Goal: Task Accomplishment & Management: Use online tool/utility

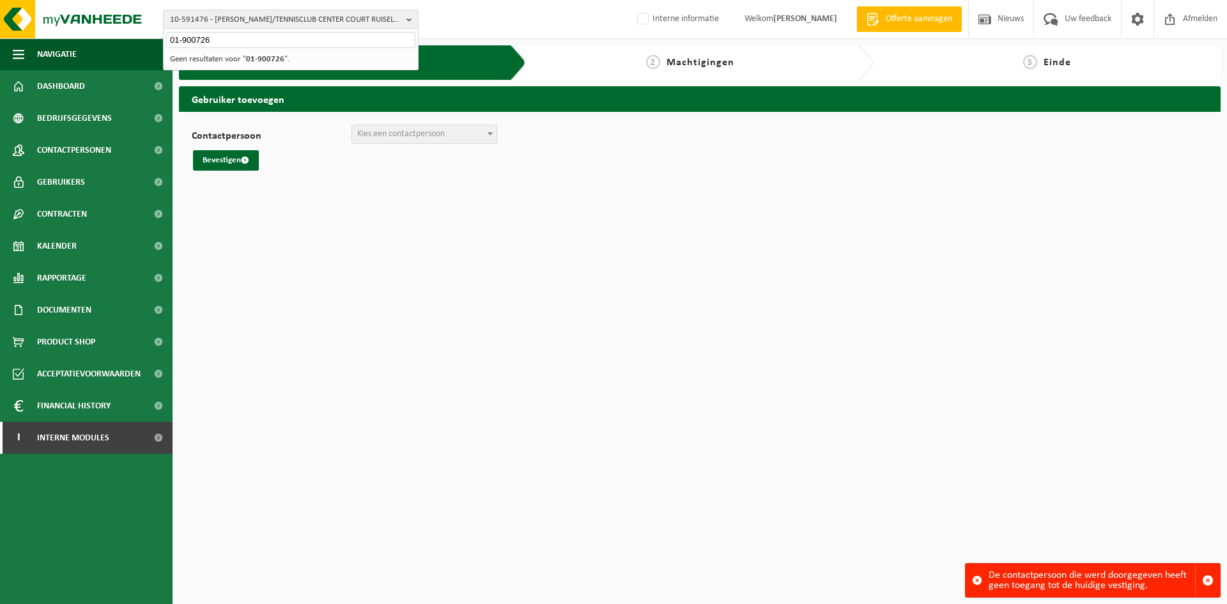
type input "01-900726"
click at [254, 60] on strong "01-900726" at bounding box center [265, 59] width 38 height 8
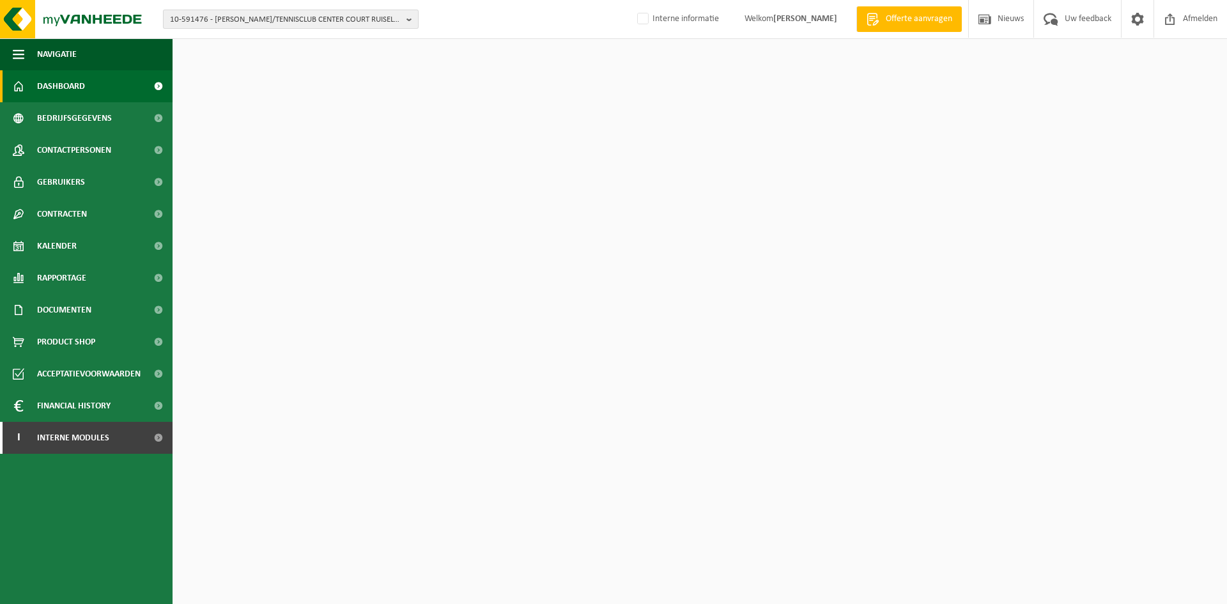
click at [220, 22] on span "10-591476 - ARNOUT POTTI/TENNISCLUB CENTER COURT RUISELEDE - 8755 RUISELEDE, TI…" at bounding box center [285, 19] width 231 height 19
paste input "01-900726"
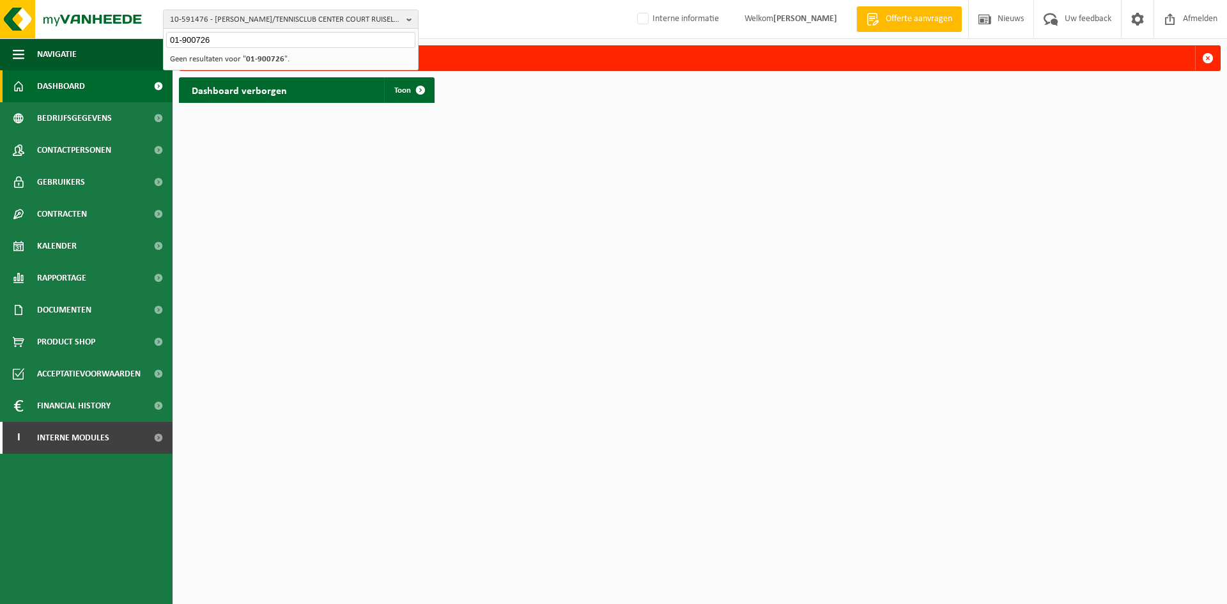
type input "01-900726"
click at [291, 47] on input "01-900726" at bounding box center [290, 40] width 249 height 16
drag, startPoint x: 298, startPoint y: 44, endPoint x: 91, endPoint y: 29, distance: 207.5
click at [91, 29] on div "10-591476 - ARNOUT POTTI/TENNISCLUB CENTER COURT RUISELEDE - 8755 RUISELEDE, TI…" at bounding box center [613, 19] width 1227 height 39
click at [259, 28] on span "10-591476 - ARNOUT POTTI/TENNISCLUB CENTER COURT RUISELEDE - 8755 RUISELEDE, TI…" at bounding box center [285, 19] width 231 height 19
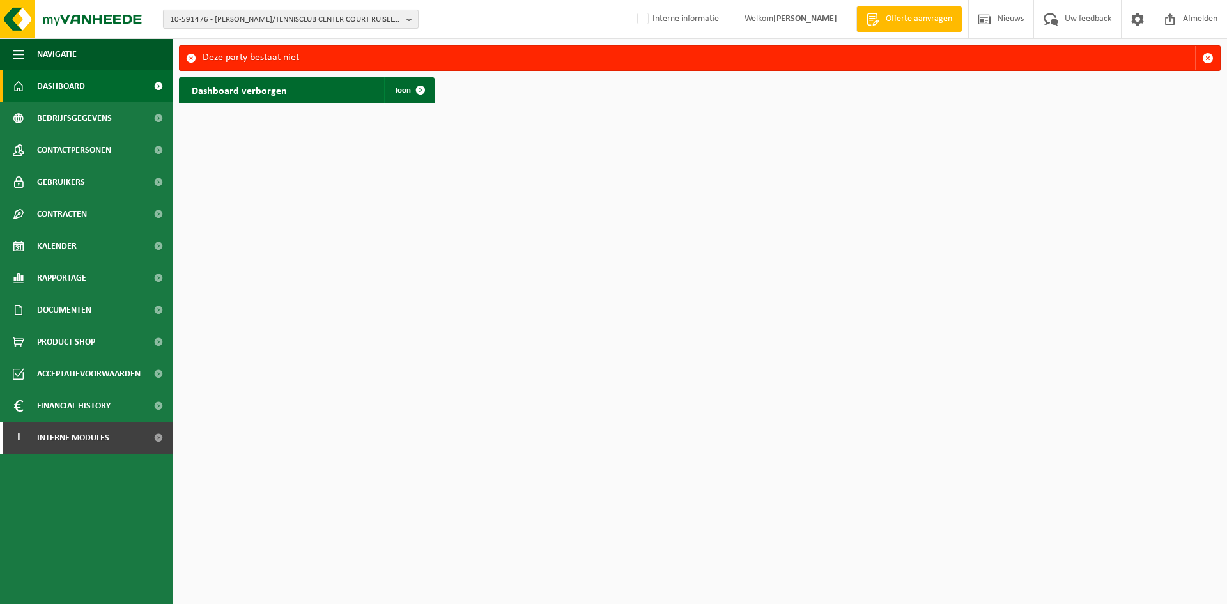
paste input "10-991557"
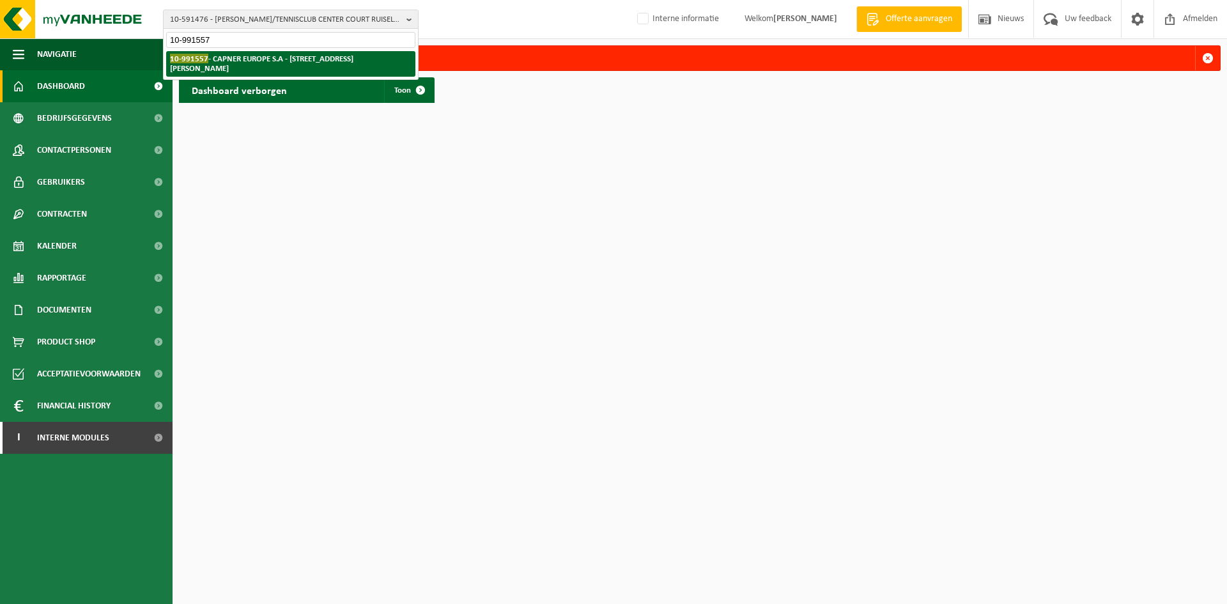
type input "10-991557"
click at [248, 61] on strong "10-991557 - CAPNER EUROPE S.A - 2339 LUXEMBOURG, RUE CHRISTOPHE PLANTIN 5" at bounding box center [261, 63] width 183 height 19
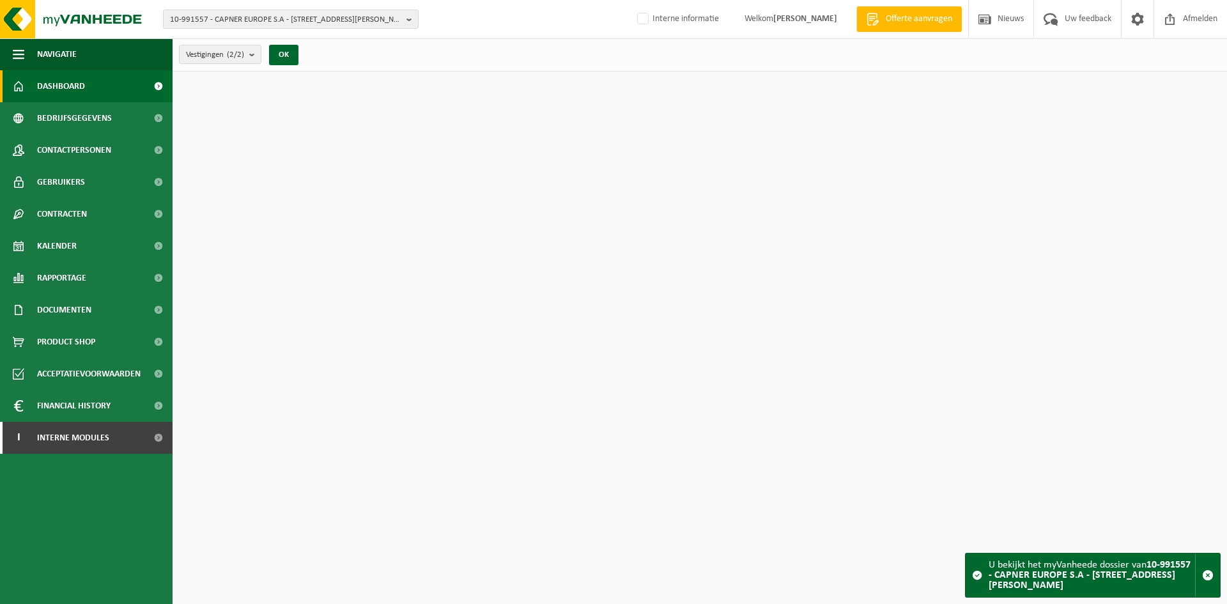
click at [75, 148] on span "Contactpersonen" at bounding box center [74, 150] width 74 height 32
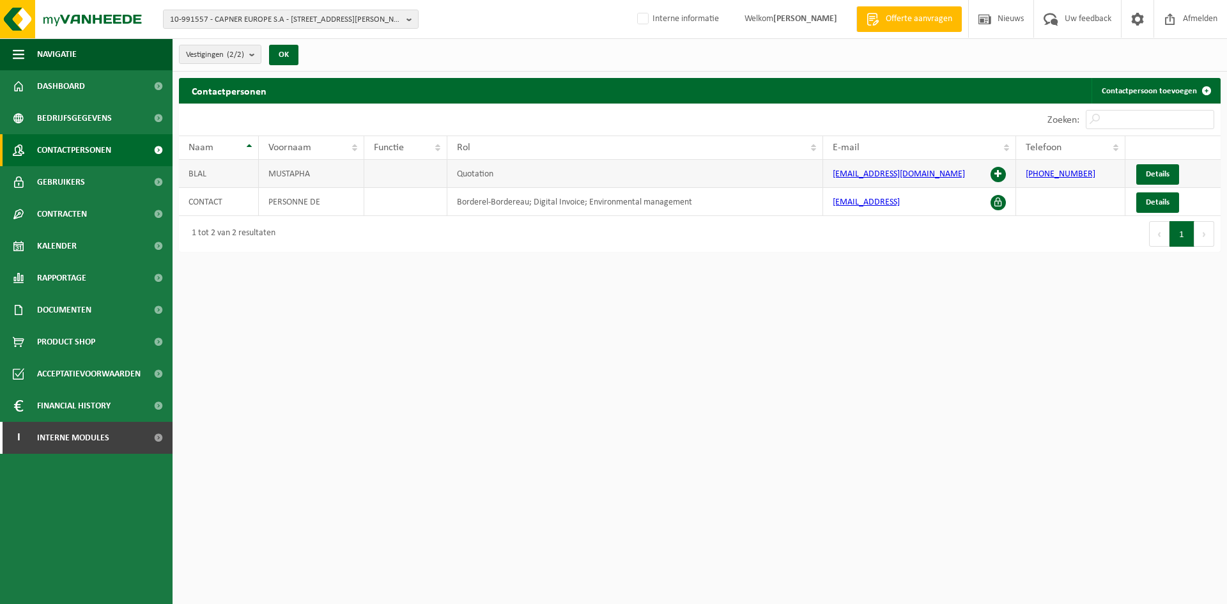
click at [997, 176] on span at bounding box center [997, 174] width 15 height 15
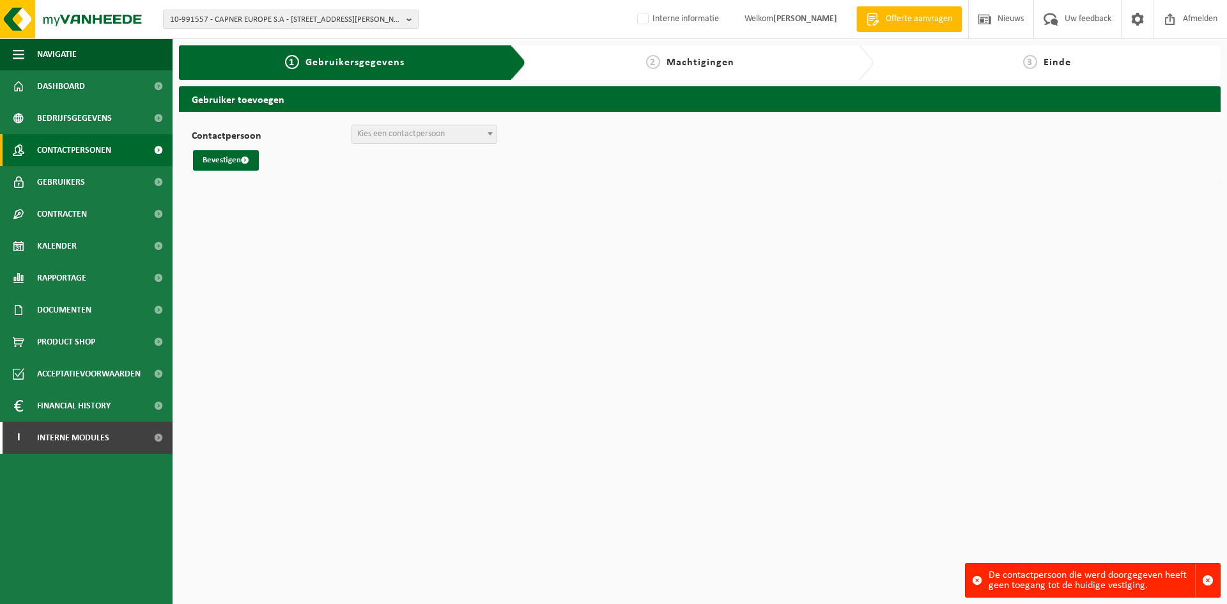
click at [80, 149] on span "Contactpersonen" at bounding box center [74, 150] width 74 height 32
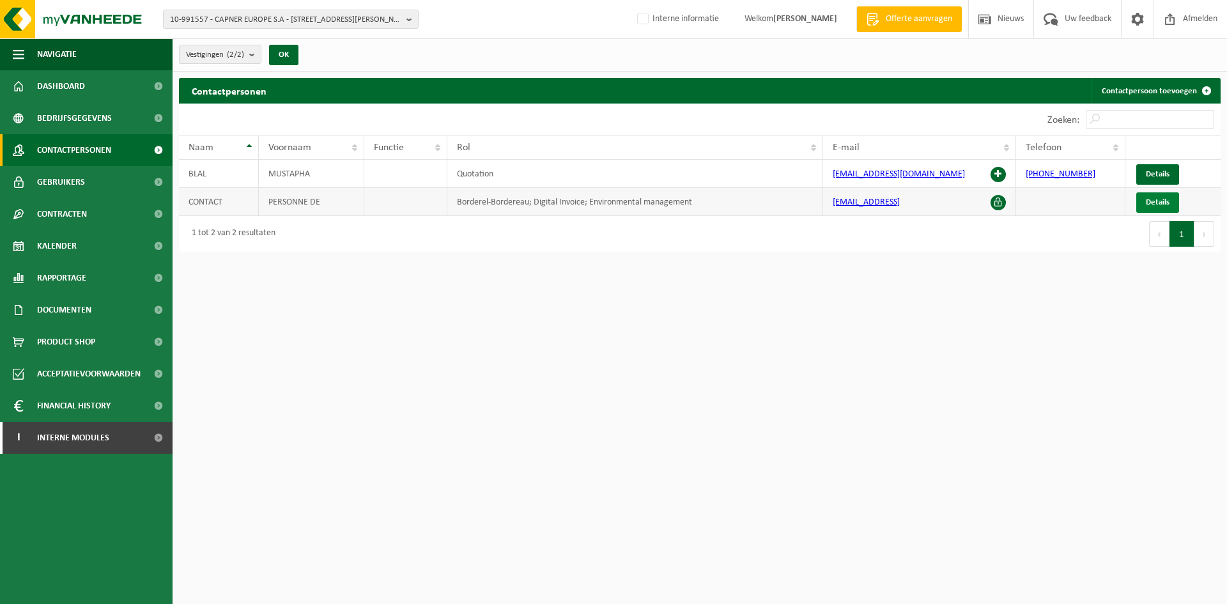
click at [1155, 204] on span "Details" at bounding box center [1157, 202] width 24 height 8
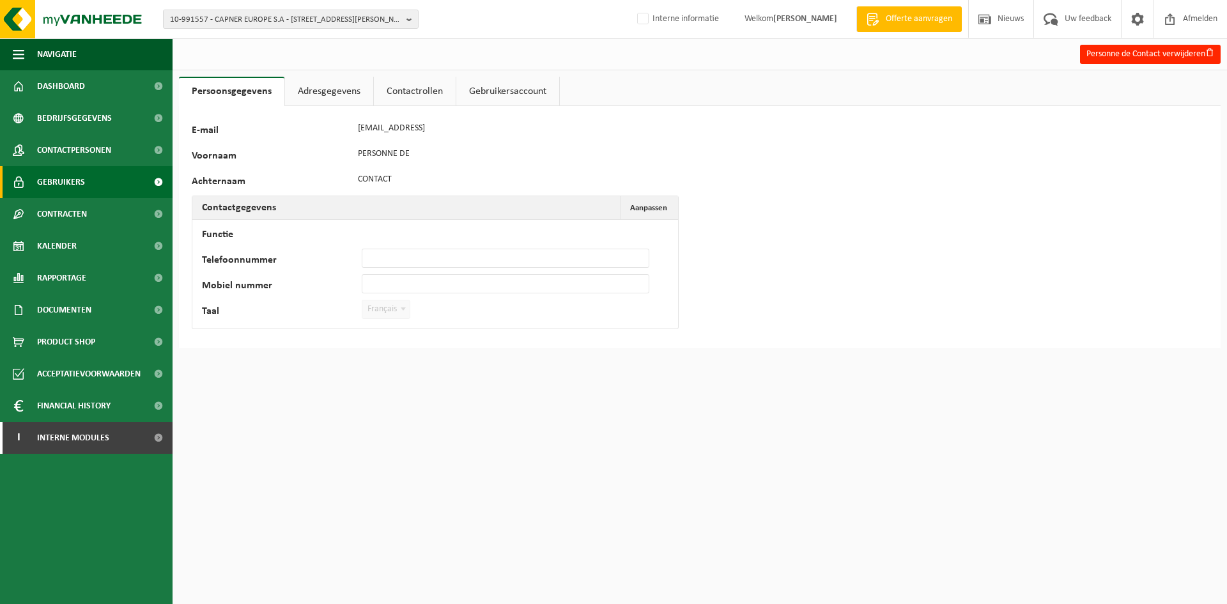
click at [69, 180] on span "Gebruikers" at bounding box center [61, 182] width 48 height 32
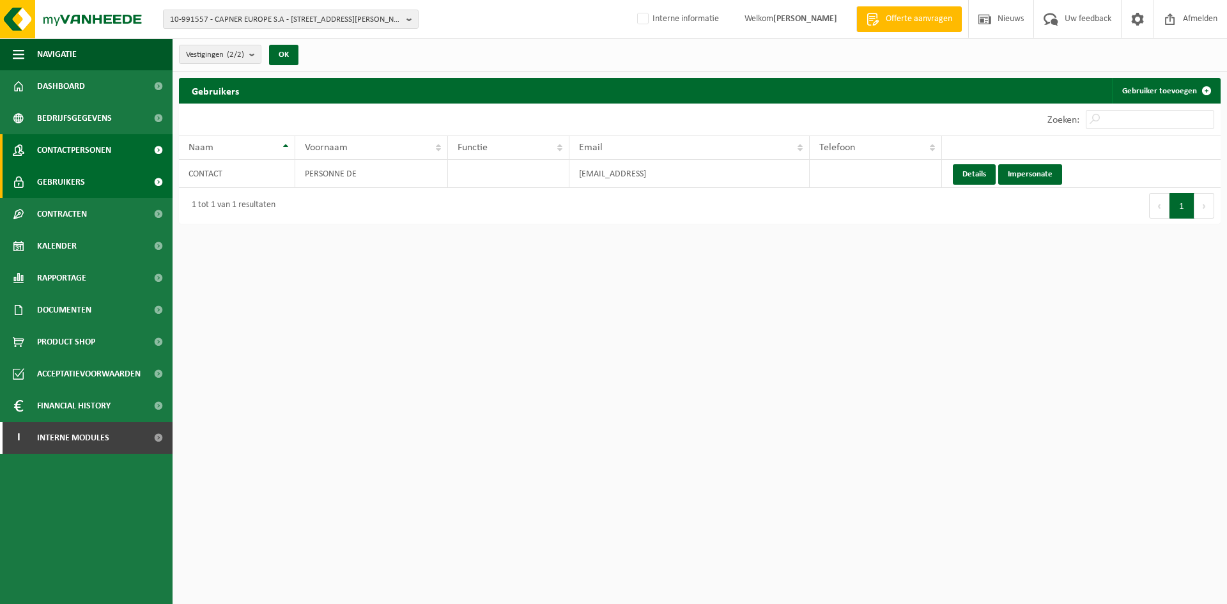
click at [95, 144] on span "Contactpersonen" at bounding box center [74, 150] width 74 height 32
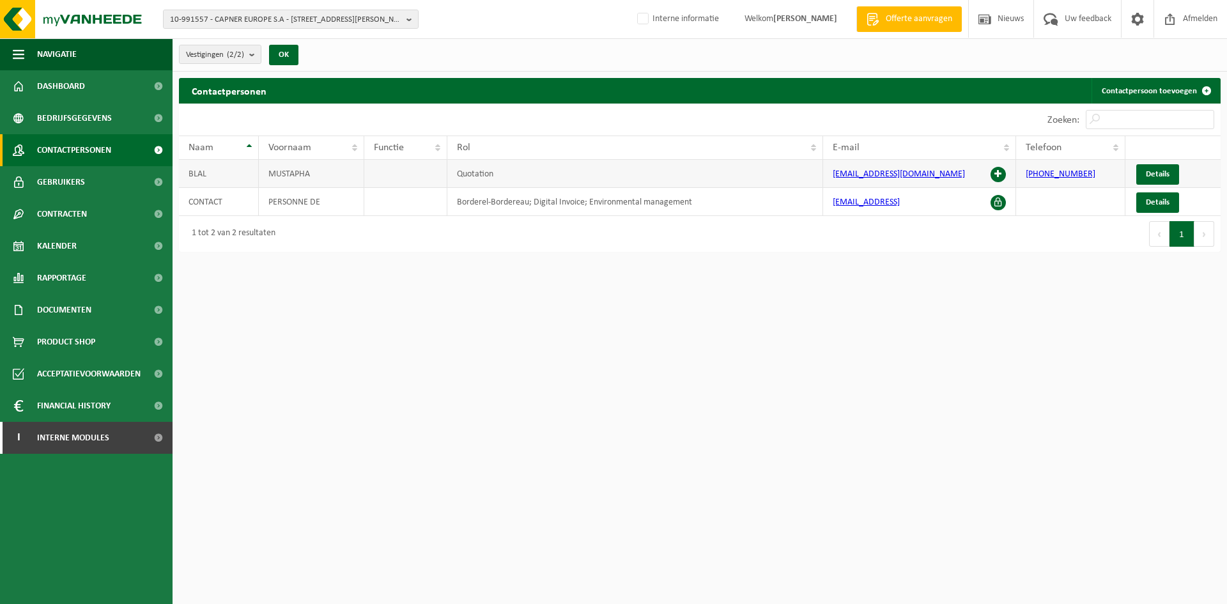
click at [999, 167] on span at bounding box center [997, 174] width 15 height 15
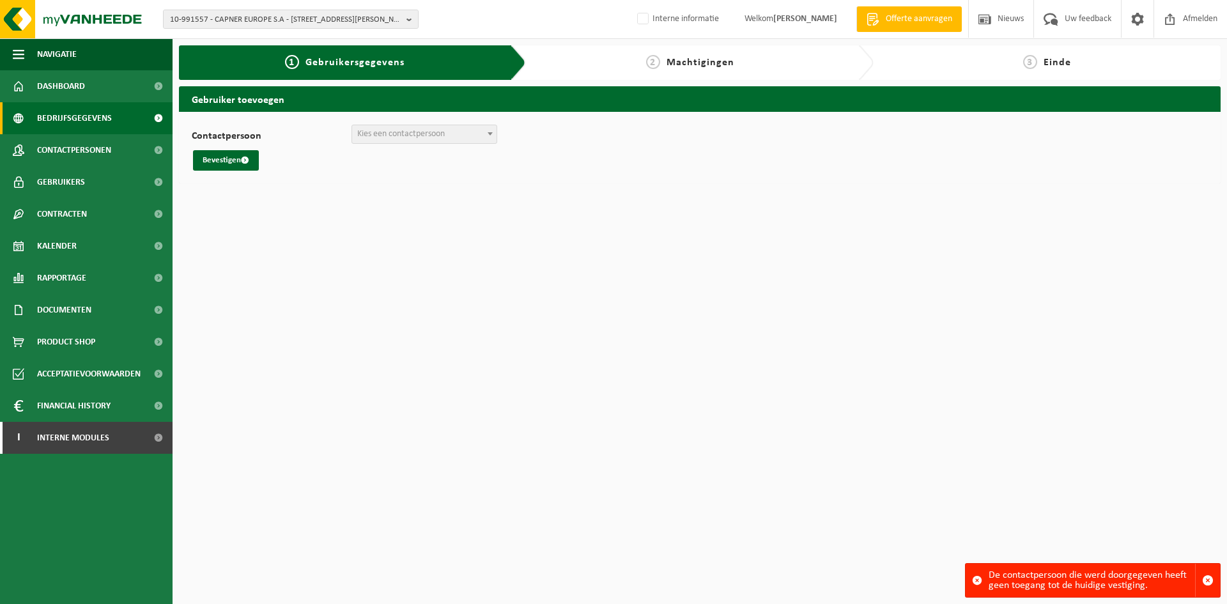
click at [108, 120] on span "Bedrijfsgegevens" at bounding box center [74, 118] width 75 height 32
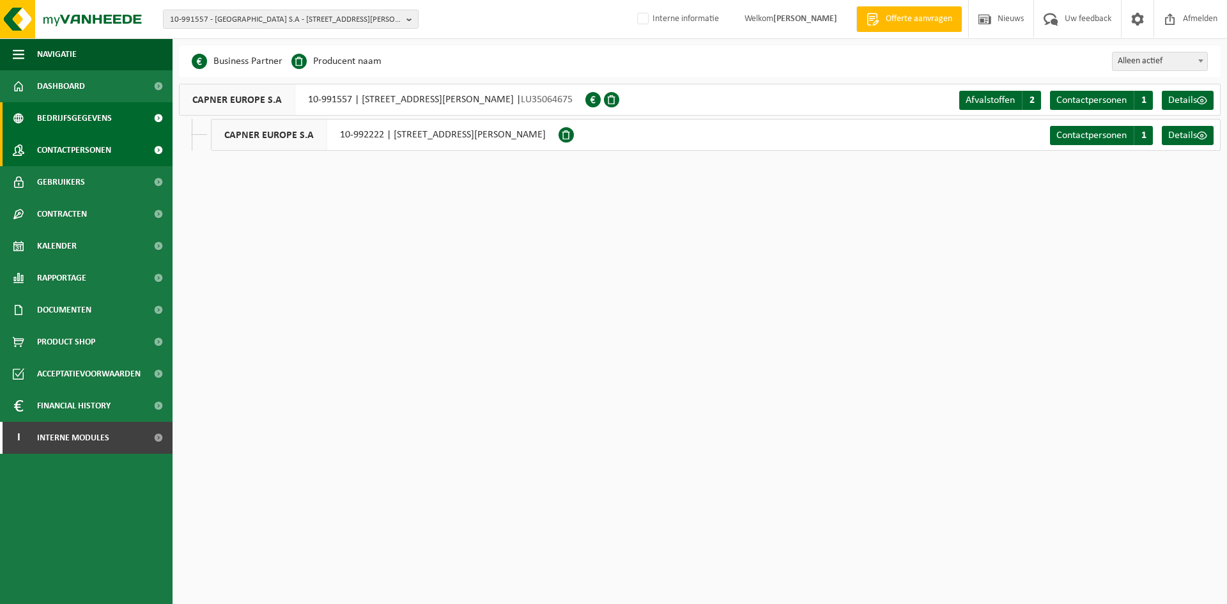
click at [53, 148] on span "Contactpersonen" at bounding box center [74, 150] width 74 height 32
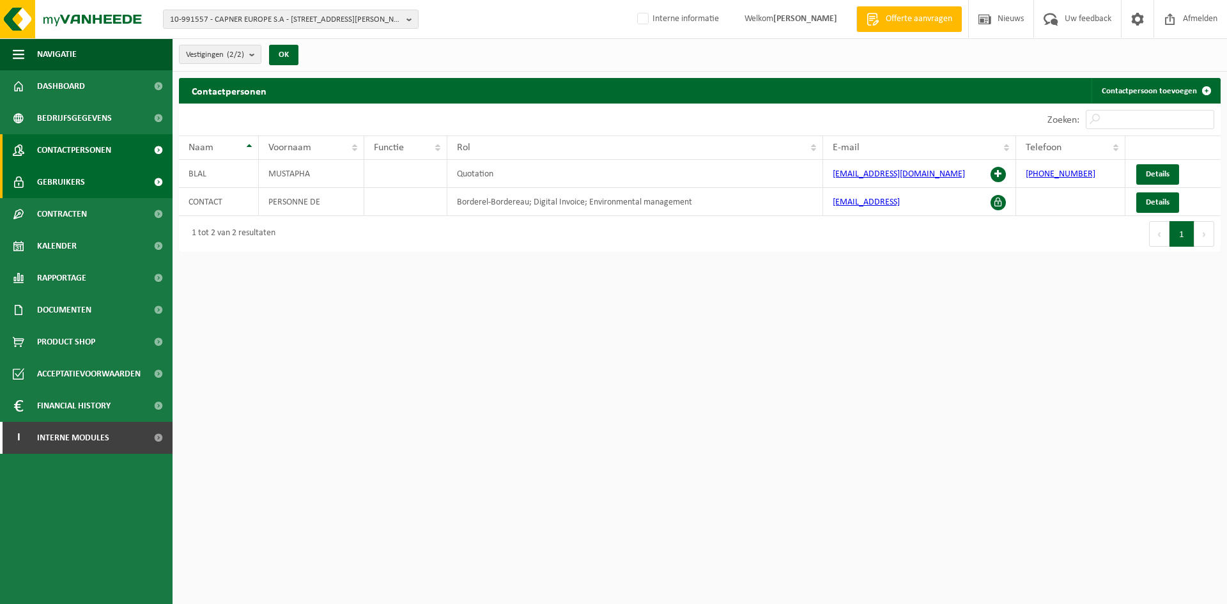
click at [128, 188] on link "Gebruikers" at bounding box center [86, 182] width 172 height 32
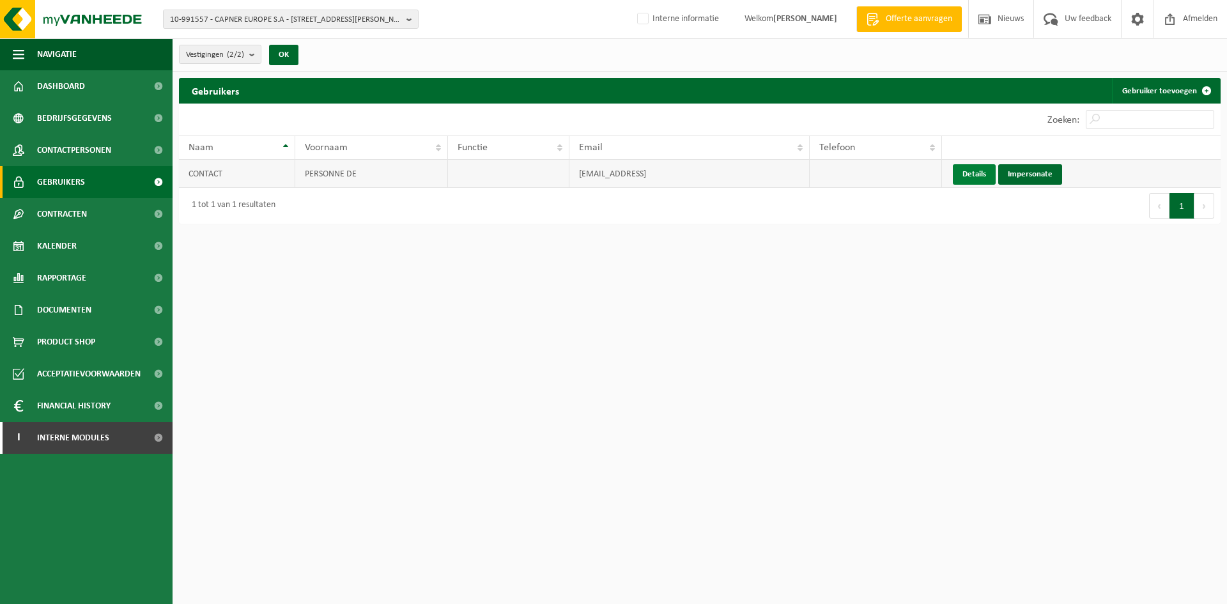
click at [981, 177] on link "Details" at bounding box center [974, 174] width 43 height 20
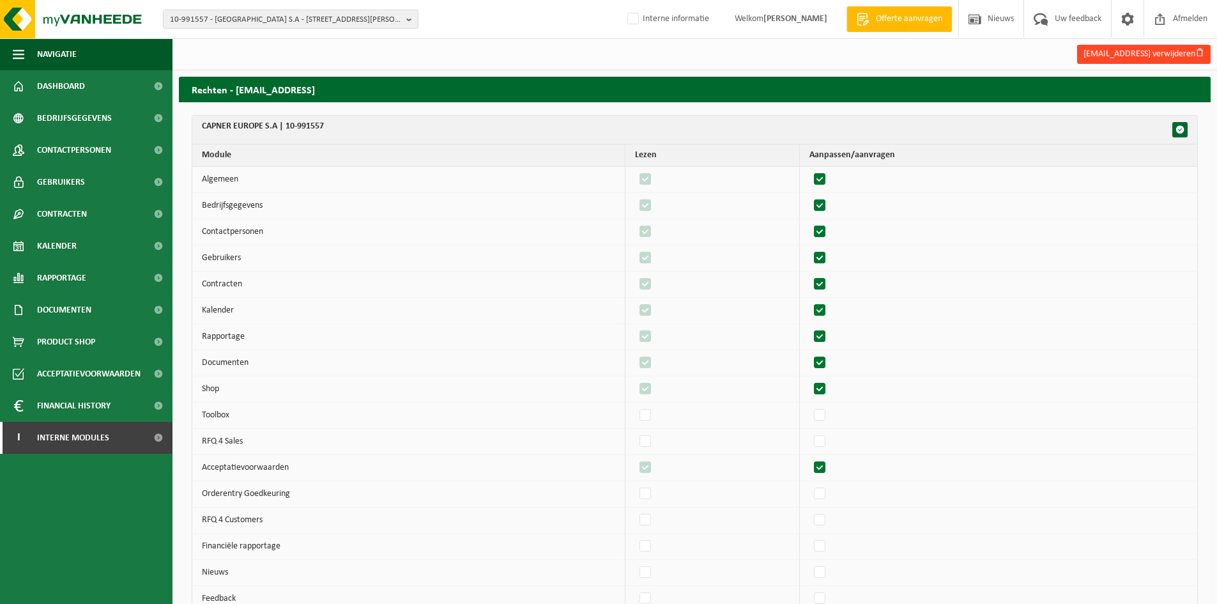
click at [1177, 49] on button "mustapha.blal@capner.le verwijderen" at bounding box center [1144, 54] width 134 height 19
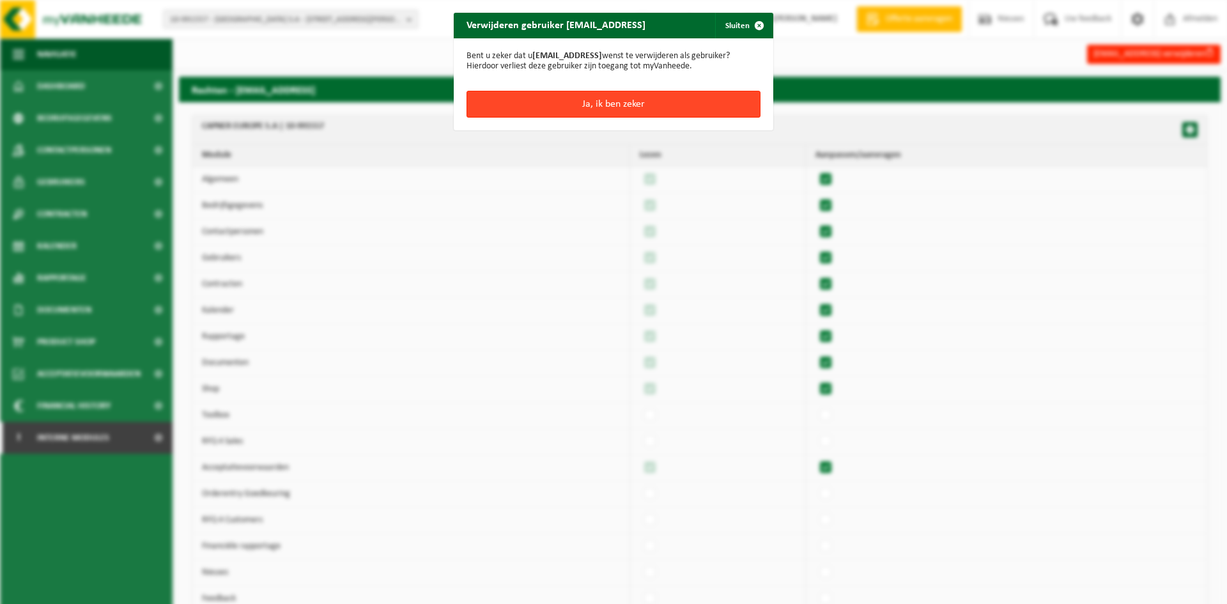
click at [570, 100] on button "Ja, ik ben zeker" at bounding box center [613, 104] width 294 height 27
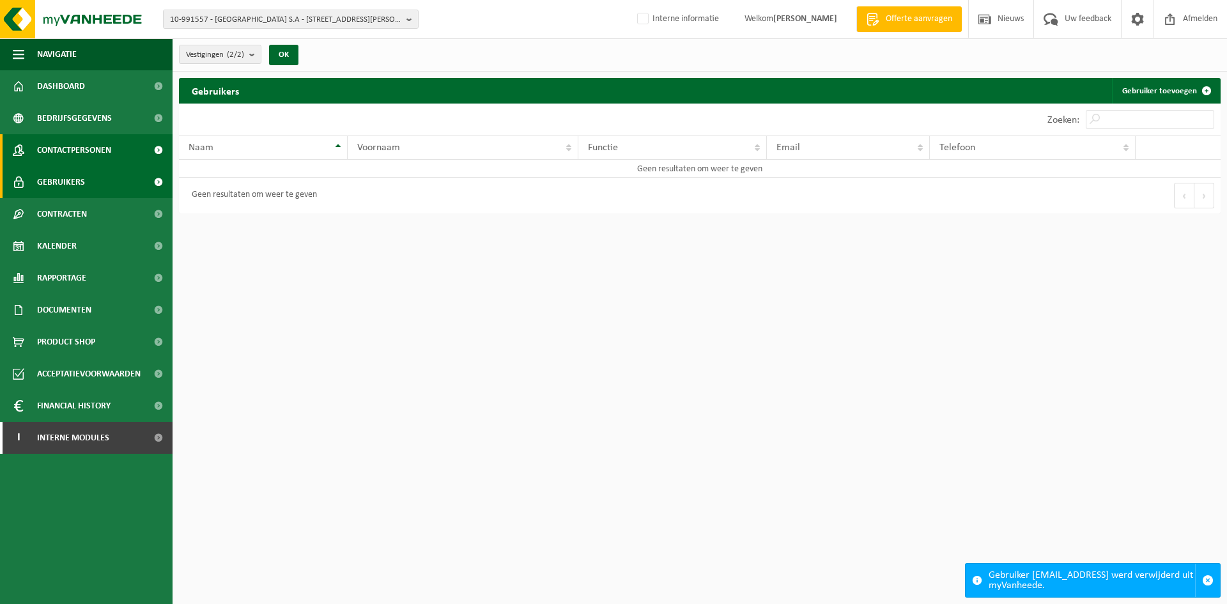
click at [81, 153] on span "Contactpersonen" at bounding box center [74, 150] width 74 height 32
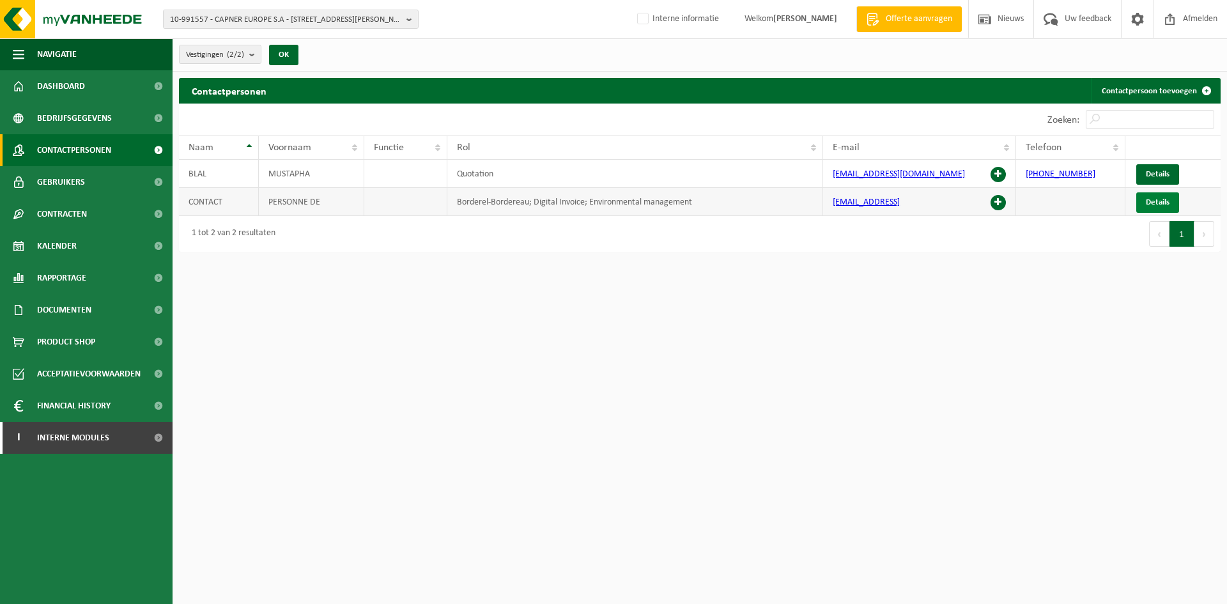
click at [1151, 203] on span "Details" at bounding box center [1157, 202] width 24 height 8
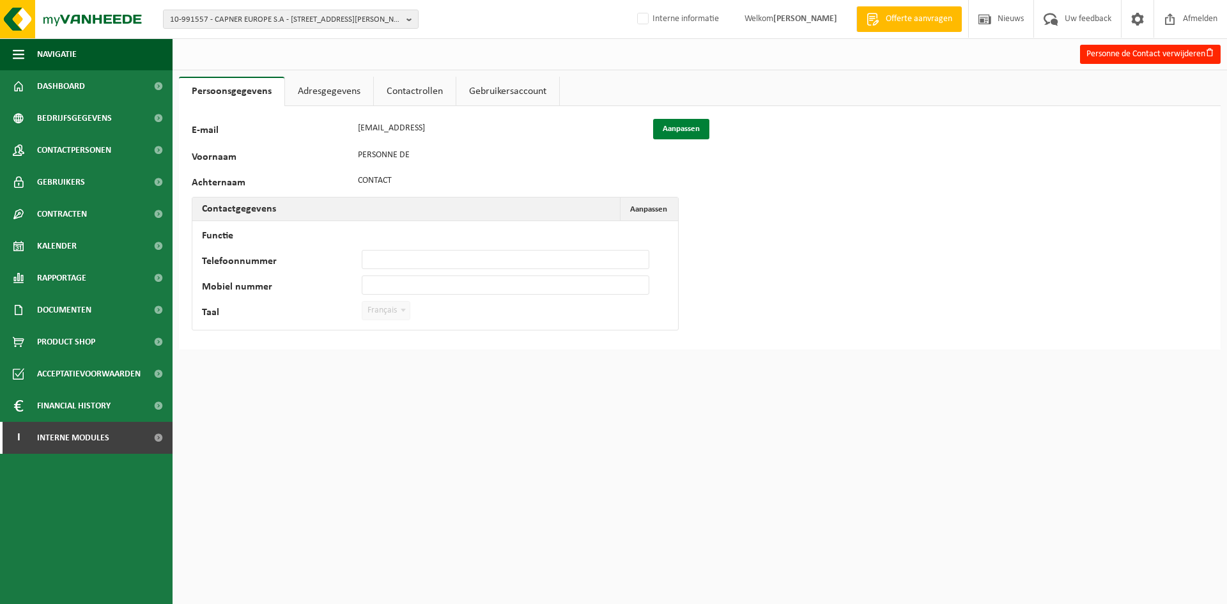
click at [684, 133] on button "Aanpassen" at bounding box center [681, 129] width 56 height 20
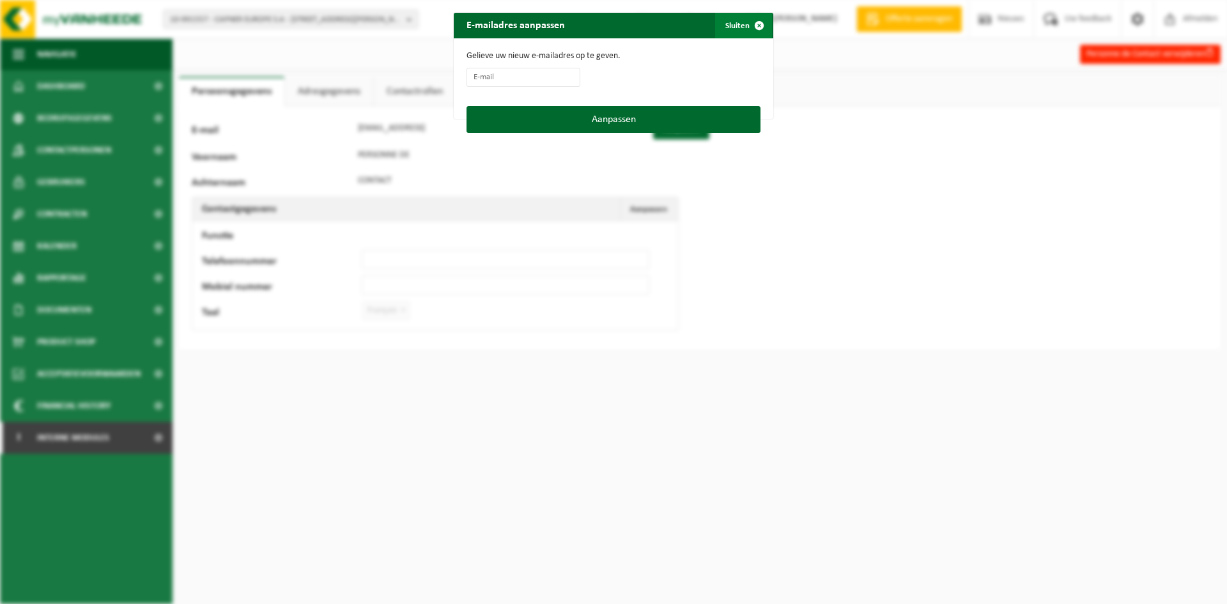
click at [746, 30] on span "button" at bounding box center [759, 26] width 26 height 26
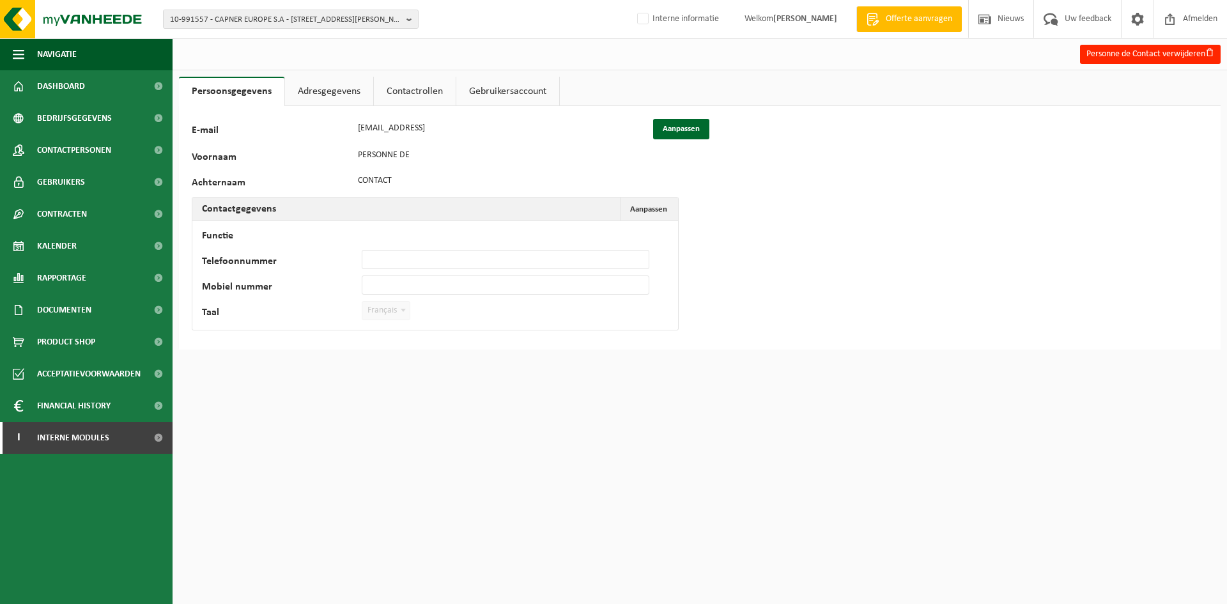
click at [349, 130] on div "E-mail mustapha.blal@capner.le Aanpassen" at bounding box center [451, 129] width 519 height 20
click at [662, 129] on button "Aanpassen" at bounding box center [681, 129] width 56 height 20
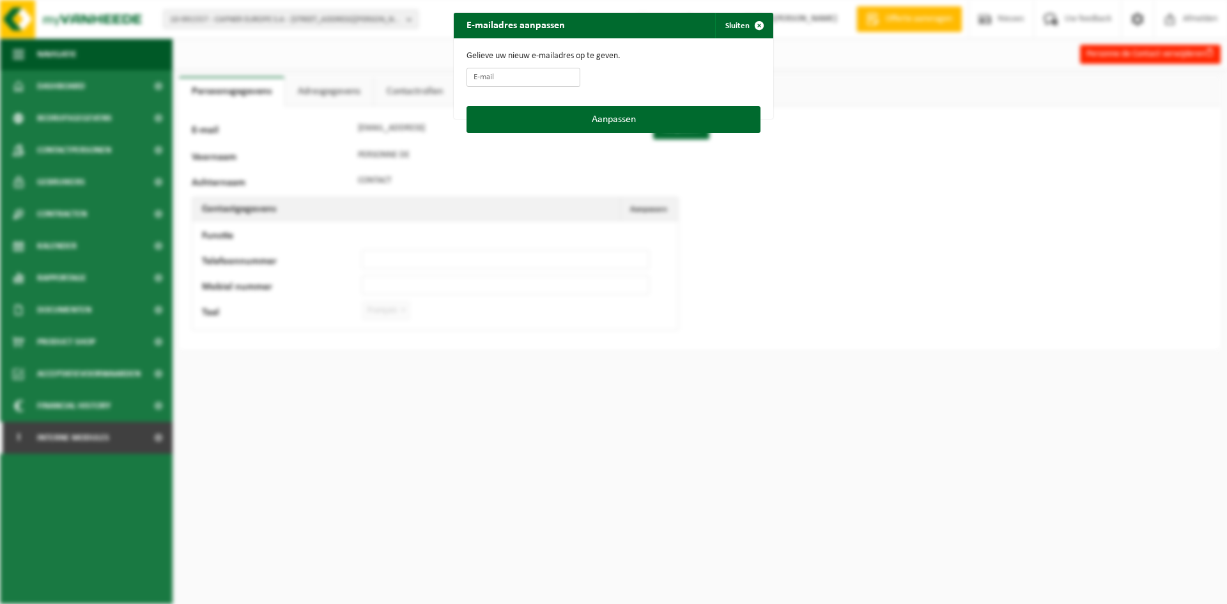
click at [519, 78] on input "E-mail" at bounding box center [523, 77] width 114 height 19
paste input "mustapha.blal@capner.le"
type input "mustapha.blal@capner.lu"
click at [626, 132] on button "Aanpassen" at bounding box center [613, 119] width 294 height 27
type input "mustapha.blal@capner.lu"
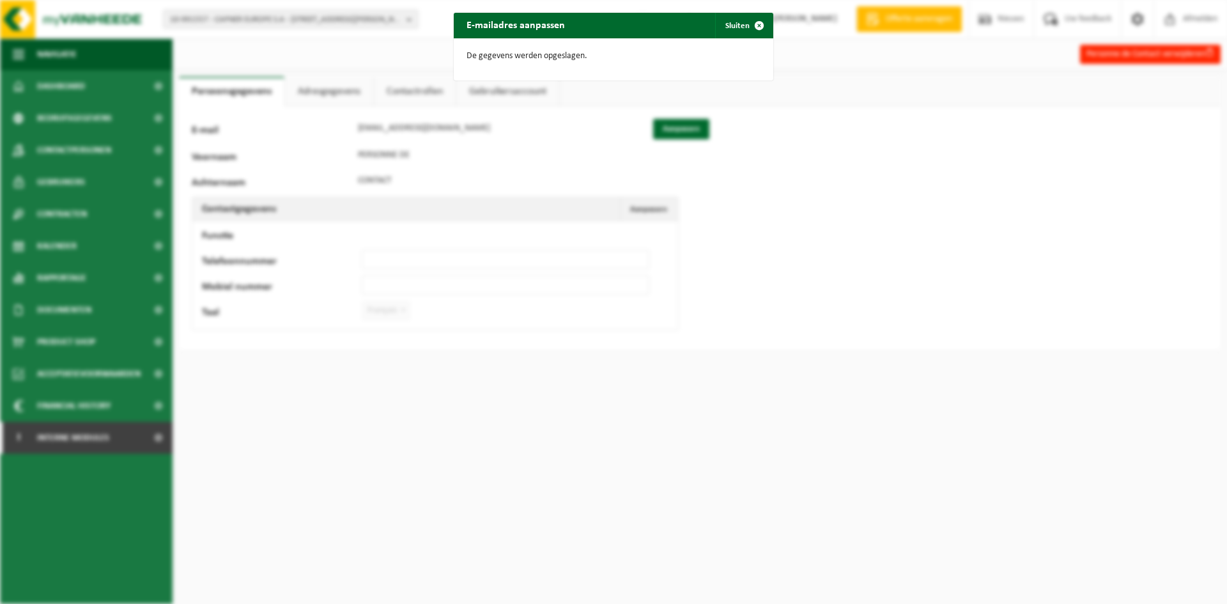
click at [122, 131] on div "E-mailadres aanpassen Sluiten De gegevens werden opgeslagen." at bounding box center [613, 302] width 1227 height 604
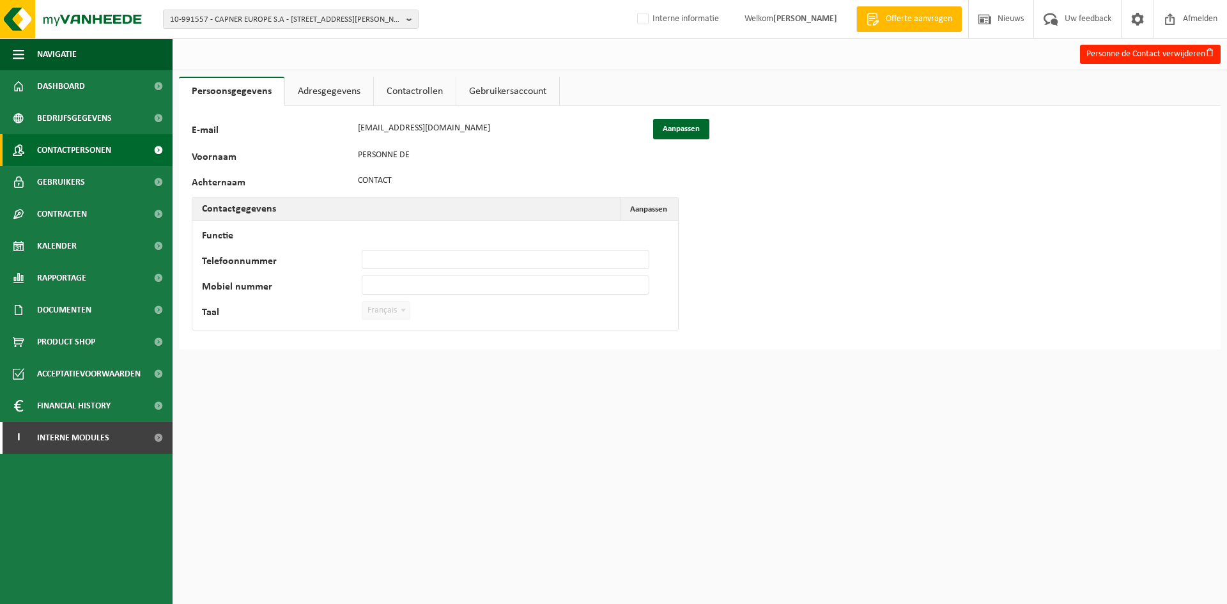
click at [100, 146] on span "Contactpersonen" at bounding box center [74, 150] width 74 height 32
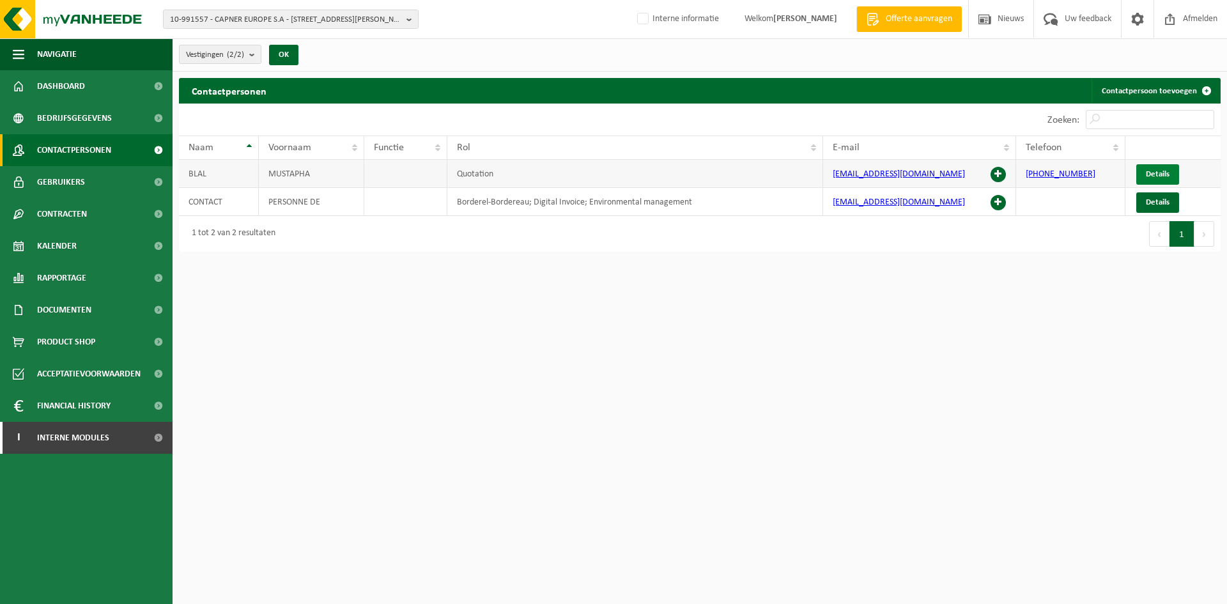
click at [1171, 169] on link "Details" at bounding box center [1157, 174] width 43 height 20
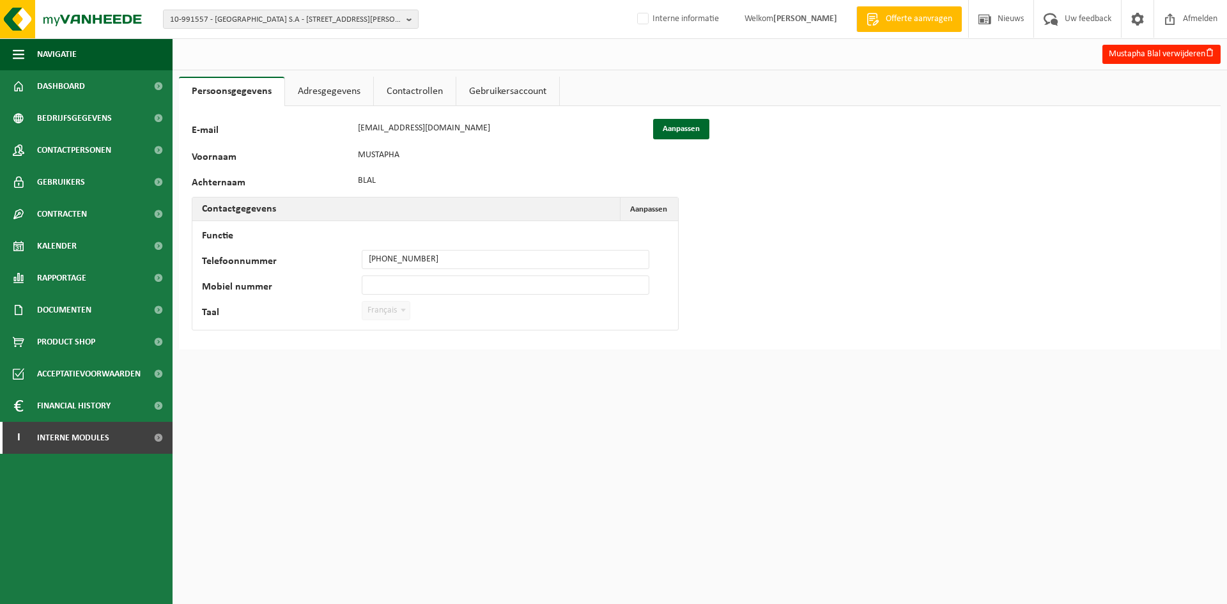
click at [329, 95] on link "Adresgegevens" at bounding box center [329, 91] width 88 height 29
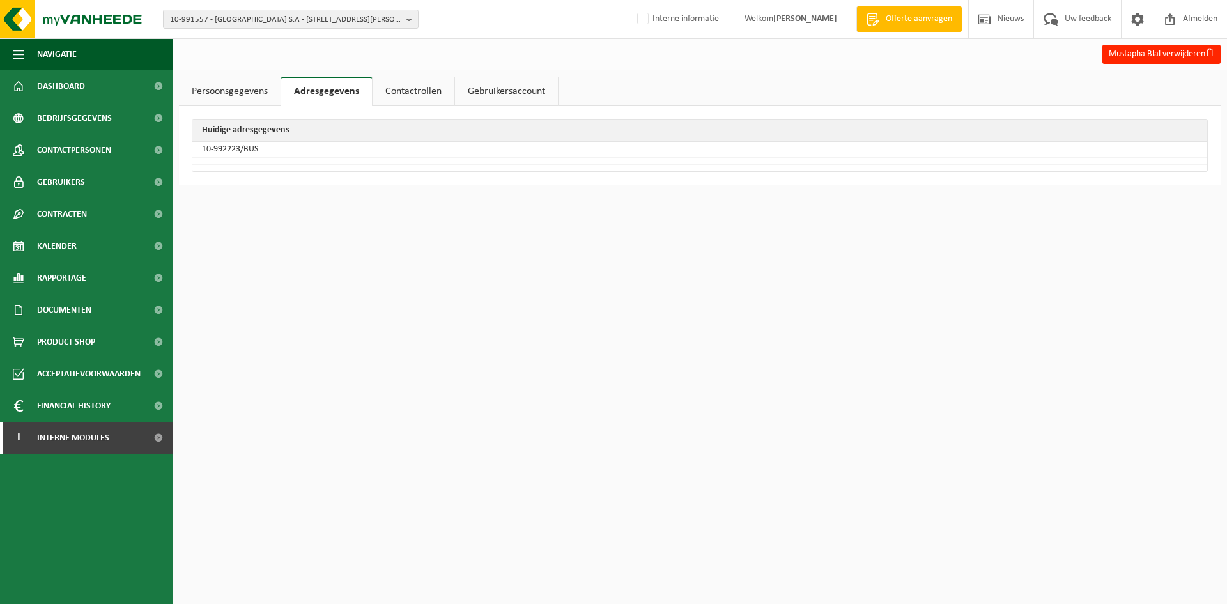
click at [234, 149] on td "10-992223/BUS" at bounding box center [699, 150] width 1015 height 16
drag, startPoint x: 238, startPoint y: 149, endPoint x: 199, endPoint y: 149, distance: 39.0
click at [199, 149] on td "10-992223/BUS" at bounding box center [699, 150] width 1015 height 16
drag, startPoint x: 240, startPoint y: 149, endPoint x: 202, endPoint y: 148, distance: 37.7
click at [202, 148] on td "10-992223/BUS" at bounding box center [699, 150] width 1015 height 16
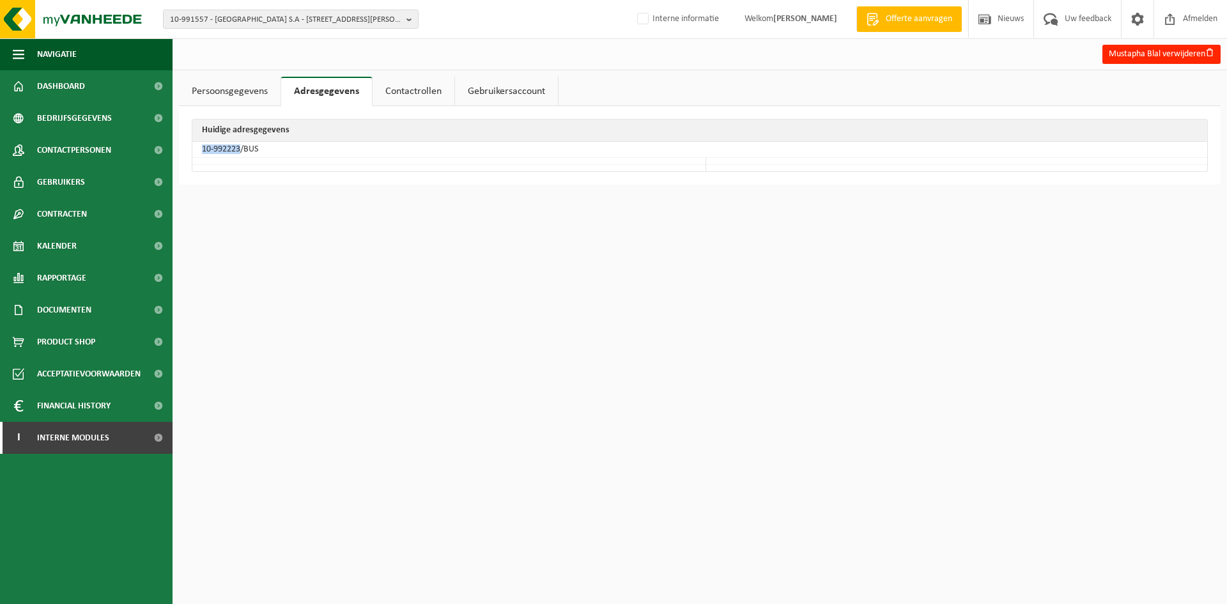
copy td "10-992223"
drag, startPoint x: 1081, startPoint y: 335, endPoint x: 897, endPoint y: 327, distance: 184.2
click at [1081, 335] on html "10-991557 - CAPNER EUROPE S.A - 2339 LUXEMBOURG, RUE CHRISTOPHE PLANTIN 5 10-99…" at bounding box center [613, 302] width 1227 height 604
click at [67, 181] on span "Gebruikers" at bounding box center [61, 182] width 48 height 32
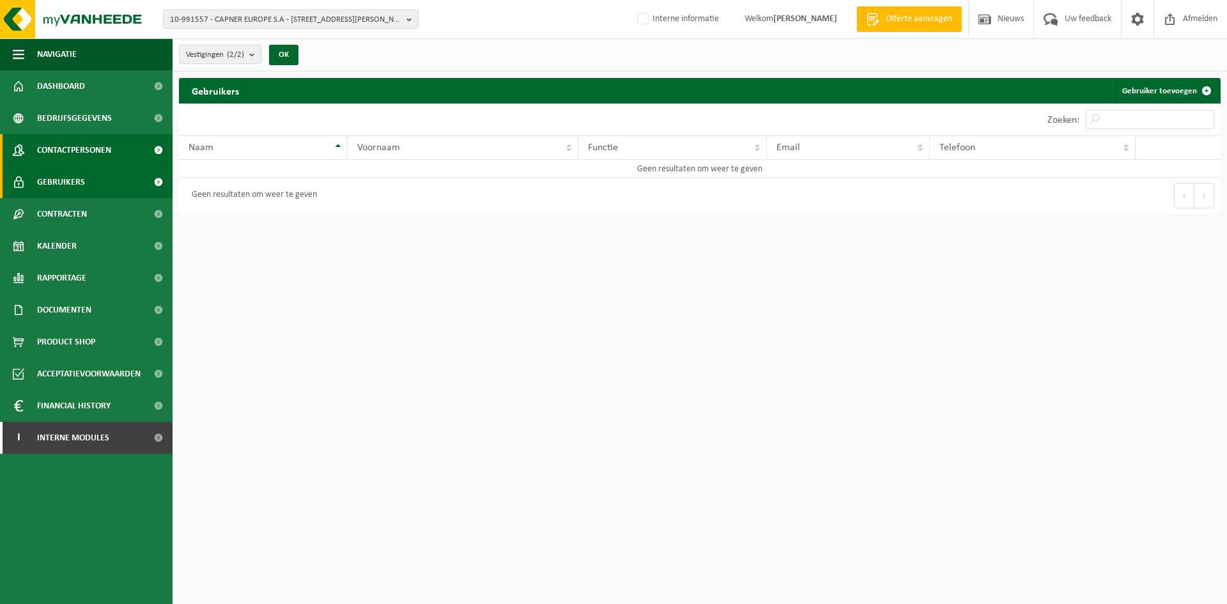
click at [72, 141] on span "Contactpersonen" at bounding box center [74, 150] width 74 height 32
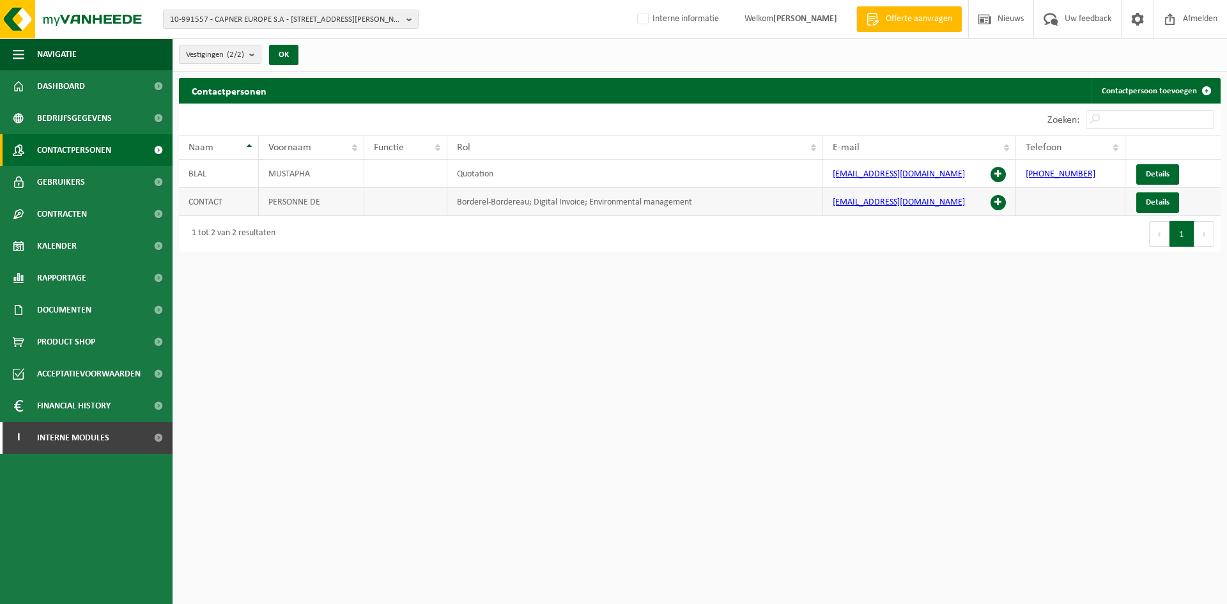
click at [995, 199] on span at bounding box center [997, 202] width 15 height 15
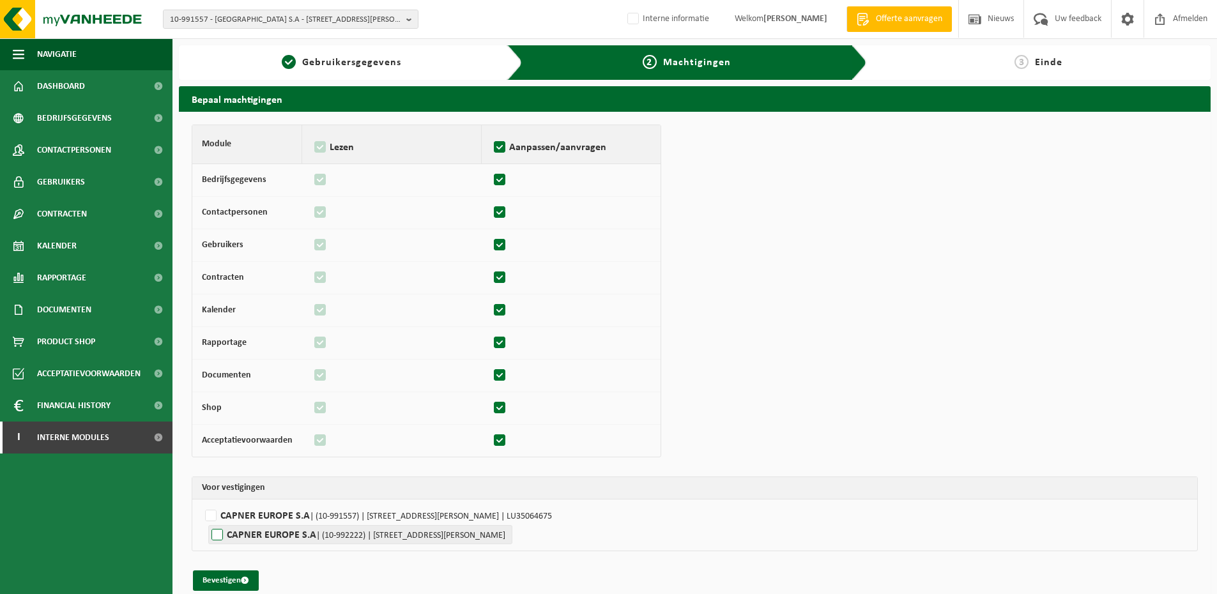
drag, startPoint x: 207, startPoint y: 517, endPoint x: 214, endPoint y: 541, distance: 25.3
click at [207, 517] on label"] "CAPNER EUROPE S.A | (10-991557) | RUE CHRISTOPHE PLANTIN 5, 2339 LUXEMBOURG | L…" at bounding box center [695, 515] width 986 height 19
click at [207, 517] on input "CAPNER EUROPE S.A | (10-991557) | RUE CHRISTOPHE PLANTIN 5, 2339 LUXEMBOURG | L…" at bounding box center [810, 515] width 1217 height 19
checkbox input "true"
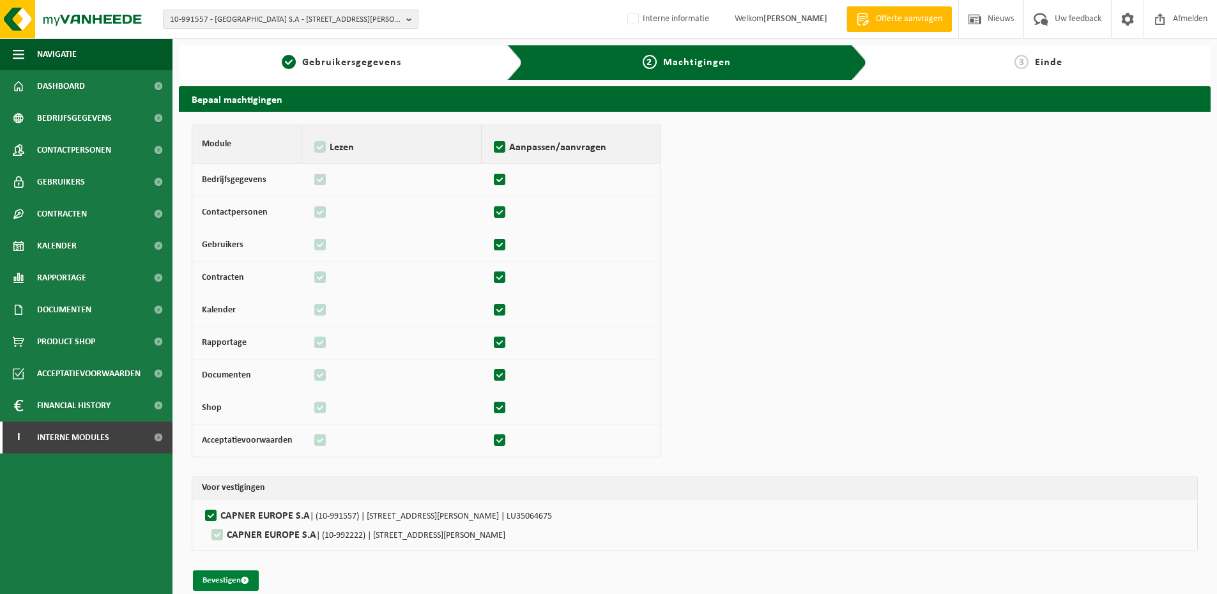
click at [215, 574] on button "Bevestigen" at bounding box center [226, 581] width 66 height 20
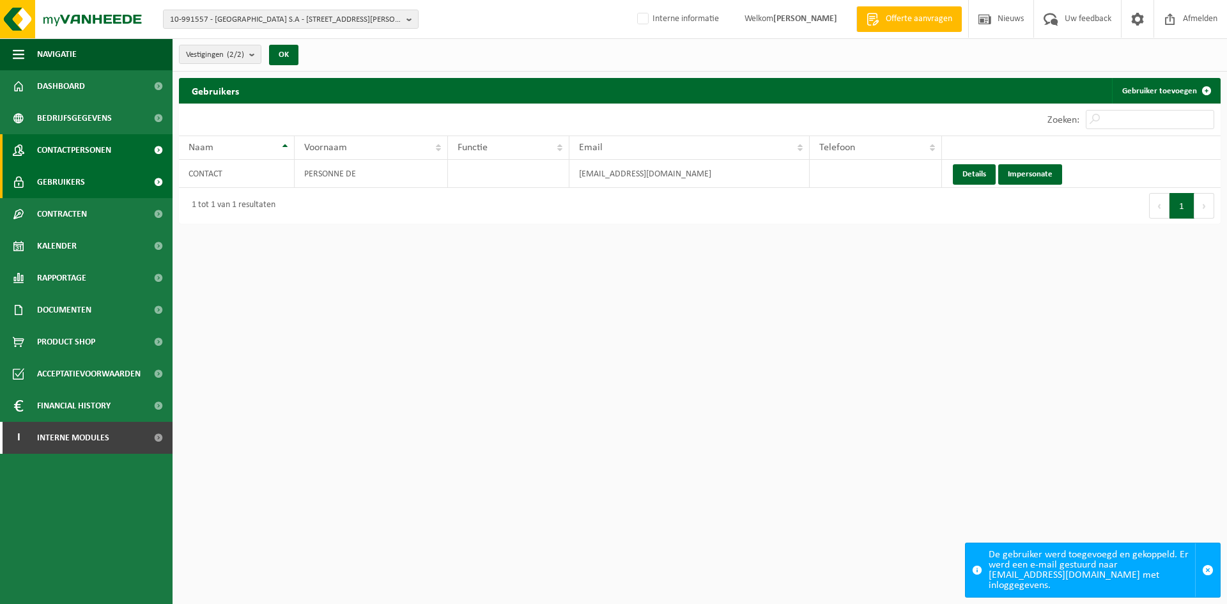
click at [88, 157] on span "Contactpersonen" at bounding box center [74, 150] width 74 height 32
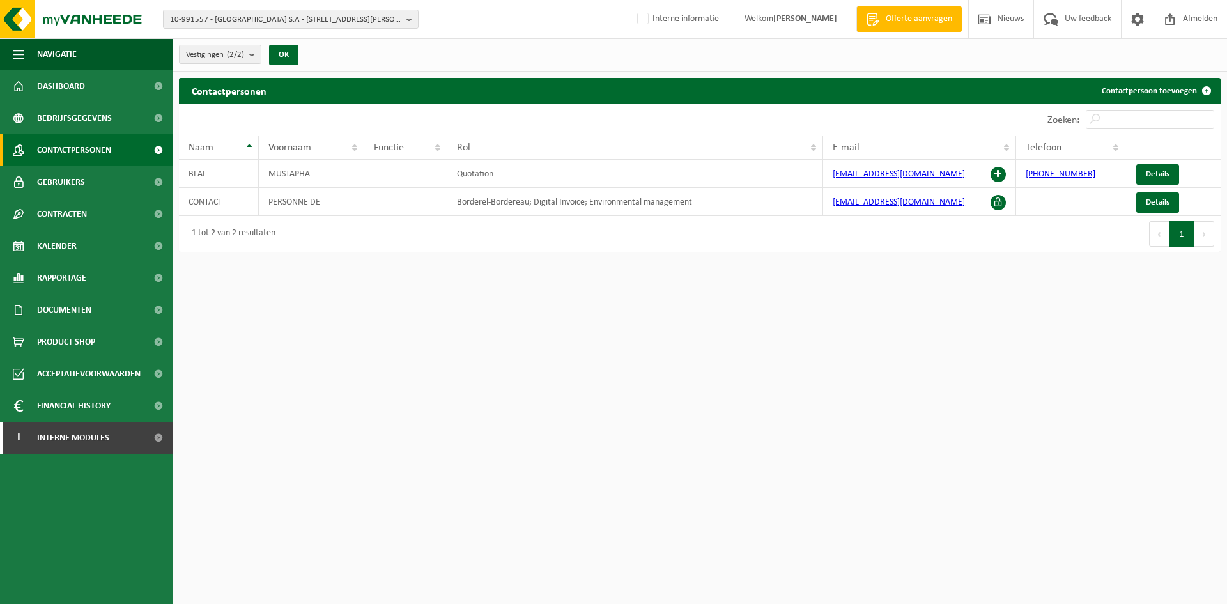
click at [329, 34] on div "10-991557 - [GEOGRAPHIC_DATA] S.A - [GEOGRAPHIC_DATA][PERSON_NAME] 5 10-991557 …" at bounding box center [613, 19] width 1227 height 39
click at [335, 19] on span "10-991557 - [GEOGRAPHIC_DATA] S.A - [STREET_ADDRESS][PERSON_NAME]" at bounding box center [285, 19] width 231 height 19
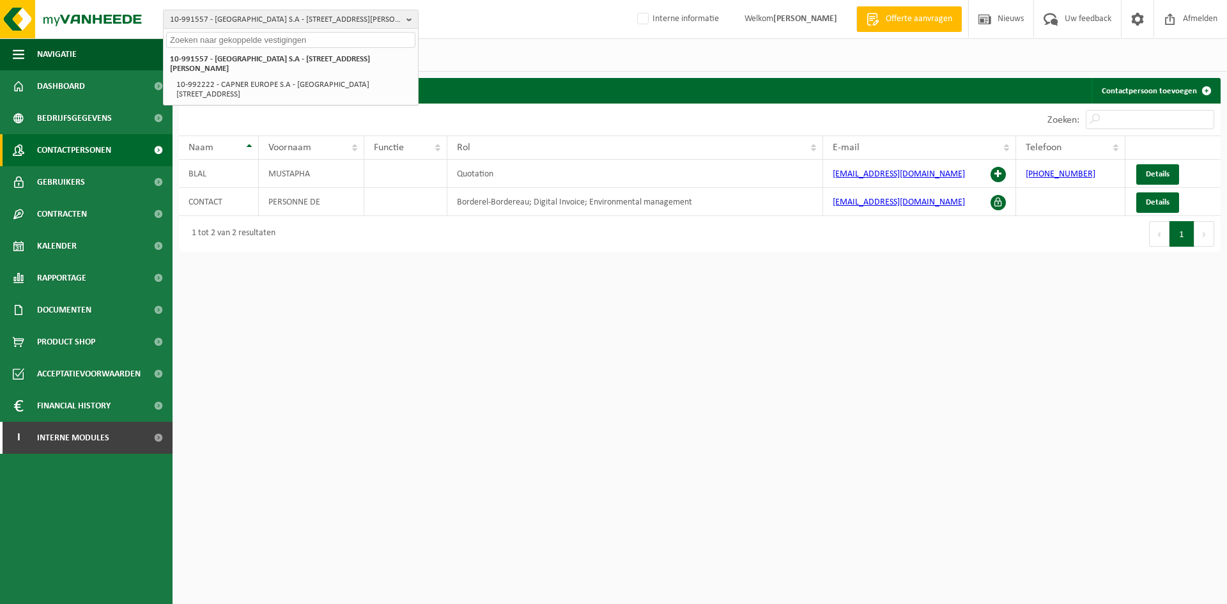
paste input "10-591476"
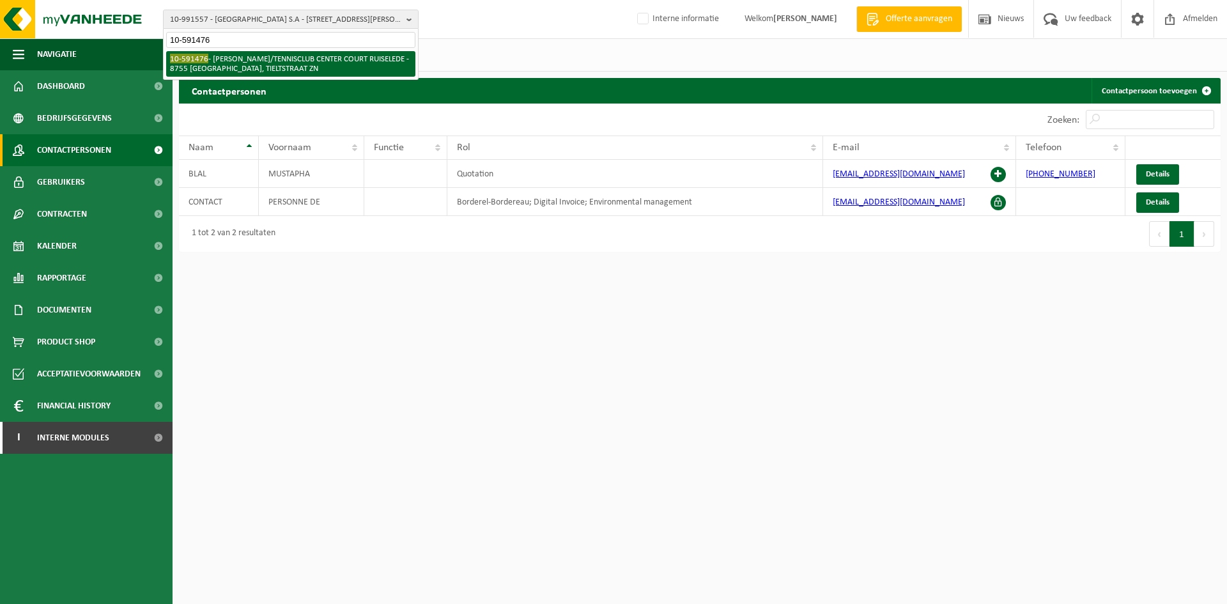
type input "10-591476"
click at [270, 59] on li "10-591476 - ARNOUT POTTI/TENNISCLUB CENTER COURT RUISELEDE - 8755 RUISELEDE, TI…" at bounding box center [290, 64] width 249 height 26
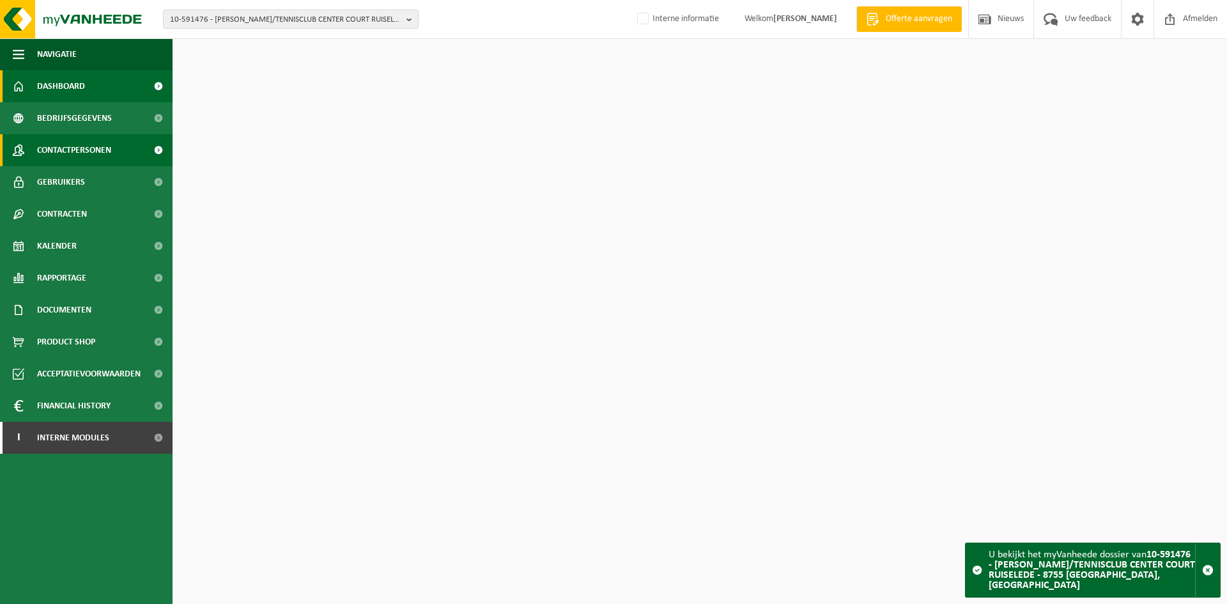
click at [100, 145] on span "Contactpersonen" at bounding box center [74, 150] width 74 height 32
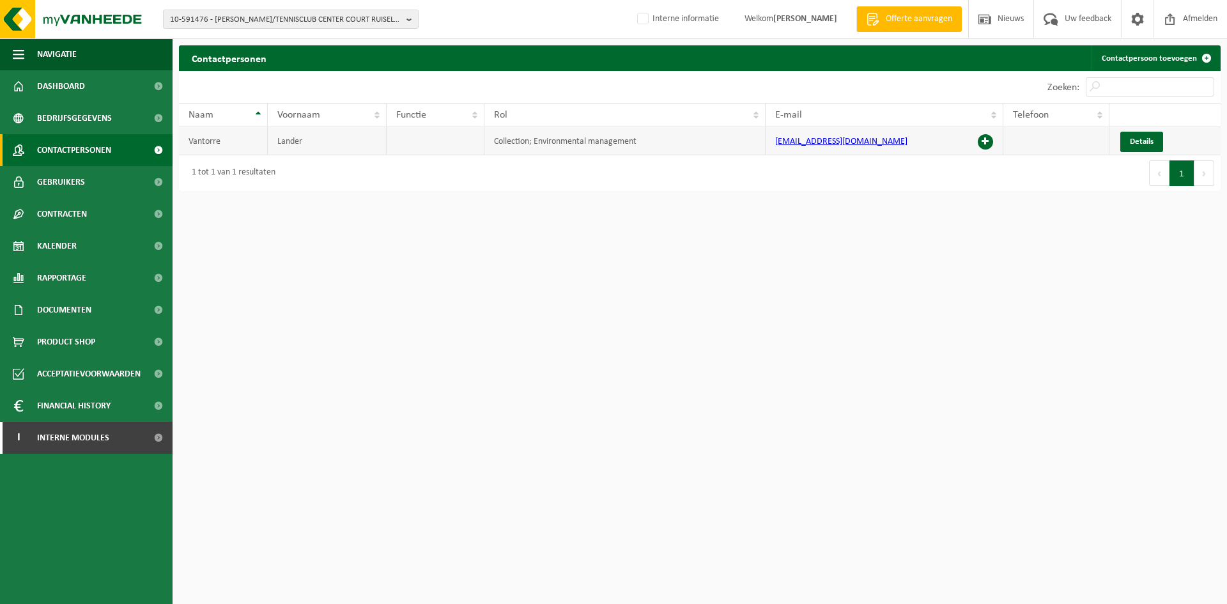
drag, startPoint x: 983, startPoint y: 139, endPoint x: 957, endPoint y: 142, distance: 26.5
click at [984, 139] on span at bounding box center [984, 141] width 15 height 15
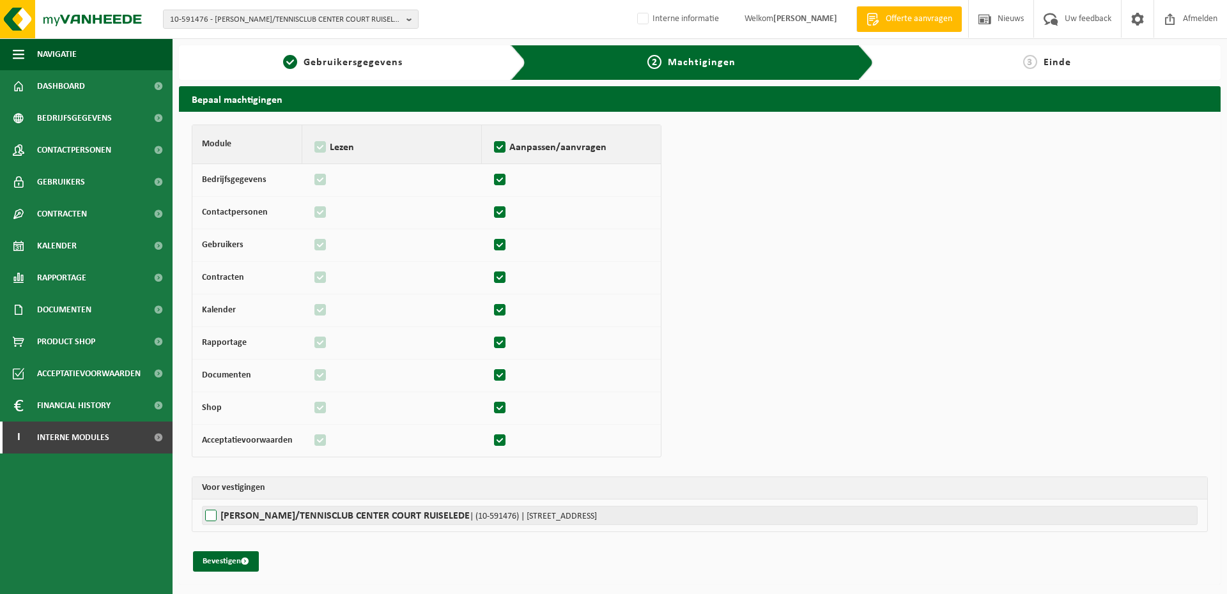
click at [229, 512] on label"] "ARNOUT POTTI/TENNISCLUB CENTER COURT RUISELEDE | (10-591476) | TIELTSTRAAT ZN, …" at bounding box center [699, 515] width 995 height 19
click at [229, 512] on input "ARNOUT POTTI/TENNISCLUB CENTER COURT RUISELEDE | (10-591476) | TIELTSTRAAT ZN, …" at bounding box center [815, 515] width 1227 height 19
checkbox input "true"
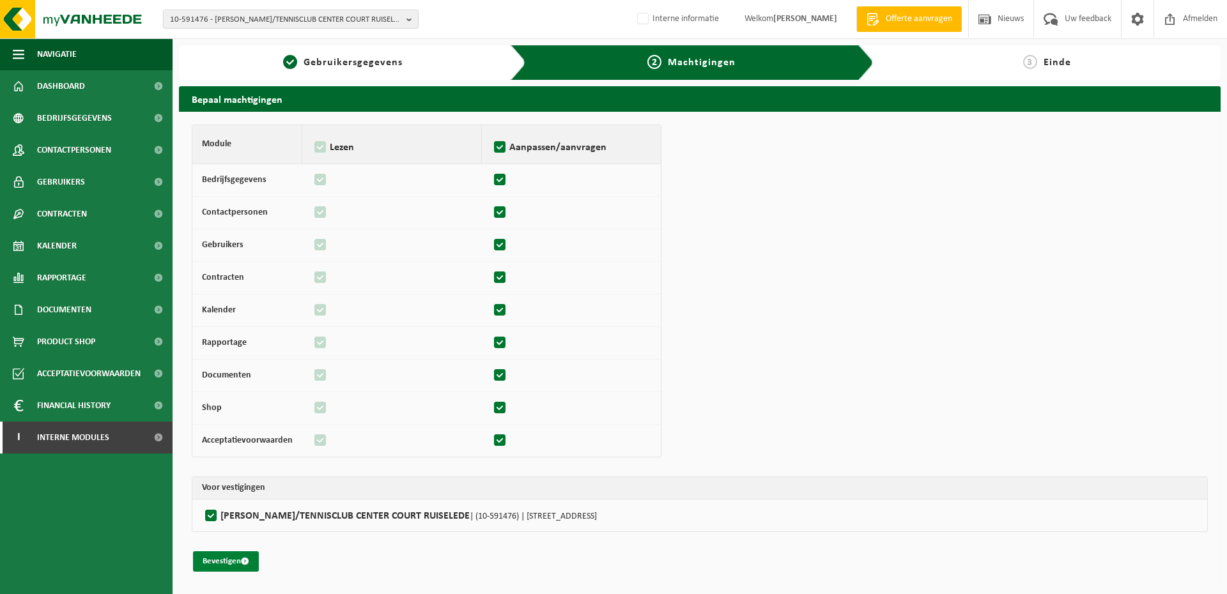
click at [222, 556] on button "Bevestigen" at bounding box center [226, 561] width 66 height 20
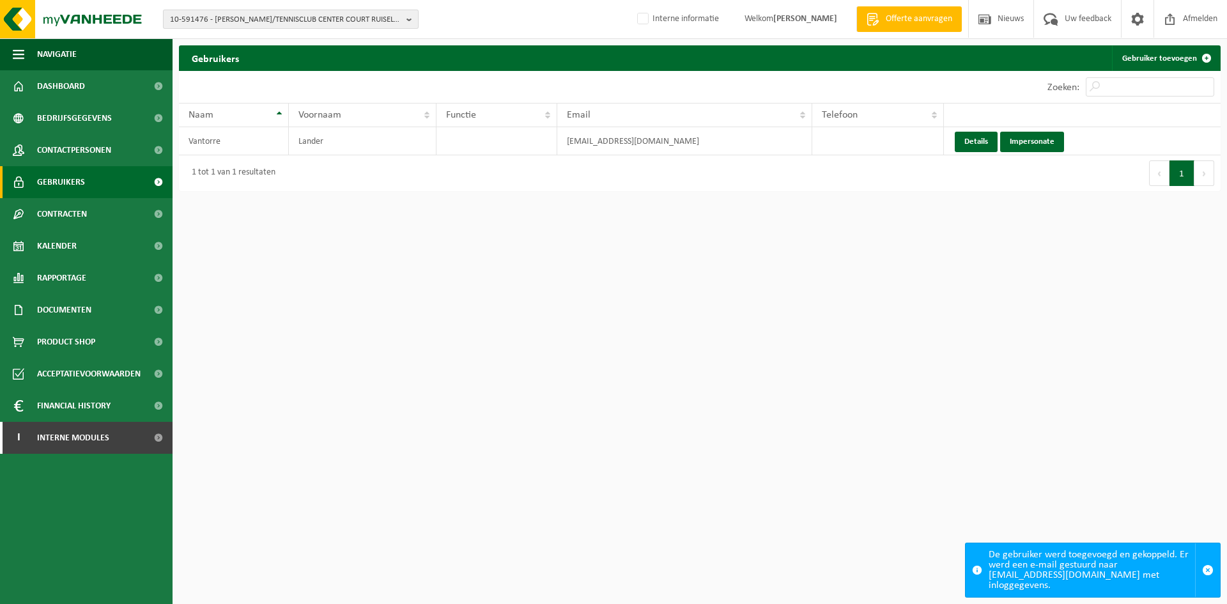
click at [250, 16] on span "10-591476 - ARNOUT POTTI/TENNISCLUB CENTER COURT RUISELEDE - 8755 RUISELEDE, TI…" at bounding box center [285, 19] width 231 height 19
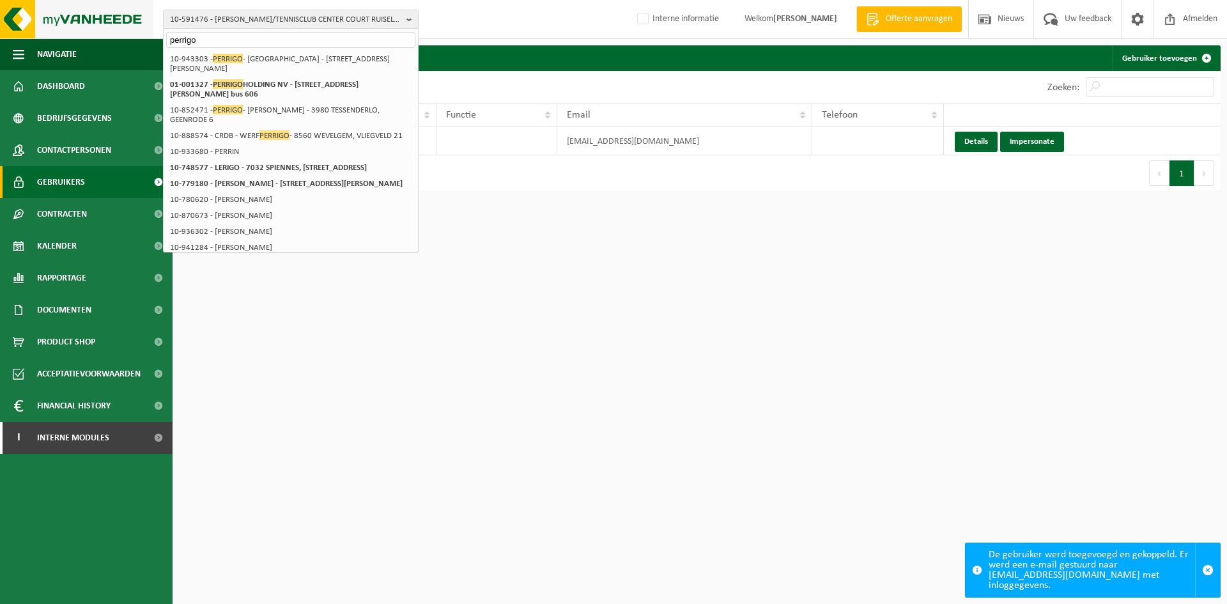
drag, startPoint x: 222, startPoint y: 38, endPoint x: 82, endPoint y: 34, distance: 140.0
click at [82, 34] on div "10-591476 - ARNOUT POTTI/TENNISCLUB CENTER COURT RUISELEDE - 8755 RUISELEDE, TI…" at bounding box center [613, 19] width 1227 height 39
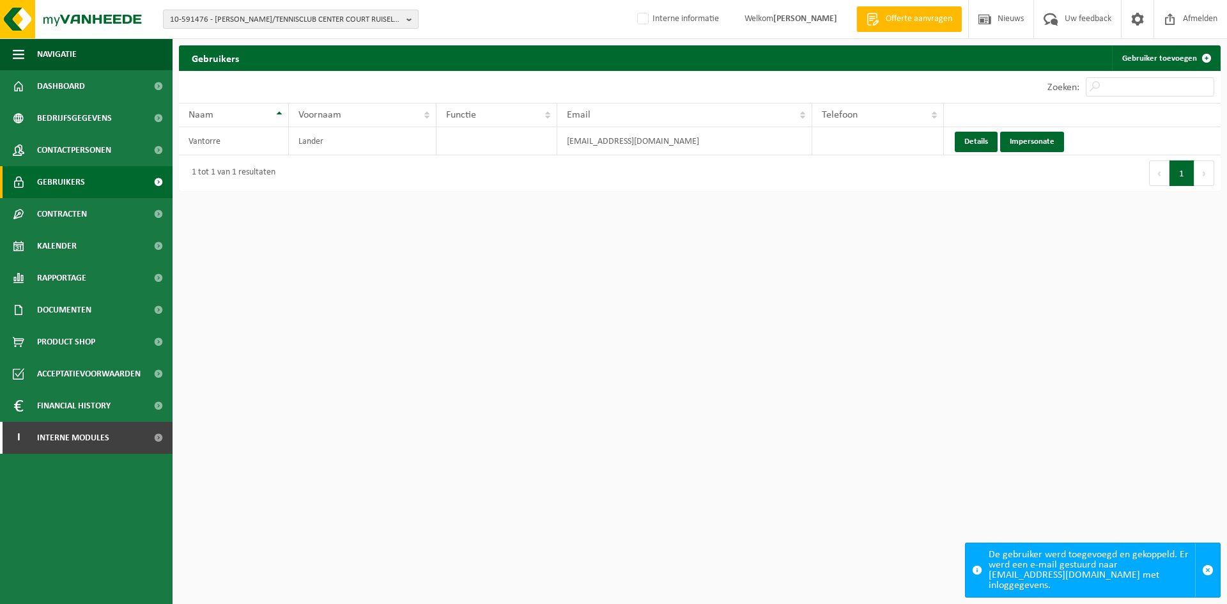
click at [218, 22] on span "10-591476 - ARNOUT POTTI/TENNISCLUB CENTER COURT RUISELEDE - 8755 RUISELEDE, TI…" at bounding box center [285, 19] width 231 height 19
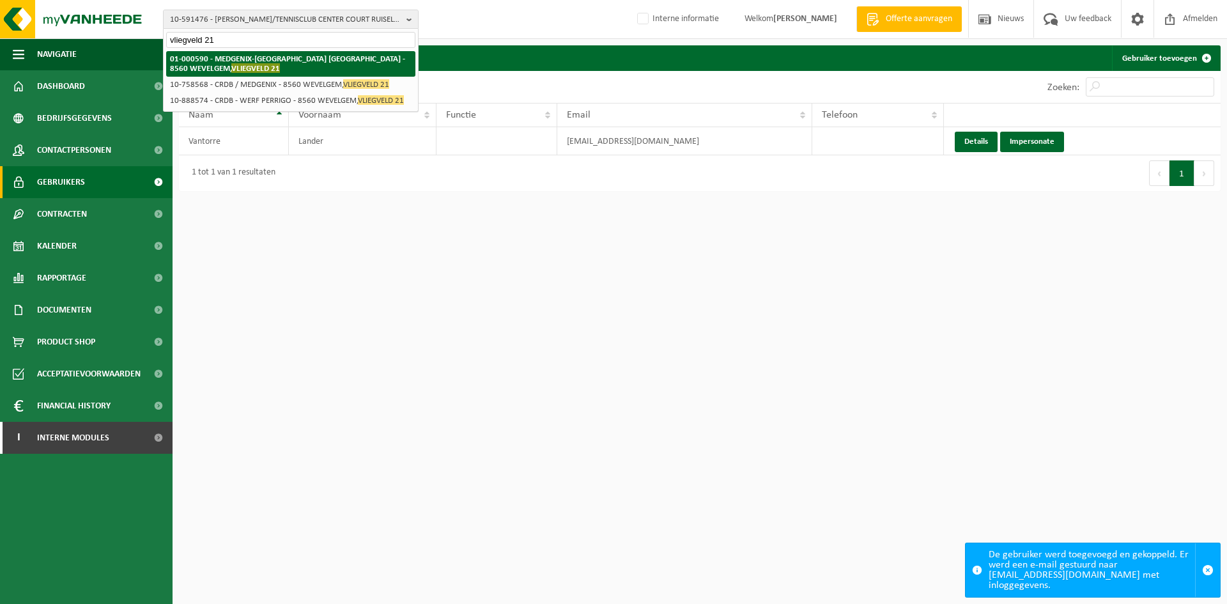
type input "vliegveld 21"
click at [233, 66] on li "01-000590 - MEDGENIX-BENELUX NV - 8560 WEVELGEM, VLIEGVELD 21" at bounding box center [290, 64] width 249 height 26
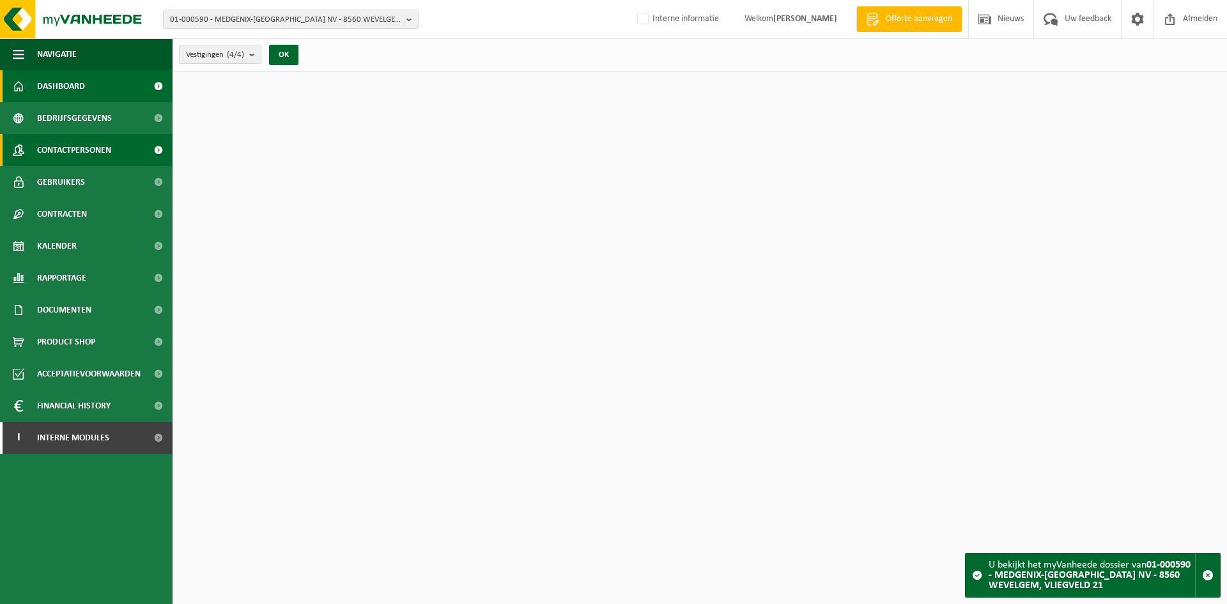
click at [91, 148] on span "Contactpersonen" at bounding box center [74, 150] width 74 height 32
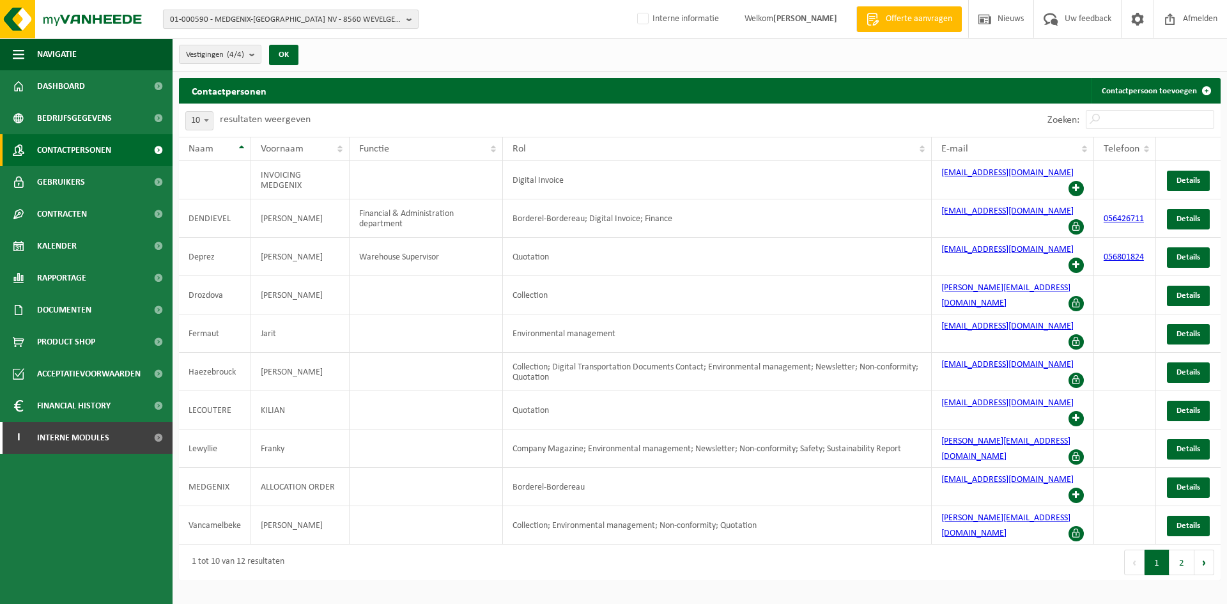
click at [272, 20] on span "01-000590 - MEDGENIX-BENELUX NV - 8560 WEVELGEM, VLIEGVELD 21" at bounding box center [285, 19] width 231 height 19
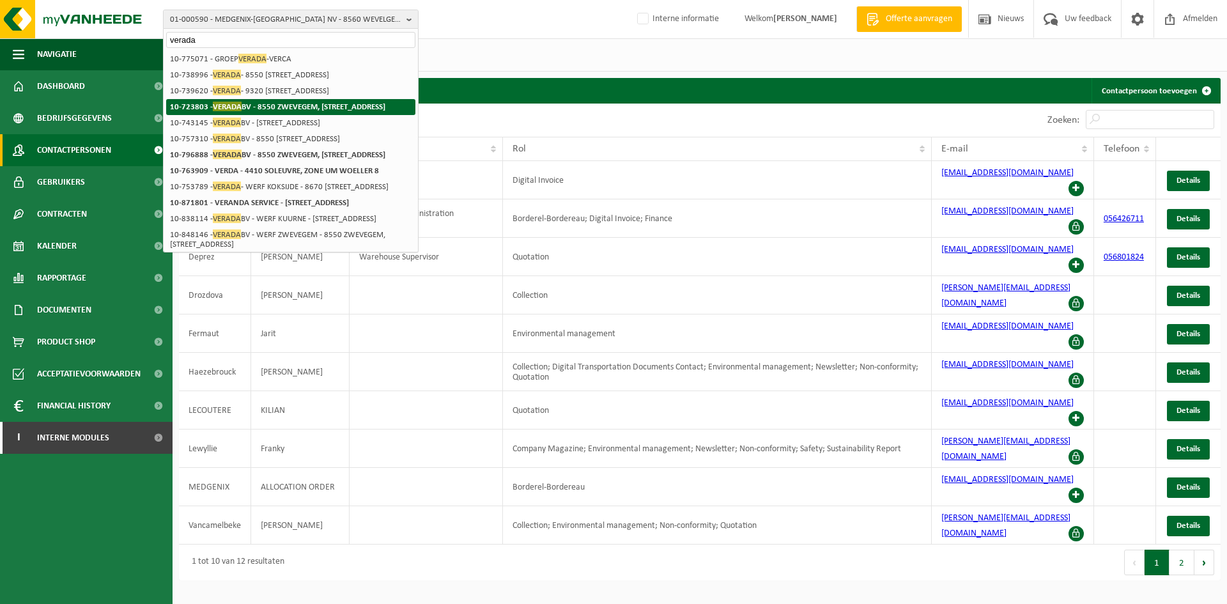
type input "verada"
click at [381, 111] on strong "10-723803 - VERADA BV - 8550 ZWEVEGEM, HARELBEEKSTRAAT 104F" at bounding box center [277, 107] width 215 height 10
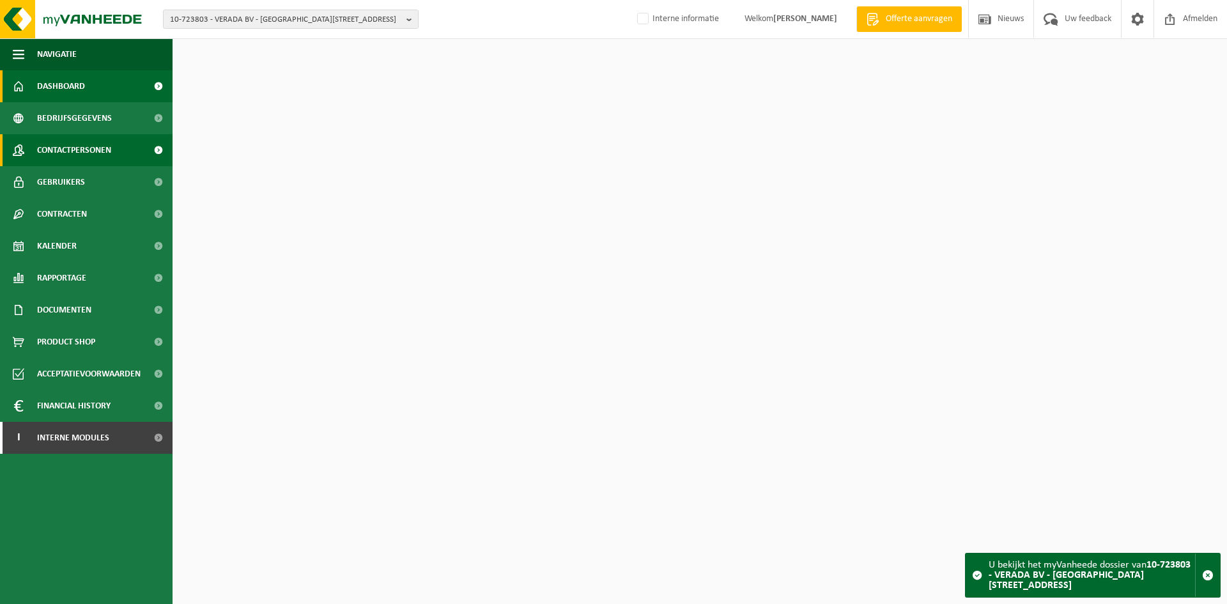
drag, startPoint x: 0, startPoint y: 0, endPoint x: 88, endPoint y: 149, distance: 173.0
click at [88, 149] on span "Contactpersonen" at bounding box center [74, 150] width 74 height 32
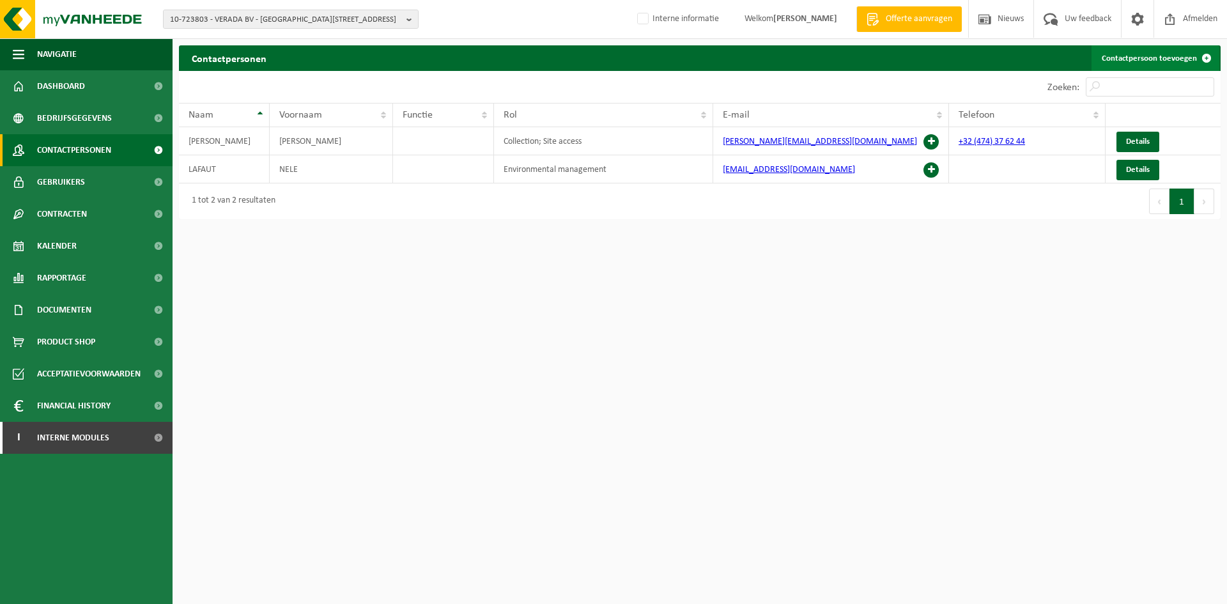
click at [1158, 57] on link "Contactpersoon toevoegen" at bounding box center [1155, 58] width 128 height 26
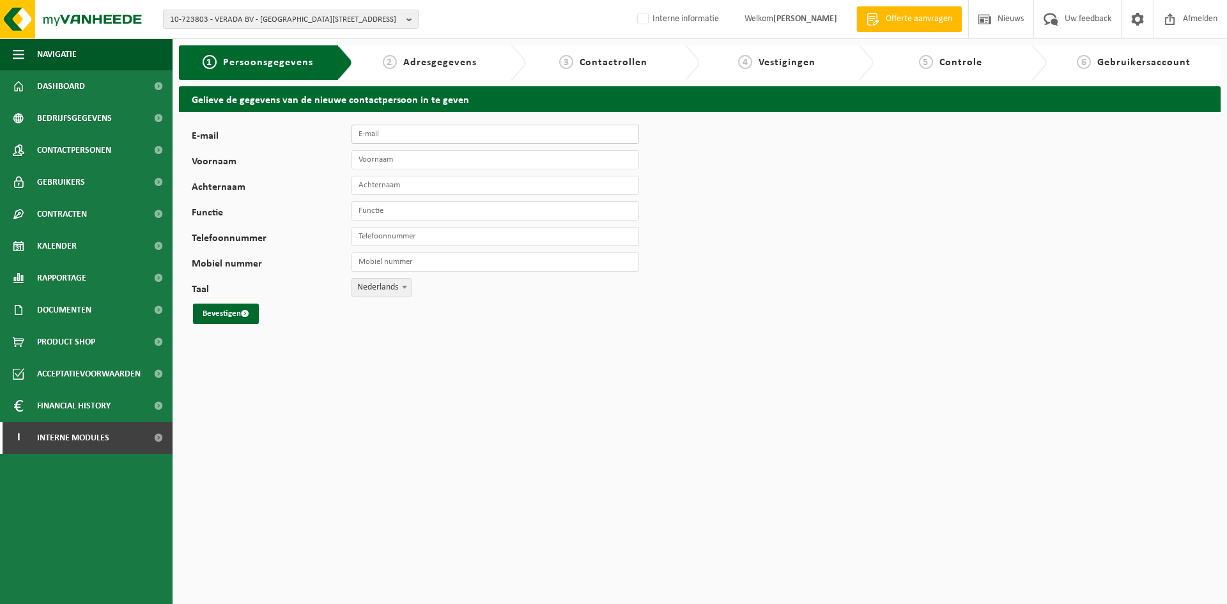
click at [437, 135] on input "E-mail" at bounding box center [494, 134] width 287 height 19
drag, startPoint x: 420, startPoint y: 131, endPoint x: 431, endPoint y: 137, distance: 12.6
click at [420, 132] on input "plannin" at bounding box center [494, 134] width 287 height 19
drag, startPoint x: 434, startPoint y: 137, endPoint x: 222, endPoint y: 141, distance: 211.5
click at [222, 141] on div "E-mail plannin Vul hier een geldig e-mailadres in." at bounding box center [422, 134] width 460 height 19
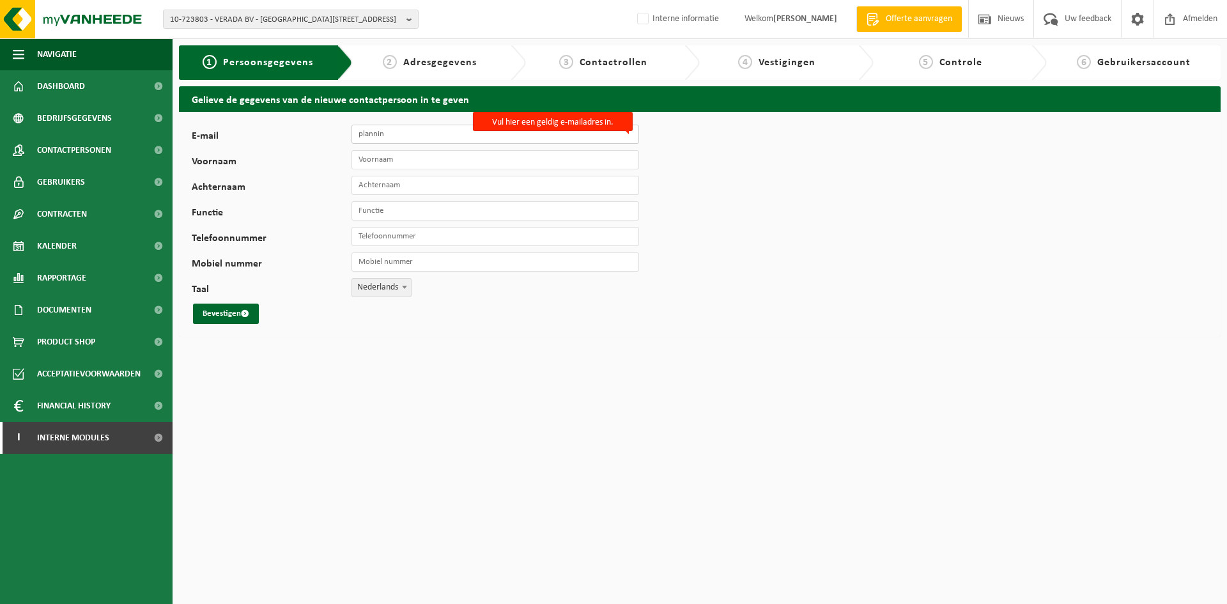
paste input "g@verada.be"
type input "[EMAIL_ADDRESS][DOMAIN_NAME]"
click at [452, 153] on input "Voornaam" at bounding box center [494, 159] width 287 height 19
type input "Planning"
type input "Verada"
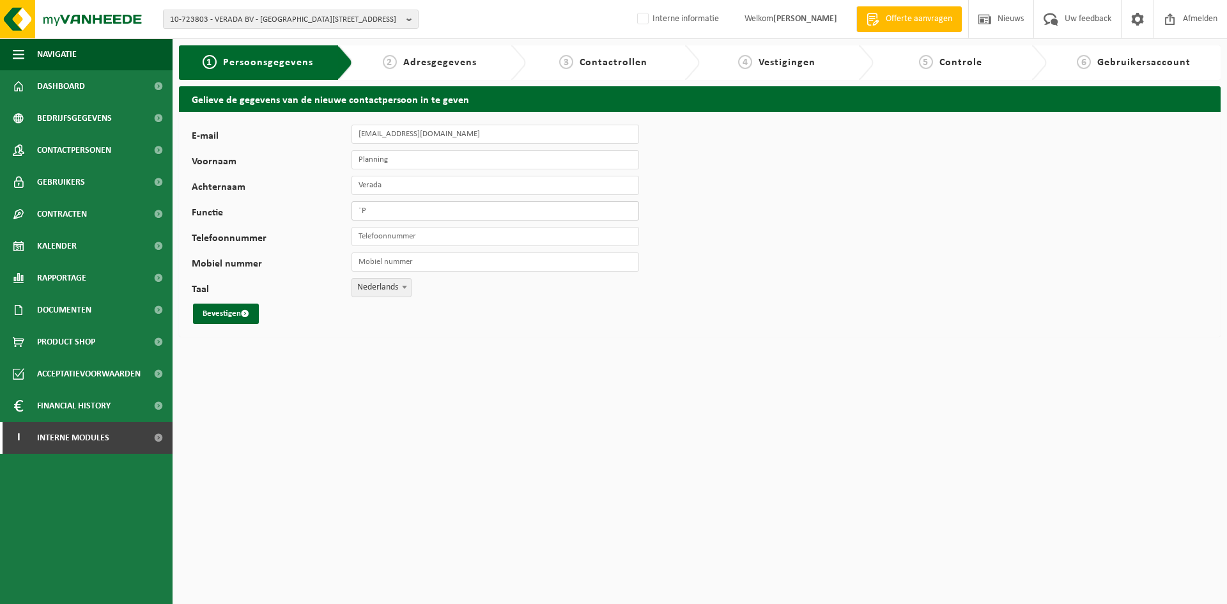
type input "¨"
click at [398, 208] on input "Plannin" at bounding box center [494, 210] width 287 height 19
type input "Planning"
click at [234, 316] on button "Bevestigen" at bounding box center [226, 313] width 66 height 20
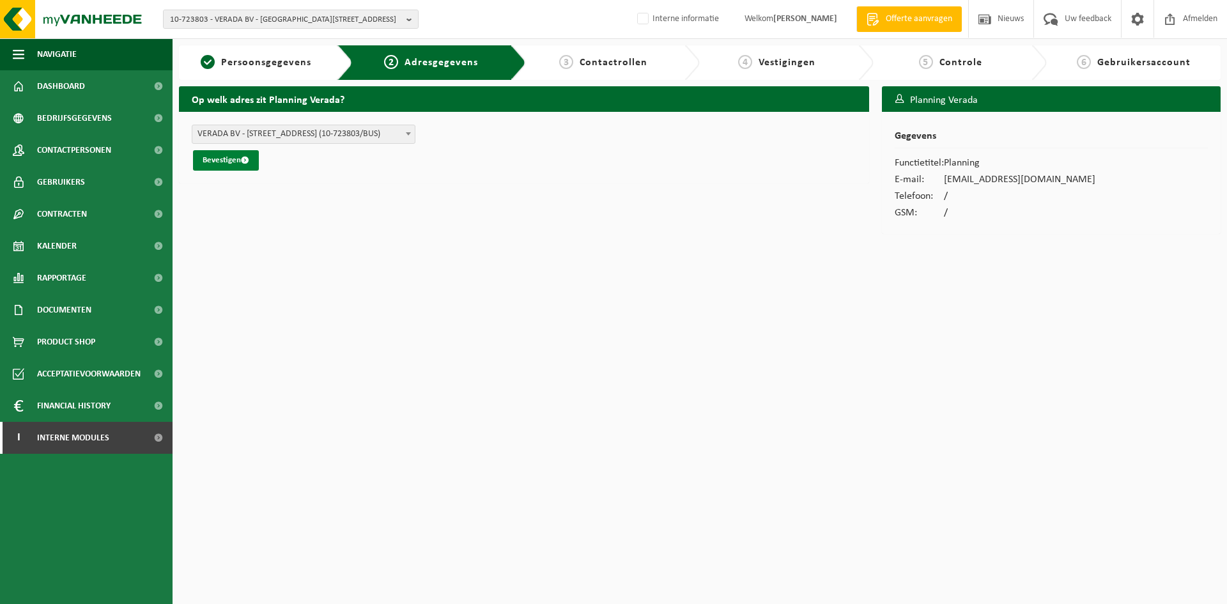
click at [236, 165] on button "Bevestigen" at bounding box center [226, 160] width 66 height 20
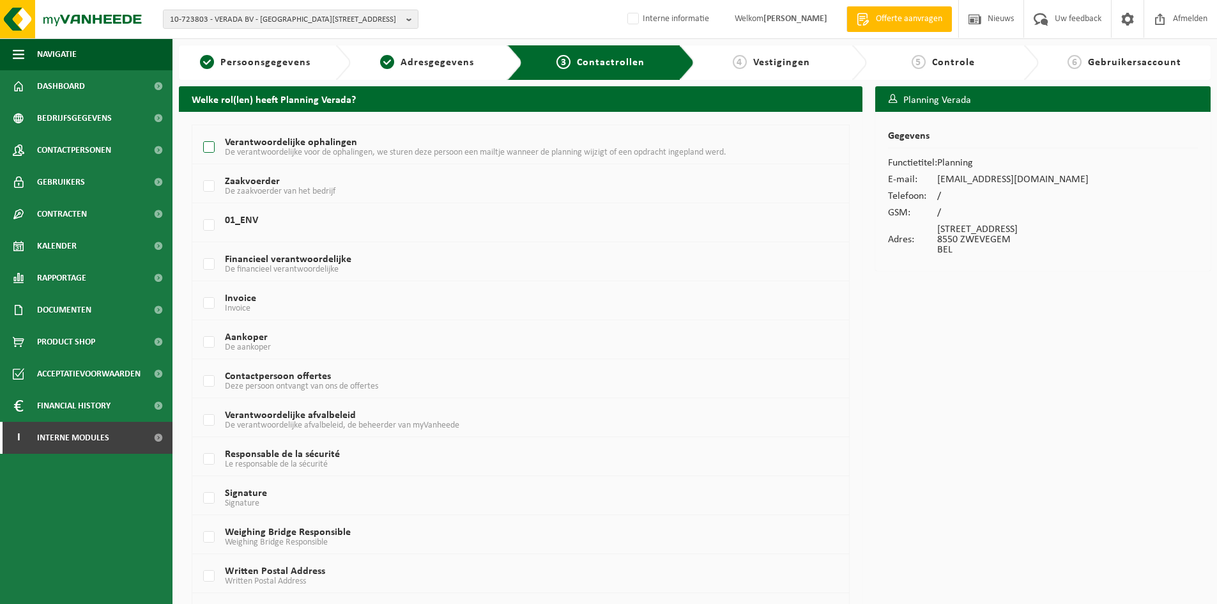
click at [252, 149] on span "De verantwoordelijke voor de ophalingen, we sturen deze persoon een mailtje wan…" at bounding box center [476, 153] width 502 height 10
click at [199, 132] on input "Verantwoordelijke ophalingen De verantwoordelijke voor de ophalingen, we sturen…" at bounding box center [198, 131] width 1 height 1
checkbox input "true"
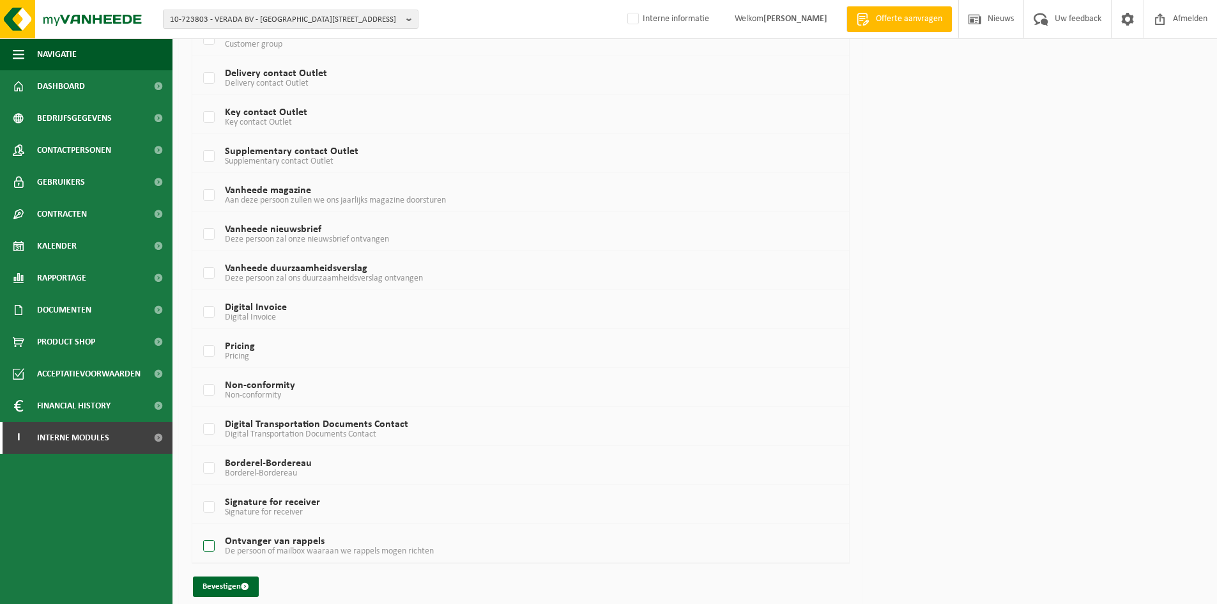
scroll to position [665, 0]
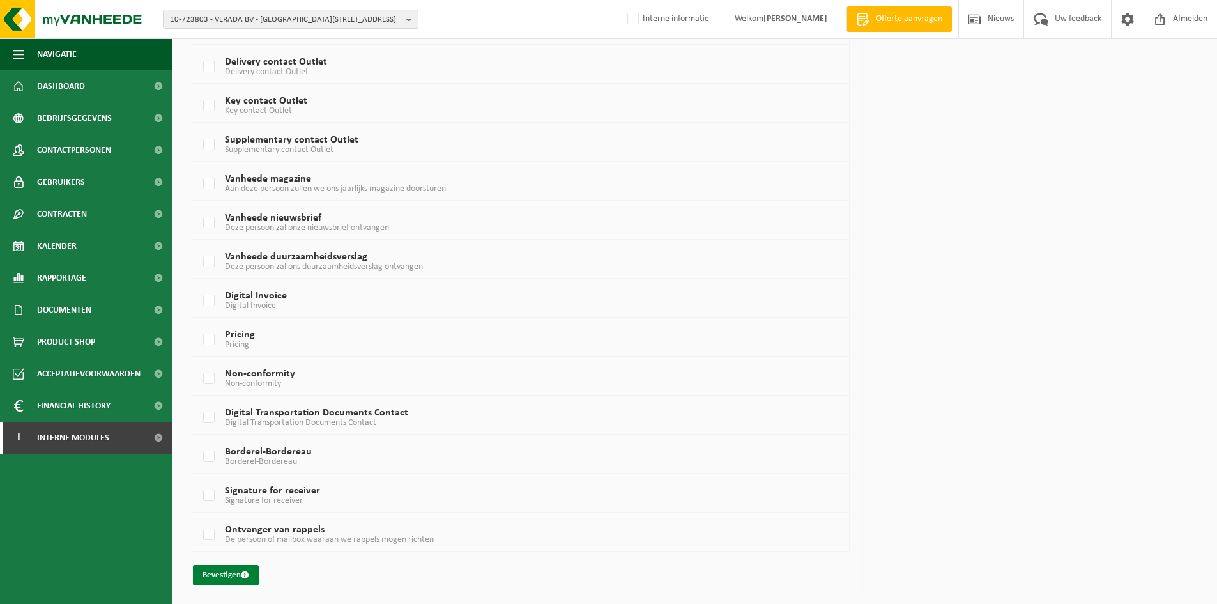
click at [255, 571] on button "Bevestigen" at bounding box center [226, 575] width 66 height 20
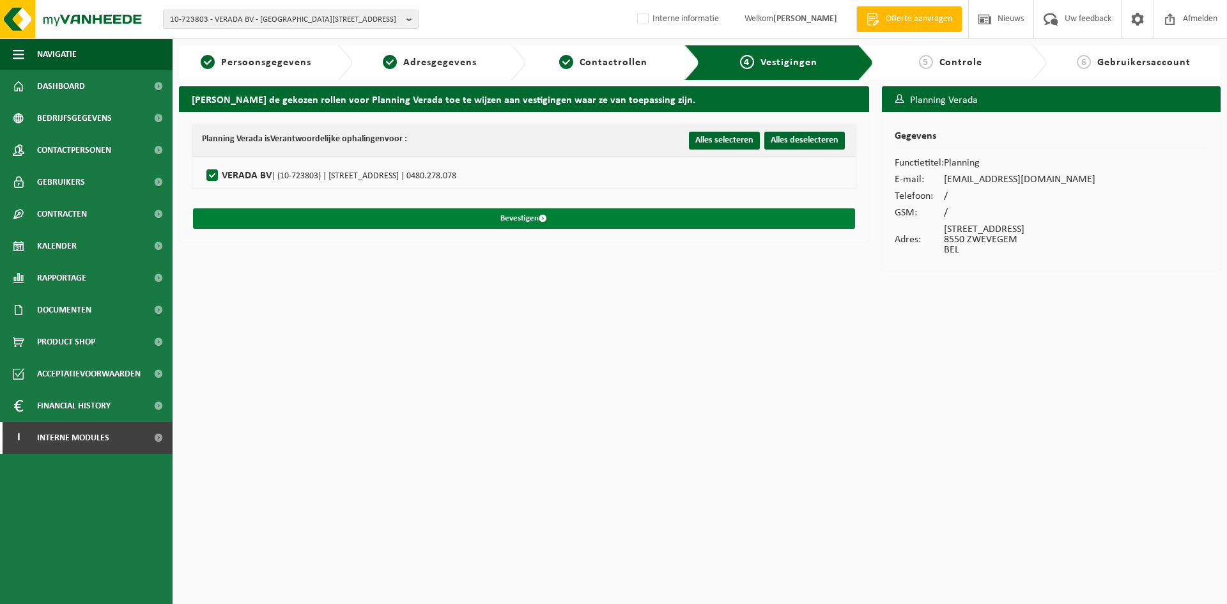
click at [598, 211] on button "Bevestigen" at bounding box center [524, 218] width 662 height 20
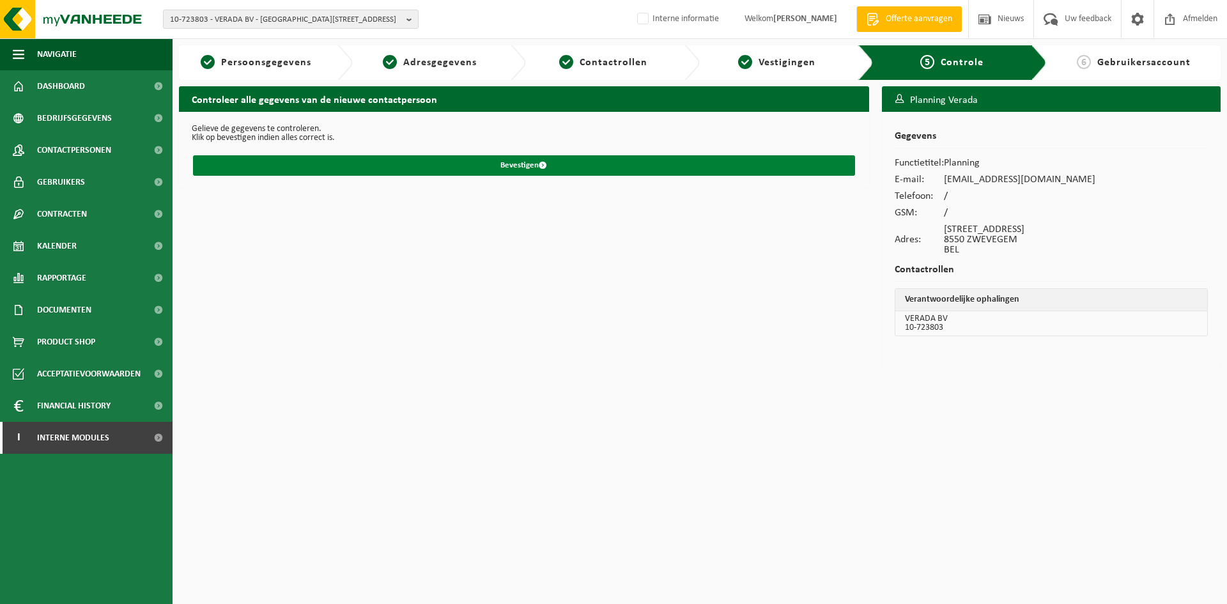
click at [494, 164] on button "Bevestigen" at bounding box center [524, 165] width 662 height 20
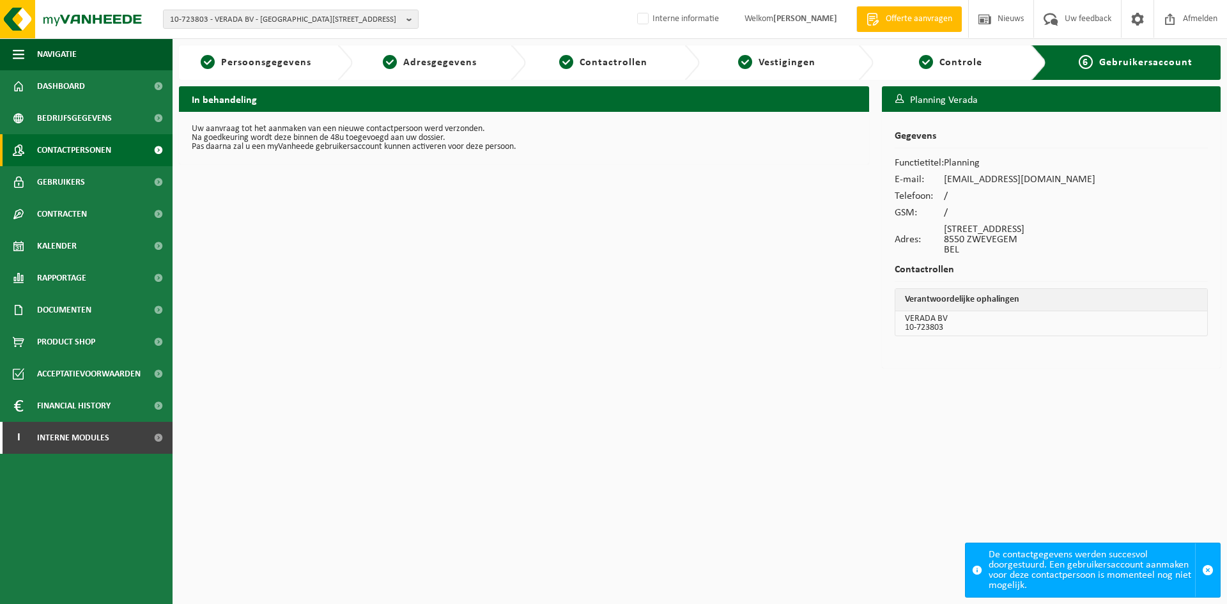
drag, startPoint x: 0, startPoint y: 0, endPoint x: 107, endPoint y: 145, distance: 180.4
click at [98, 144] on span "Contactpersonen" at bounding box center [74, 150] width 74 height 32
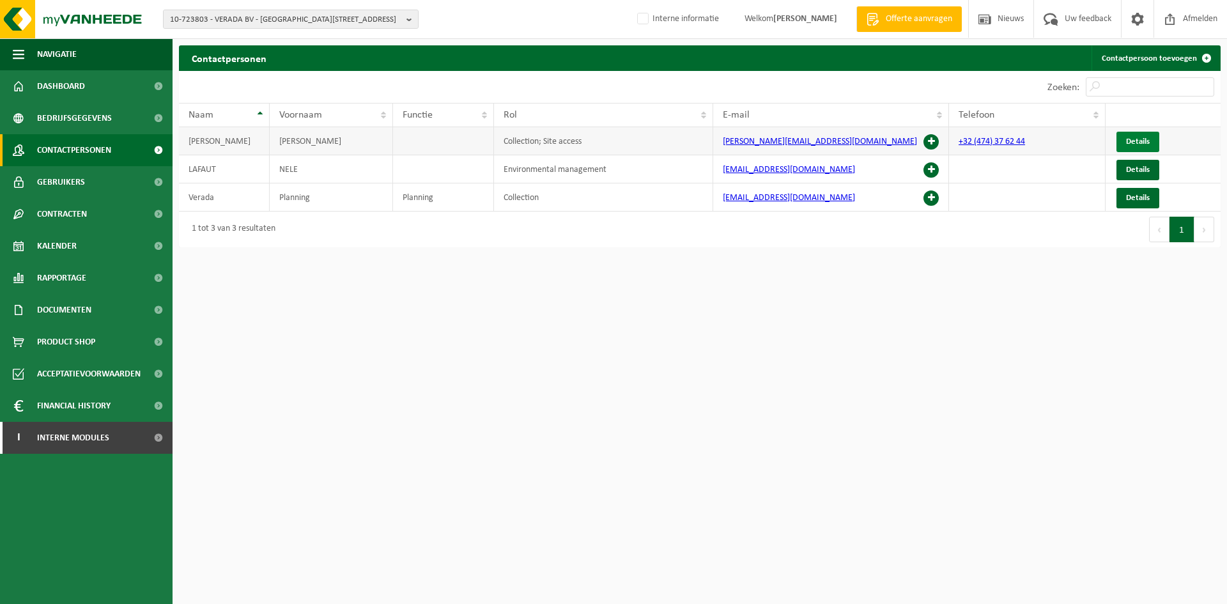
click at [1128, 135] on link "Details" at bounding box center [1137, 142] width 43 height 20
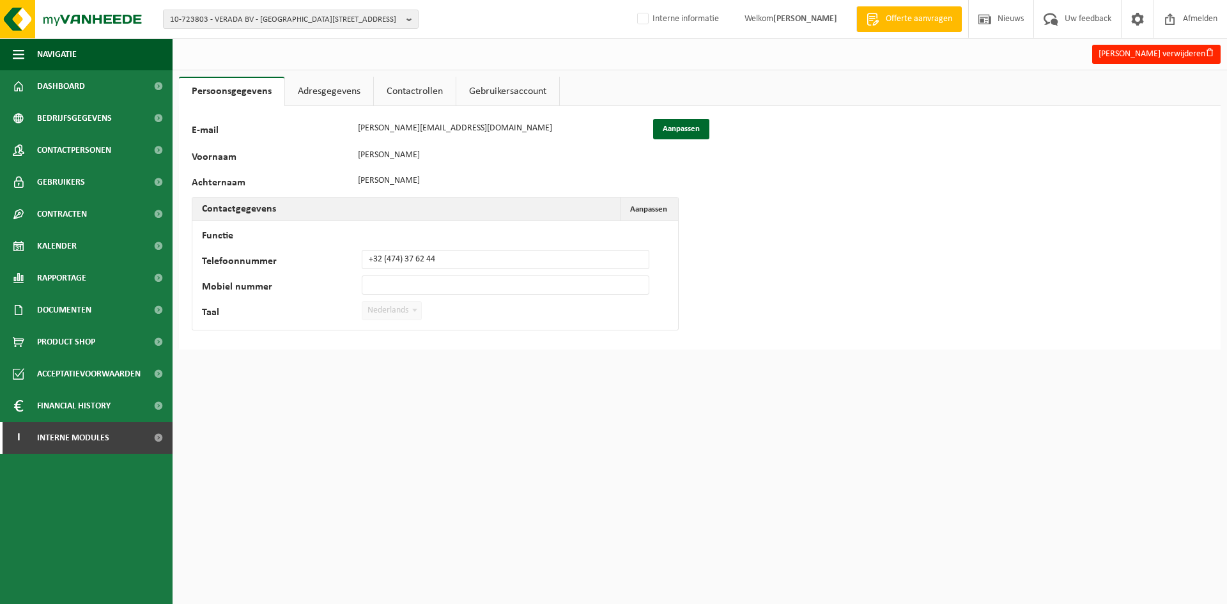
click at [315, 91] on link "Adresgegevens" at bounding box center [329, 91] width 88 height 29
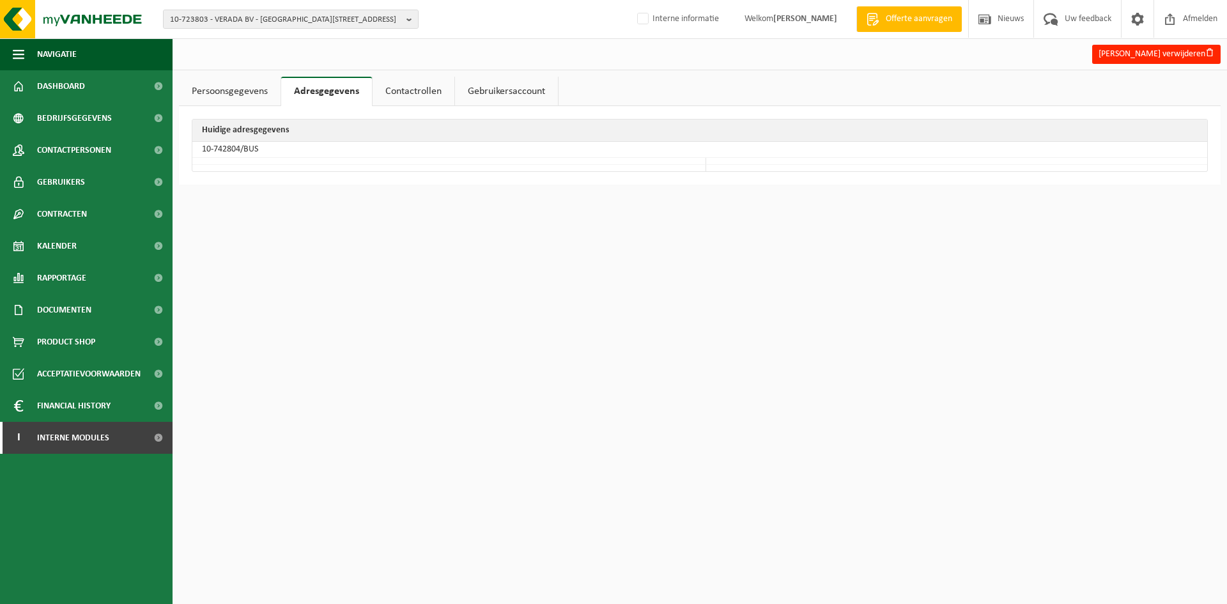
click at [235, 148] on td "10-742804/BUS" at bounding box center [699, 150] width 1015 height 16
drag, startPoint x: 240, startPoint y: 151, endPoint x: 192, endPoint y: 155, distance: 48.7
click at [192, 155] on table "Huidige adresgegevens 10-742804/BUS" at bounding box center [700, 145] width 1016 height 53
copy td "10-742804"
click at [315, 18] on span "10-723803 - VERADA BV - 8550 ZWEVEGEM, HARELBEEKSTRAAT 104F" at bounding box center [285, 19] width 231 height 19
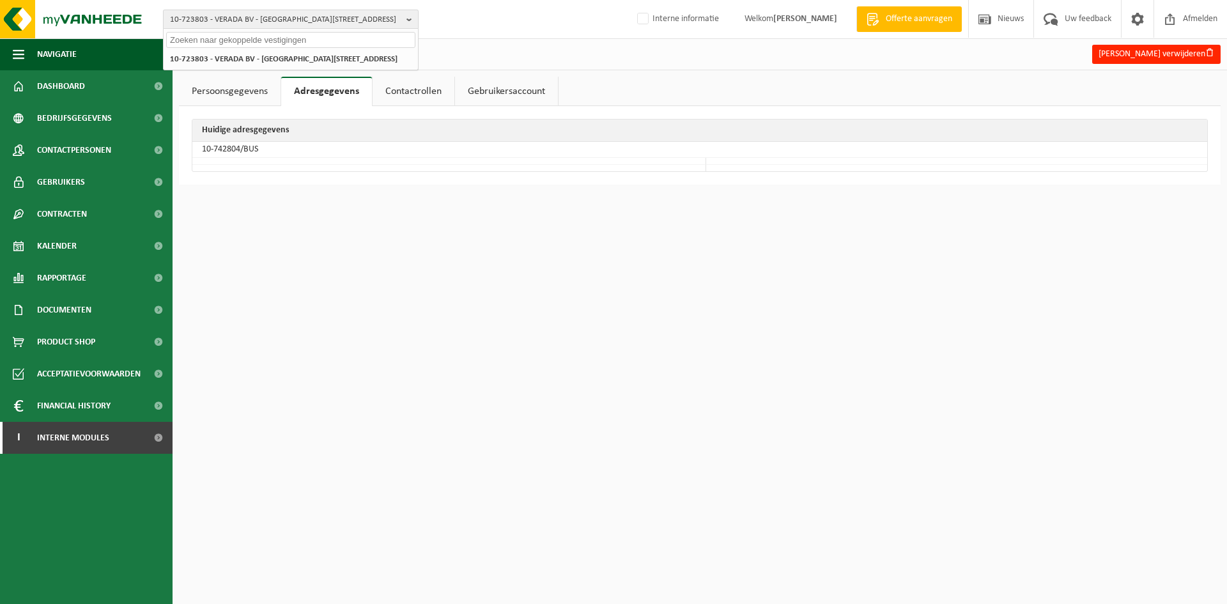
paste input "10-774594"
type input "10-774594"
click at [243, 63] on li "10-774594 - GROEP DEPOORTERE" at bounding box center [290, 59] width 249 height 16
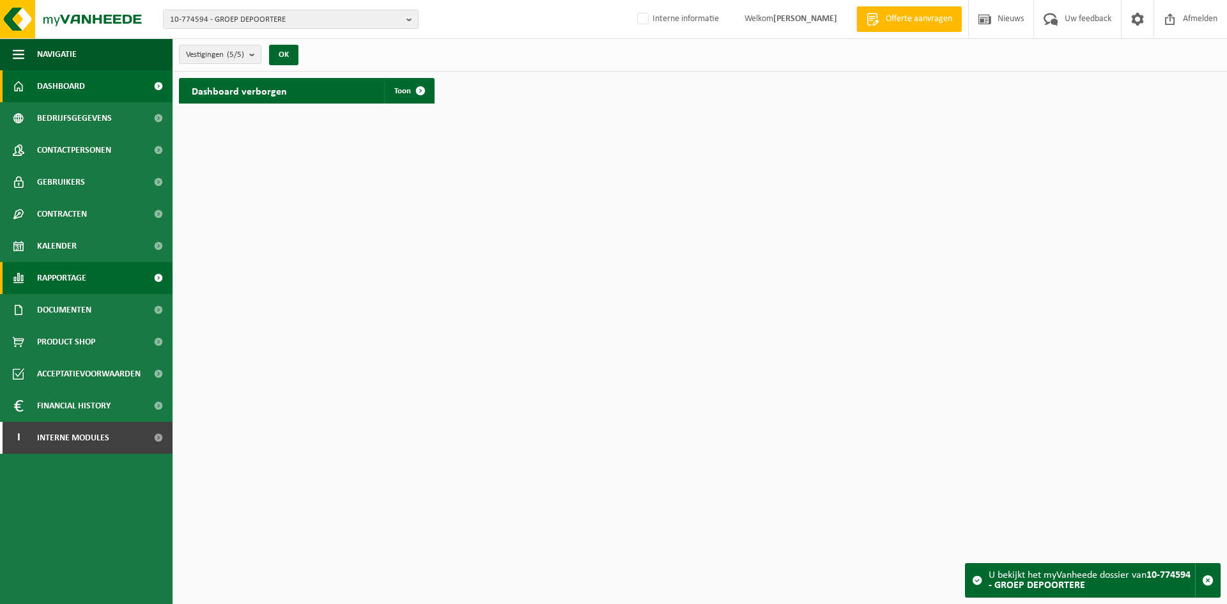
click at [57, 289] on span "Rapportage" at bounding box center [61, 278] width 49 height 32
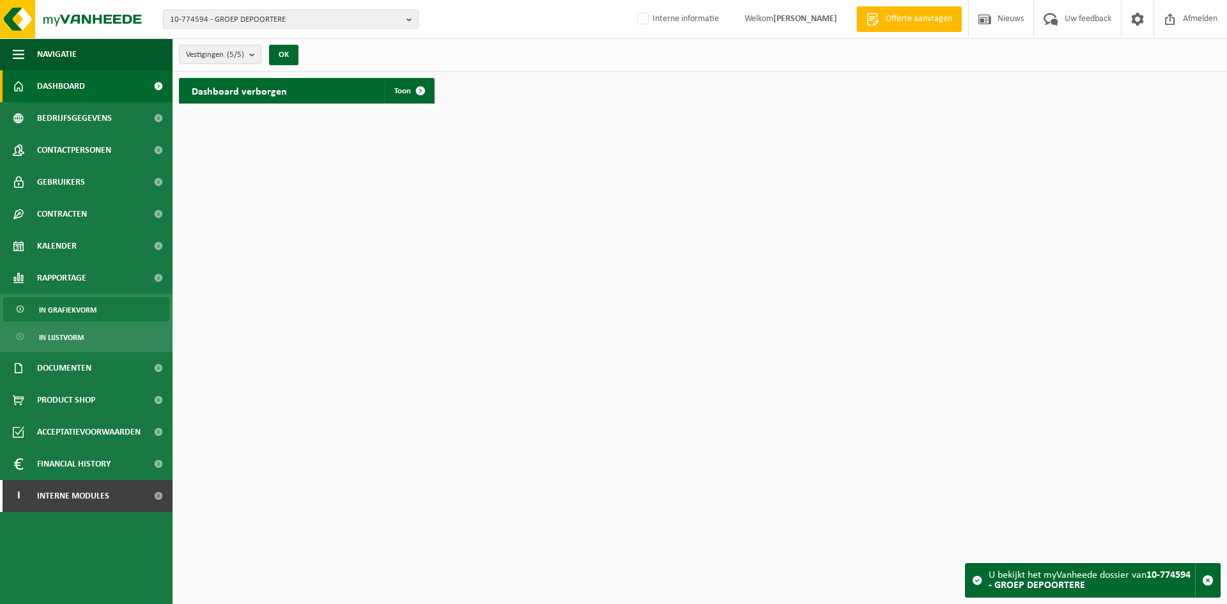
click at [61, 300] on span "In grafiekvorm" at bounding box center [67, 310] width 57 height 24
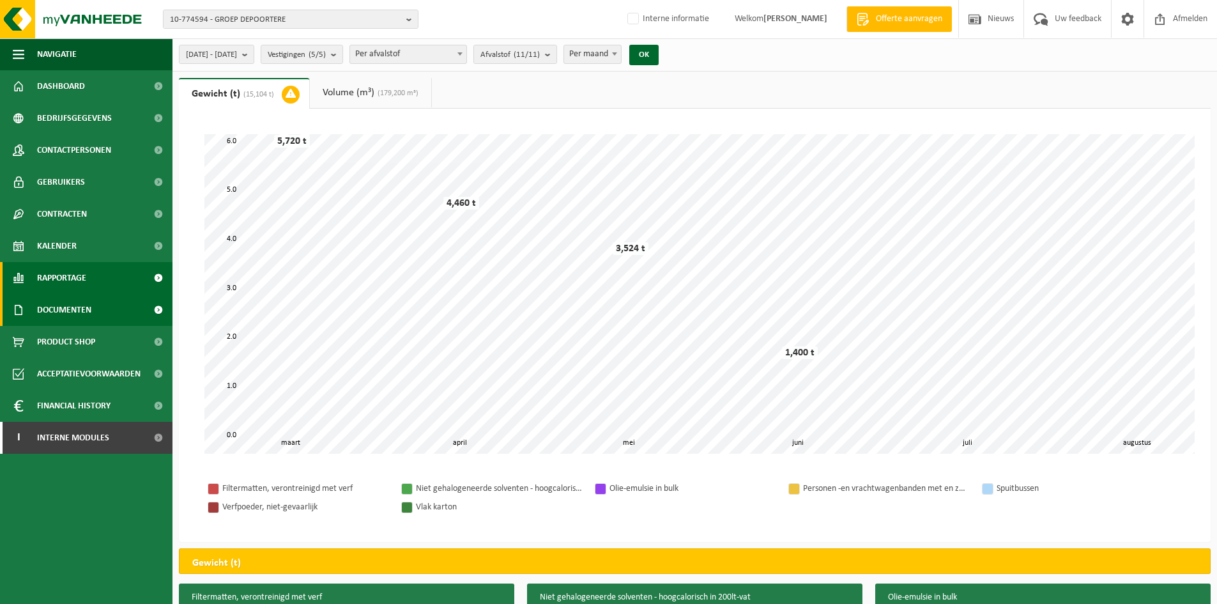
click at [65, 313] on span "Documenten" at bounding box center [64, 310] width 54 height 32
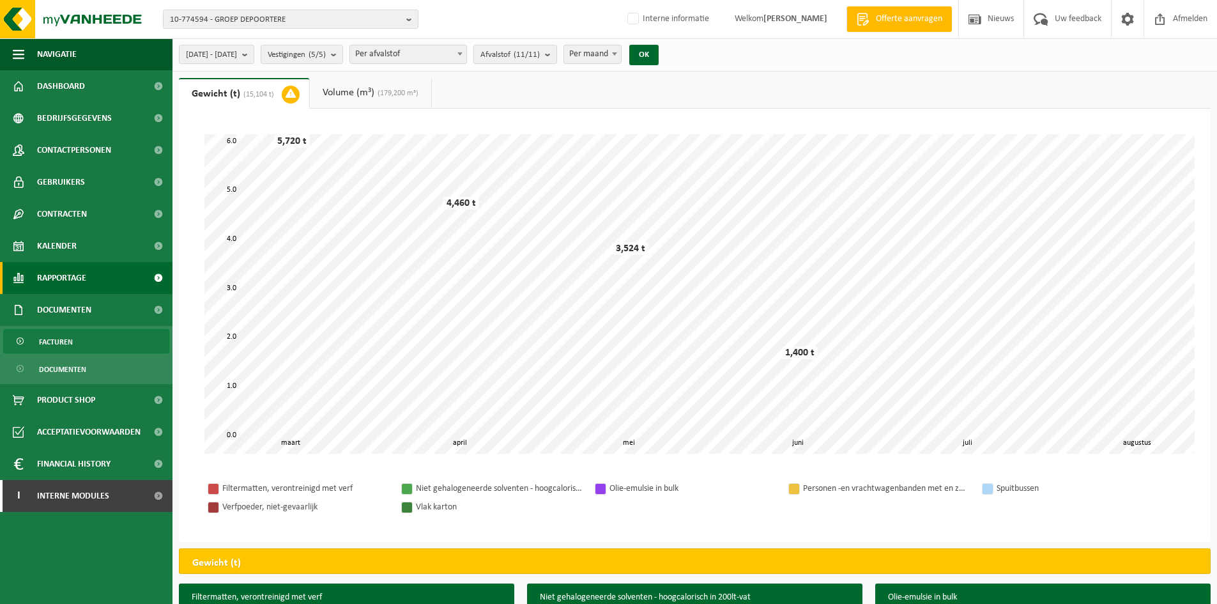
click at [68, 341] on span "Facturen" at bounding box center [56, 342] width 34 height 24
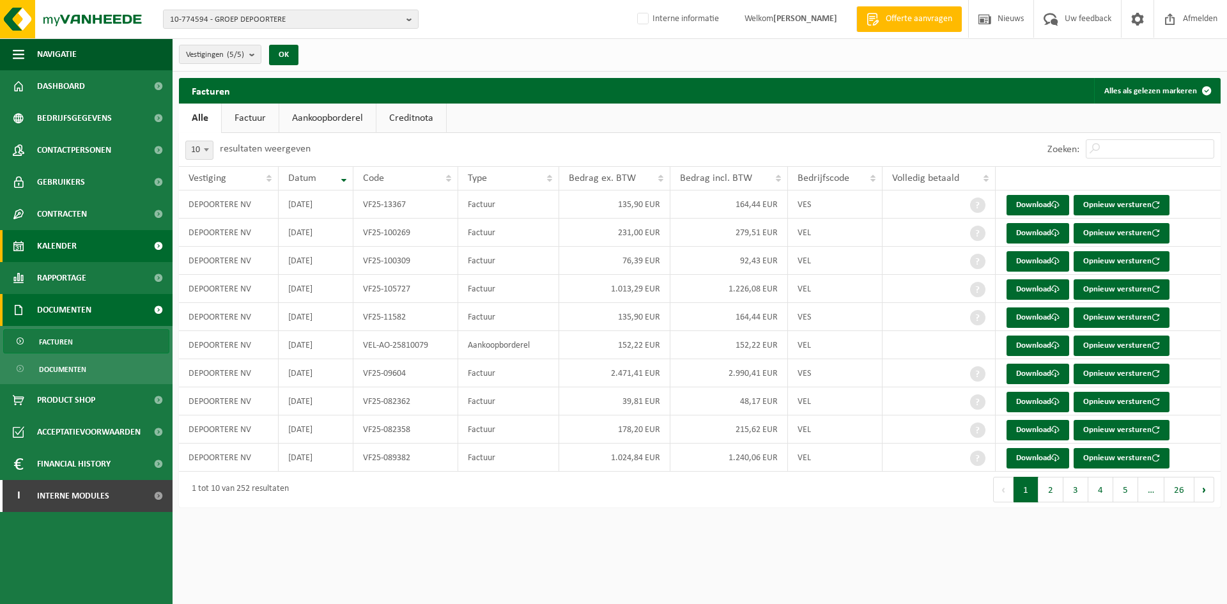
click at [77, 245] on link "Kalender" at bounding box center [86, 246] width 172 height 32
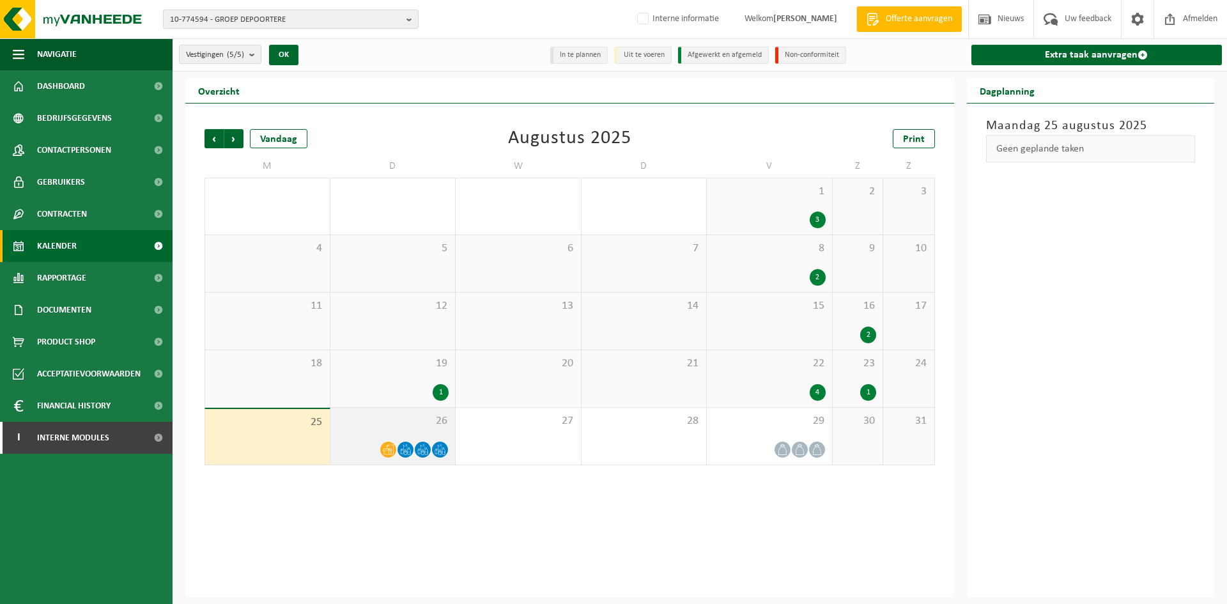
click at [366, 439] on div "26" at bounding box center [392, 436] width 125 height 57
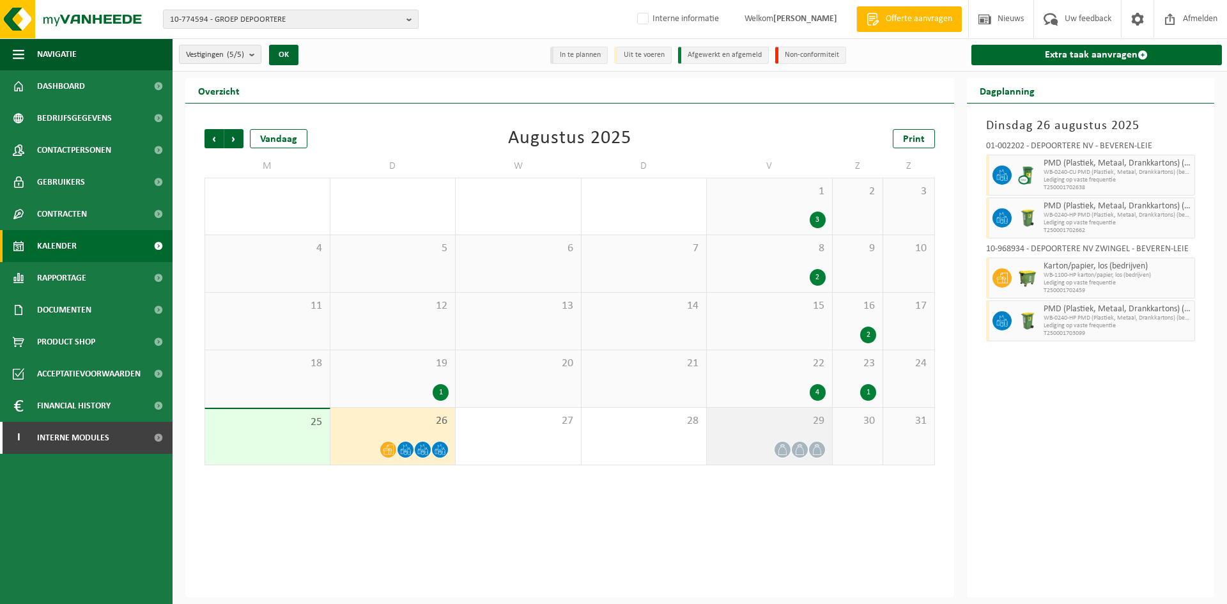
click at [804, 434] on div "29" at bounding box center [769, 436] width 125 height 57
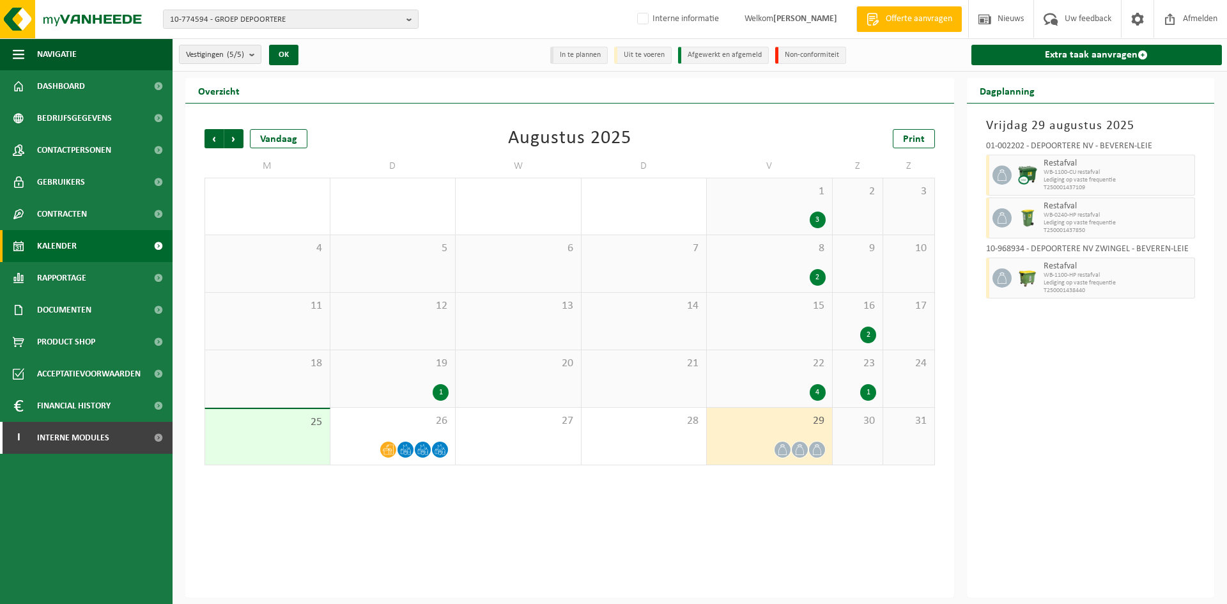
click at [805, 361] on span "22" at bounding box center [769, 363] width 112 height 14
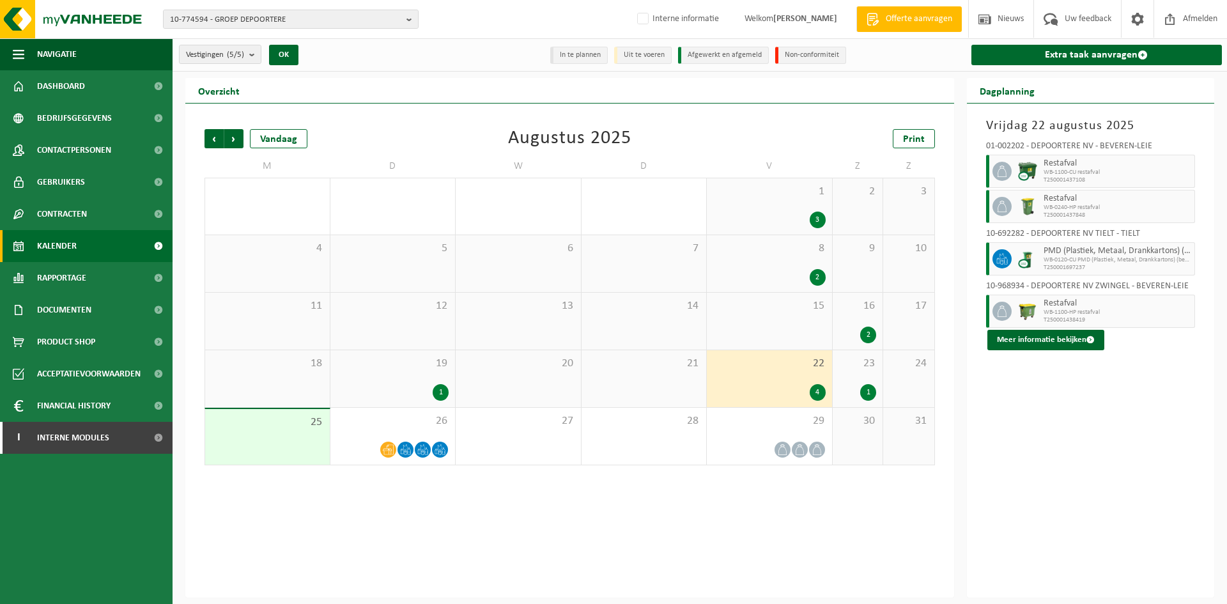
click at [871, 372] on div "23 1" at bounding box center [857, 378] width 50 height 57
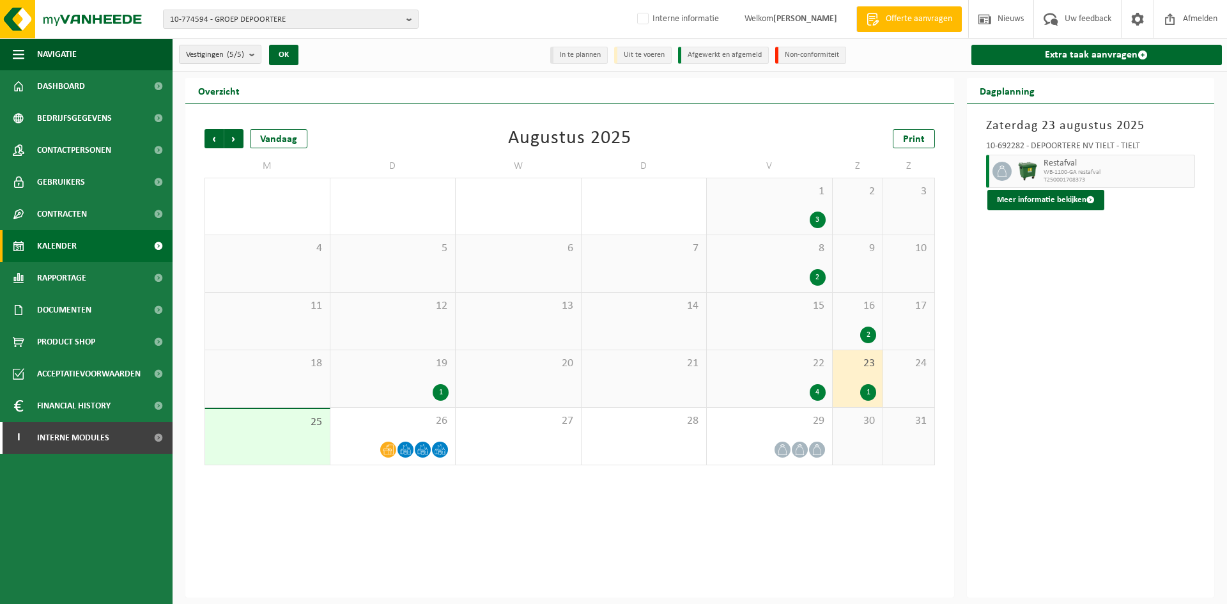
click at [424, 384] on div "1" at bounding box center [393, 392] width 112 height 17
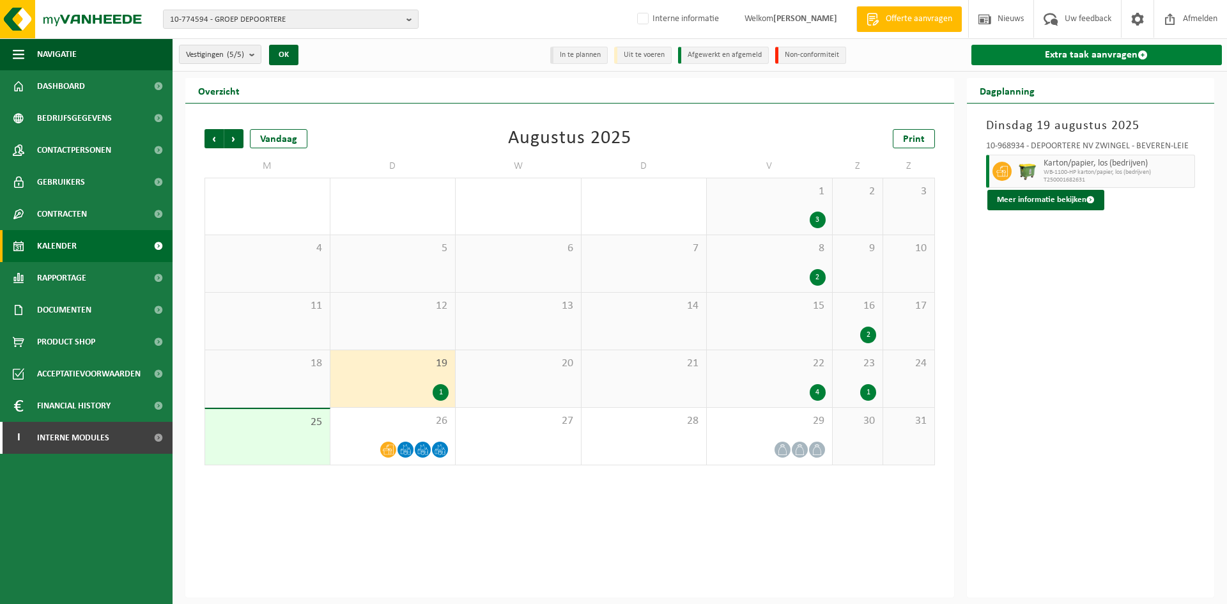
drag, startPoint x: 1085, startPoint y: 56, endPoint x: 1075, endPoint y: 65, distance: 13.2
click at [1085, 57] on link "Extra taak aanvragen" at bounding box center [1096, 55] width 251 height 20
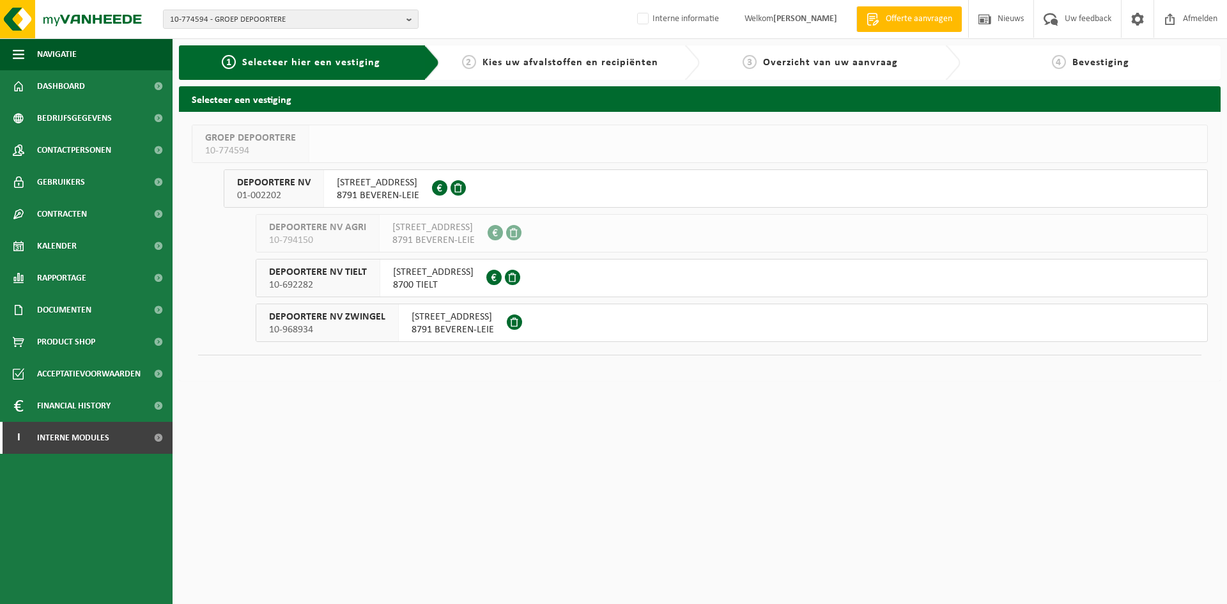
click at [469, 330] on span "8791 BEVEREN-LEIE" at bounding box center [452, 329] width 82 height 13
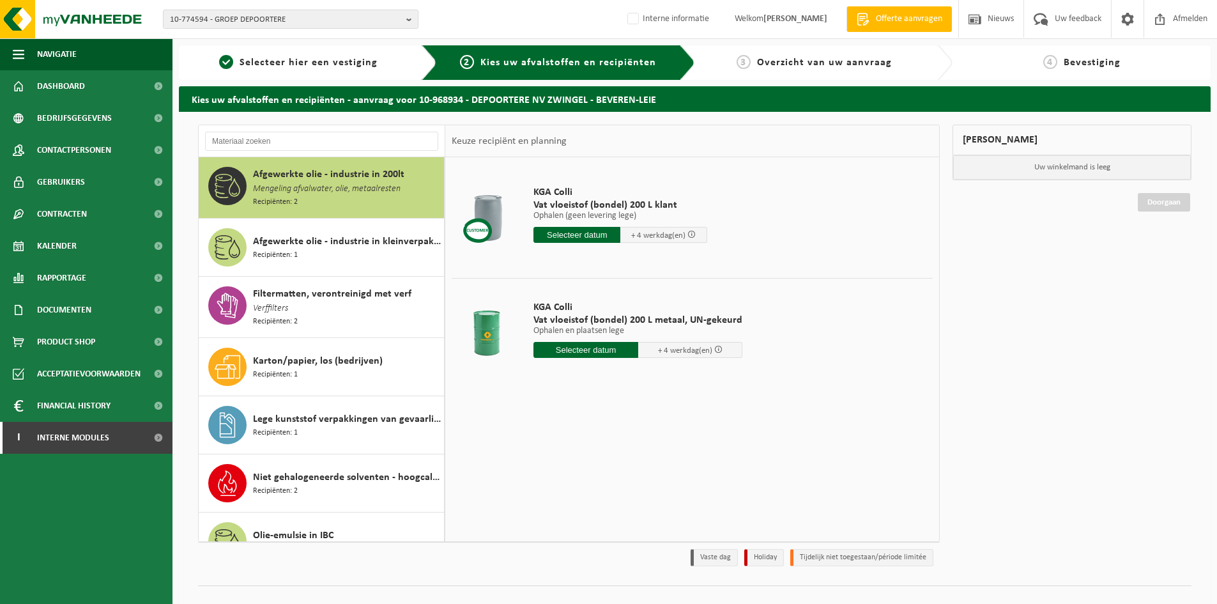
click at [266, 30] on div "10-774594 - GROEP DEPOORTERE 10-774594 - GROEP DEPOORTERE 01-002202 - DEPOORTER…" at bounding box center [608, 19] width 1217 height 39
click at [273, 17] on span "10-774594 - GROEP DEPOORTERE" at bounding box center [285, 19] width 231 height 19
paste input "10-723803"
type input "10-723803"
click at [227, 64] on strong "10-723803 - VERADA BV - 8550 ZWEVEGEM, HARELBEEKSTRAAT 104F" at bounding box center [287, 58] width 234 height 11
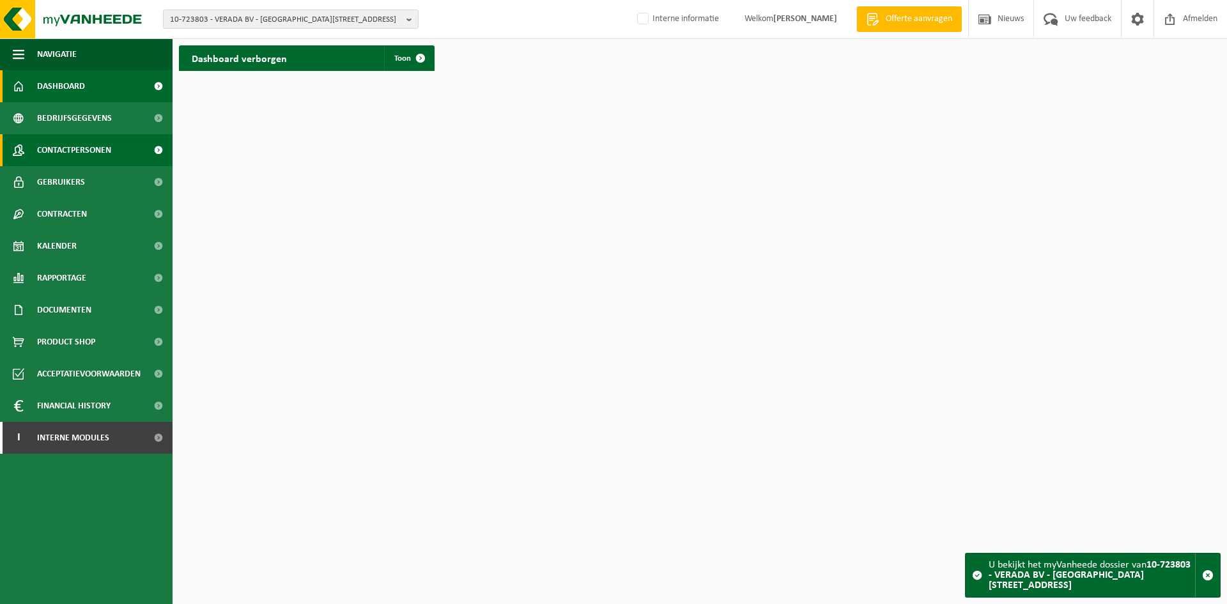
click at [39, 146] on span "Contactpersonen" at bounding box center [74, 150] width 74 height 32
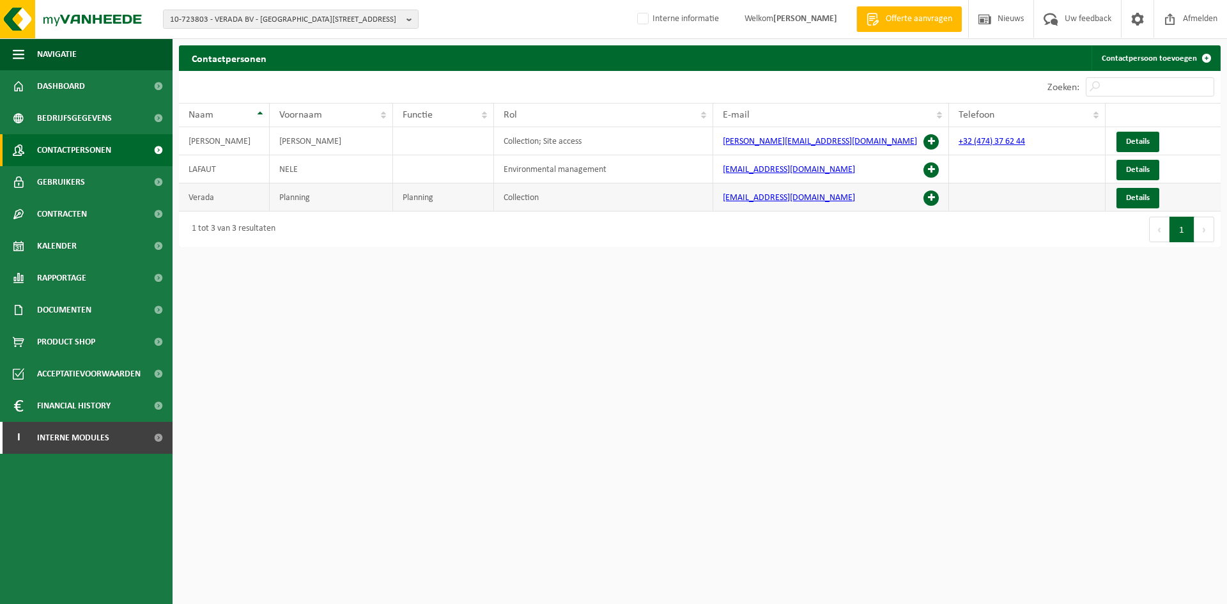
click at [929, 197] on span at bounding box center [930, 197] width 15 height 15
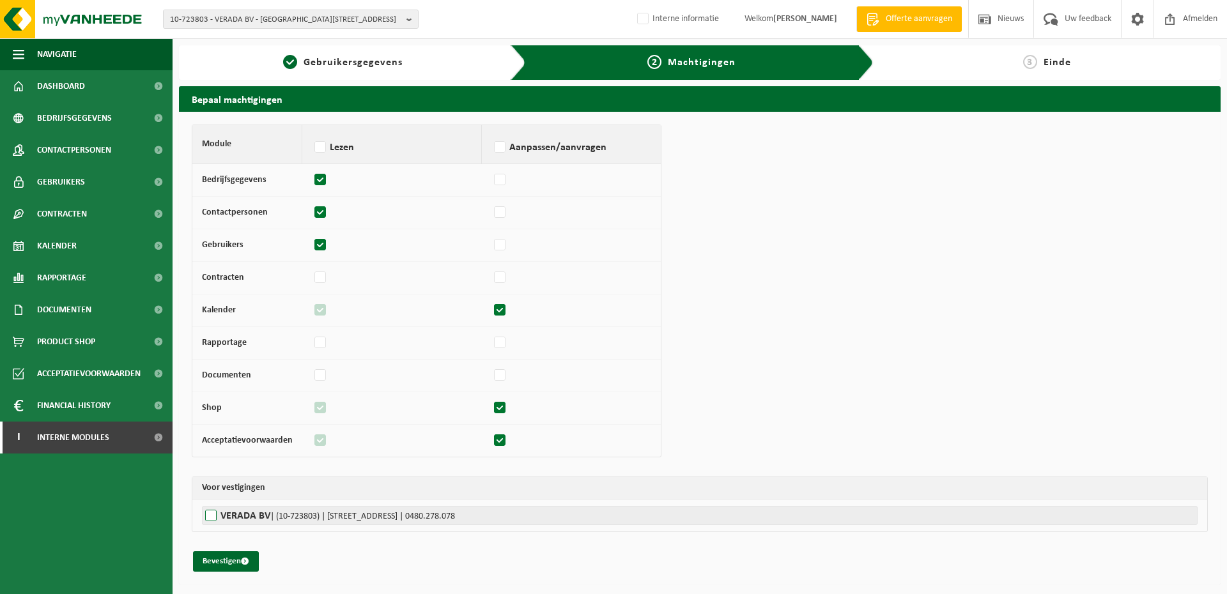
click at [218, 522] on label"] "VERADA BV | (10-723803) | HARELBEEKSTRAAT 104F, 8550 ZWEVEGEM | 0480.278.078" at bounding box center [699, 515] width 995 height 19
click at [218, 522] on input "VERADA BV | (10-723803) | HARELBEEKSTRAAT 104F, 8550 ZWEVEGEM | 0480.278.078" at bounding box center [815, 515] width 1227 height 19
checkbox input "true"
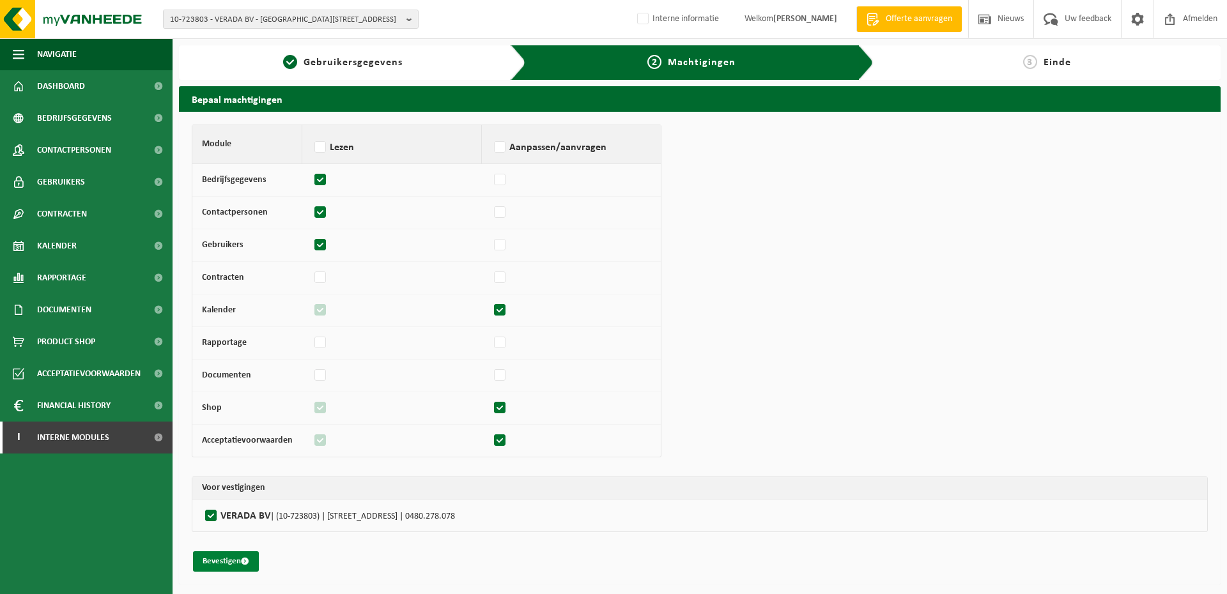
click at [220, 557] on button "Bevestigen" at bounding box center [226, 561] width 66 height 20
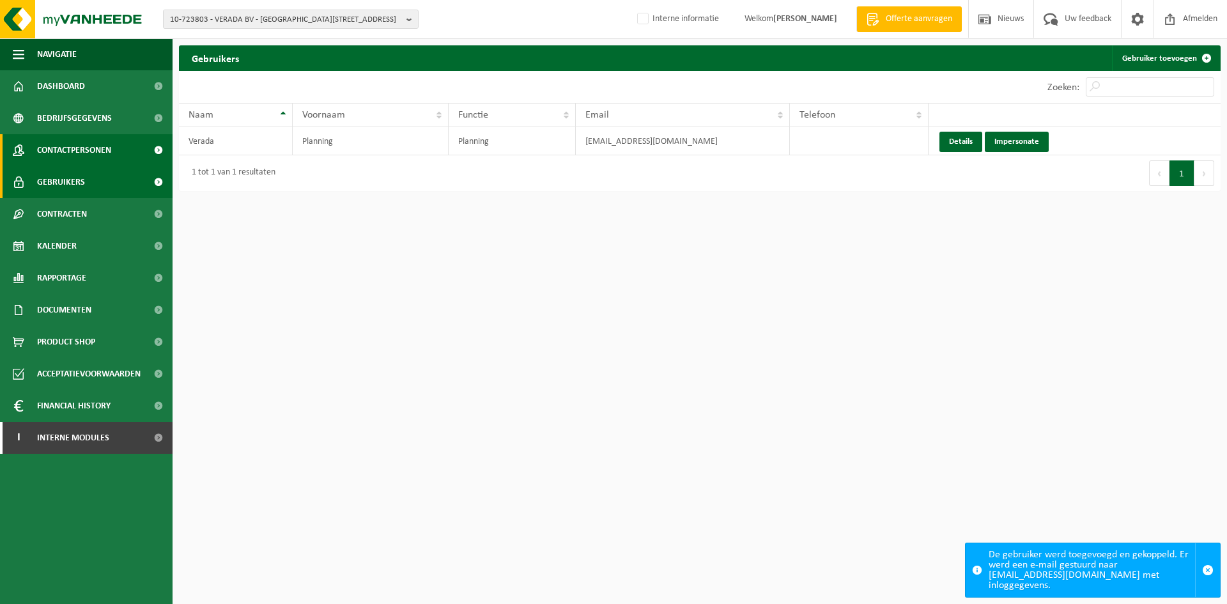
click at [100, 146] on span "Contactpersonen" at bounding box center [74, 150] width 74 height 32
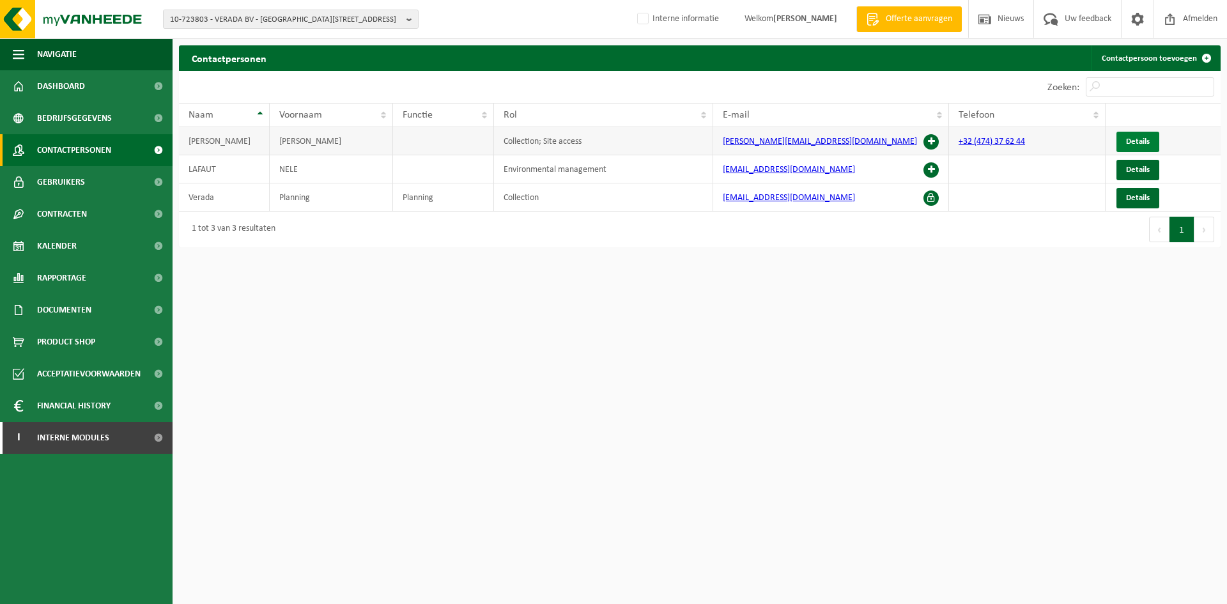
click at [1136, 142] on span "Details" at bounding box center [1138, 141] width 24 height 8
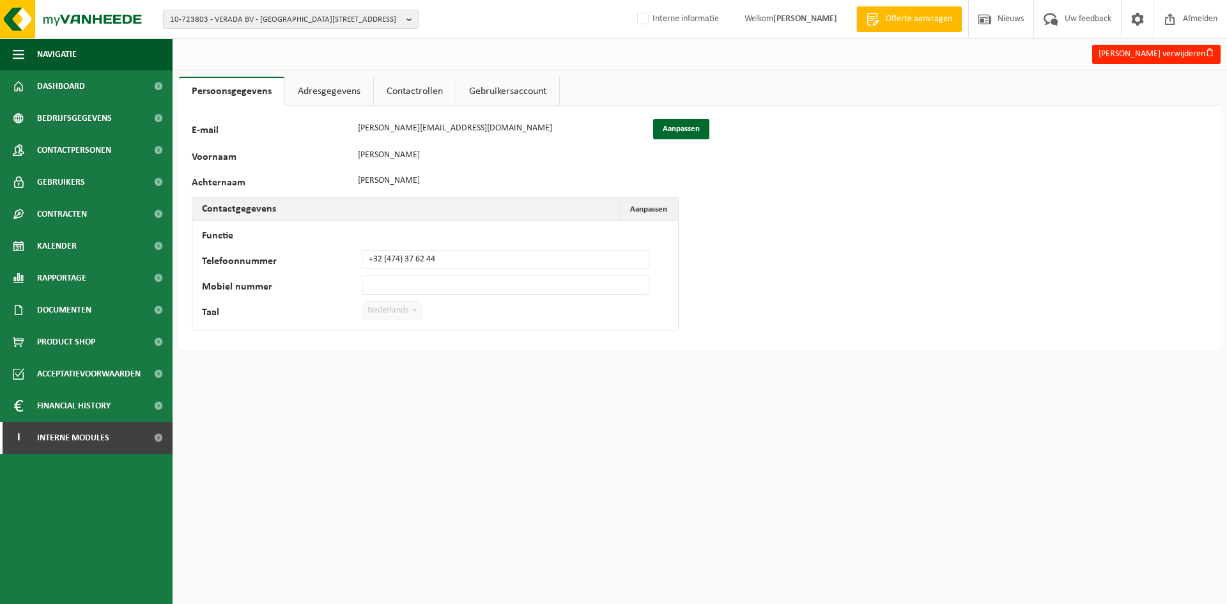
click at [318, 93] on link "Adresgegevens" at bounding box center [329, 91] width 88 height 29
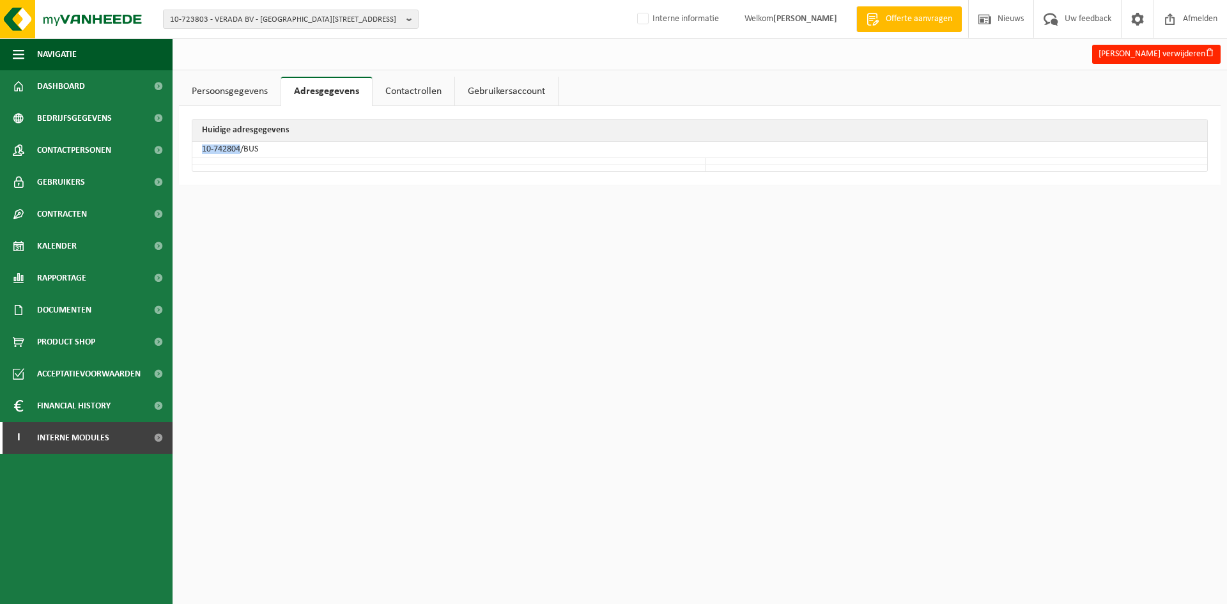
drag, startPoint x: 240, startPoint y: 149, endPoint x: 198, endPoint y: 154, distance: 41.8
click at [198, 154] on td "10-742804/BUS" at bounding box center [699, 150] width 1015 height 16
copy td "10-742804"
click at [203, 20] on span "10-723803 - VERADA BV - 8550 ZWEVEGEM, HARELBEEKSTRAAT 104F" at bounding box center [285, 19] width 231 height 19
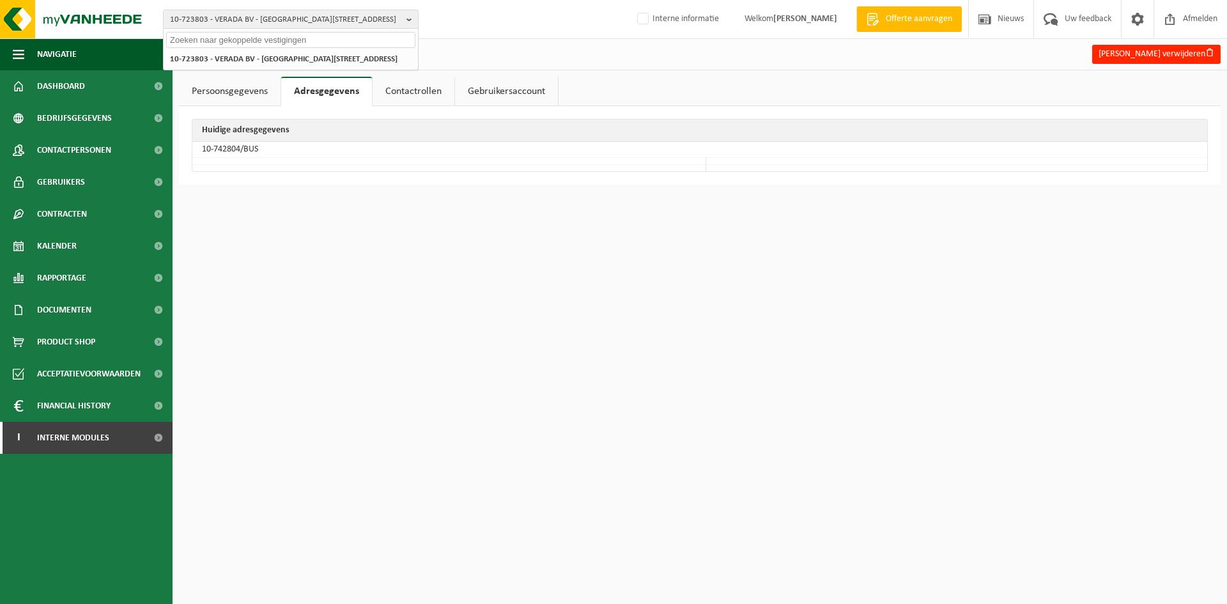
paste input "01-055960"
type input "01-055960"
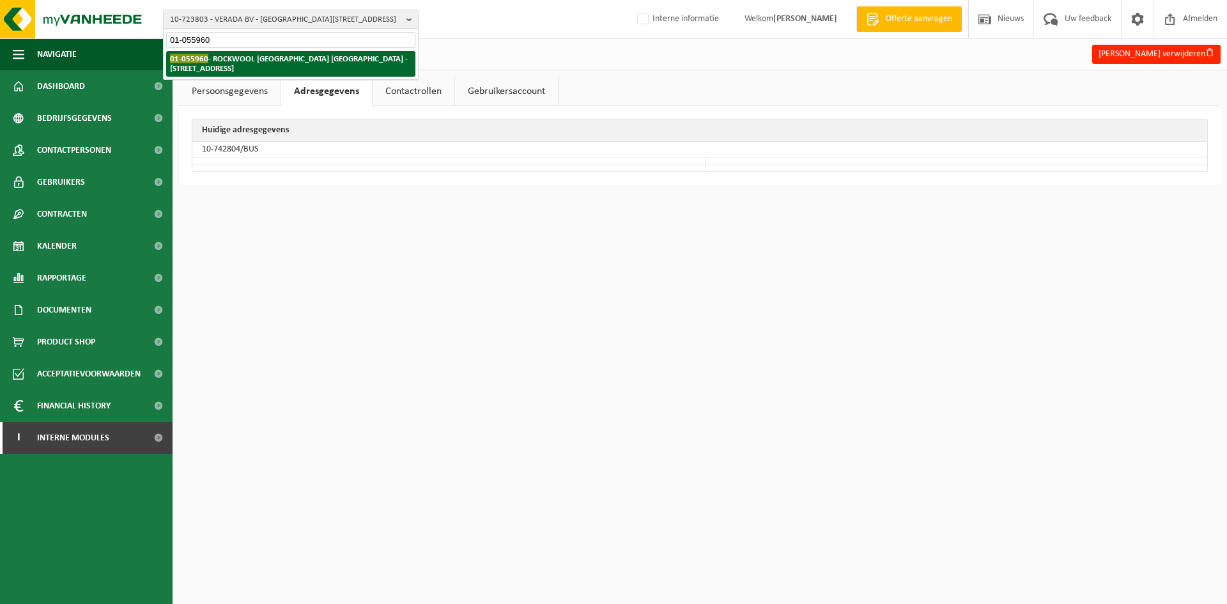
click at [216, 51] on li "01-055960 - ROCKWOOL BELGIUM NV - 2110 WIJNEGEM, OUD SLUISSTRAAT 5" at bounding box center [290, 64] width 249 height 26
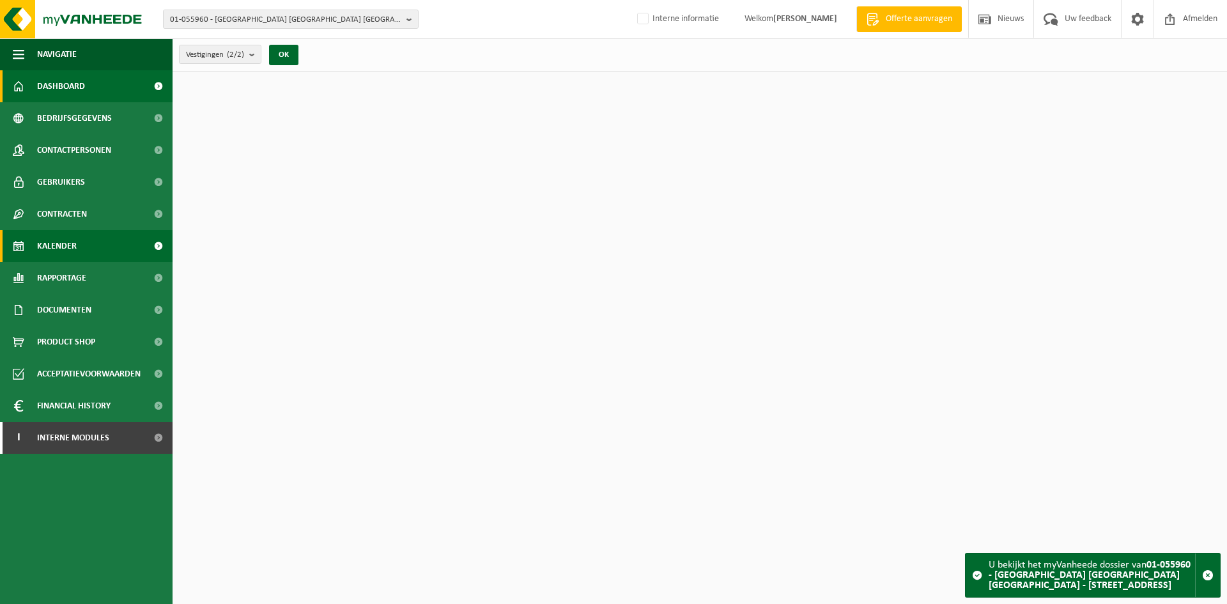
click at [52, 252] on span "Kalender" at bounding box center [57, 246] width 40 height 32
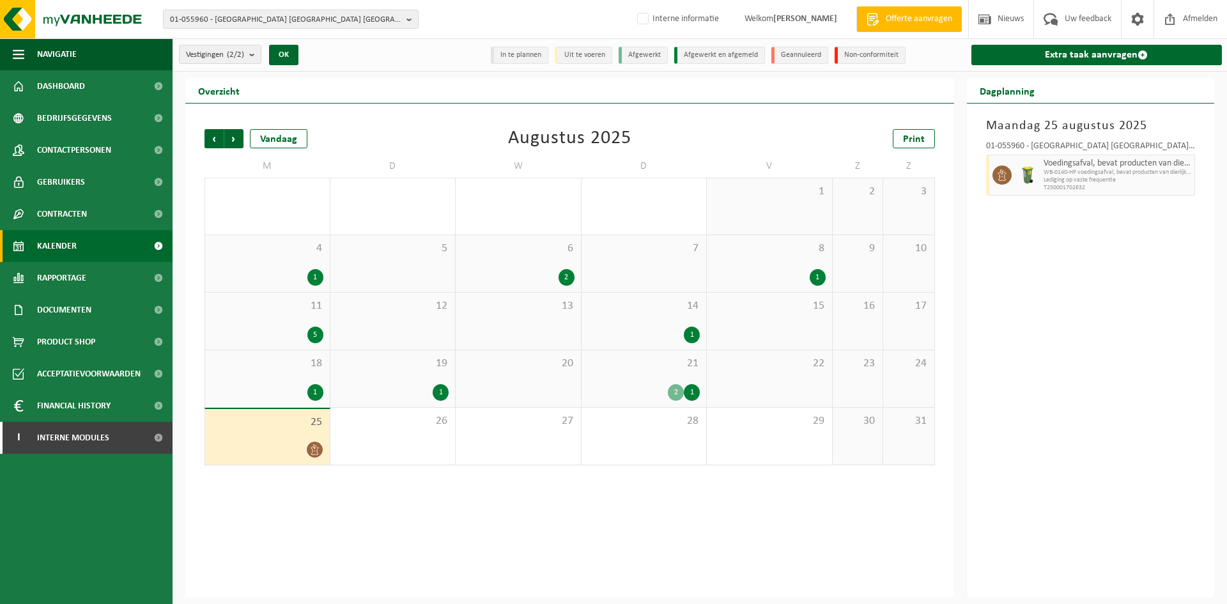
click at [302, 314] on div "11 5" at bounding box center [267, 321] width 125 height 57
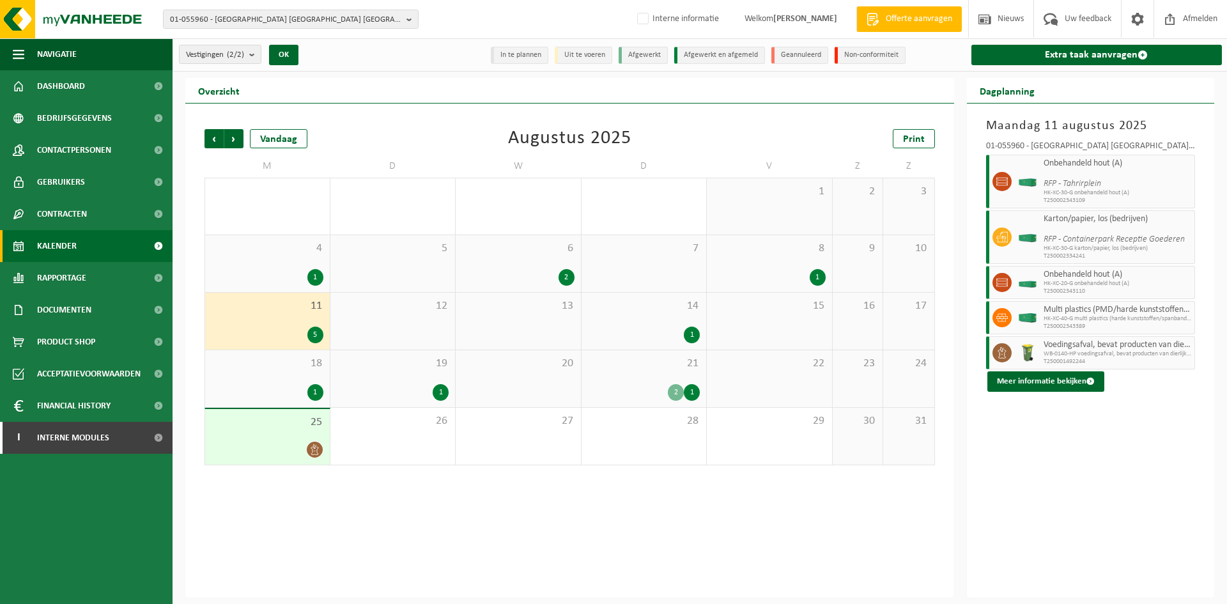
click at [664, 309] on span "14" at bounding box center [644, 306] width 112 height 14
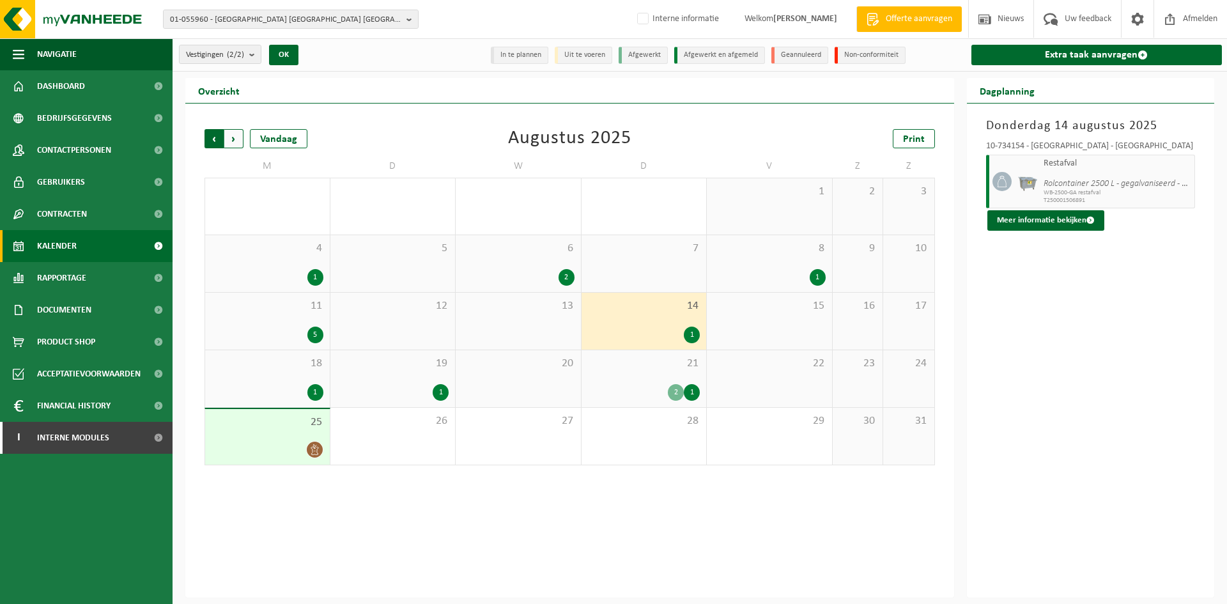
click at [233, 139] on span "Volgende" at bounding box center [233, 138] width 19 height 19
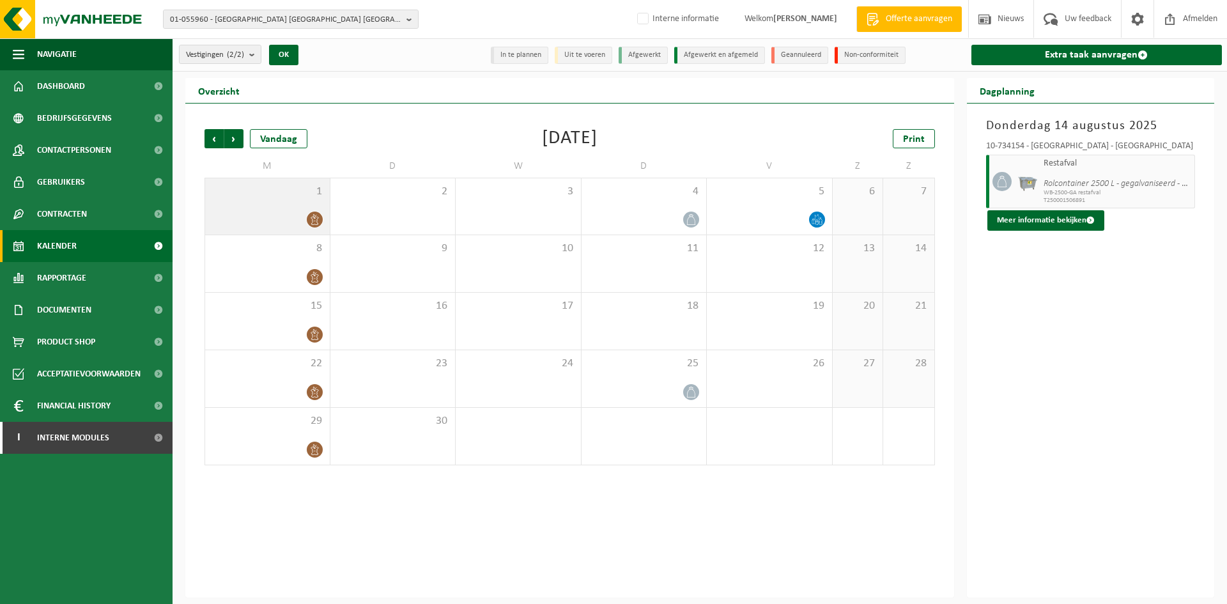
click at [293, 201] on div "1" at bounding box center [267, 206] width 125 height 56
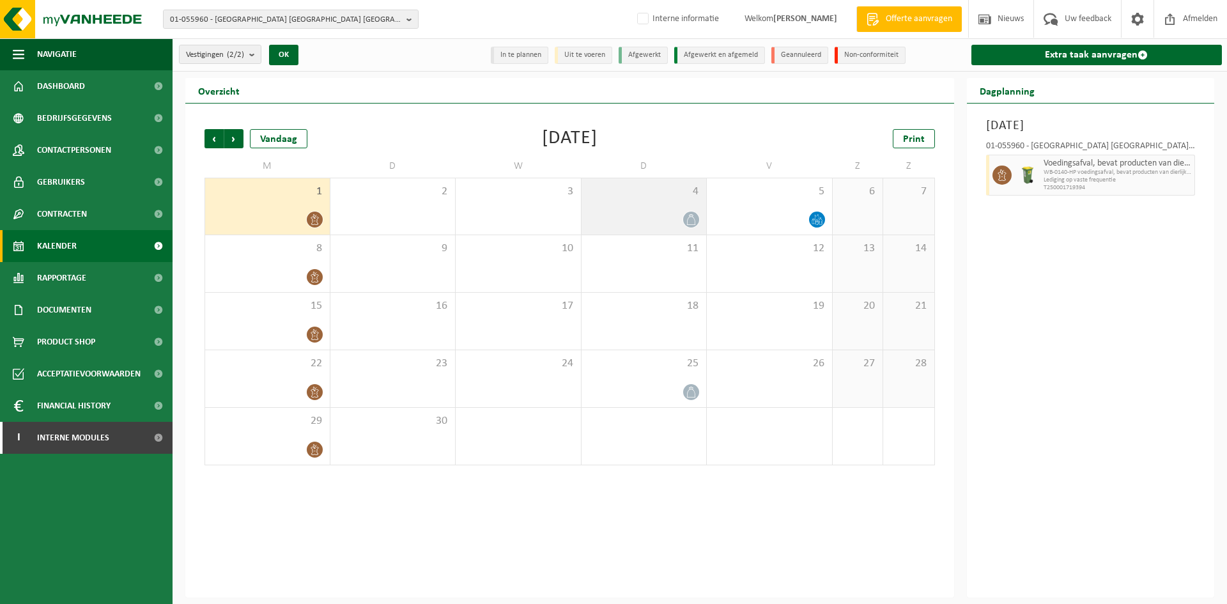
click at [659, 211] on div at bounding box center [644, 219] width 112 height 17
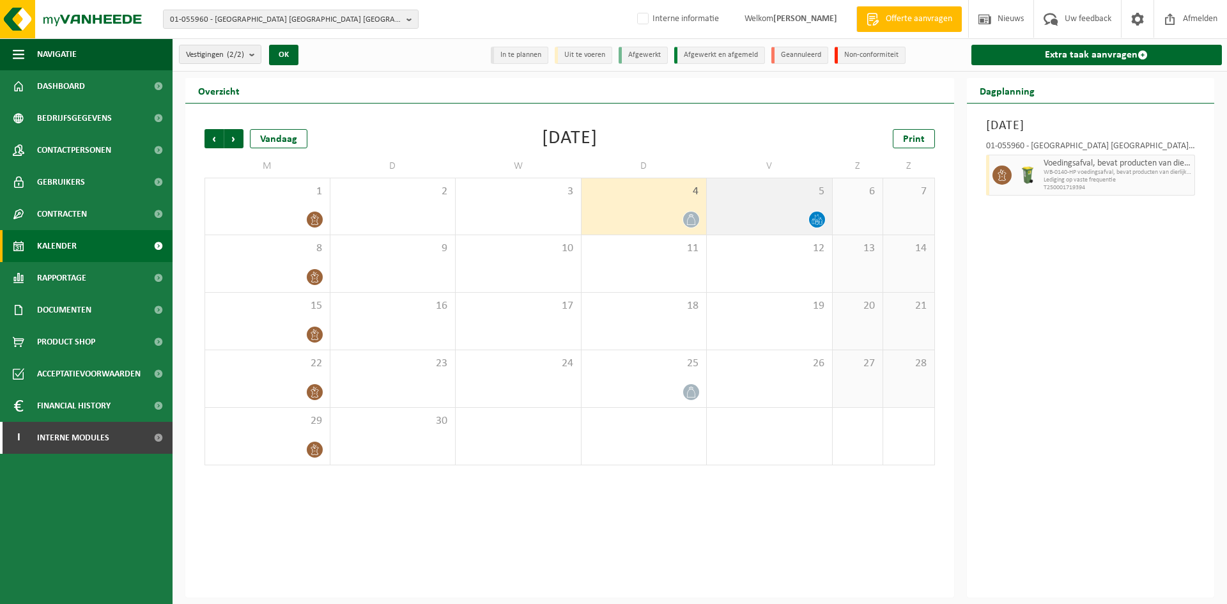
click at [767, 209] on div "5" at bounding box center [769, 206] width 125 height 56
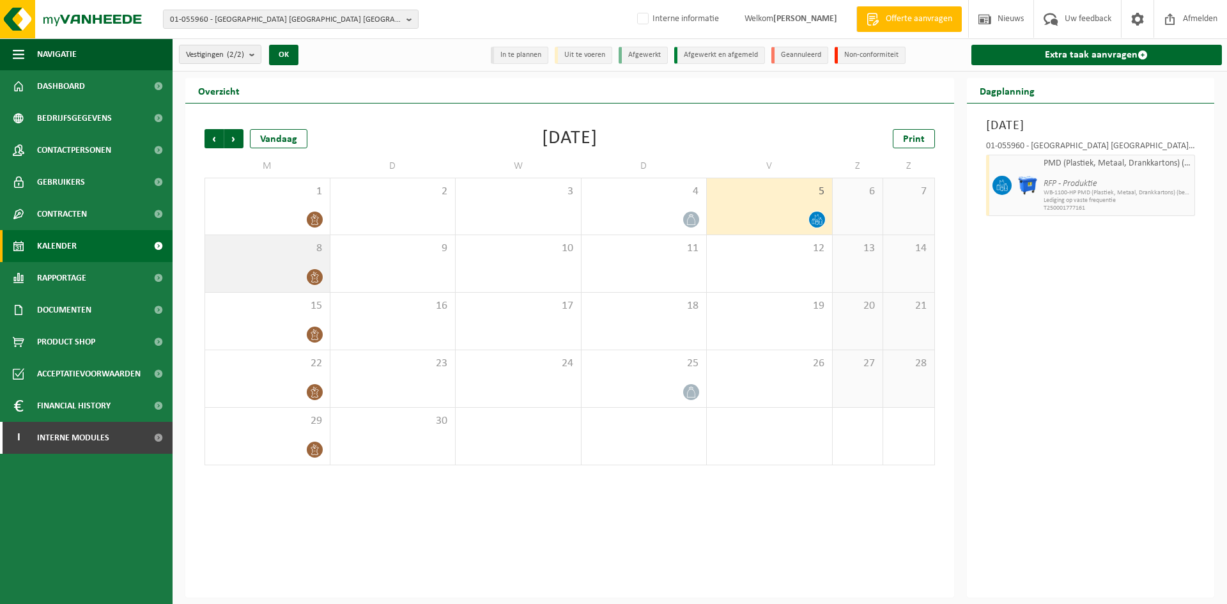
click at [289, 263] on div "8" at bounding box center [267, 263] width 125 height 57
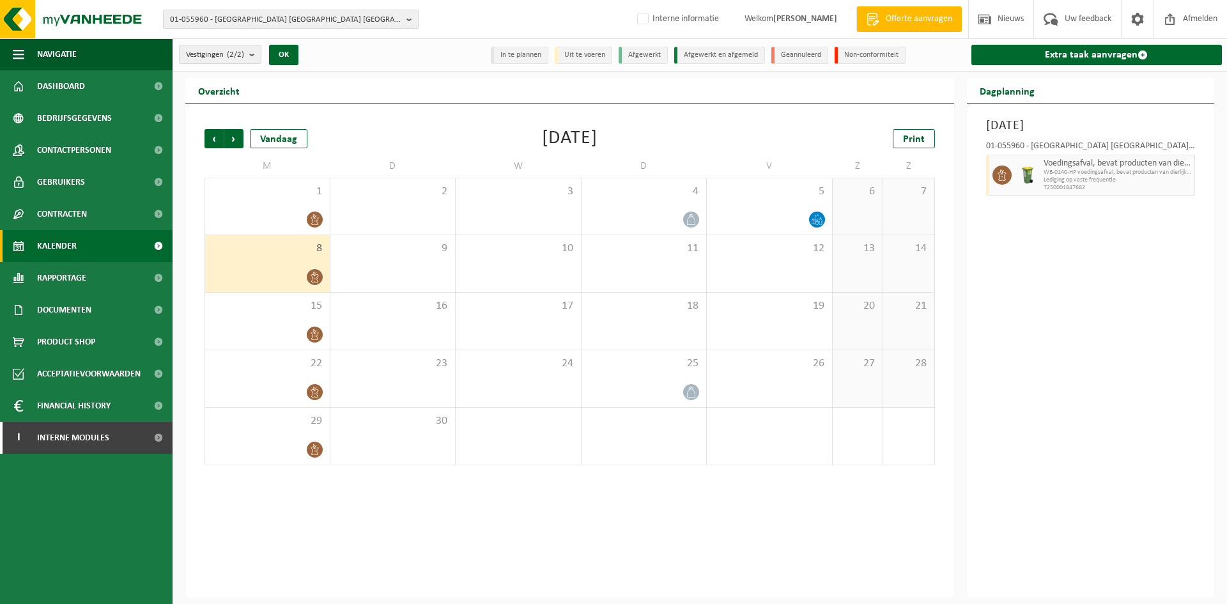
click at [231, 20] on span "01-055960 - ROCKWOOL BELGIUM NV - 2110 WIJNEGEM, OUD SLUISSTRAAT 5" at bounding box center [285, 19] width 231 height 19
click at [226, 40] on input "text" at bounding box center [290, 40] width 249 height 16
paste input "02-008282"
type input "02-008282"
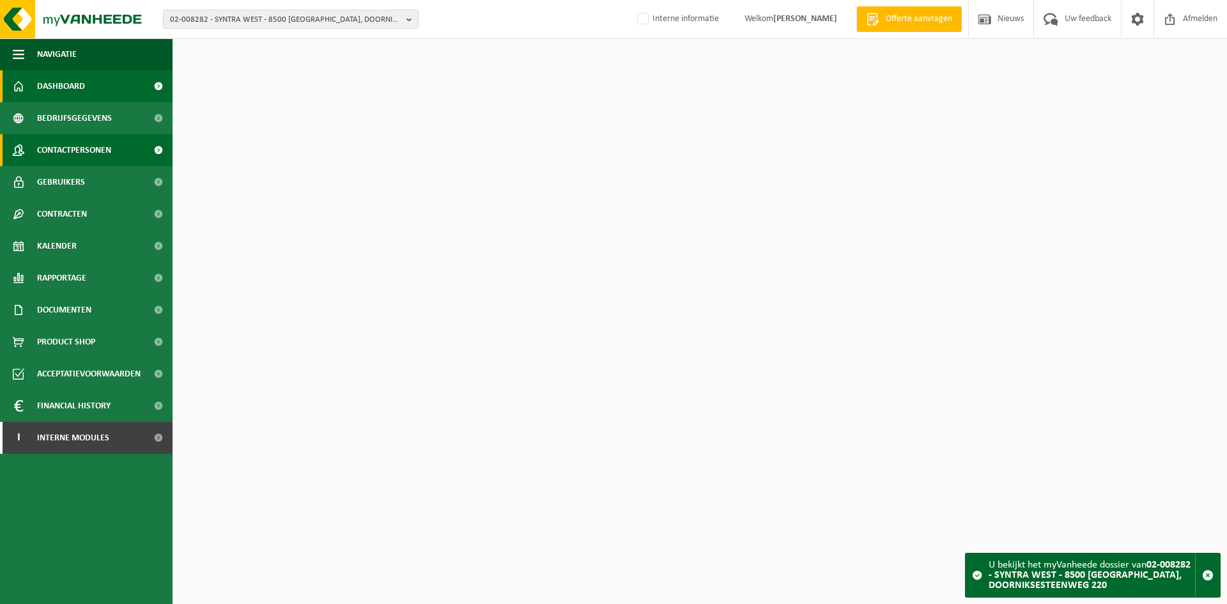
click at [89, 150] on span "Contactpersonen" at bounding box center [74, 150] width 74 height 32
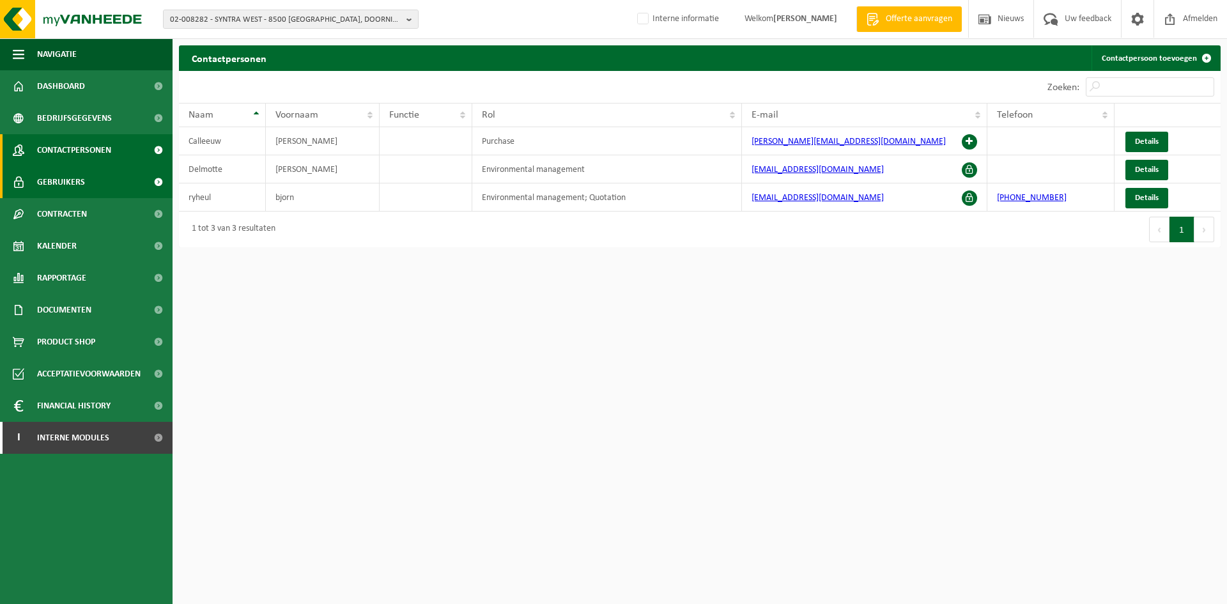
click at [113, 178] on link "Gebruikers" at bounding box center [86, 182] width 172 height 32
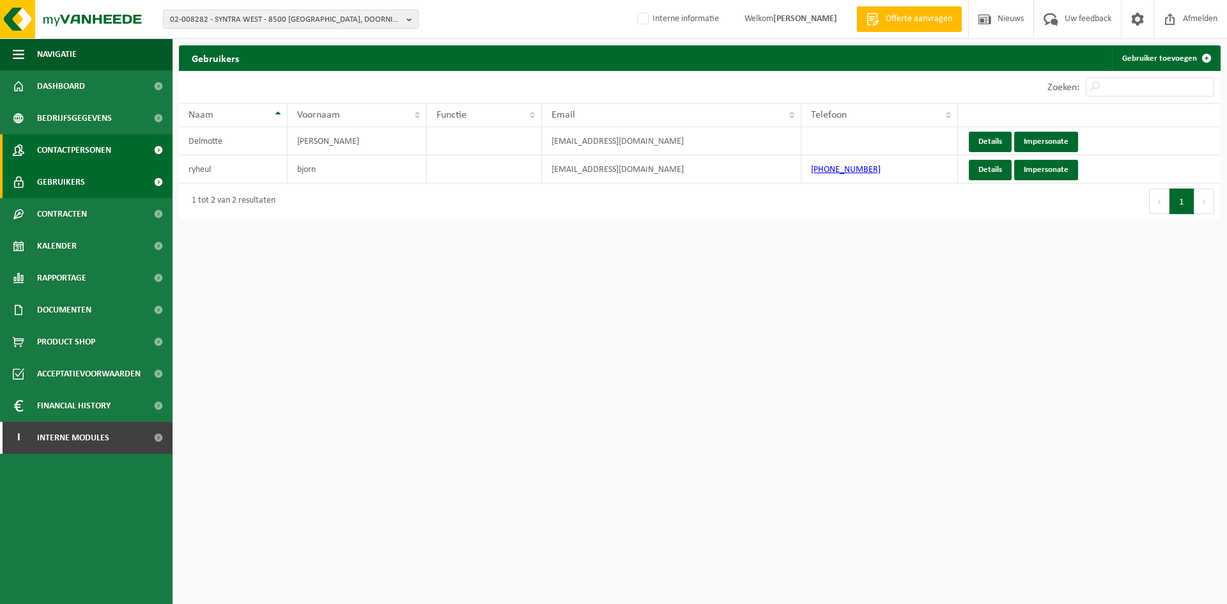
click at [36, 146] on link "Contactpersonen" at bounding box center [86, 150] width 172 height 32
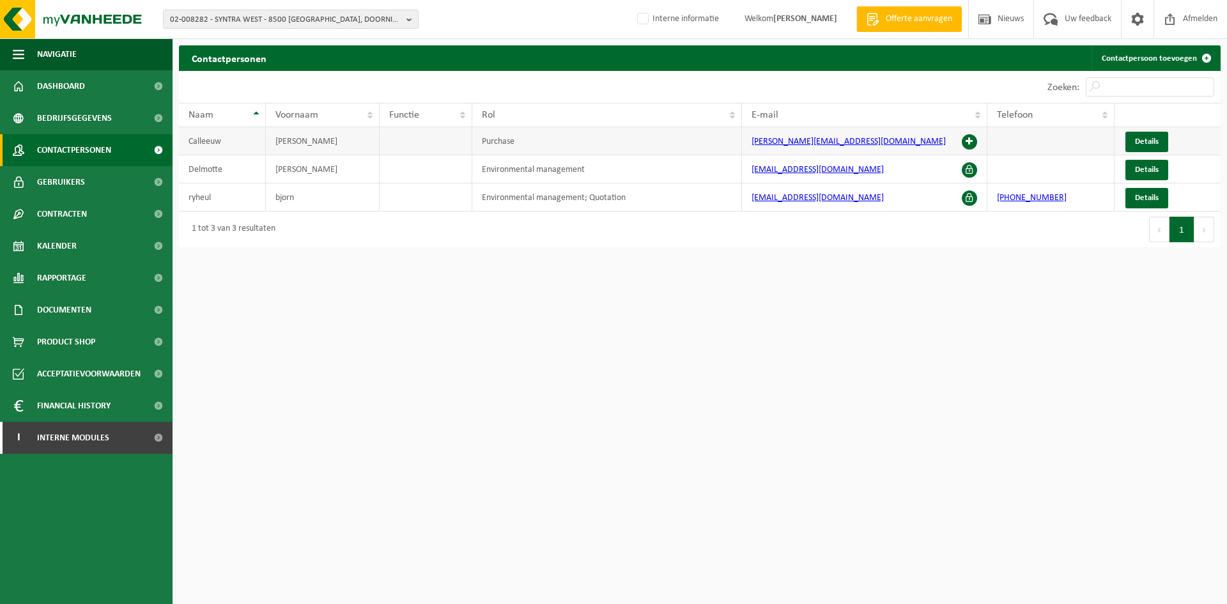
click at [969, 140] on span at bounding box center [969, 141] width 15 height 15
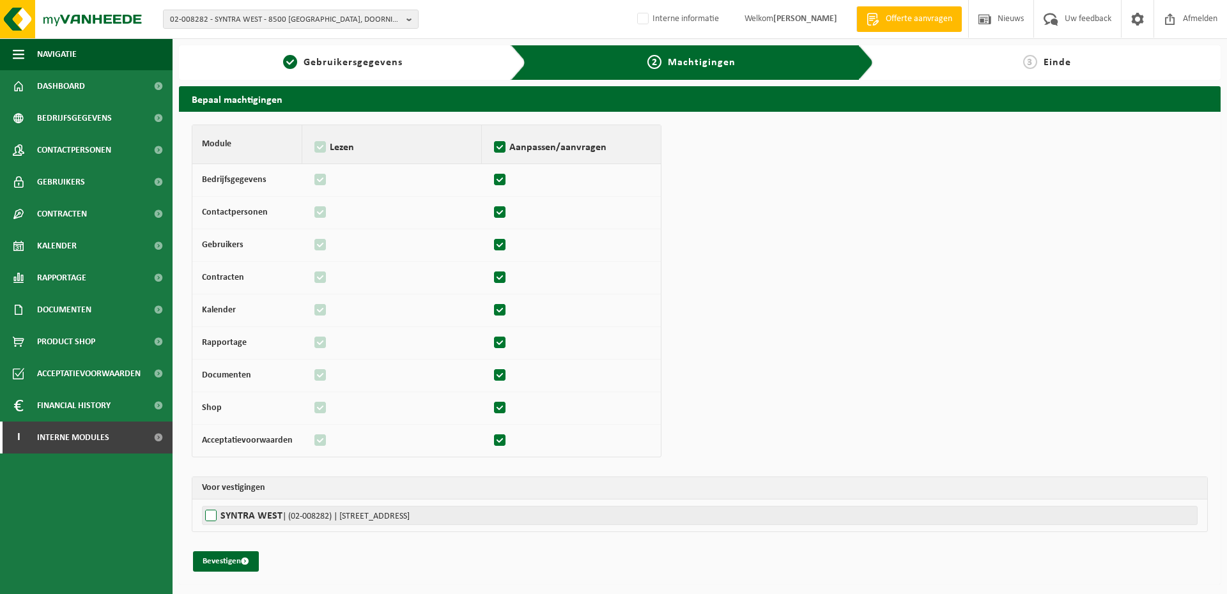
click at [300, 514] on span "| (02-008282) | DOORNIKSESTEENWEG 220, 8500 KORTRIJK" at bounding box center [345, 517] width 127 height 10
click at [300, 514] on input "SYNTRA WEST | (02-008282) | DOORNIKSESTEENWEG 220, 8500 KORTRIJK" at bounding box center [815, 515] width 1227 height 19
checkbox input "true"
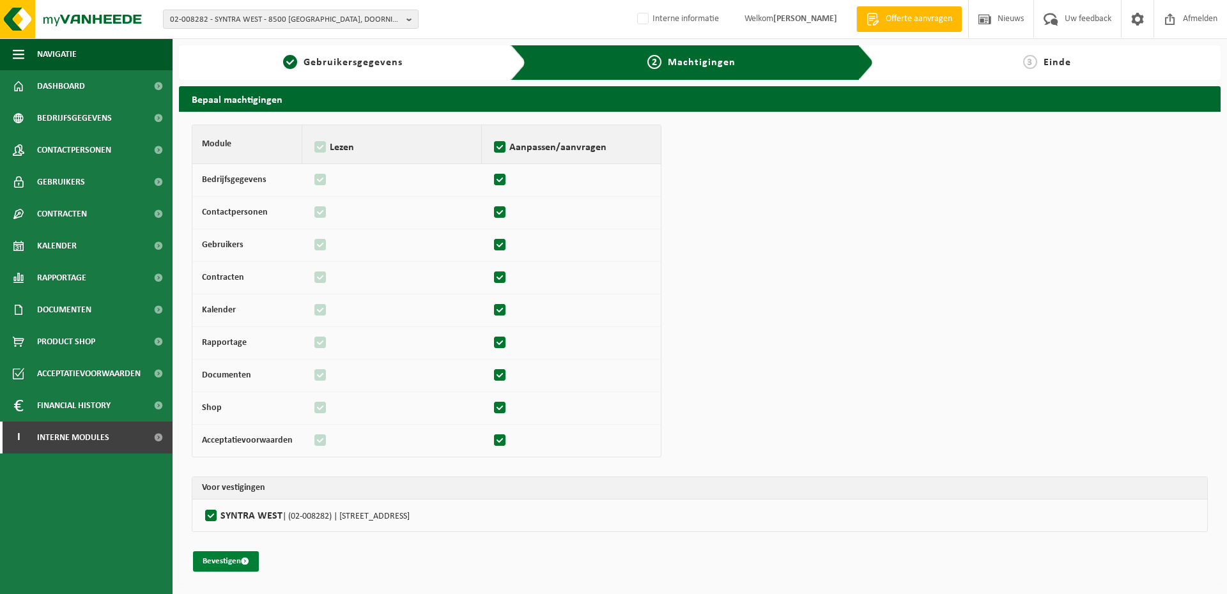
click at [233, 567] on button "Bevestigen" at bounding box center [226, 561] width 66 height 20
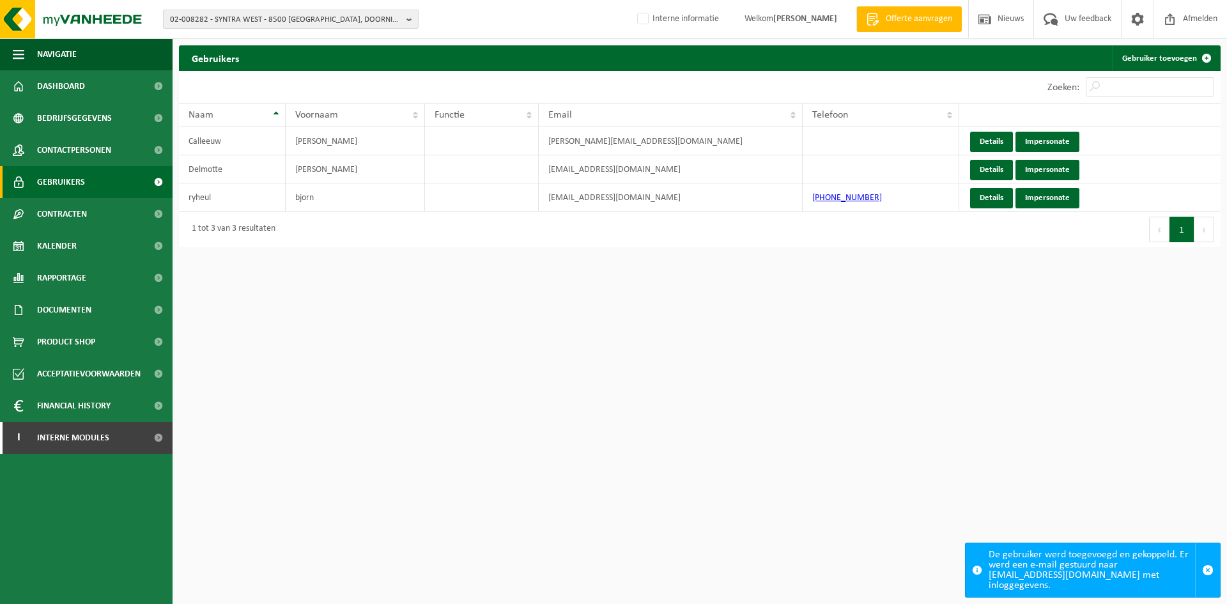
click at [275, 10] on span "02-008282 - SYNTRA WEST - 8500 KORTRIJK, DOORNIKSESTEENWEG 220" at bounding box center [285, 19] width 231 height 19
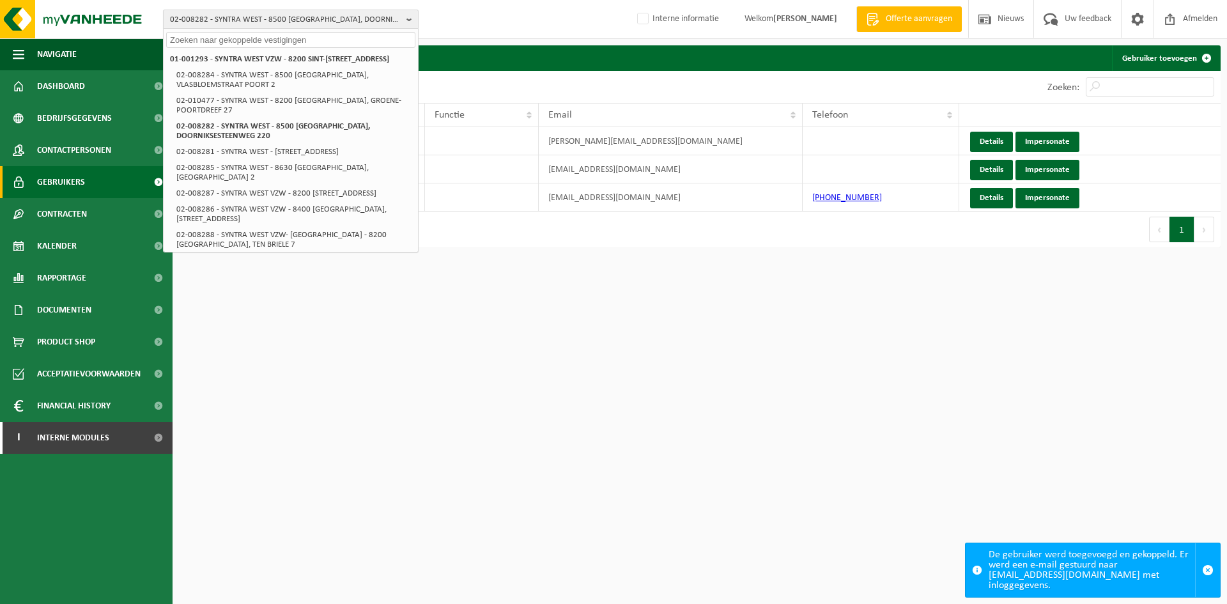
paste input "10-904207"
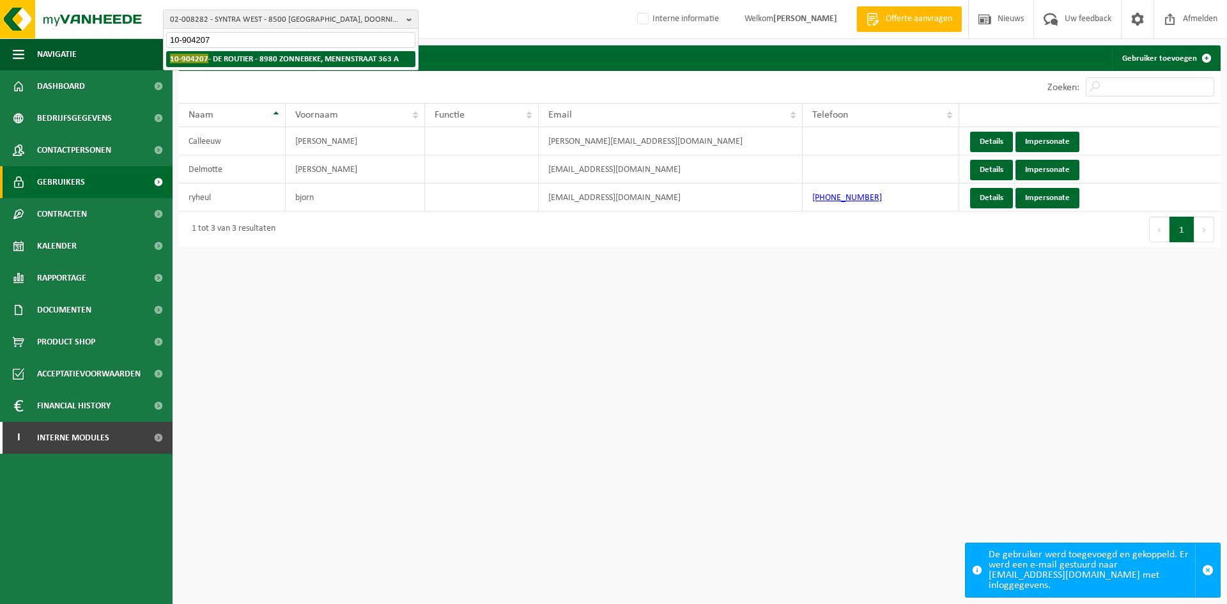
type input "10-904207"
click at [218, 55] on strong "10-904207 - DE ROUTIER - 8980 ZONNEBEKE, MENENSTRAAT 363 A" at bounding box center [284, 59] width 229 height 10
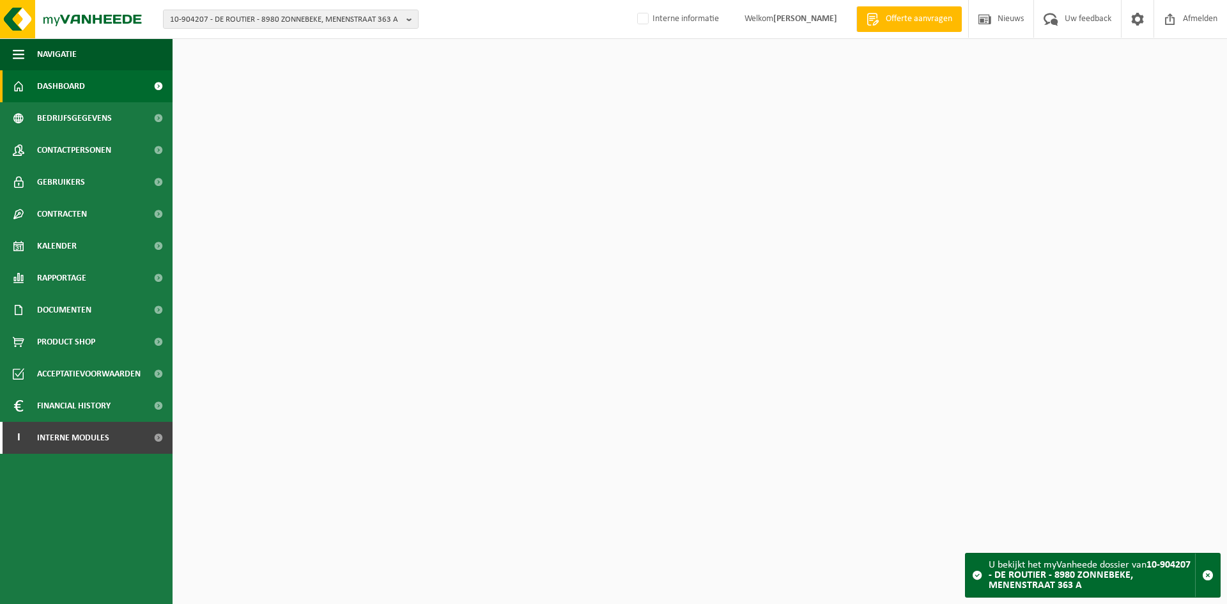
click at [61, 155] on span "Contactpersonen" at bounding box center [74, 150] width 74 height 32
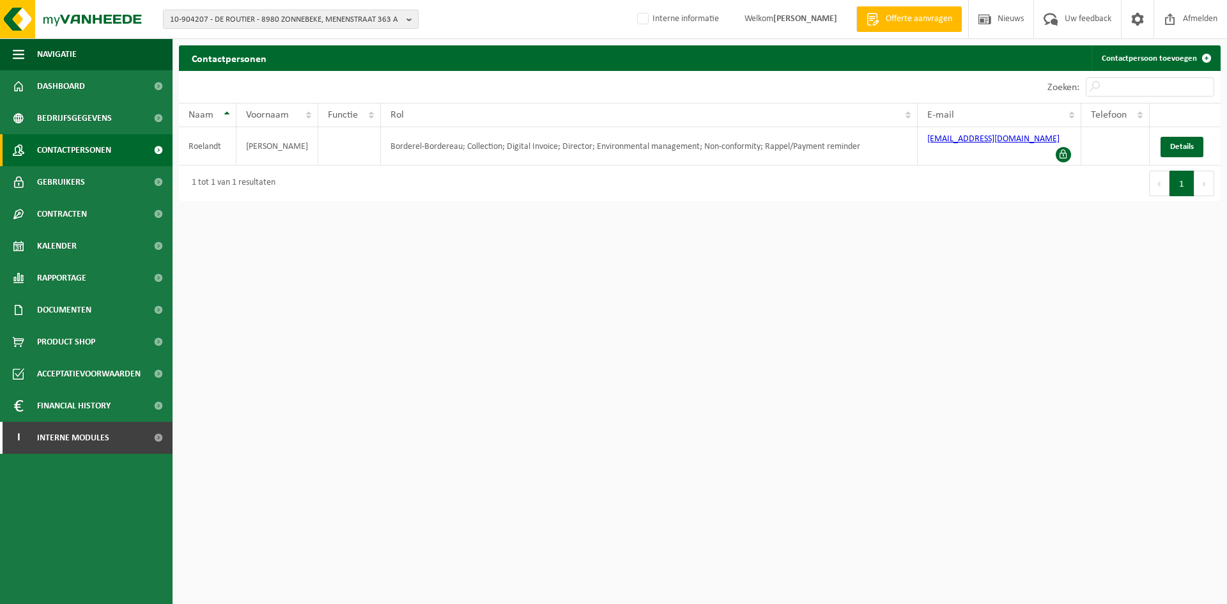
click at [247, 10] on span "10-904207 - DE ROUTIER - 8980 ZONNEBEKE, MENENSTRAAT 363 A" at bounding box center [285, 19] width 231 height 19
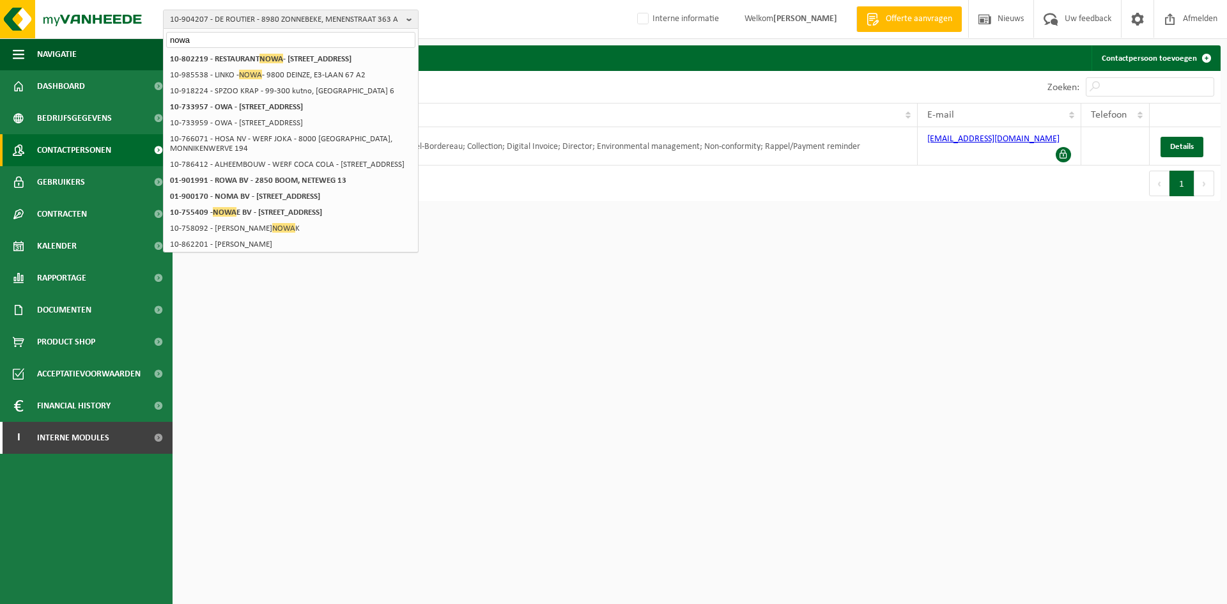
click at [266, 32] on input "nowa" at bounding box center [290, 40] width 249 height 16
type input "nowa"
click at [356, 83] on li "10-985538 - LINKO - NOWA - 9800 DEINZE, E3-LAAN 67 A2" at bounding box center [290, 75] width 249 height 16
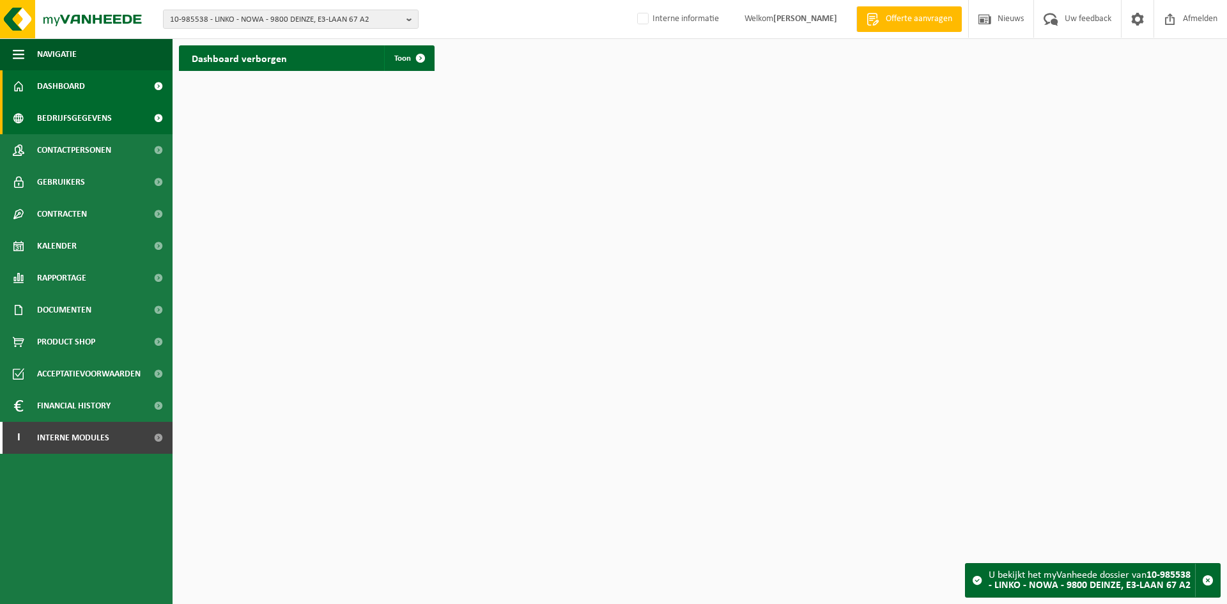
click at [114, 122] on link "Bedrijfsgegevens" at bounding box center [86, 118] width 172 height 32
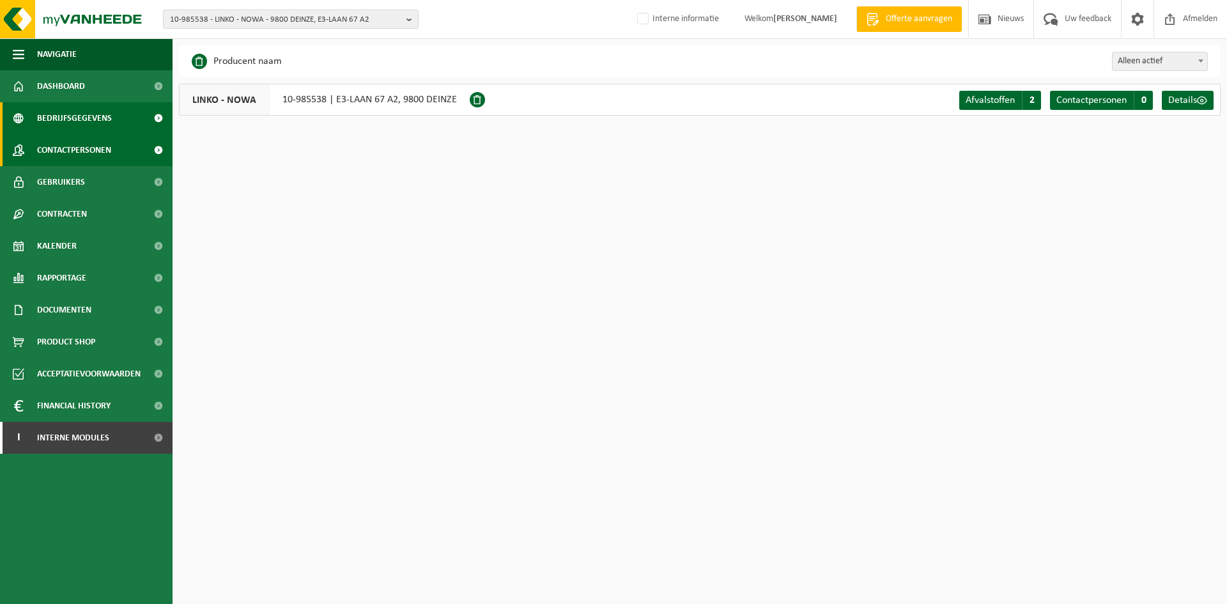
click at [91, 160] on span "Contactpersonen" at bounding box center [74, 150] width 74 height 32
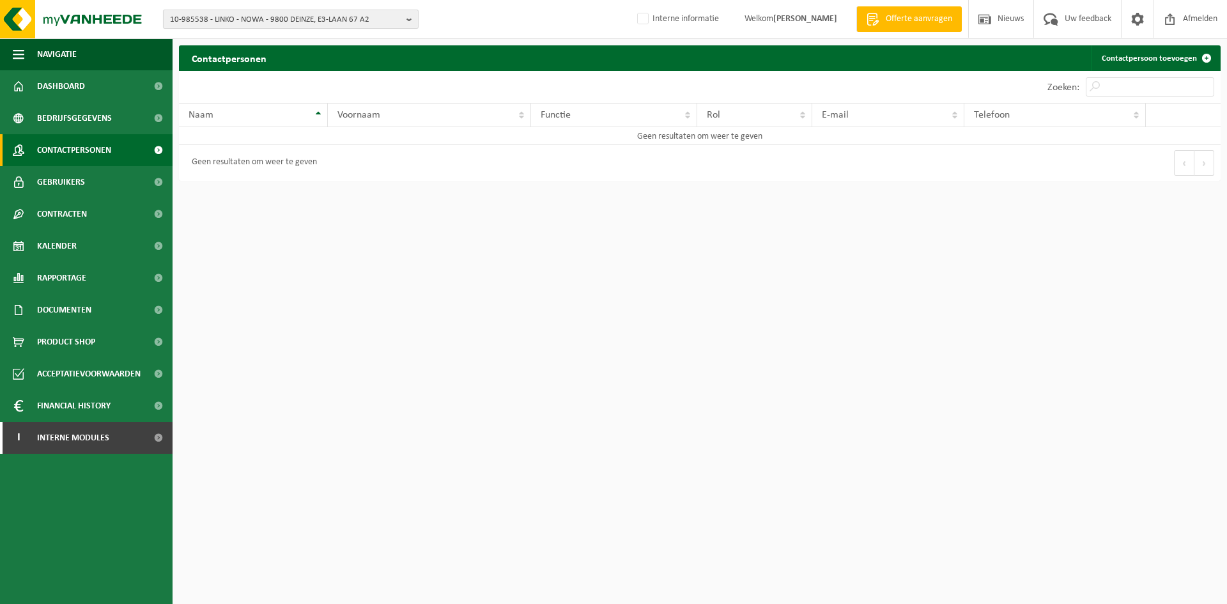
click at [286, 17] on span "10-985538 - LINKO - NOWA - 9800 DEINZE, E3-LAAN 67 A2" at bounding box center [285, 19] width 231 height 19
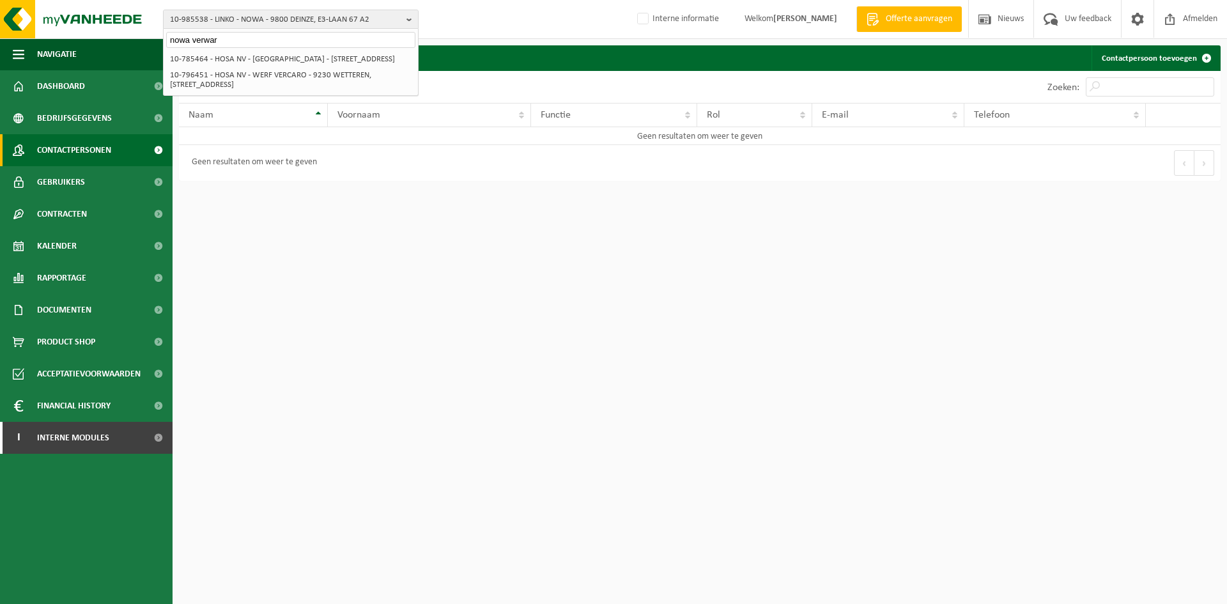
click at [240, 32] on input "nowa verwar" at bounding box center [290, 40] width 249 height 16
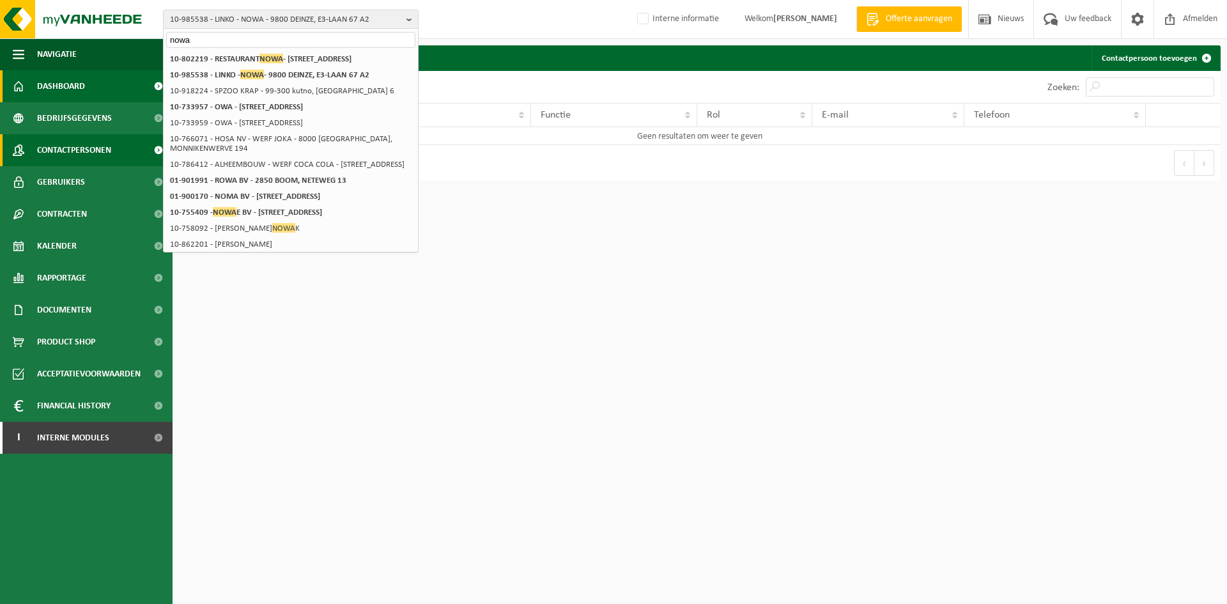
type input "nowa"
click at [187, 40] on input "nowa" at bounding box center [290, 40] width 249 height 16
drag, startPoint x: 210, startPoint y: 38, endPoint x: 107, endPoint y: 49, distance: 104.1
click at [107, 49] on div "10-985538 - LINKO - NOWA - 9800 DEINZE, E3-LAAN 67 A2 nowa 10-771180 - LINKO BV…" at bounding box center [613, 93] width 1227 height 187
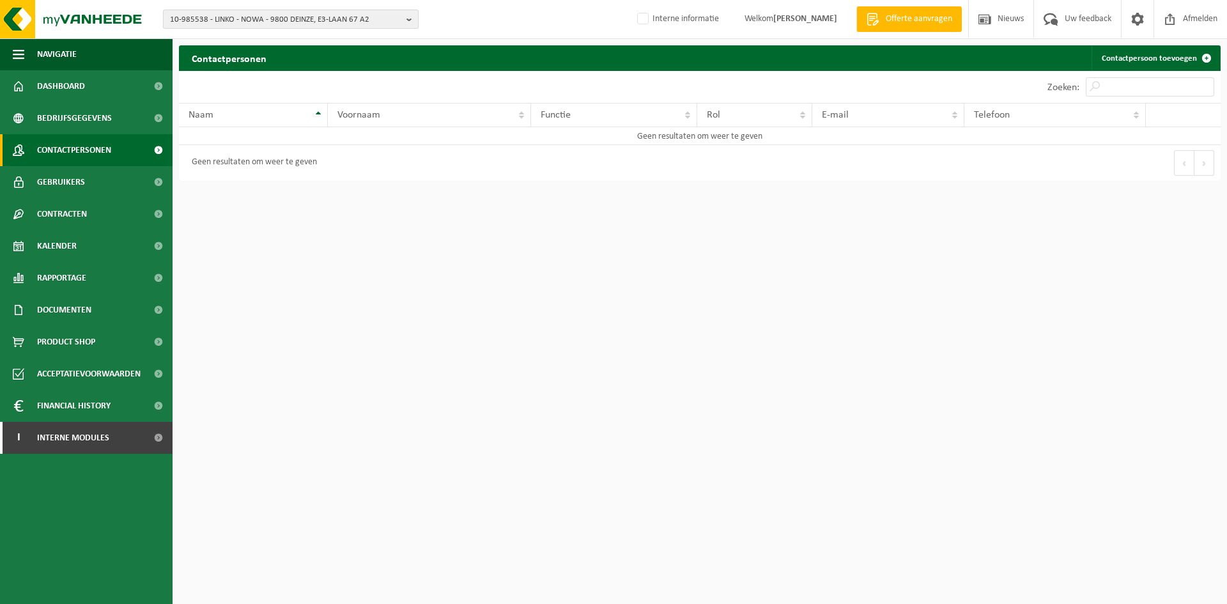
click at [207, 15] on span "10-985538 - LINKO - NOWA - 9800 DEINZE, E3-LAAN 67 A2" at bounding box center [285, 19] width 231 height 19
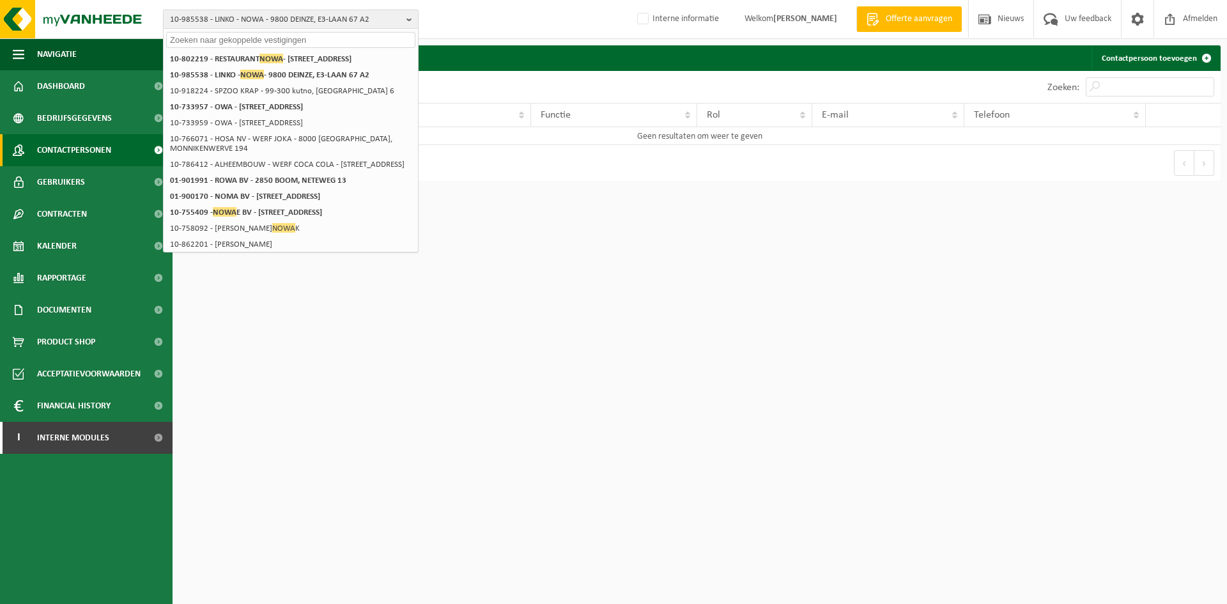
paste input "02-013553"
type input "02-013553"
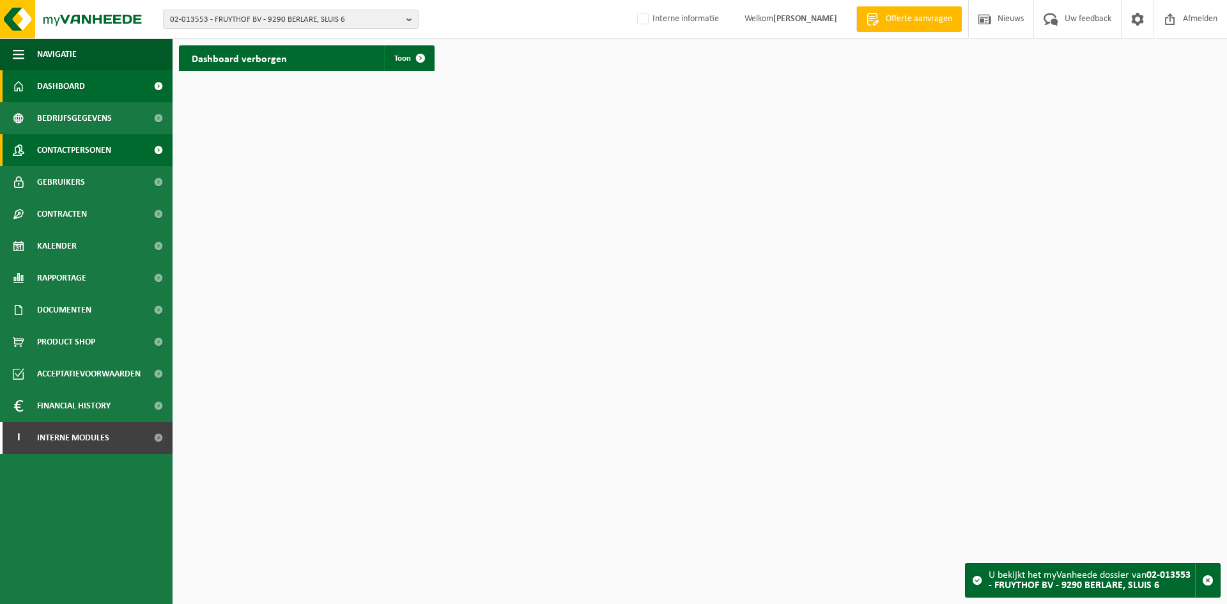
click at [99, 147] on span "Contactpersonen" at bounding box center [74, 150] width 74 height 32
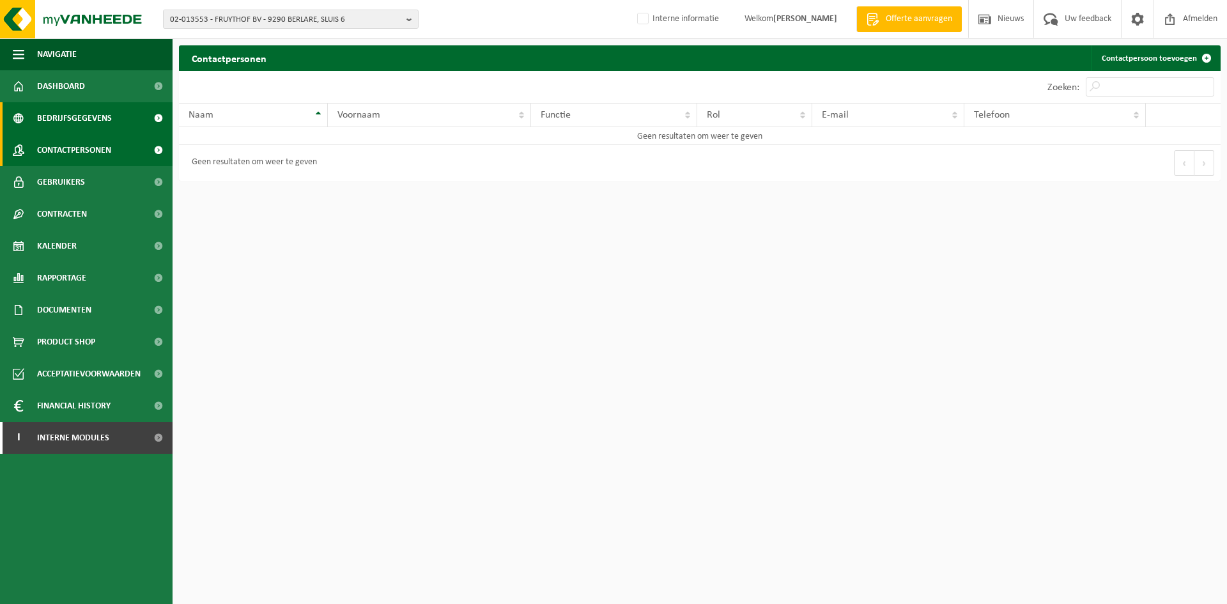
click at [109, 119] on span "Bedrijfsgegevens" at bounding box center [74, 118] width 75 height 32
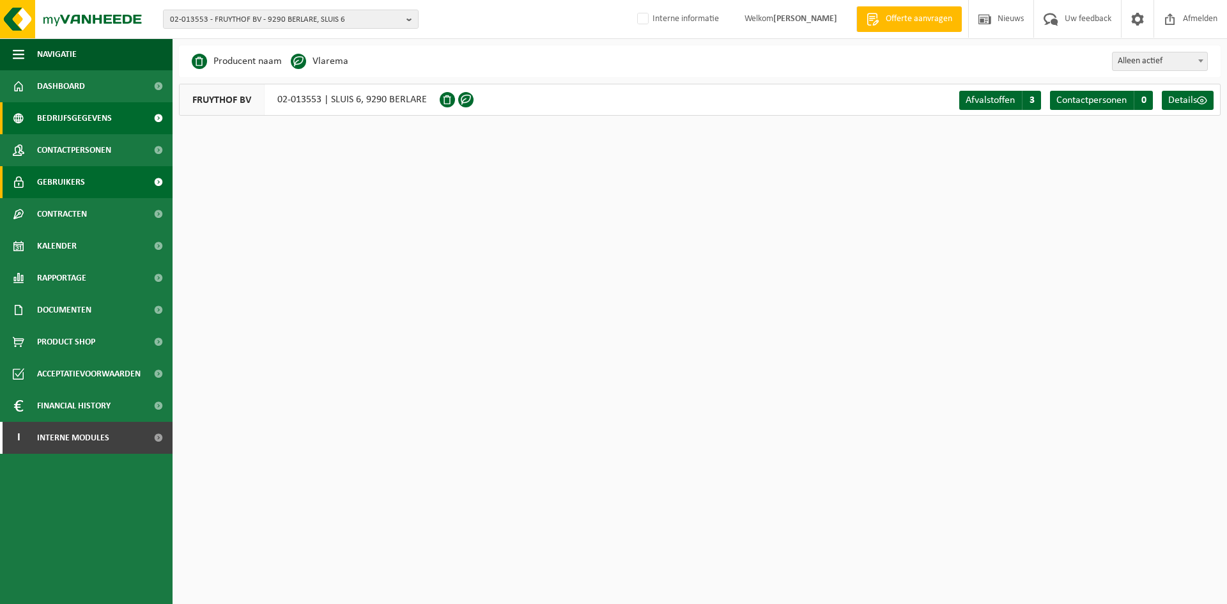
click at [91, 167] on link "Gebruikers" at bounding box center [86, 182] width 172 height 32
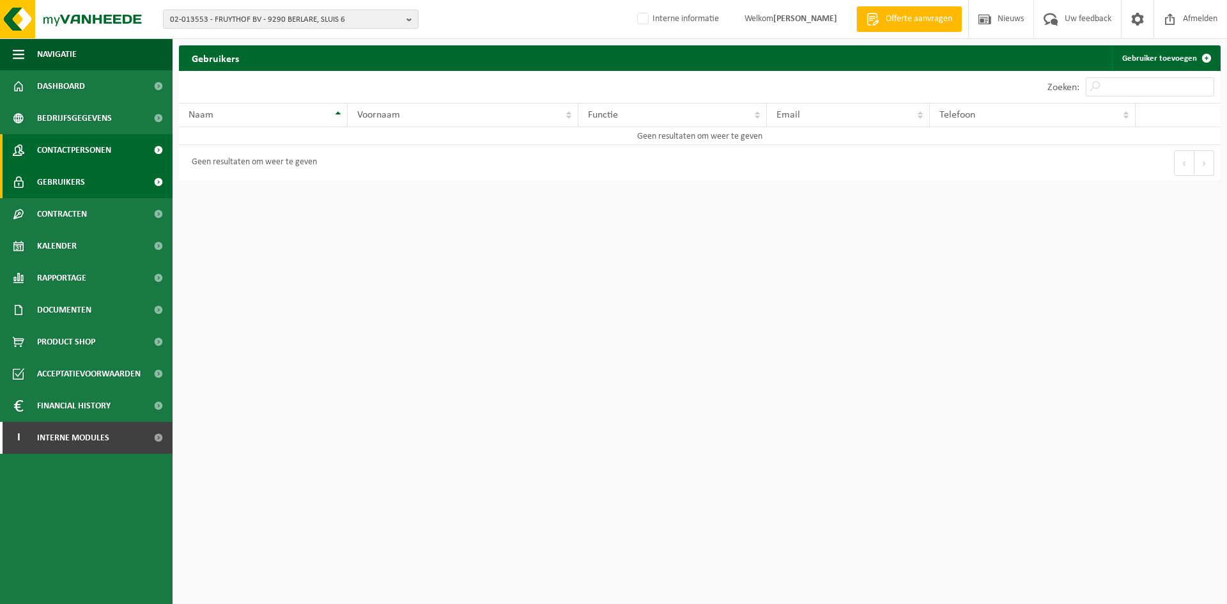
click at [96, 148] on span "Contactpersonen" at bounding box center [74, 150] width 74 height 32
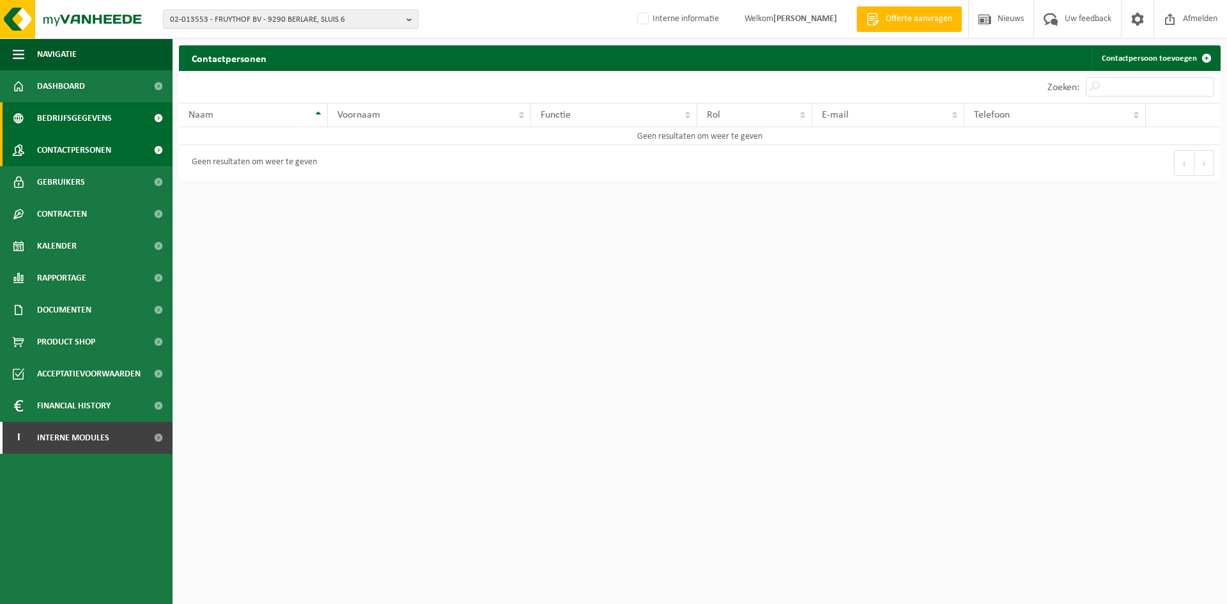
click at [70, 123] on span "Bedrijfsgegevens" at bounding box center [74, 118] width 75 height 32
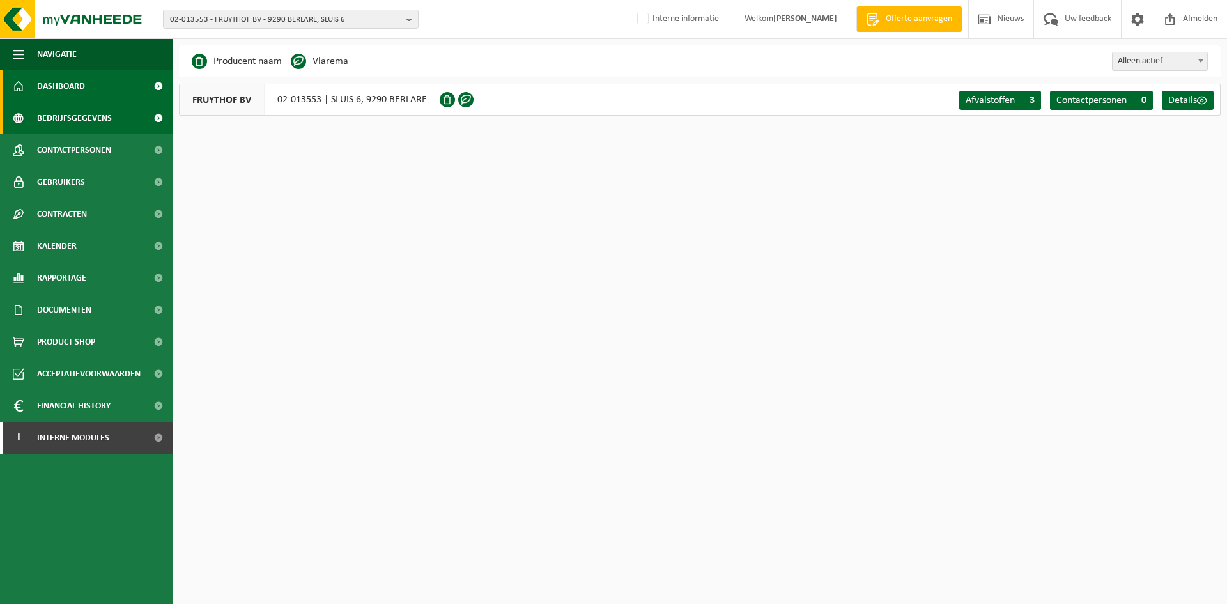
click at [113, 91] on link "Dashboard" at bounding box center [86, 86] width 172 height 32
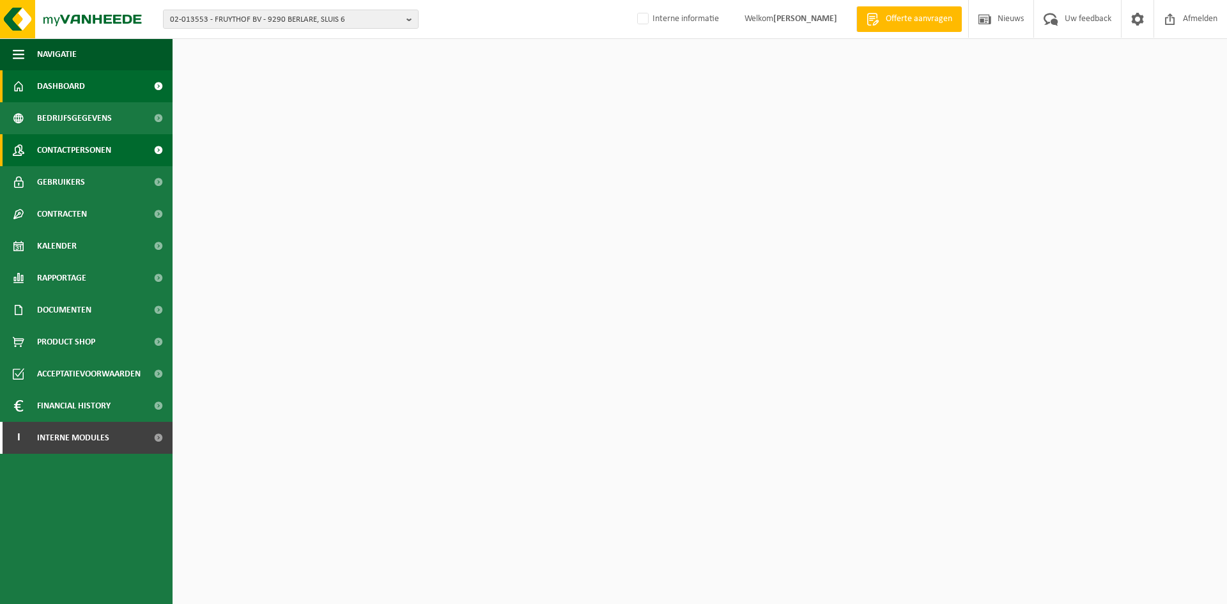
click at [105, 145] on span "Contactpersonen" at bounding box center [74, 150] width 74 height 32
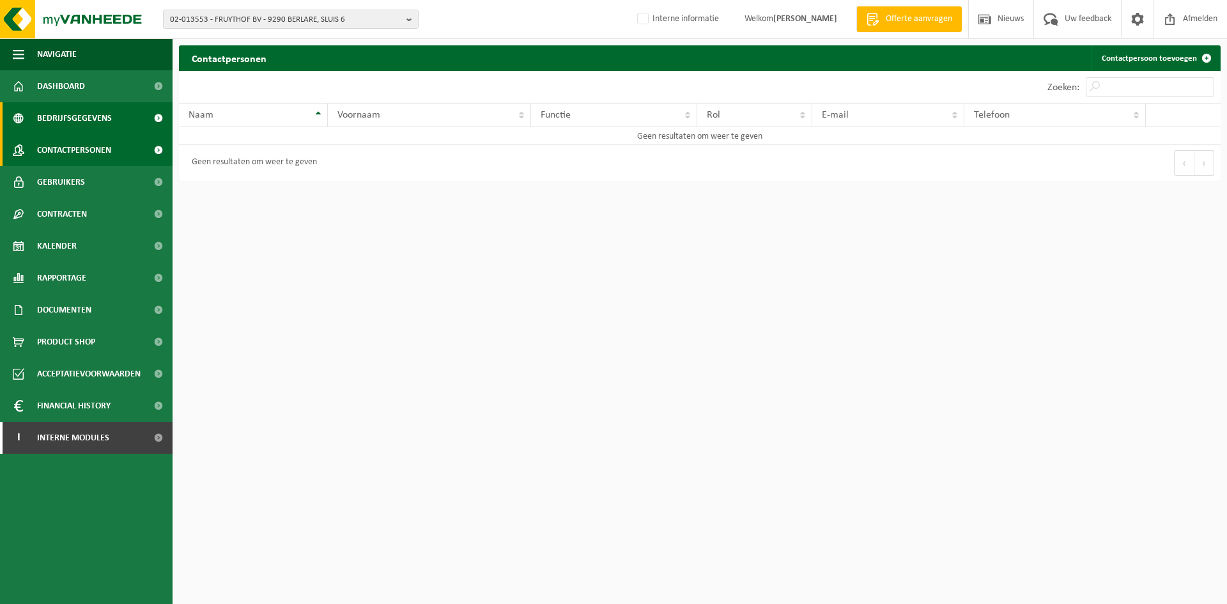
click at [75, 111] on span "Bedrijfsgegevens" at bounding box center [74, 118] width 75 height 32
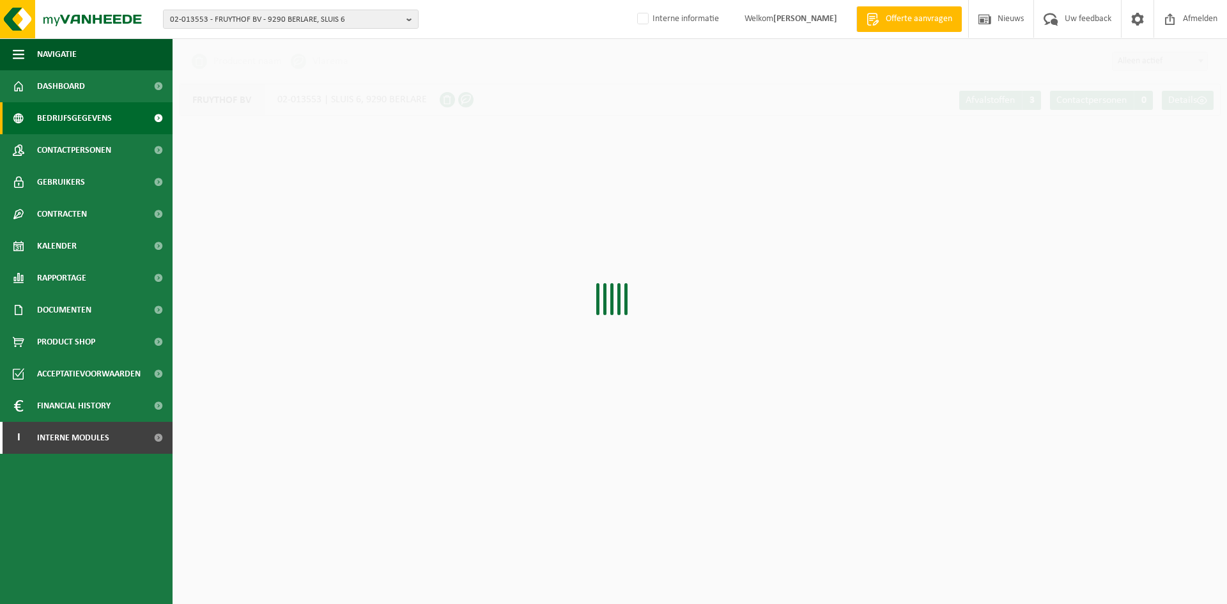
click at [75, 145] on span "Contactpersonen" at bounding box center [74, 150] width 74 height 32
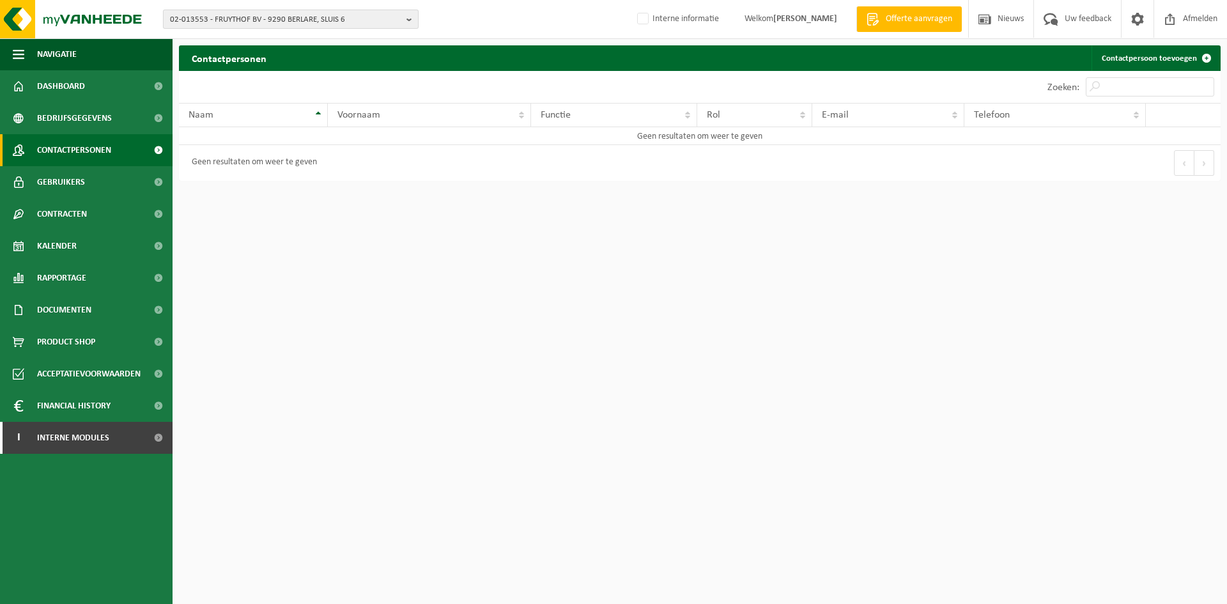
click at [248, 15] on span "02-013553 - FRUYTHOF BV - 9290 BERLARE, SLUIS 6" at bounding box center [285, 19] width 231 height 19
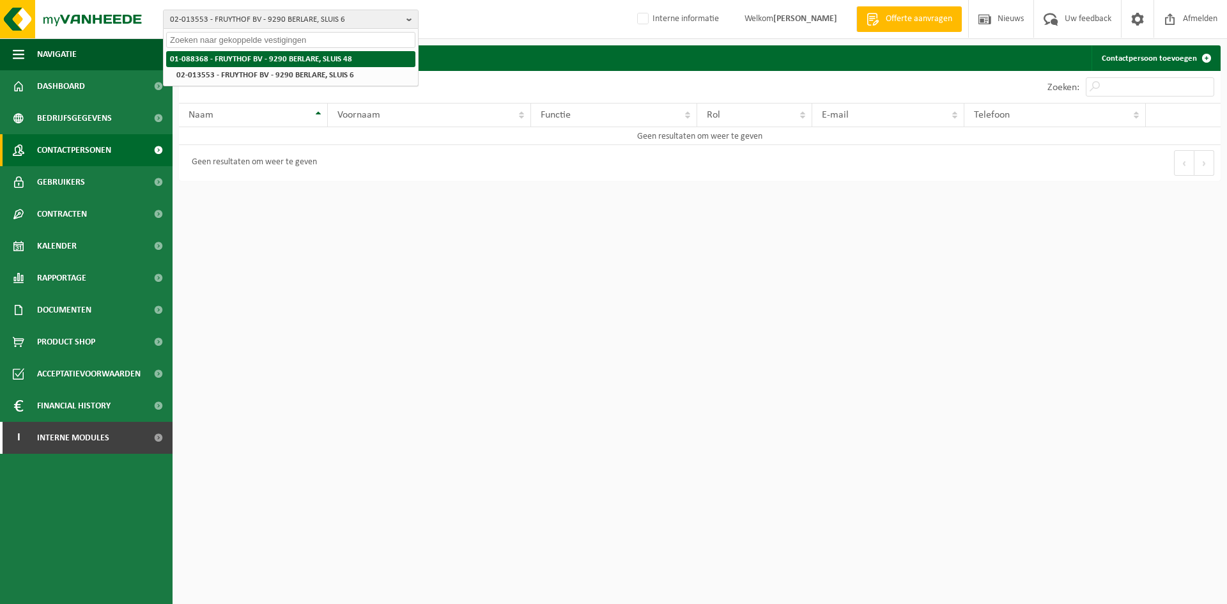
click at [208, 63] on strong "01-088368 - FRUYTHOF BV - 9290 BERLARE, SLUIS 48" at bounding box center [261, 59] width 182 height 8
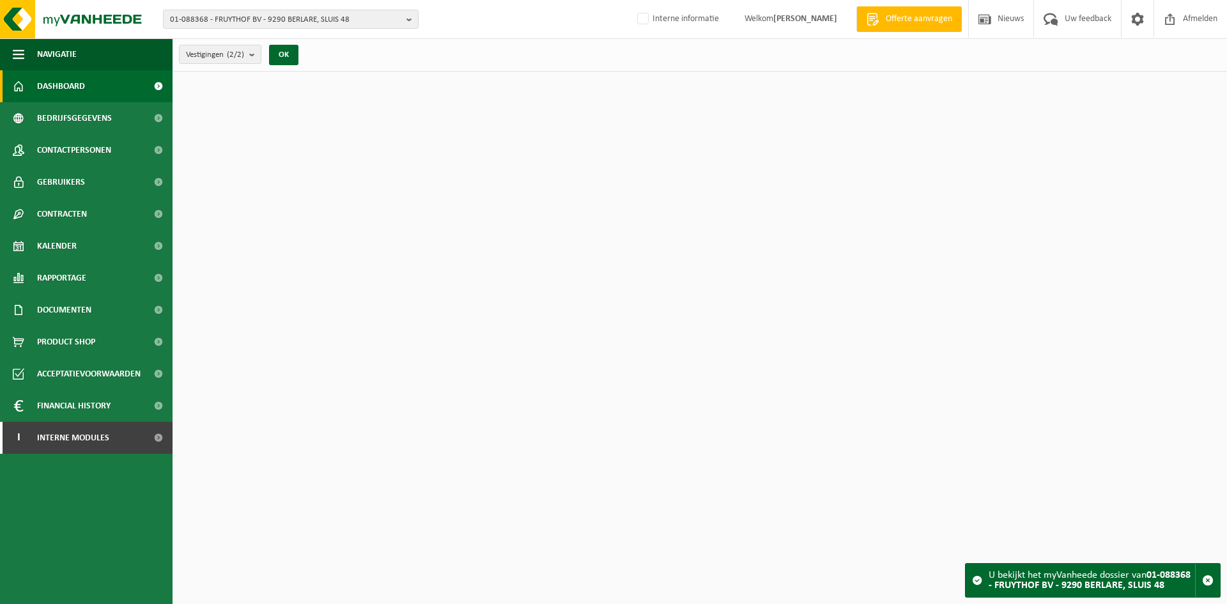
click at [93, 140] on span "Contactpersonen" at bounding box center [74, 150] width 74 height 32
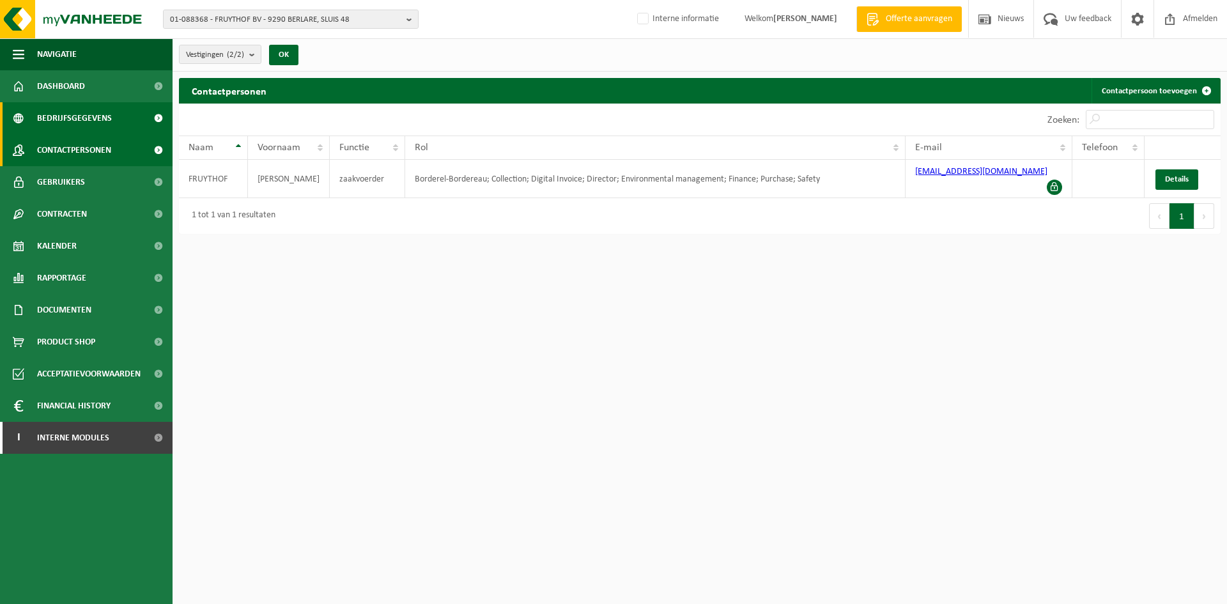
click at [112, 125] on link "Bedrijfsgegevens" at bounding box center [86, 118] width 172 height 32
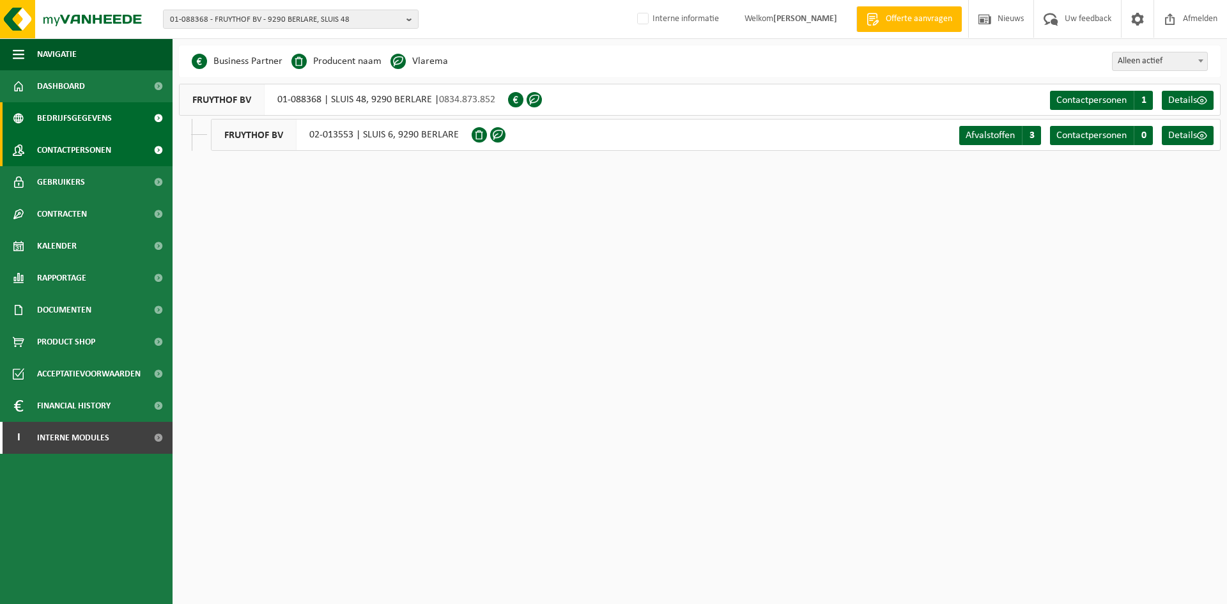
click at [96, 148] on span "Contactpersonen" at bounding box center [74, 150] width 74 height 32
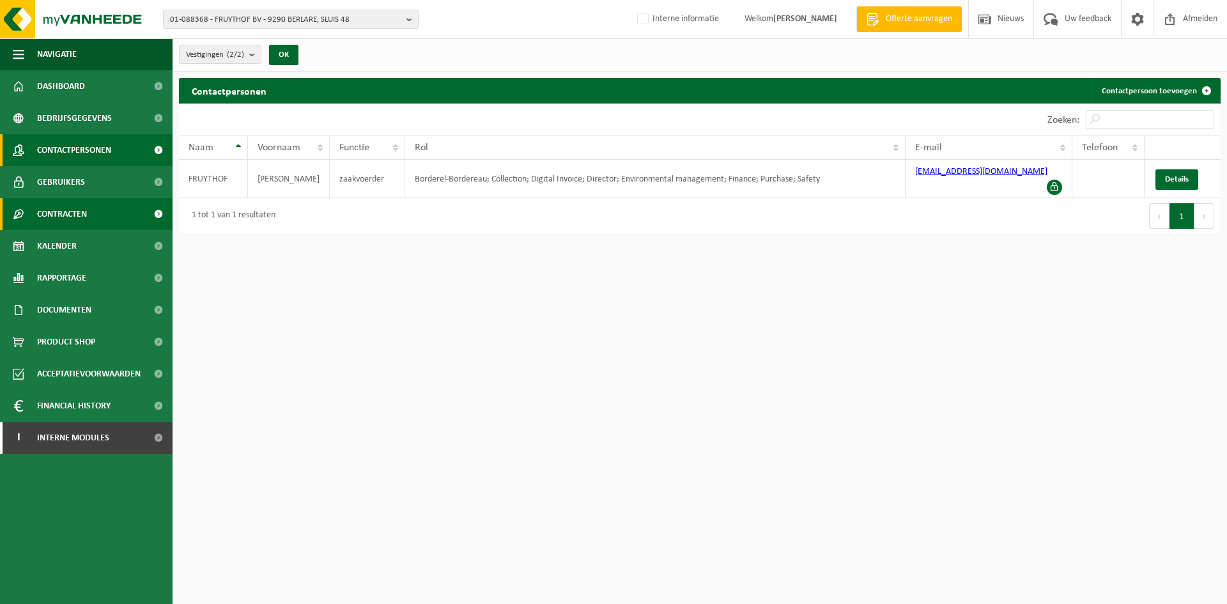
click at [65, 218] on span "Contracten" at bounding box center [62, 214] width 50 height 32
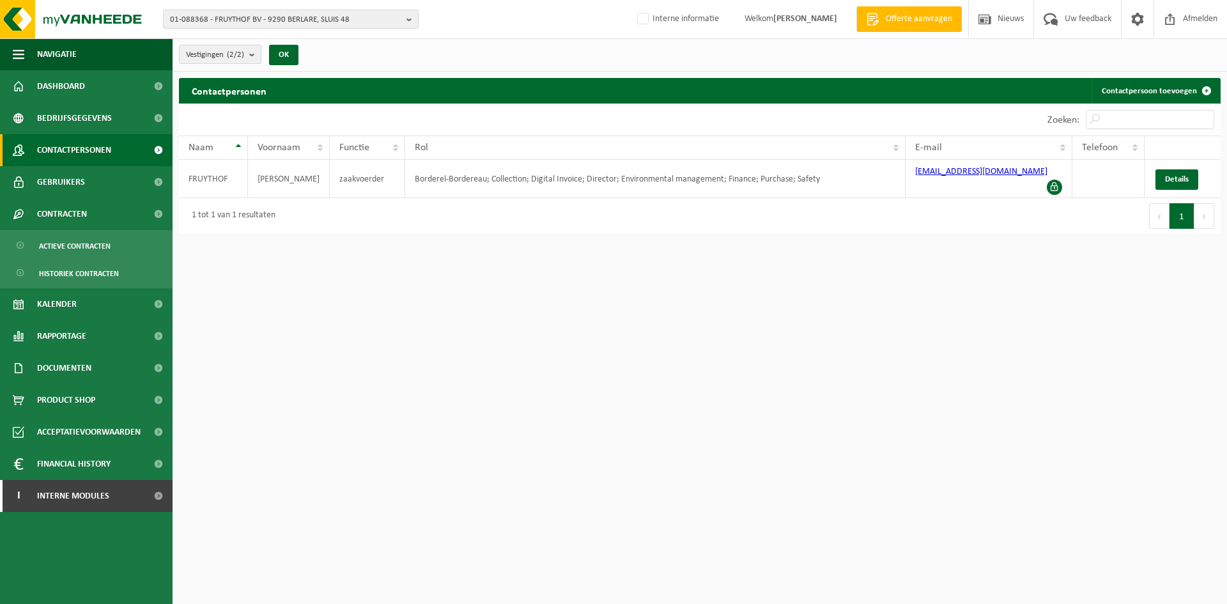
click at [291, 6] on div "01-088368 - FRUYTHOF BV - 9290 BERLARE, SLUIS 48 01-088368 - FRUYTHOF BV - 9290…" at bounding box center [613, 19] width 1227 height 39
click at [275, 17] on span "01-088368 - FRUYTHOF BV - 9290 BERLARE, SLUIS 48" at bounding box center [285, 19] width 231 height 19
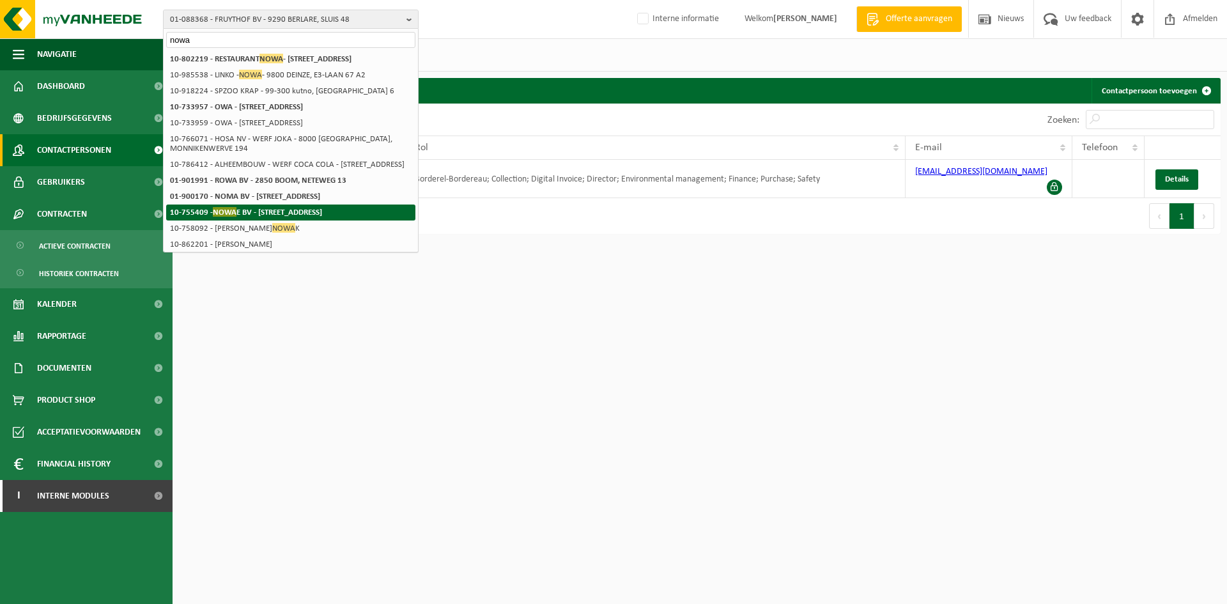
type input "nowa"
click at [322, 217] on strong "10-755409 - NOWA E BV - 9800 DEINZE, KOUTERLOSSTRAAT 125" at bounding box center [246, 212] width 152 height 10
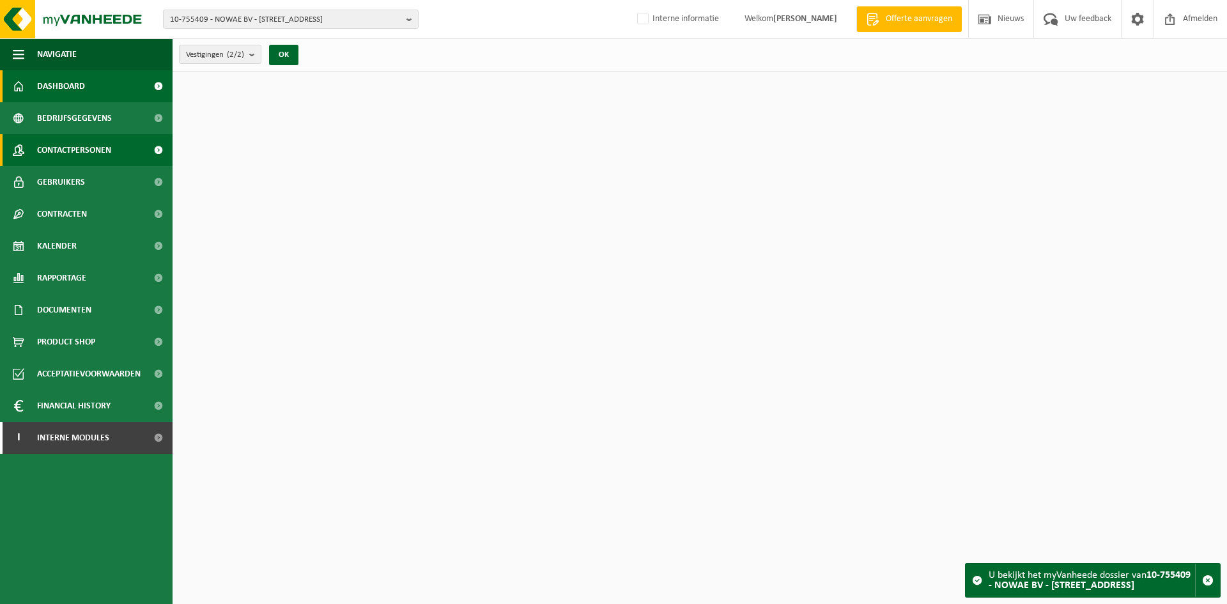
click at [89, 153] on span "Contactpersonen" at bounding box center [74, 150] width 74 height 32
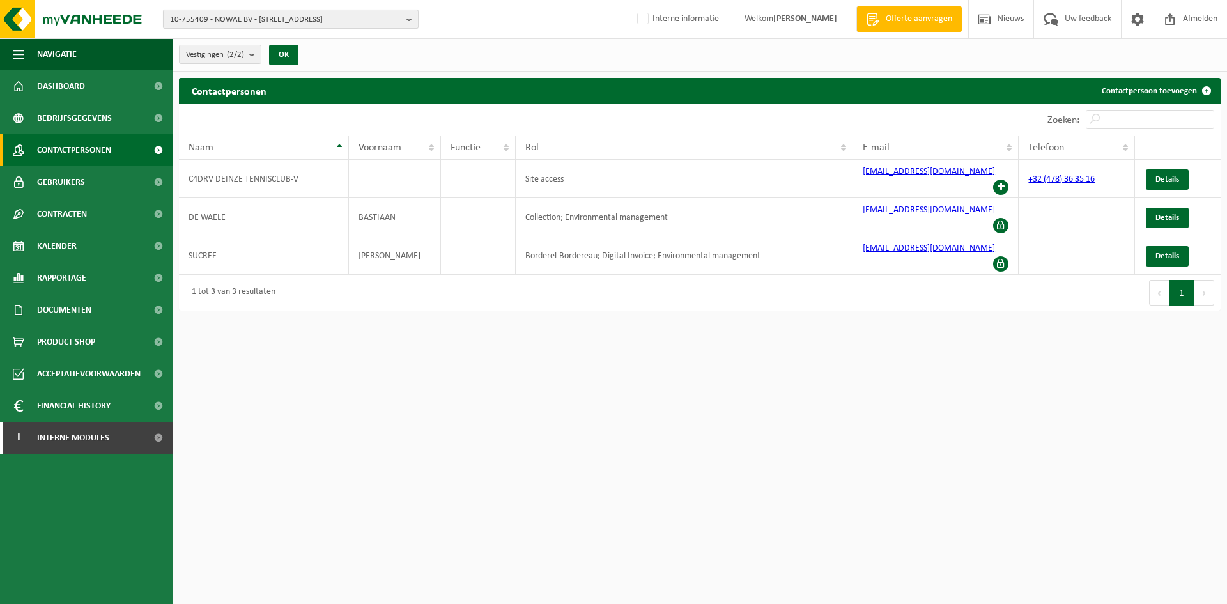
click at [222, 18] on span "10-755409 - NOWAE BV - 9800 DEINZE, KOUTERLOSSTRAAT 125" at bounding box center [285, 19] width 231 height 19
paste input "10-771180"
type input "10-771180"
click at [239, 59] on strong "10-771180 - LINKO BV - 9800 DEINZE, EUROPALAAN 41" at bounding box center [243, 59] width 146 height 10
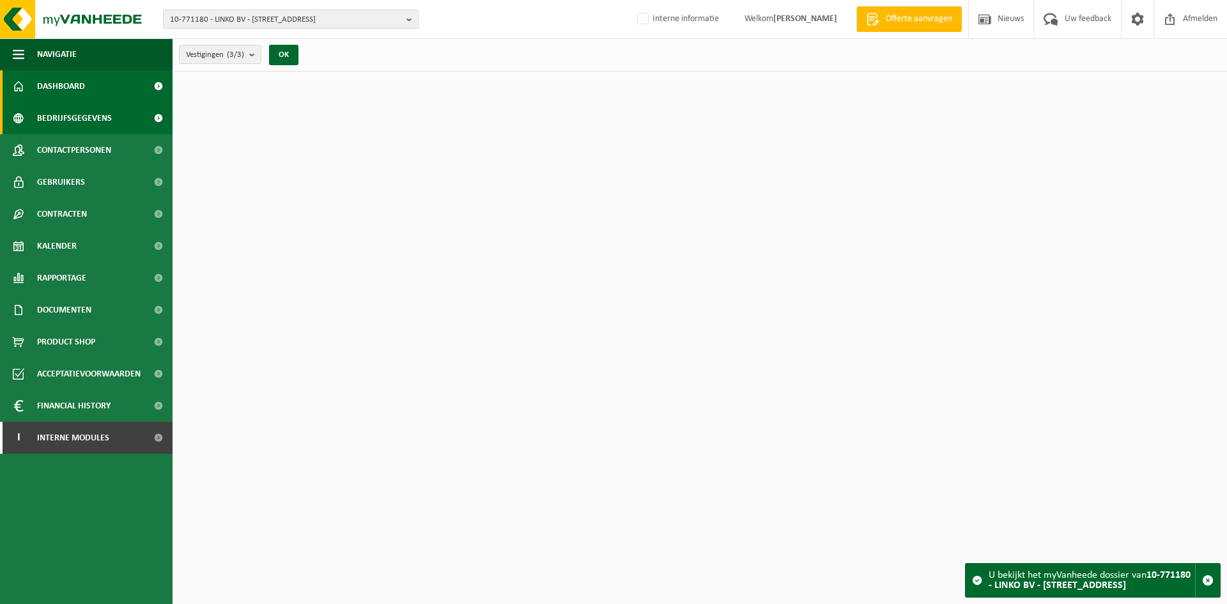
click at [88, 120] on span "Bedrijfsgegevens" at bounding box center [74, 118] width 75 height 32
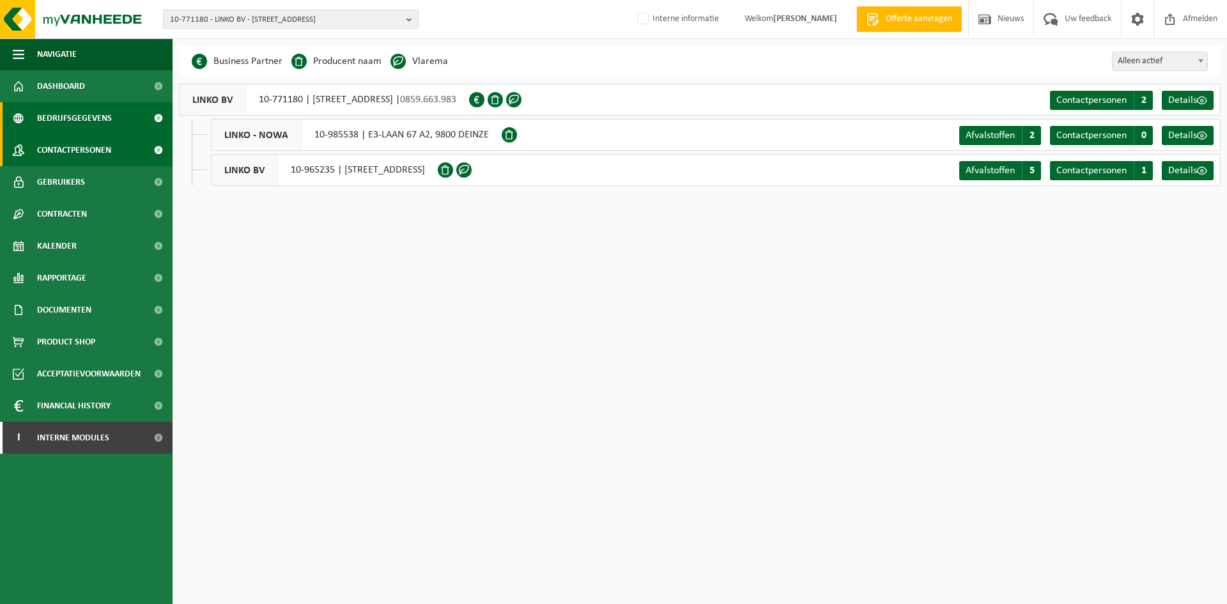
click at [97, 147] on span "Contactpersonen" at bounding box center [74, 150] width 74 height 32
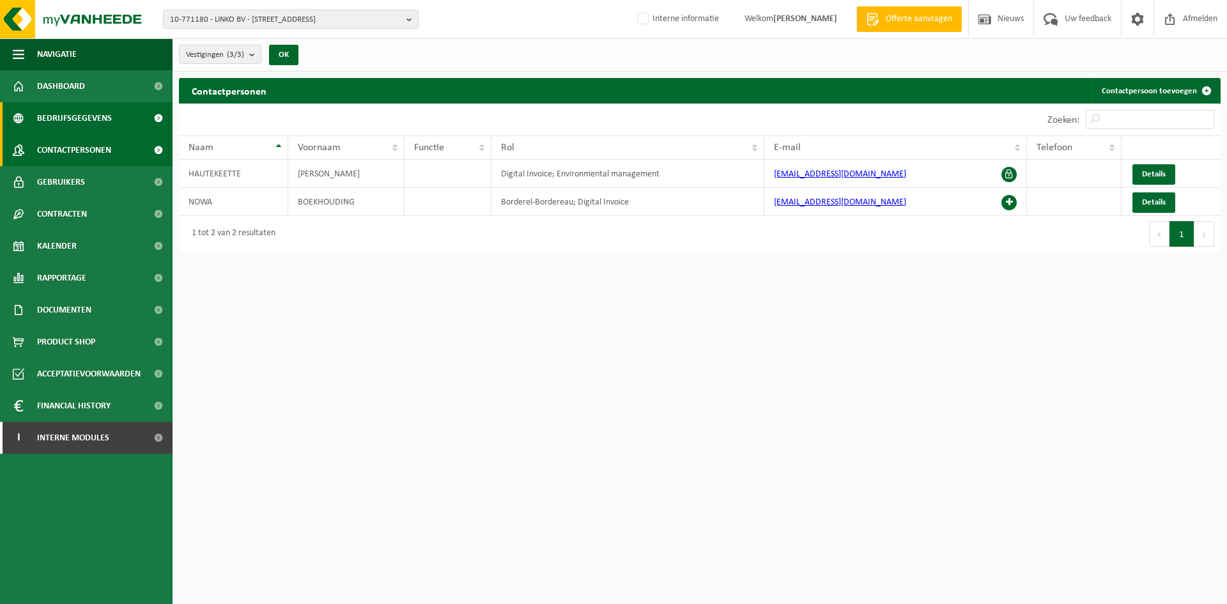
click at [87, 109] on span "Bedrijfsgegevens" at bounding box center [74, 118] width 75 height 32
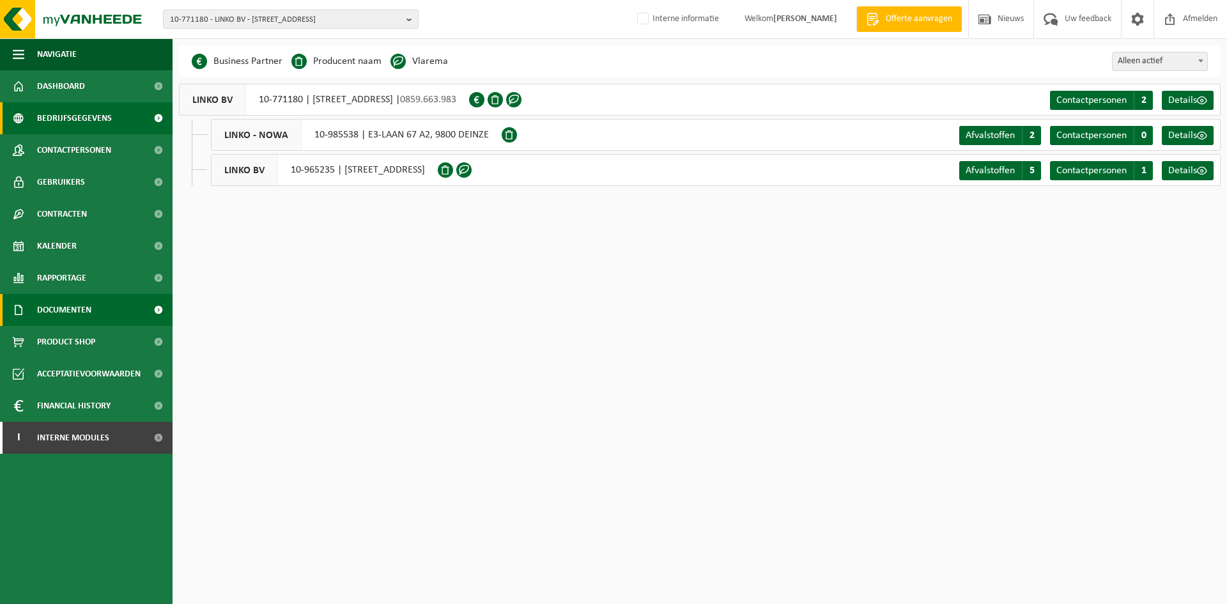
click at [105, 313] on link "Documenten" at bounding box center [86, 310] width 172 height 32
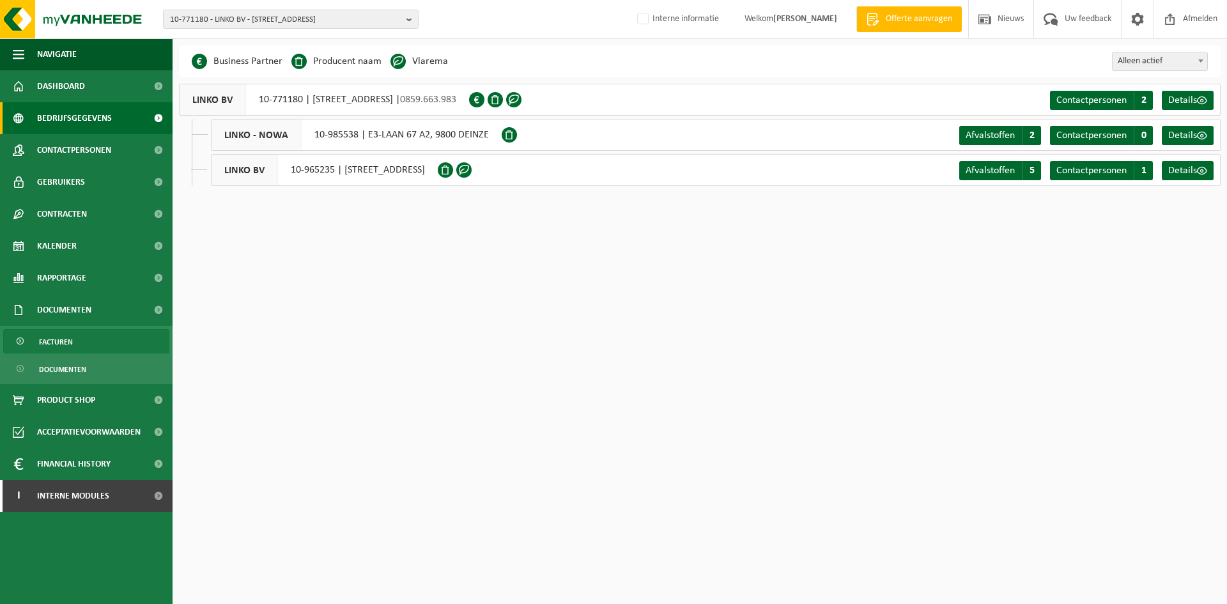
click at [81, 349] on link "Facturen" at bounding box center [86, 341] width 166 height 24
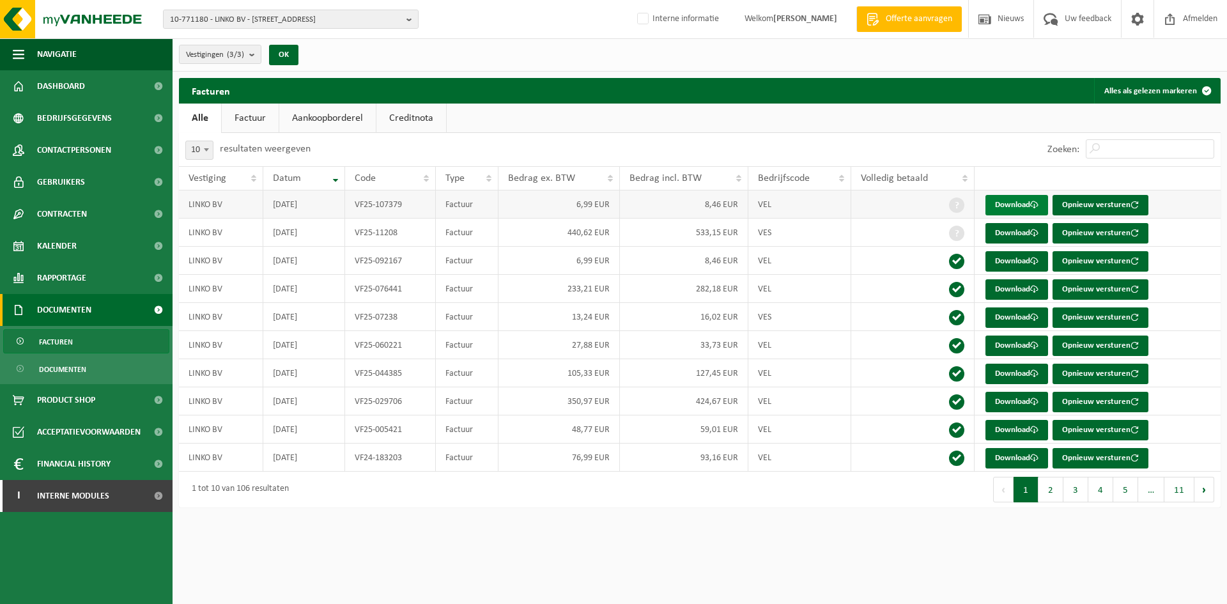
click at [1036, 200] on link "Download" at bounding box center [1016, 205] width 63 height 20
click at [256, 15] on span "10-771180 - LINKO BV - [STREET_ADDRESS]" at bounding box center [285, 19] width 231 height 19
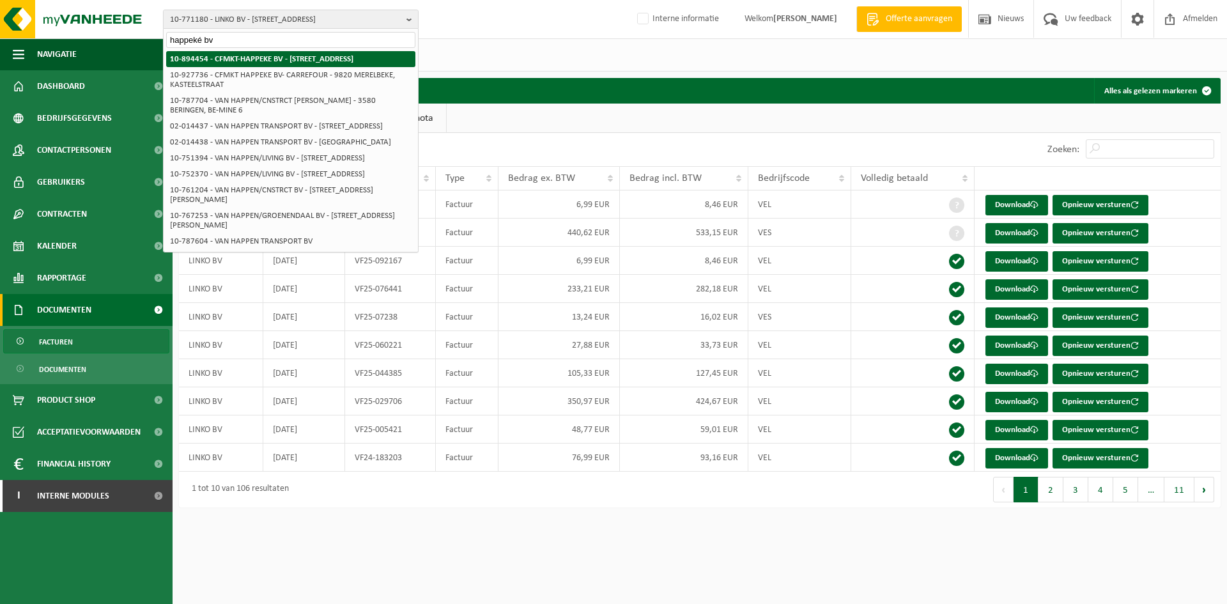
type input "happeké bv"
click at [361, 64] on li "10-894454 - CFMKT-HAPPEKE BV - [STREET_ADDRESS]" at bounding box center [290, 59] width 249 height 16
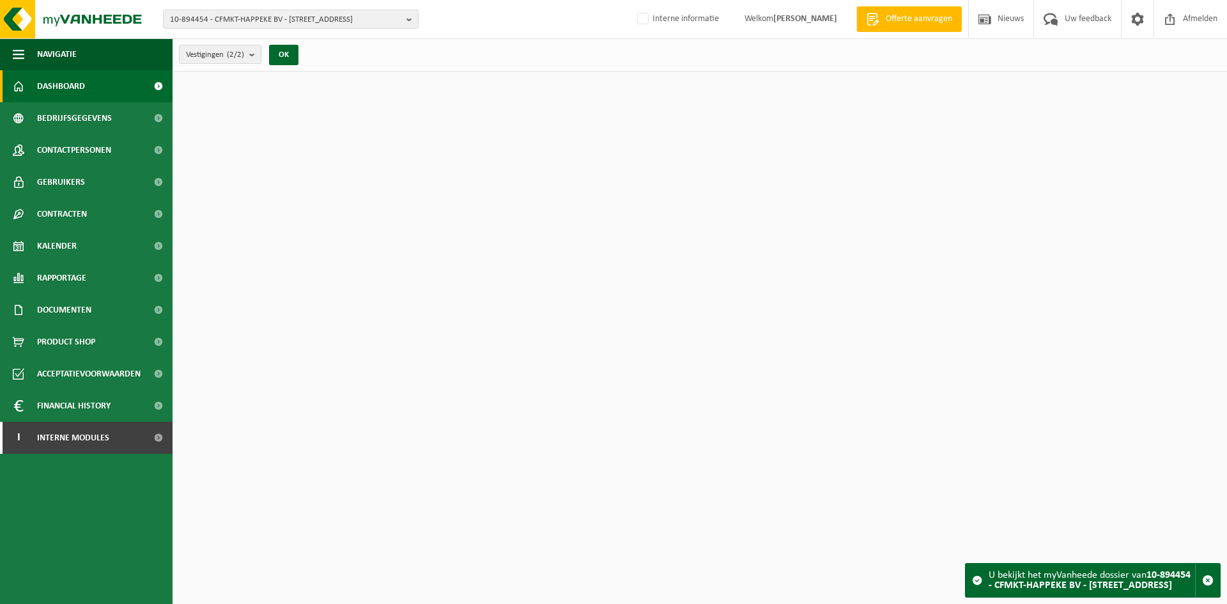
drag, startPoint x: 93, startPoint y: 314, endPoint x: 92, endPoint y: 341, distance: 27.5
click at [93, 315] on link "Documenten" at bounding box center [86, 310] width 172 height 32
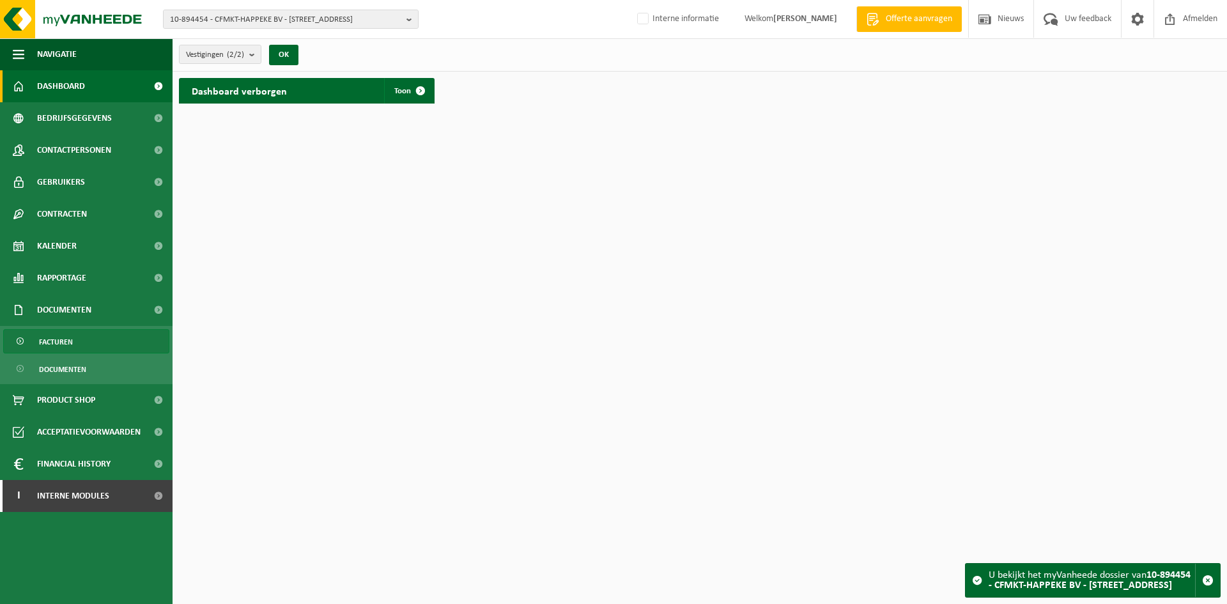
click at [88, 336] on link "Facturen" at bounding box center [86, 341] width 166 height 24
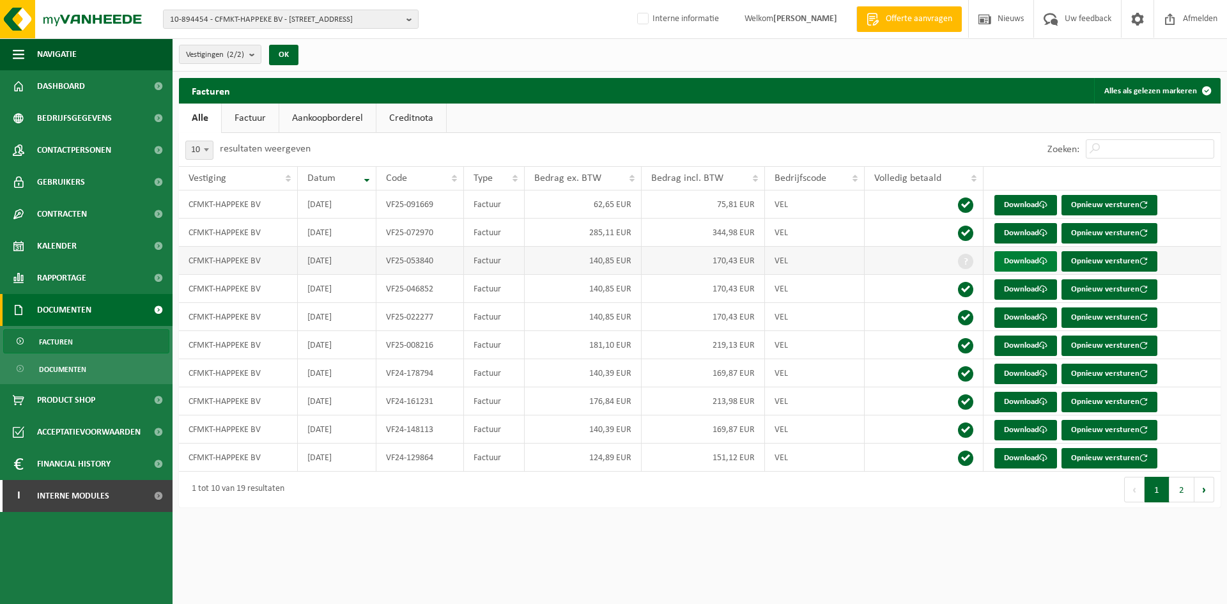
click at [1022, 261] on link "Download" at bounding box center [1025, 261] width 63 height 20
click at [280, 22] on span "10-894454 - CFMKT-HAPPEKE BV - 9820 MERELBEKE, GAVERSESTEENWEG 899" at bounding box center [285, 19] width 231 height 19
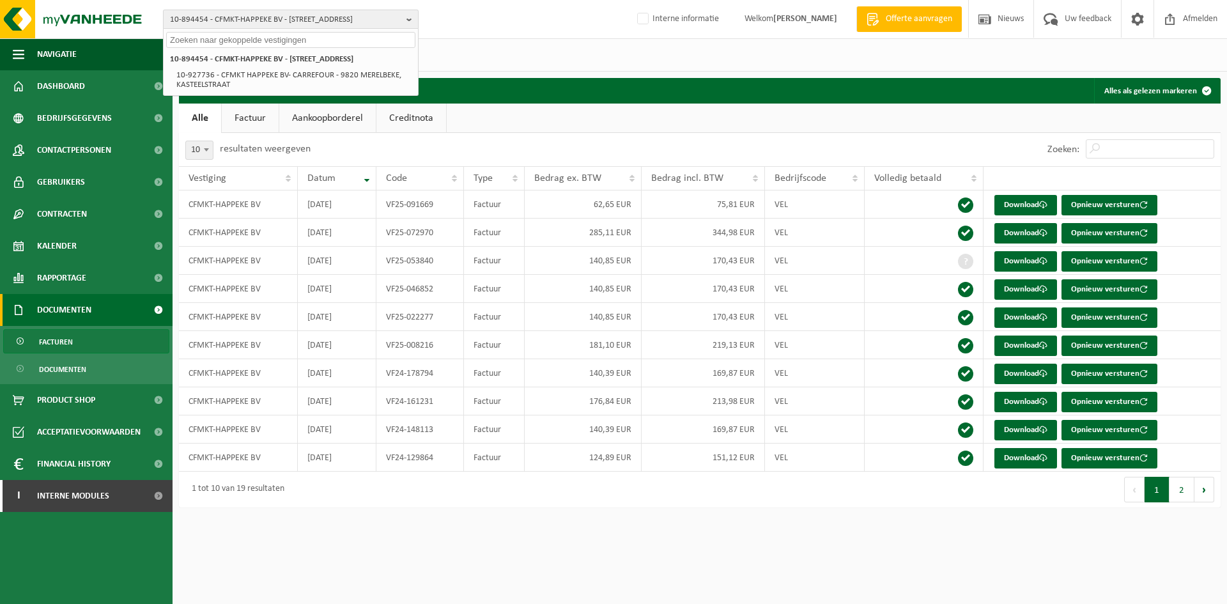
paste input "10-894454"
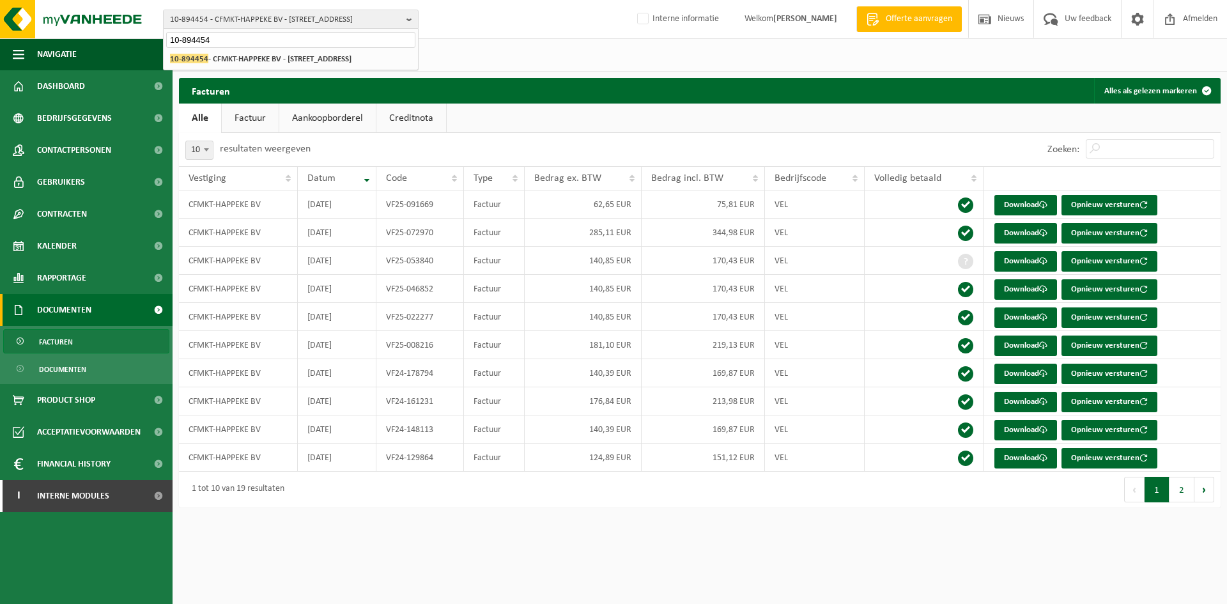
type input "10-894454"
click at [238, 32] on input "10-894454" at bounding box center [290, 40] width 249 height 16
drag, startPoint x: 255, startPoint y: 42, endPoint x: 122, endPoint y: 11, distance: 136.4
click at [122, 11] on div "10-894454 - CFMKT-HAPPEKE BV - 9820 MERELBEKE, GAVERSESTEENWEG 899 10-894454 10…" at bounding box center [613, 19] width 1227 height 39
click at [207, 14] on span "10-894454 - CFMKT-HAPPEKE BV - 9820 MERELBEKE, GAVERSESTEENWEG 899" at bounding box center [285, 19] width 231 height 19
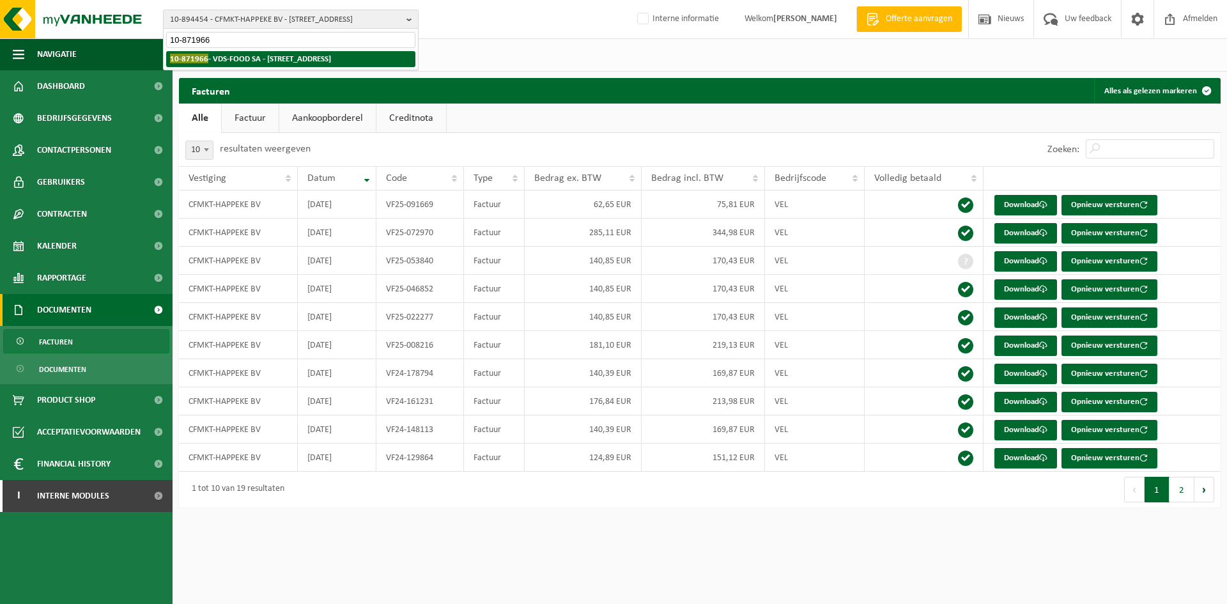
type input "10-871966"
click at [225, 61] on strong "10-871966 - VDS-FOOD SA - 1190 FOREST, AVENUE VAN VOLXEM 461" at bounding box center [250, 59] width 161 height 10
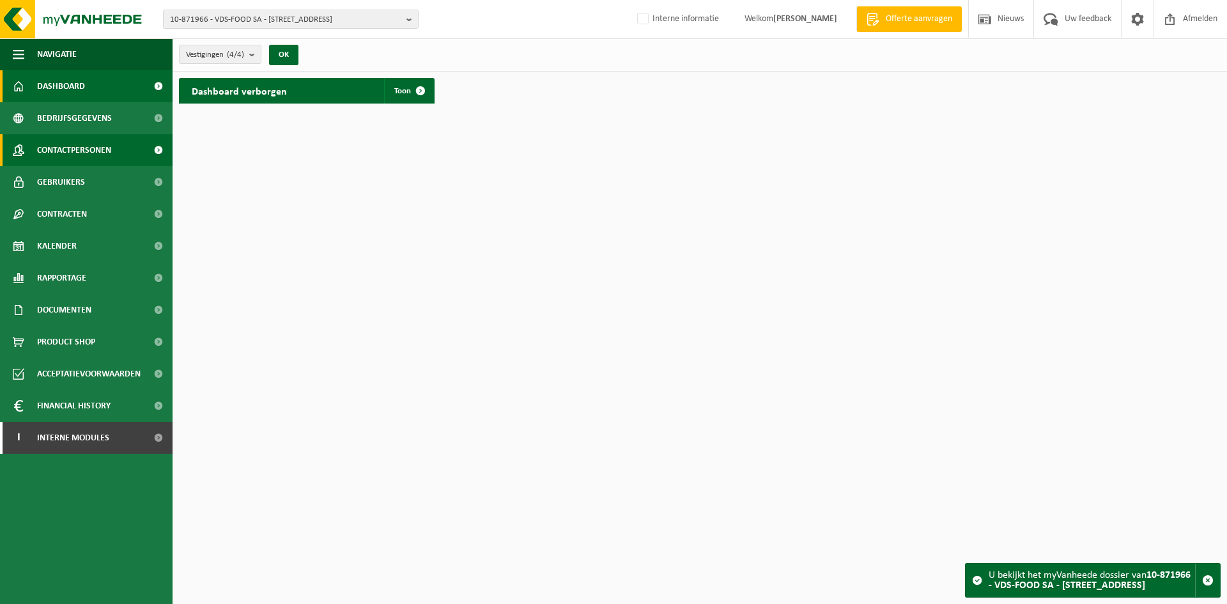
click at [87, 148] on span "Contactpersonen" at bounding box center [74, 150] width 74 height 32
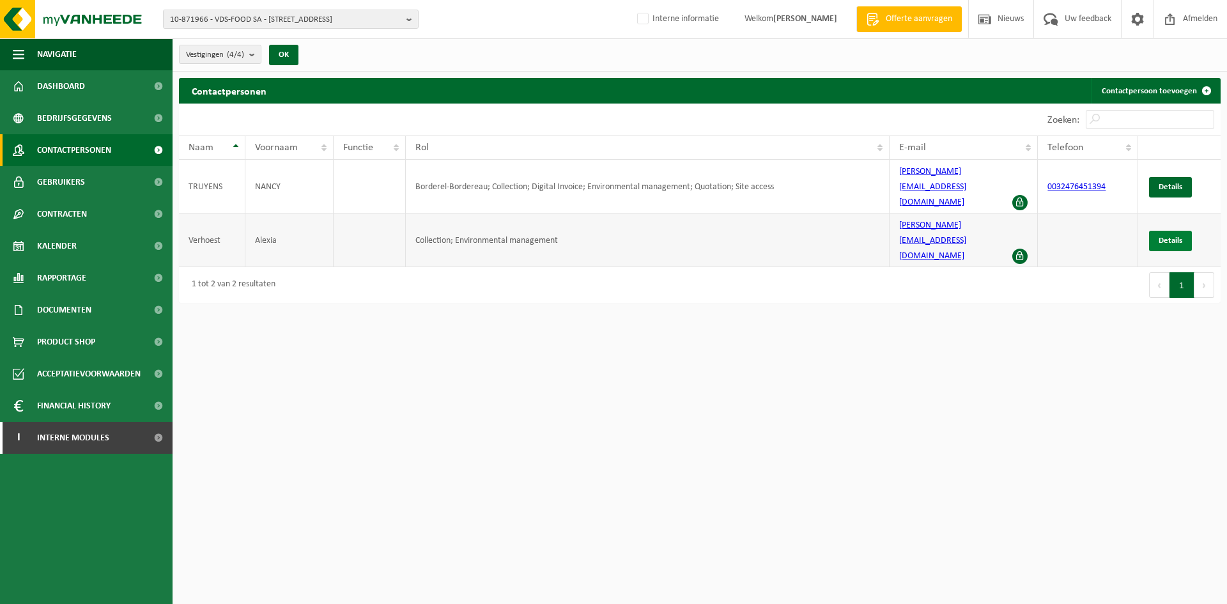
click at [1164, 236] on span "Details" at bounding box center [1170, 240] width 24 height 8
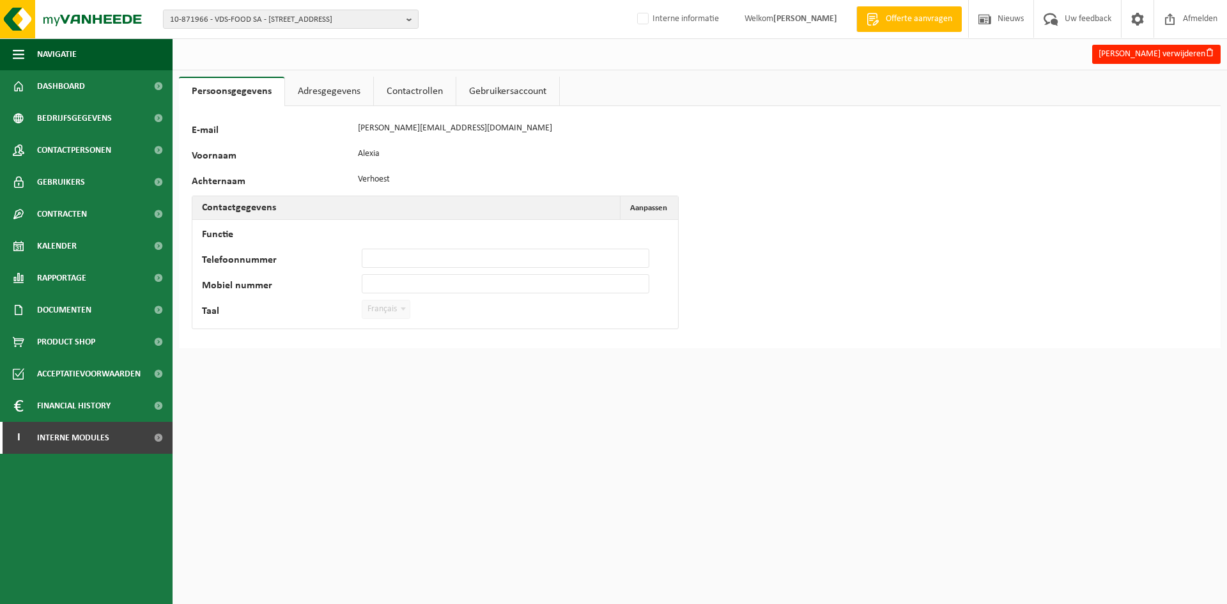
click at [418, 99] on link "Contactrollen" at bounding box center [415, 91] width 82 height 29
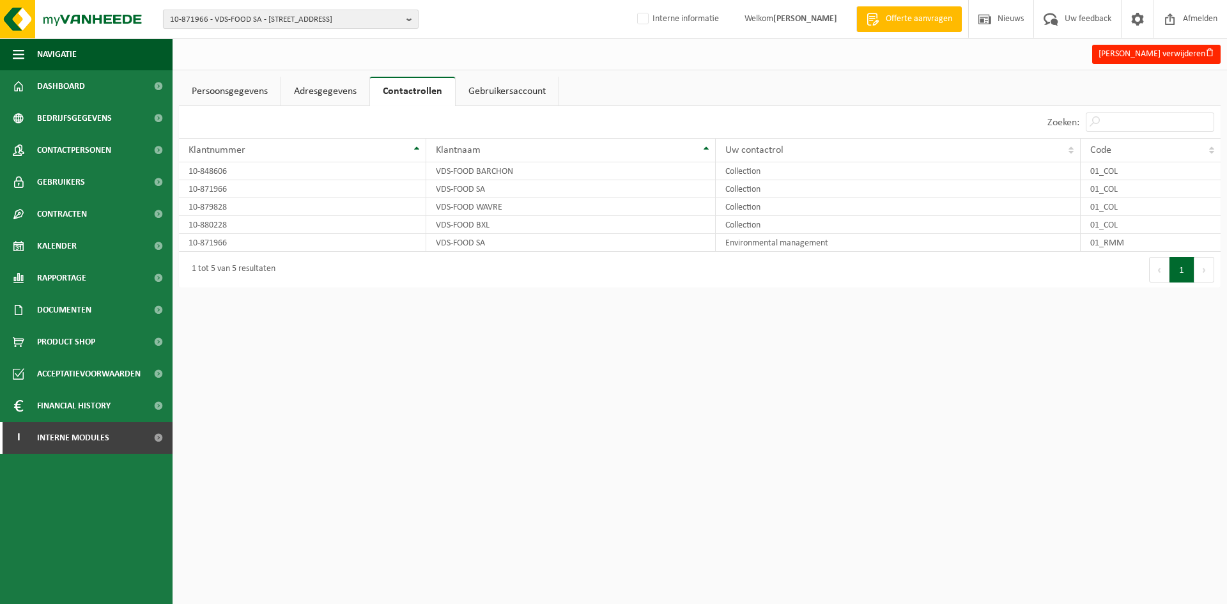
click at [289, 20] on span "10-871966 - VDS-FOOD SA - [STREET_ADDRESS]" at bounding box center [285, 19] width 231 height 19
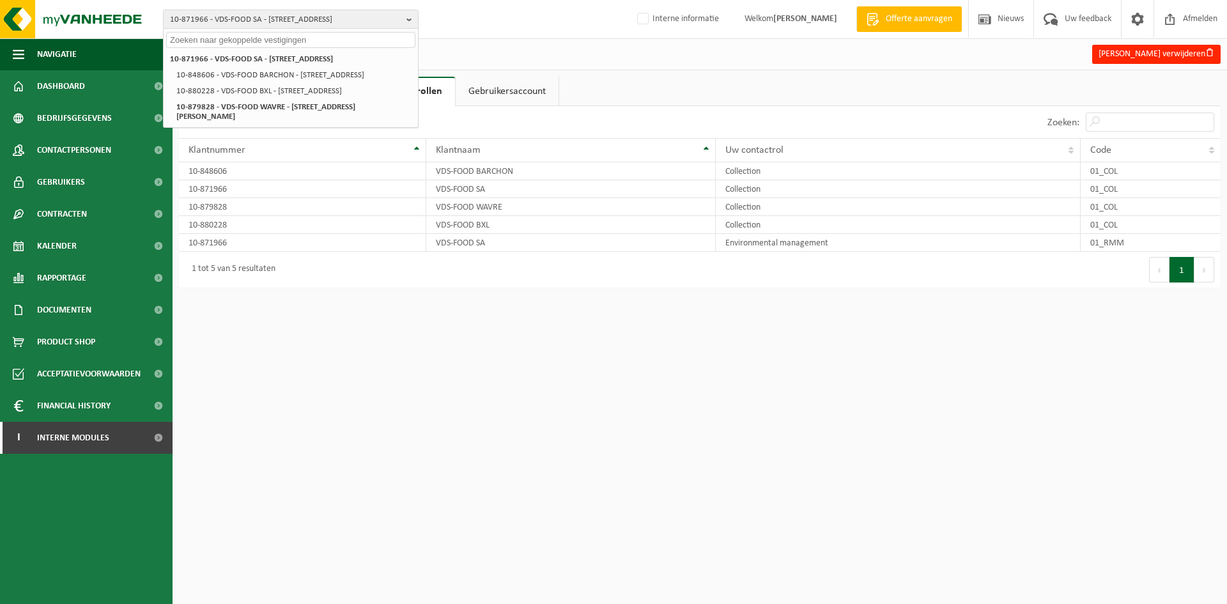
click at [664, 72] on div "Alexia Verhoest verwijderen Persoonsgegevens Adresgegevens Contactrollen Gebrui…" at bounding box center [613, 150] width 1227 height 300
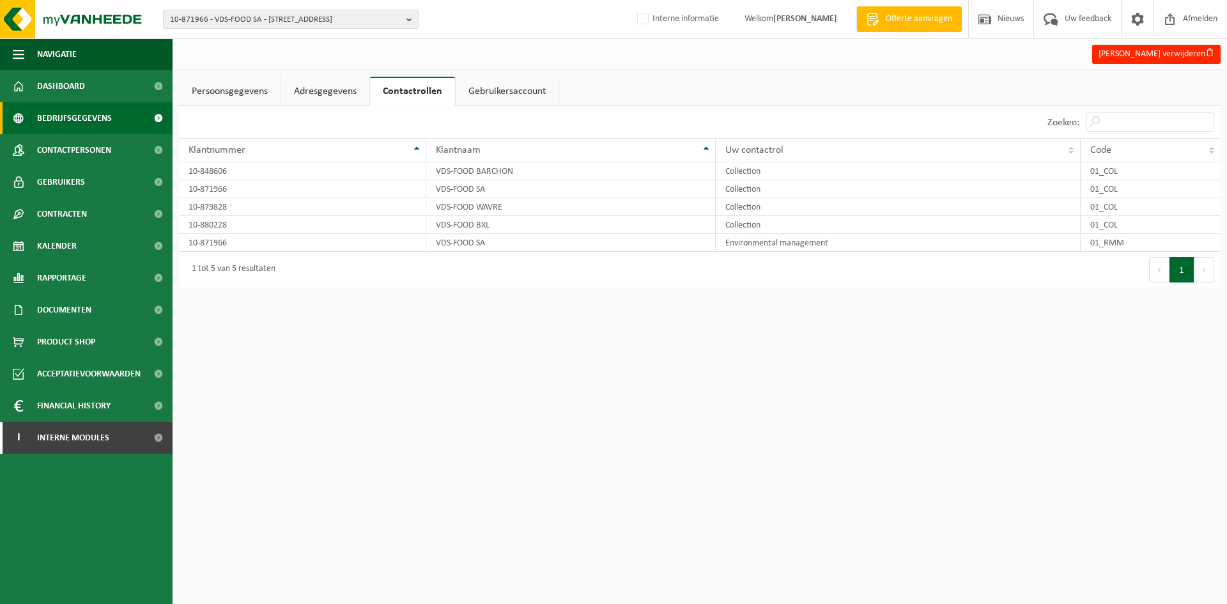
click at [138, 114] on link "Bedrijfsgegevens" at bounding box center [86, 118] width 172 height 32
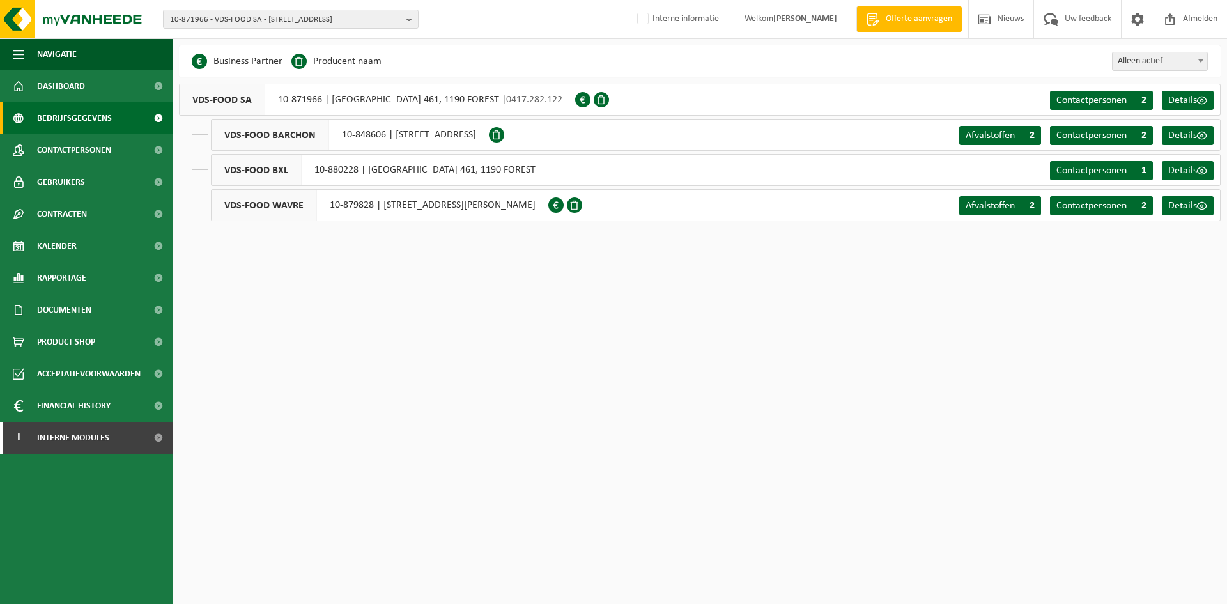
click at [512, 151] on ul "VDS-FOOD BARCHON 10-848606 | [STREET_ADDRESS] Afvalstoffen A 2 Contactpersonen …" at bounding box center [706, 170] width 1029 height 102
click at [489, 135] on div "VDS-FOOD BARCHON 10-848606 | [STREET_ADDRESS]" at bounding box center [350, 135] width 278 height 32
click at [355, 129] on div "VDS-FOOD BARCHON 10-848606 | RUE PRE CHAMPS 4, 4671 BARCHON" at bounding box center [350, 135] width 278 height 32
click at [383, 133] on div "VDS-FOOD BARCHON 10-848606 | RUE PRE CHAMPS 4, 4671 BARCHON" at bounding box center [350, 135] width 278 height 32
drag, startPoint x: 387, startPoint y: 137, endPoint x: 340, endPoint y: 139, distance: 46.7
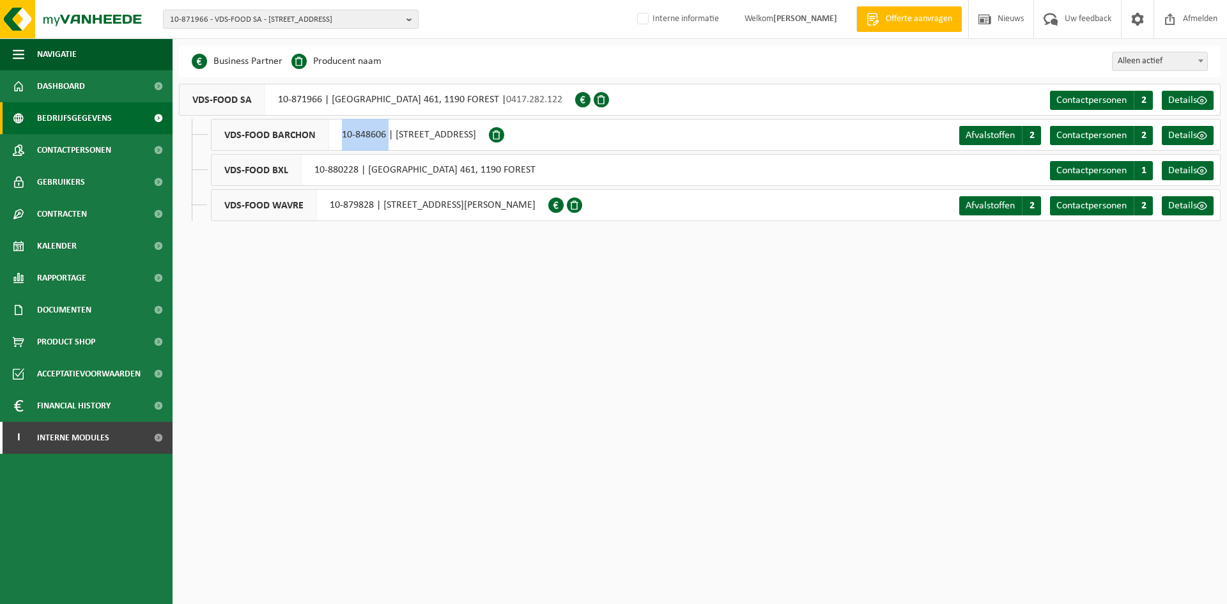
click at [340, 139] on div "VDS-FOOD BARCHON 10-848606 | RUE PRE CHAMPS 4, 4671 BARCHON" at bounding box center [350, 135] width 278 height 32
copy div "10-848606"
click at [96, 96] on link "Dashboard" at bounding box center [86, 86] width 172 height 32
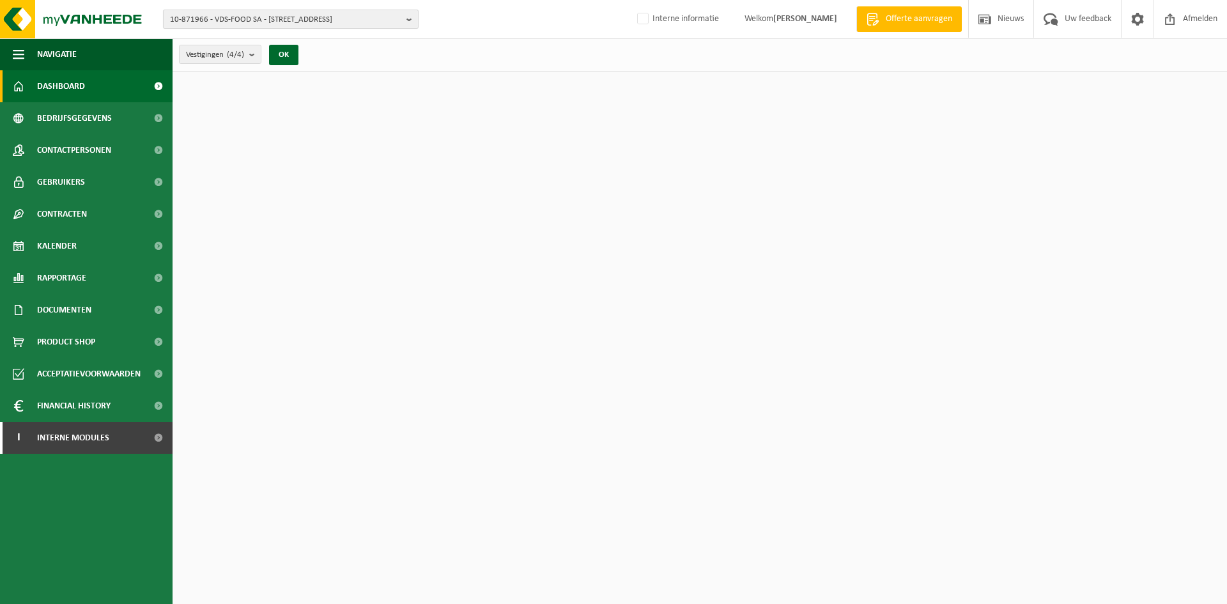
click at [316, 15] on span "10-871966 - VDS-FOOD SA - [STREET_ADDRESS]" at bounding box center [285, 19] width 231 height 19
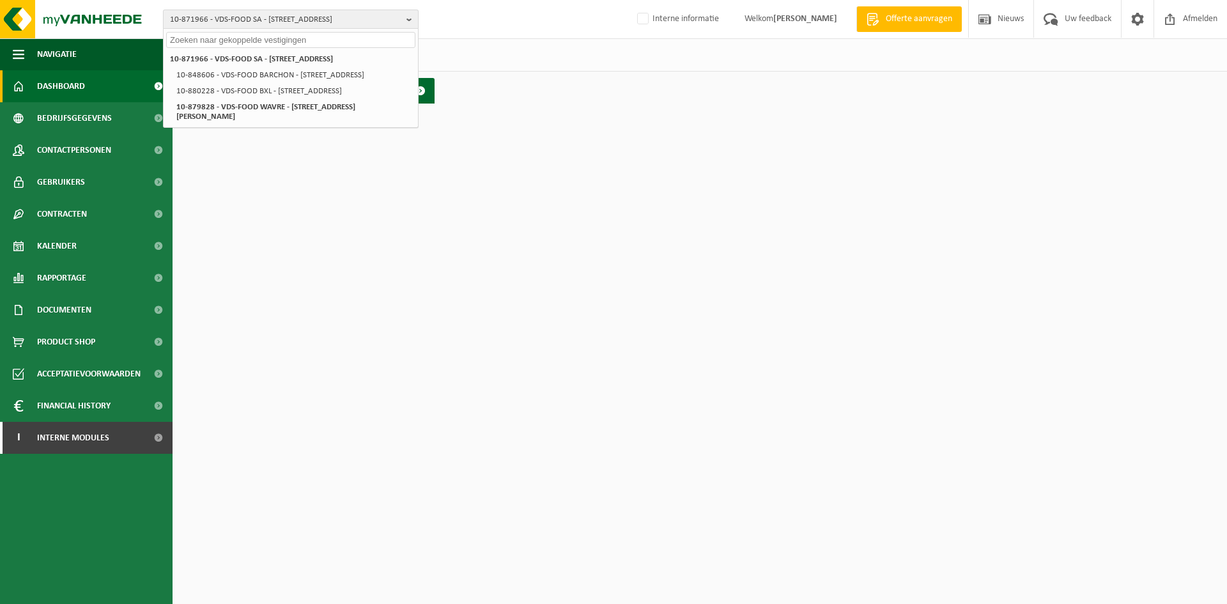
paste input "10-848606"
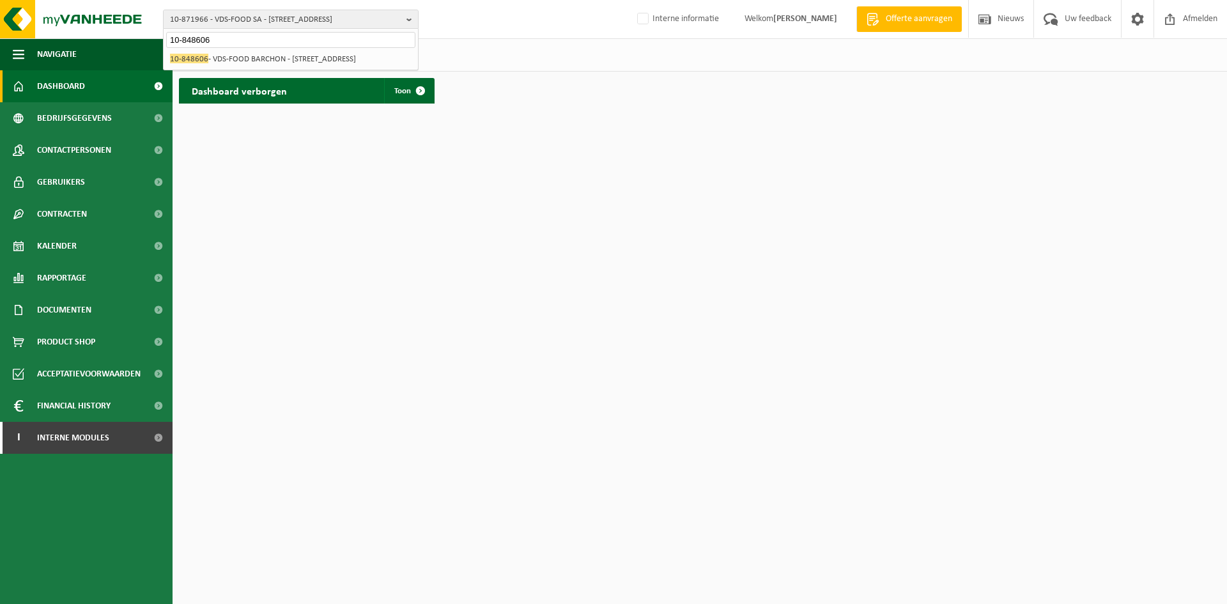
type input "10-848606"
click at [296, 50] on div "10-871966 - VDS-FOOD SA - [STREET_ADDRESS][GEOGRAPHIC_DATA] 461 10-848606 - VDS…" at bounding box center [291, 59] width 254 height 21
click at [301, 61] on li "10-848606 - VDS-FOOD BARCHON - [STREET_ADDRESS]" at bounding box center [290, 59] width 249 height 16
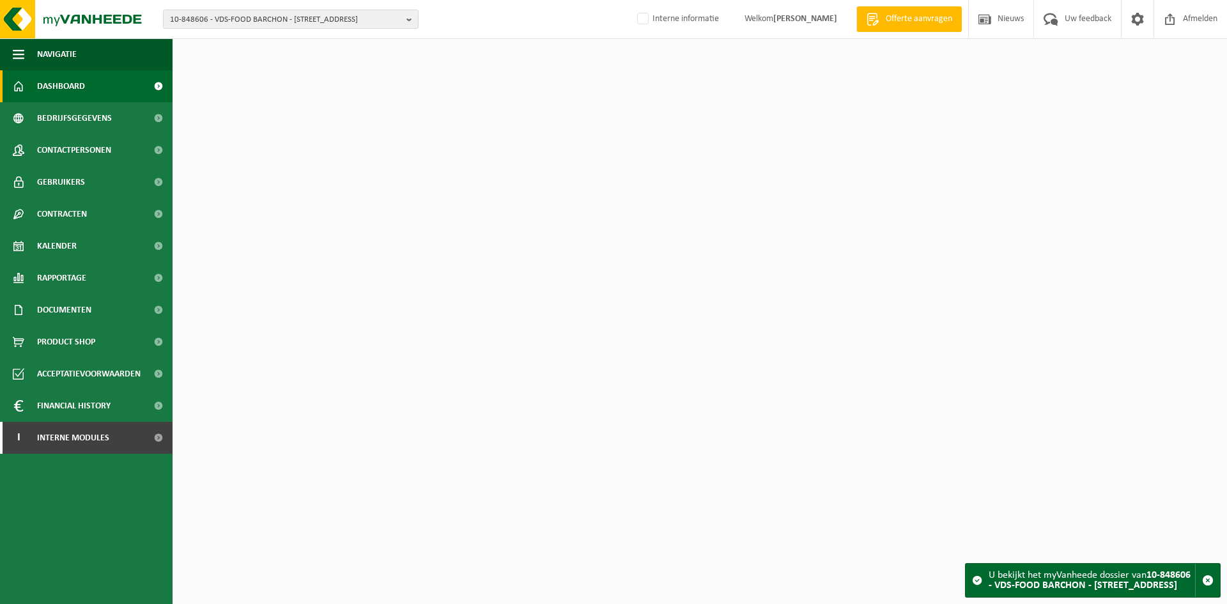
click at [388, 29] on div "10-848606 - VDS-FOOD BARCHON - 4671 BARCHON, RUE PRE CHAMPS 4 10-871966 - VDS-F…" at bounding box center [613, 19] width 1227 height 39
click at [409, 63] on span at bounding box center [421, 58] width 26 height 26
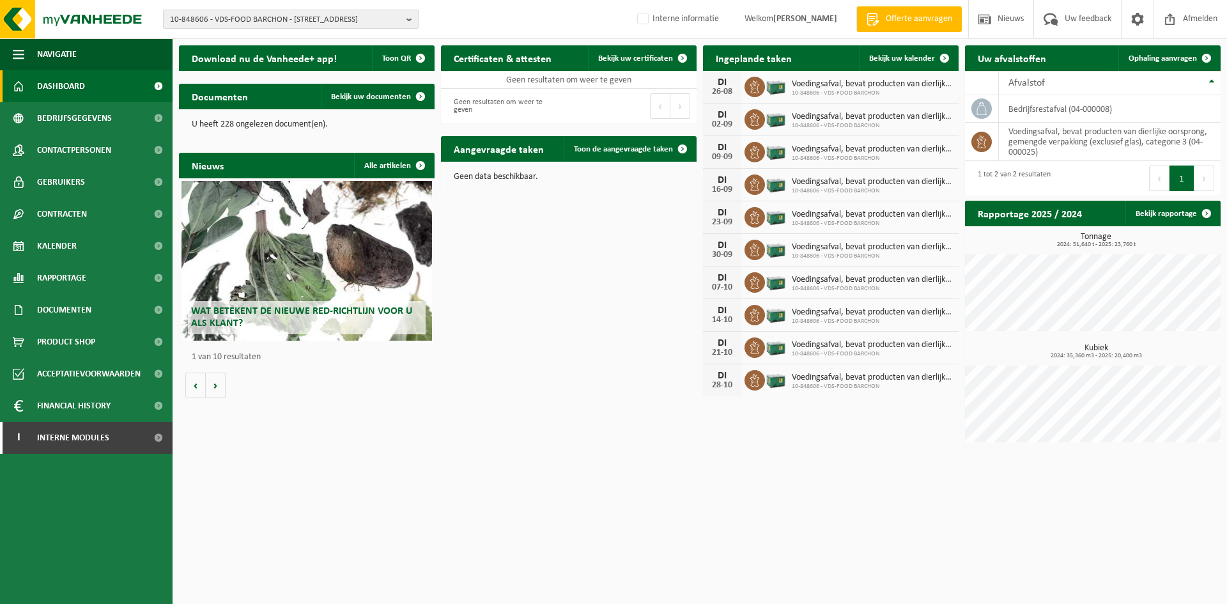
click at [223, 20] on span "10-848606 - VDS-FOOD BARCHON - [STREET_ADDRESS]" at bounding box center [285, 19] width 231 height 19
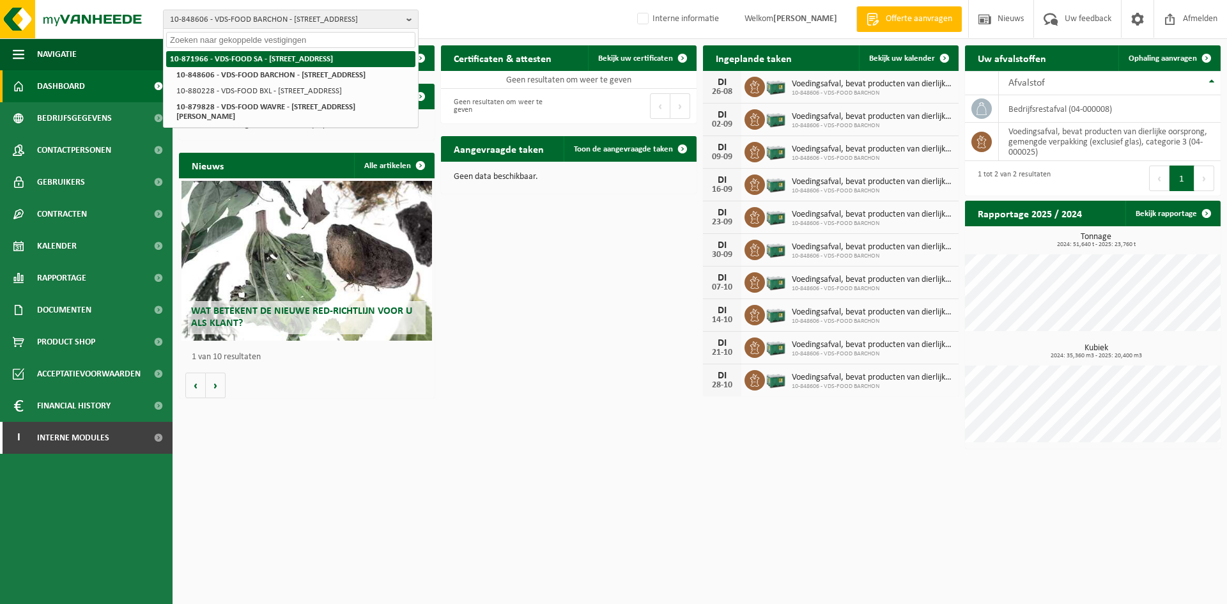
click at [238, 52] on li "10-871966 - VDS-FOOD SA - [STREET_ADDRESS]" at bounding box center [290, 59] width 249 height 16
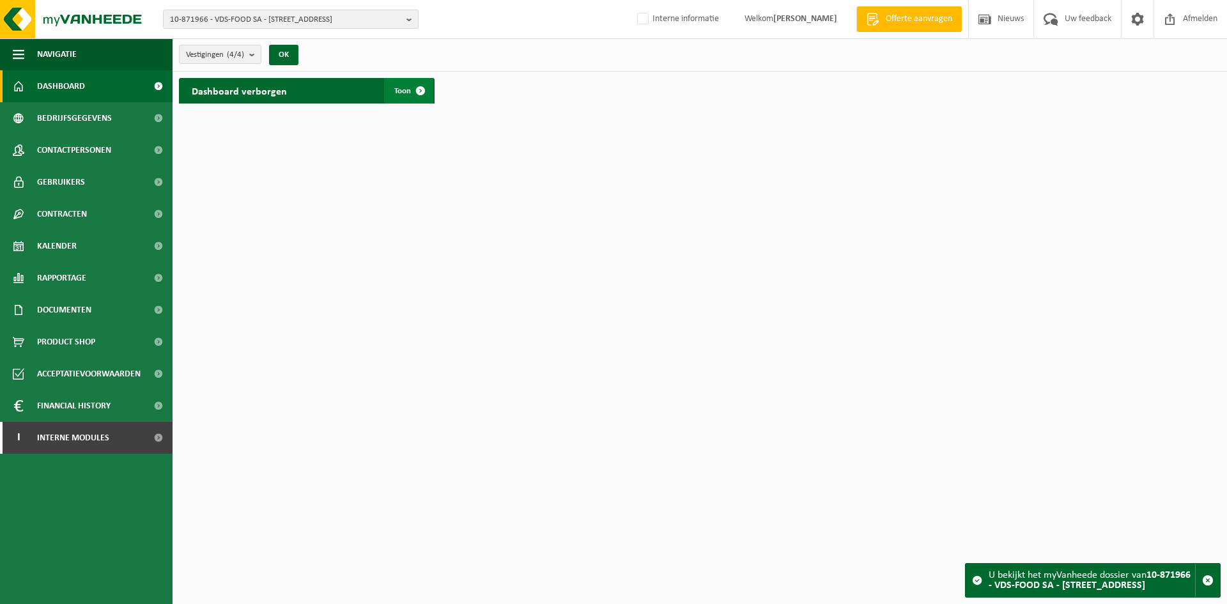
click at [405, 93] on span "Toon" at bounding box center [402, 91] width 17 height 8
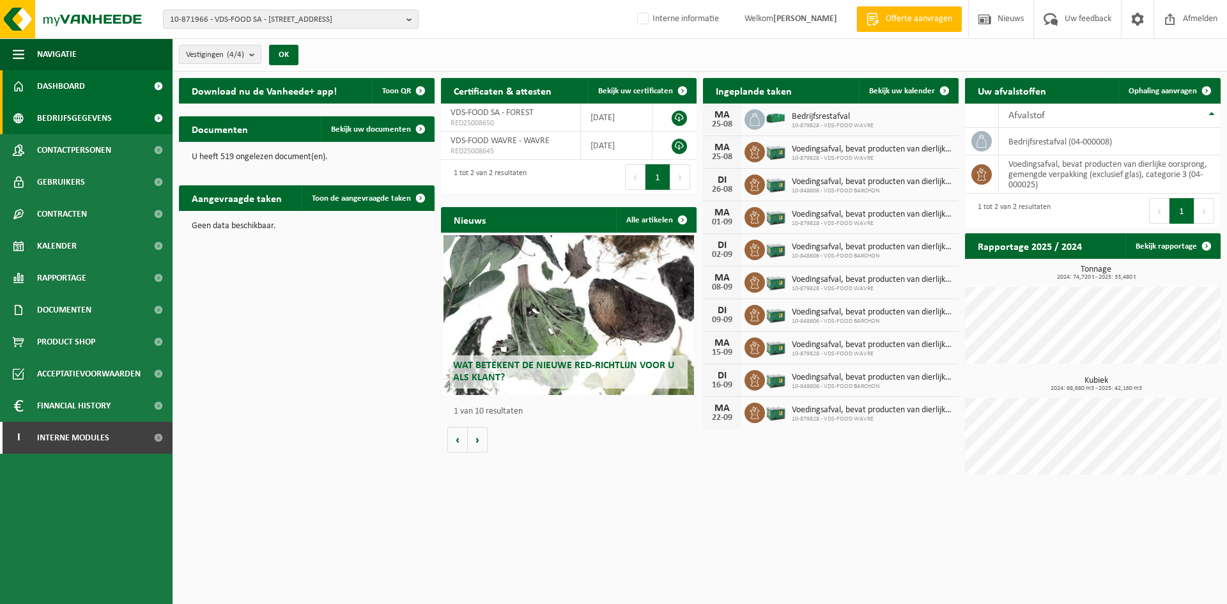
click at [84, 119] on span "Bedrijfsgegevens" at bounding box center [74, 118] width 75 height 32
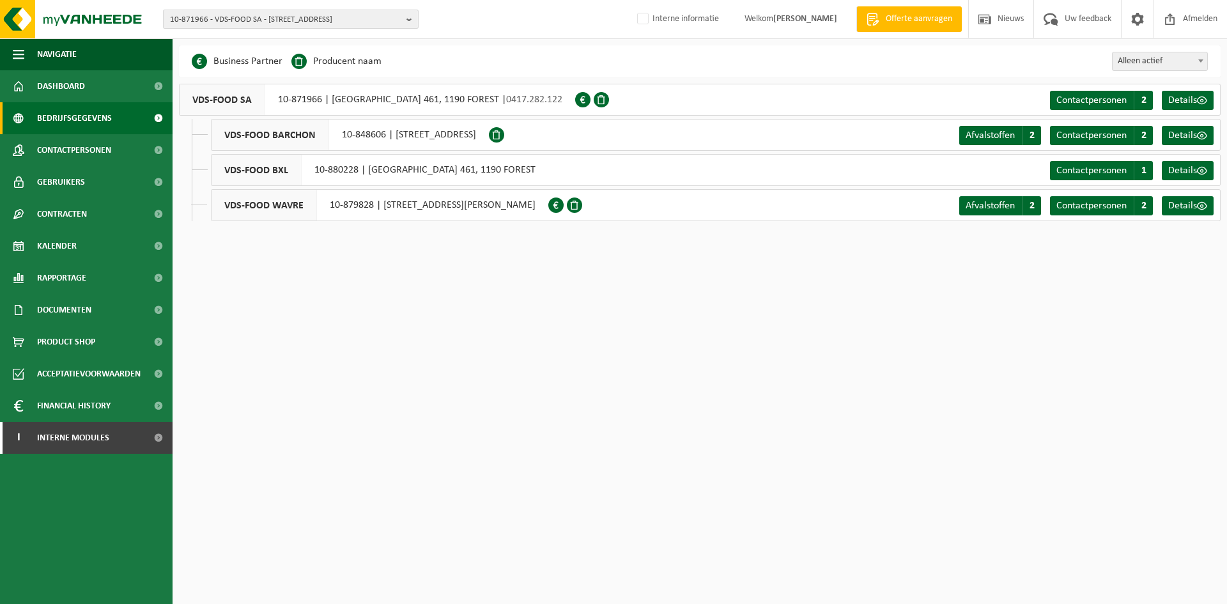
click at [226, 21] on span "10-871966 - VDS-FOOD SA - [STREET_ADDRESS]" at bounding box center [285, 19] width 231 height 19
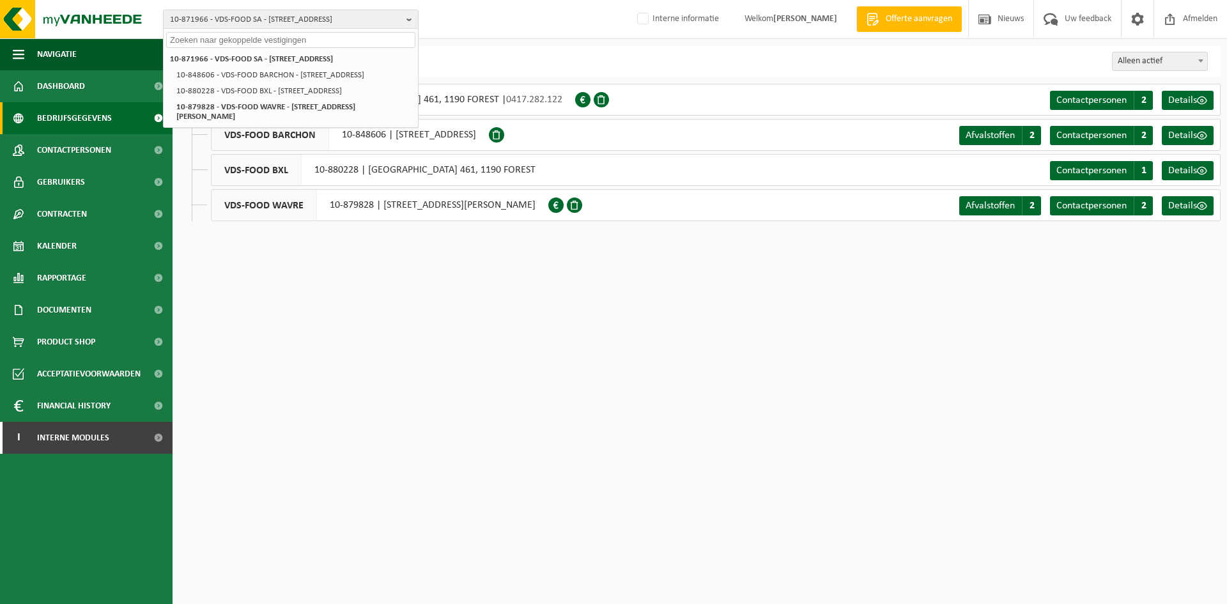
click at [456, 31] on div "10-871966 - VDS-FOOD SA - 1190 FOREST, AVENUE VAN VOLXEM 461 10-871966 - VDS-FO…" at bounding box center [613, 19] width 1227 height 39
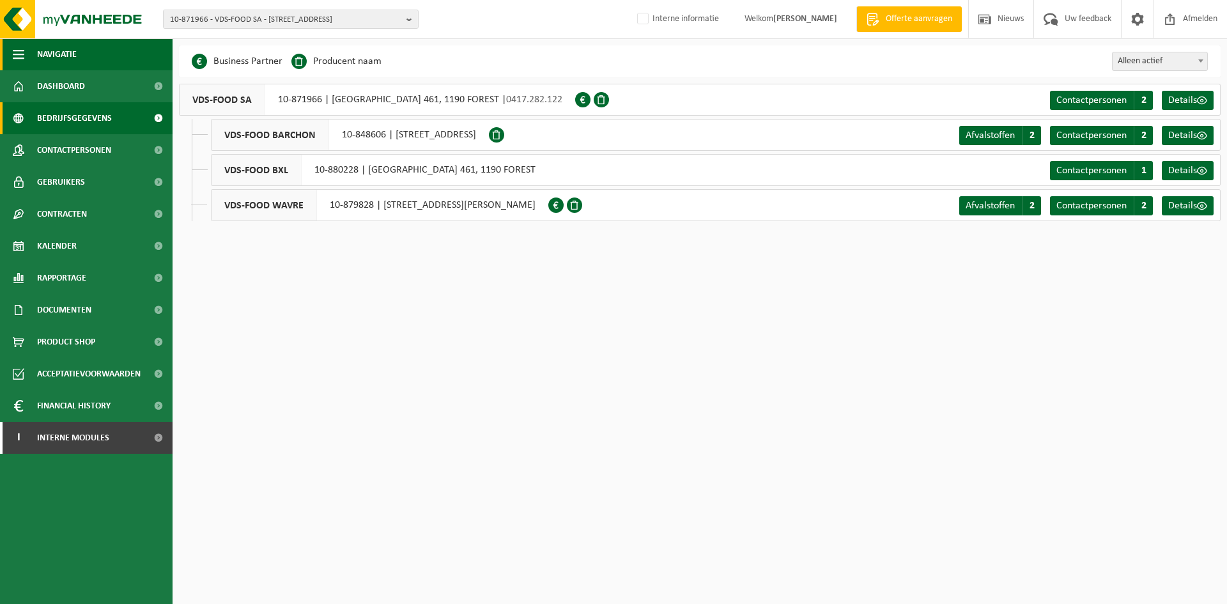
click at [103, 53] on button "Navigatie" at bounding box center [86, 54] width 172 height 32
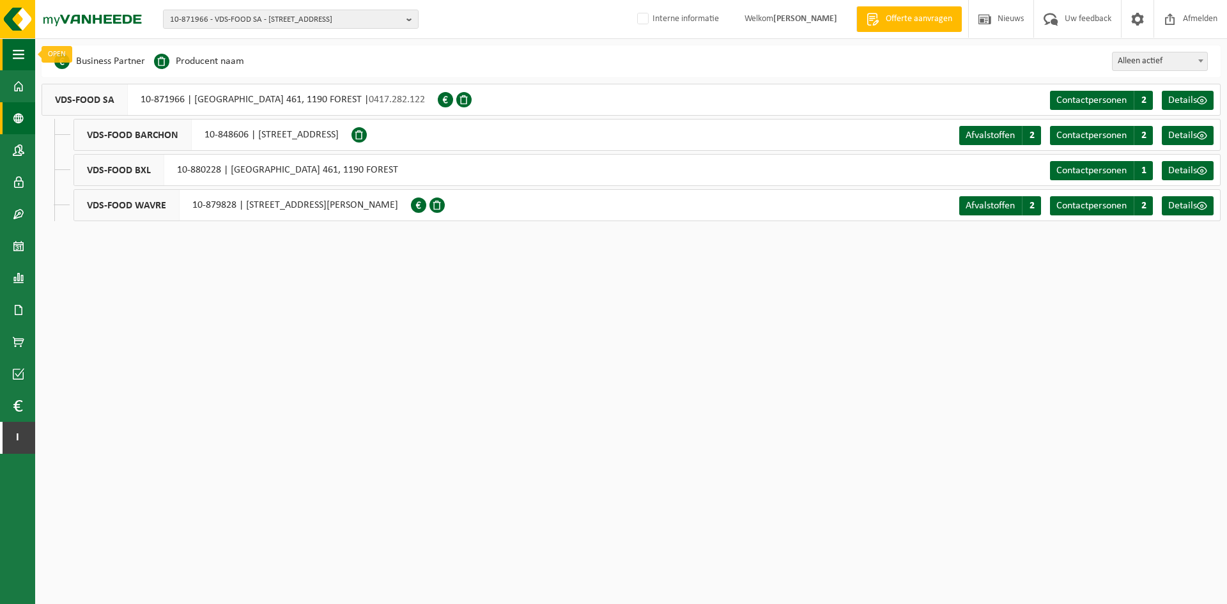
click at [21, 53] on span "button" at bounding box center [18, 54] width 11 height 32
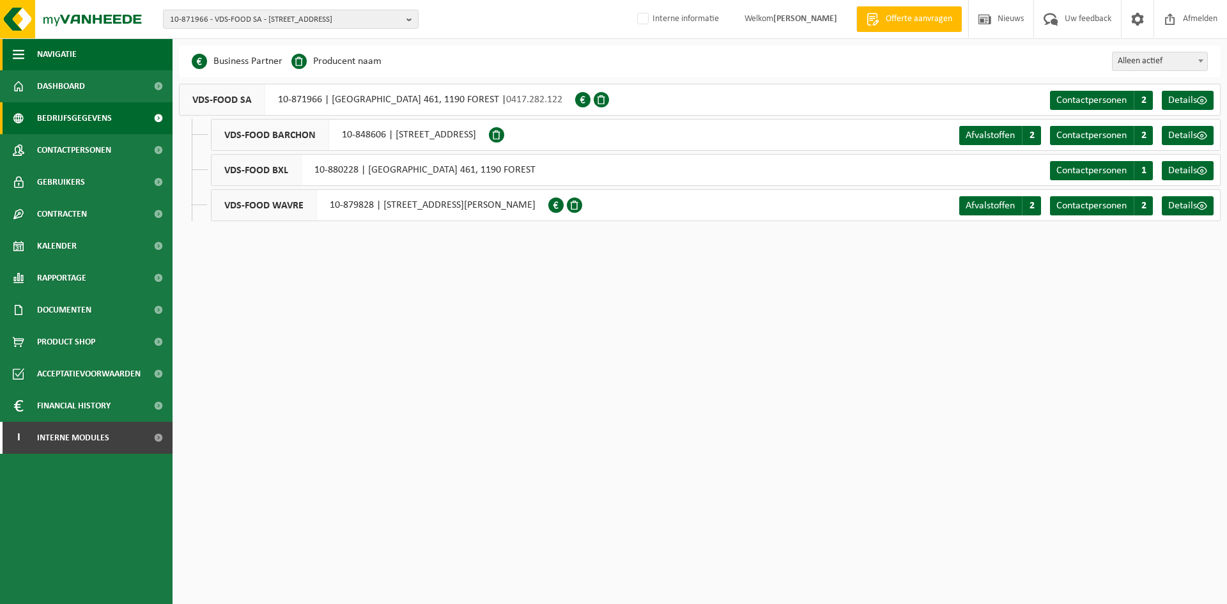
click at [109, 56] on button "Navigatie" at bounding box center [86, 54] width 172 height 32
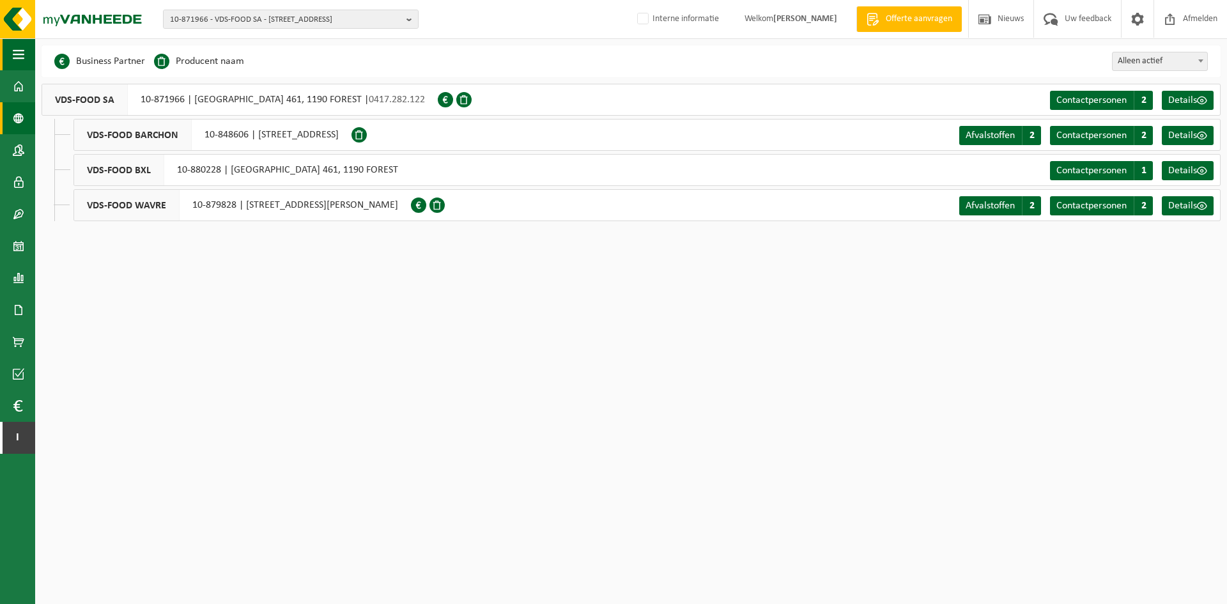
click at [21, 47] on span "button" at bounding box center [18, 54] width 11 height 32
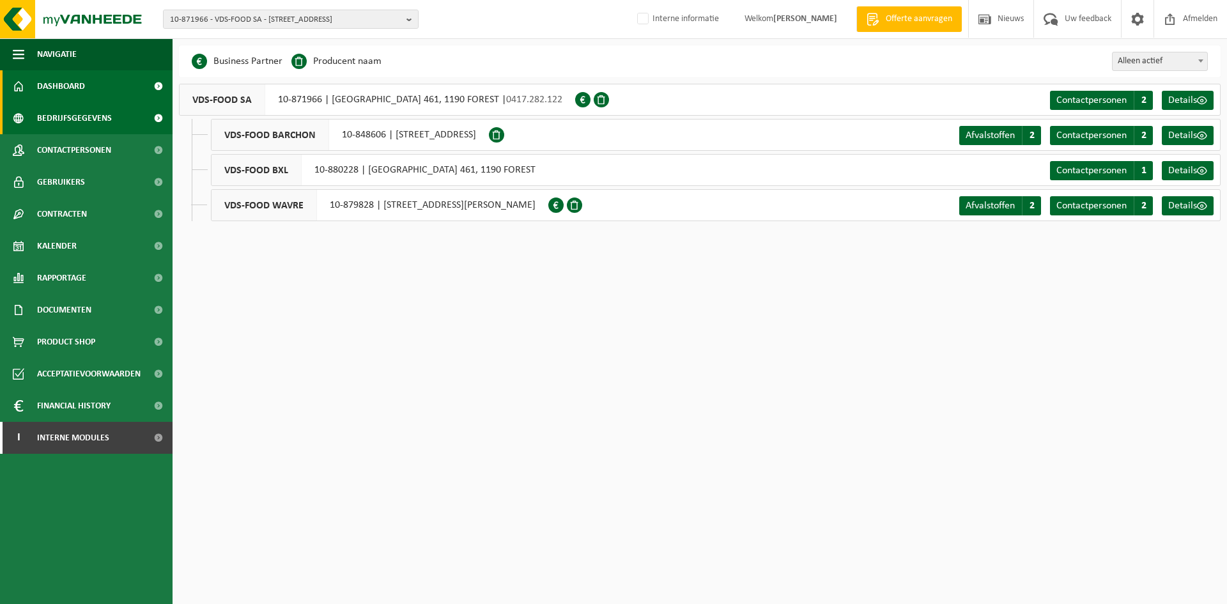
click at [99, 75] on link "Dashboard" at bounding box center [86, 86] width 172 height 32
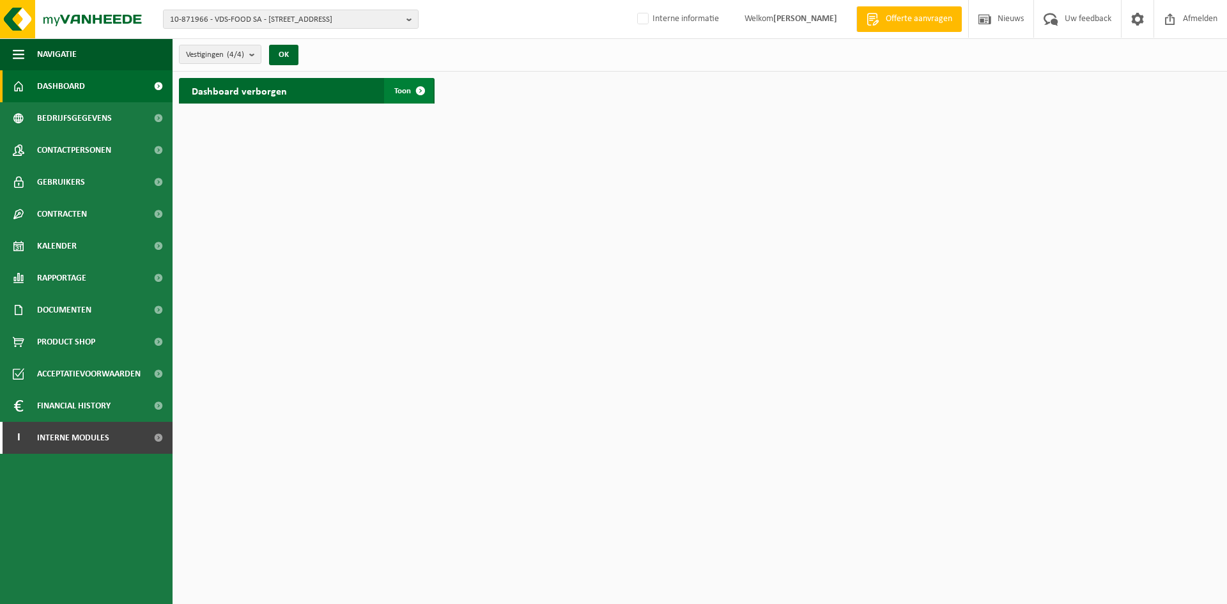
click at [429, 88] on span at bounding box center [421, 91] width 26 height 26
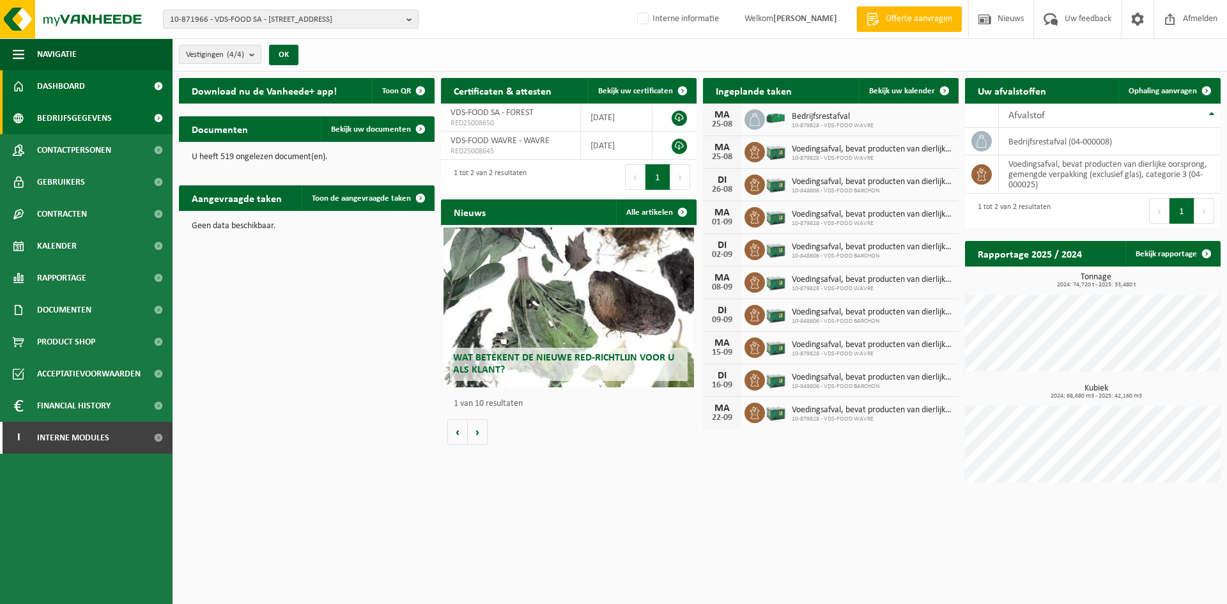
click at [95, 114] on span "Bedrijfsgegevens" at bounding box center [74, 118] width 75 height 32
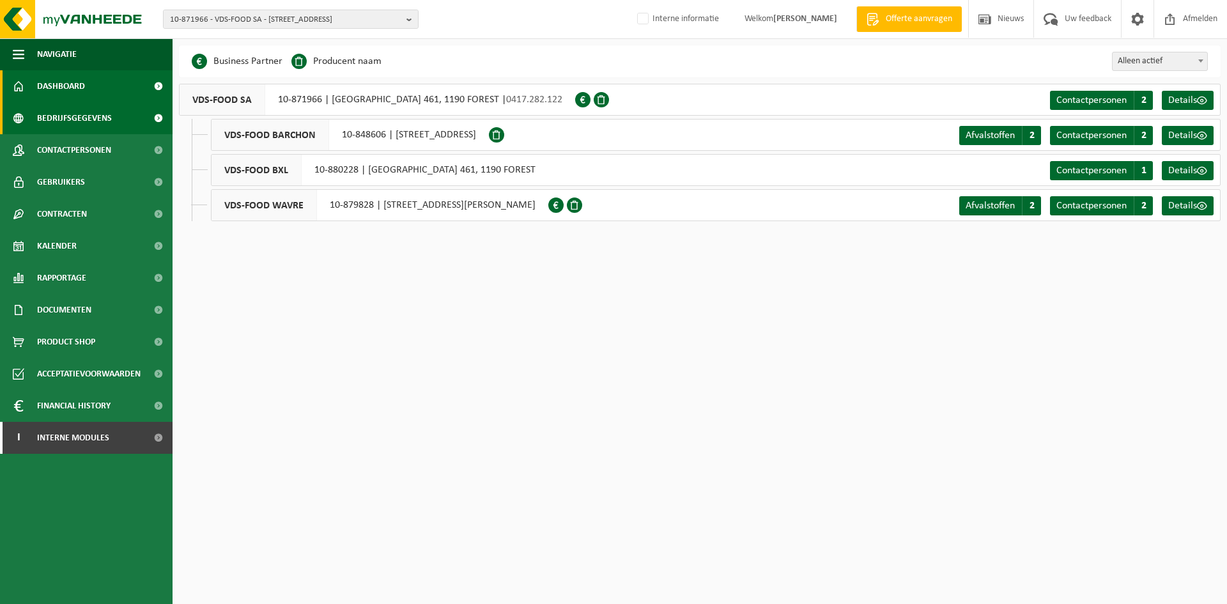
click at [102, 75] on link "Dashboard" at bounding box center [86, 86] width 172 height 32
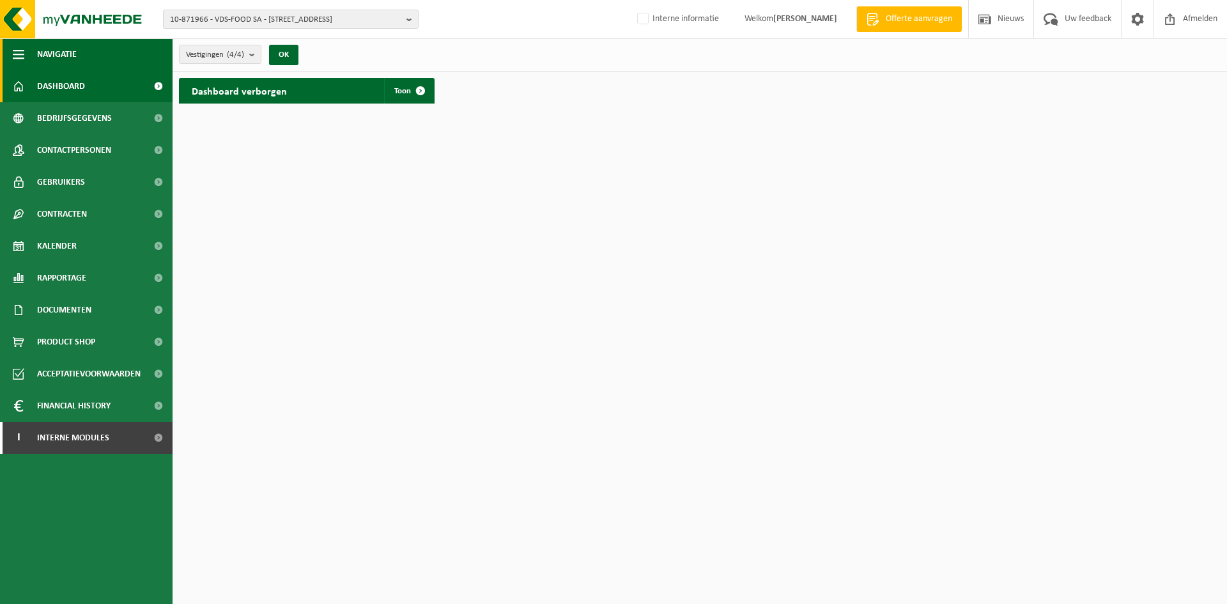
click at [73, 51] on span "Navigatie" at bounding box center [57, 54] width 40 height 32
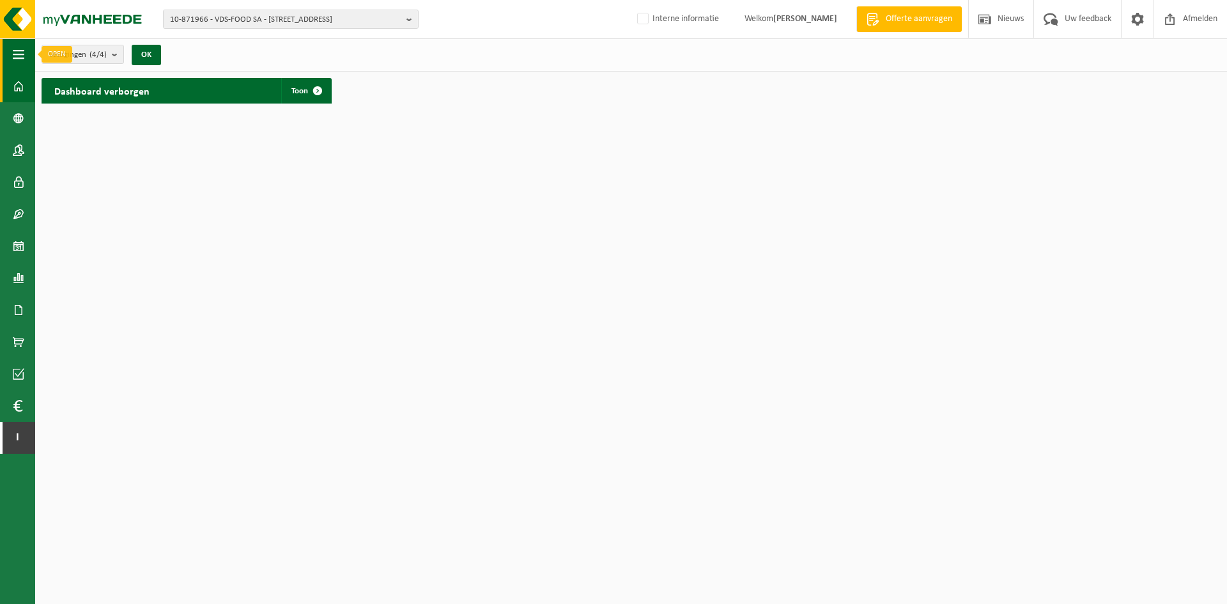
click at [17, 49] on span "button" at bounding box center [18, 54] width 11 height 32
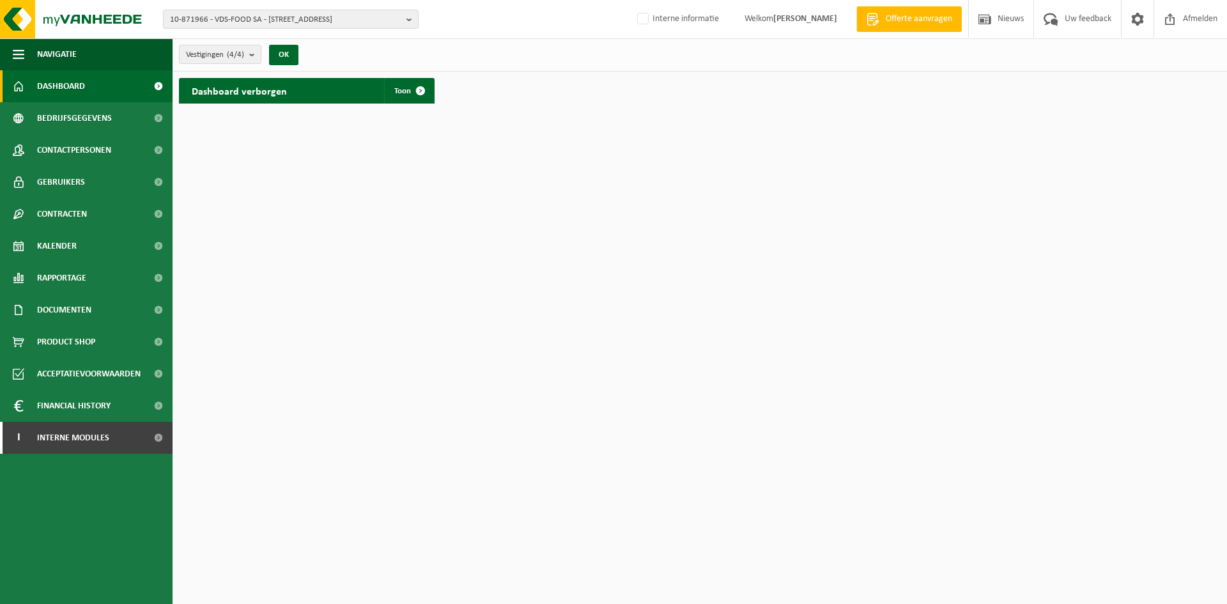
click at [68, 77] on span "Dashboard" at bounding box center [61, 86] width 48 height 32
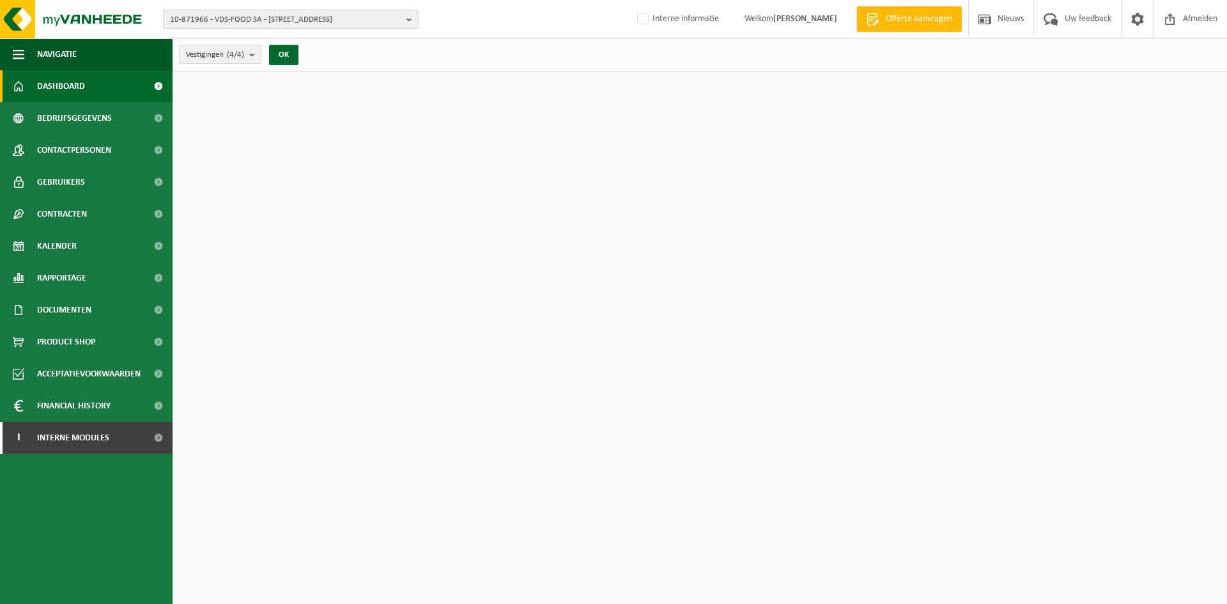
click at [238, 17] on span "10-871966 - VDS-FOOD SA - [STREET_ADDRESS]" at bounding box center [285, 19] width 231 height 19
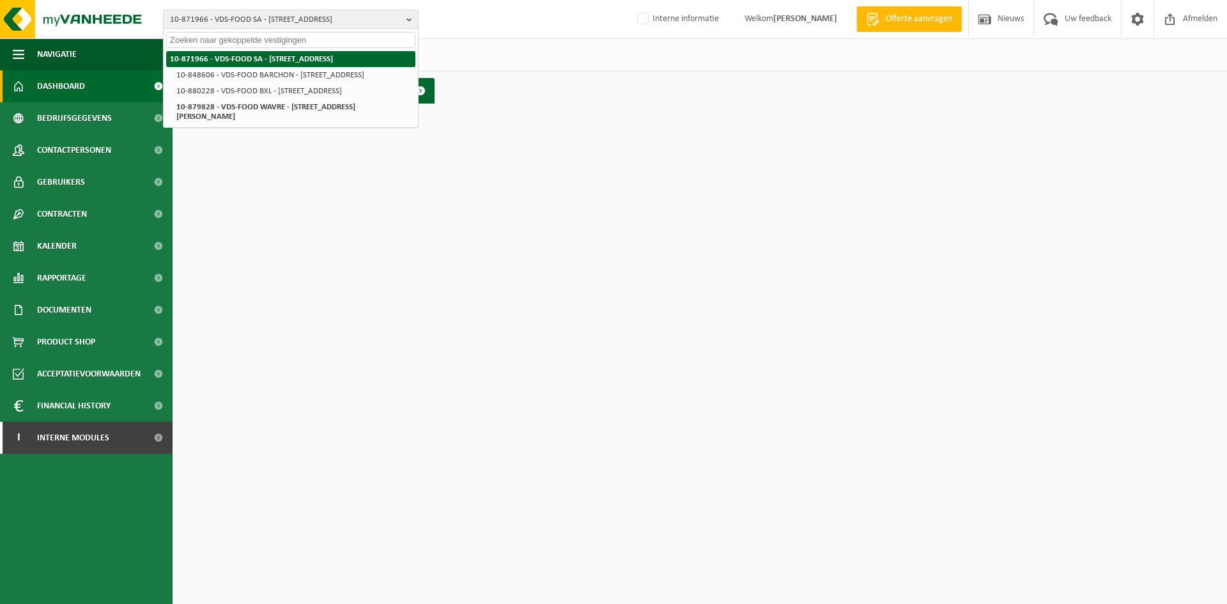
click at [222, 56] on strong "10-871966 - VDS-FOOD SA - [STREET_ADDRESS]" at bounding box center [251, 59] width 163 height 8
click at [473, 97] on div "Dashboard verborgen Toon" at bounding box center [700, 91] width 1048 height 38
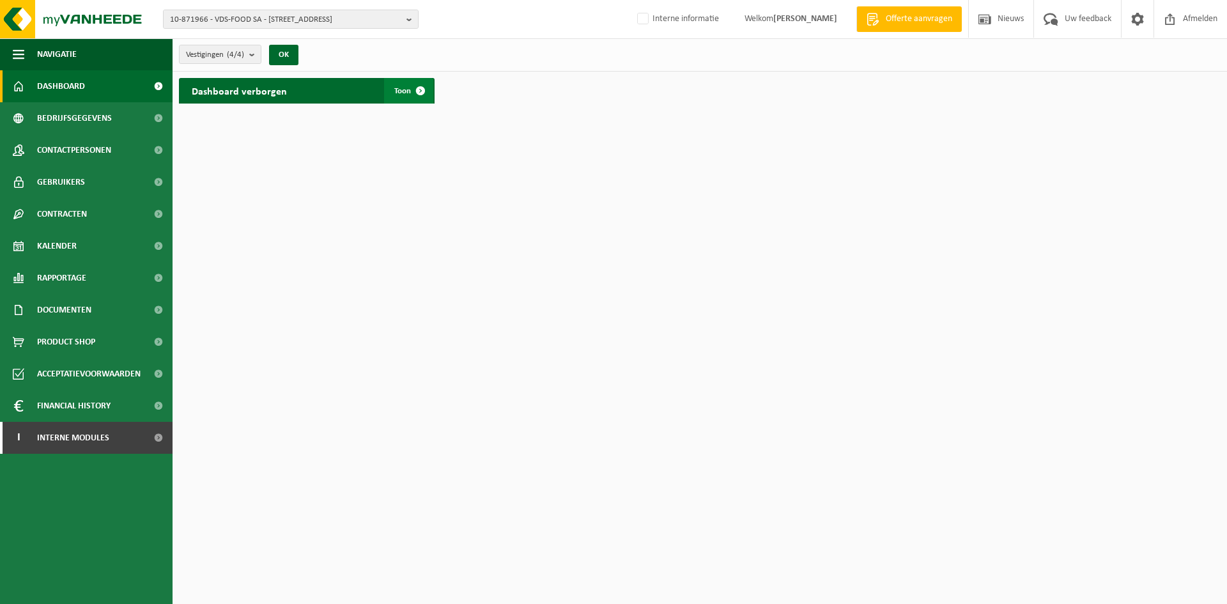
click at [402, 84] on link "Toon" at bounding box center [408, 91] width 49 height 26
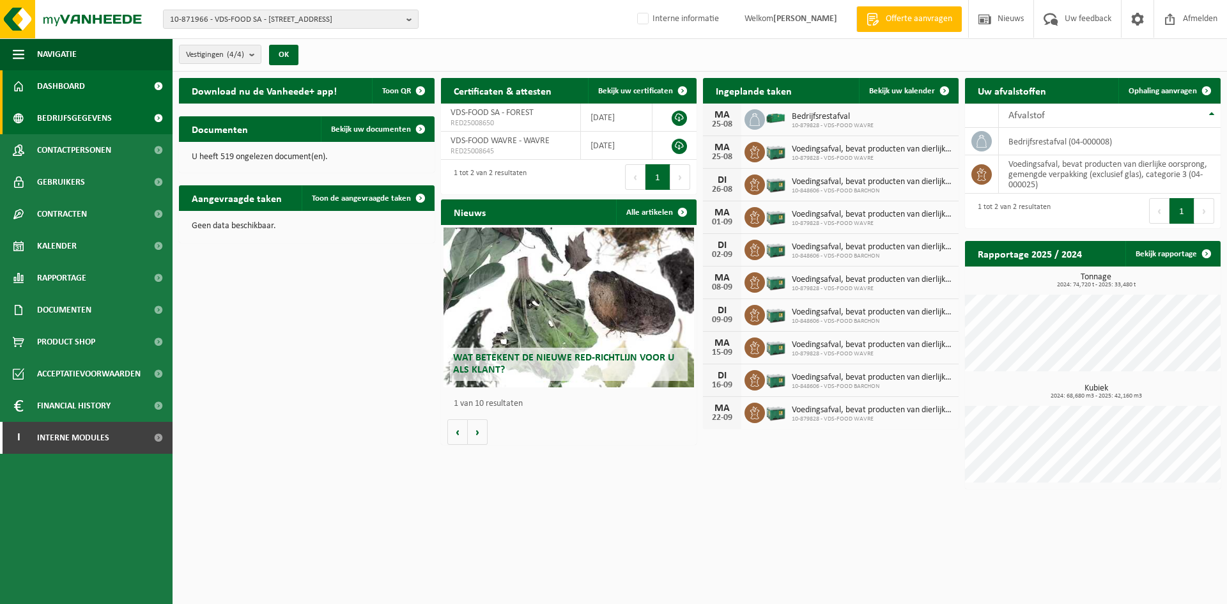
click at [41, 107] on span "Bedrijfsgegevens" at bounding box center [74, 118] width 75 height 32
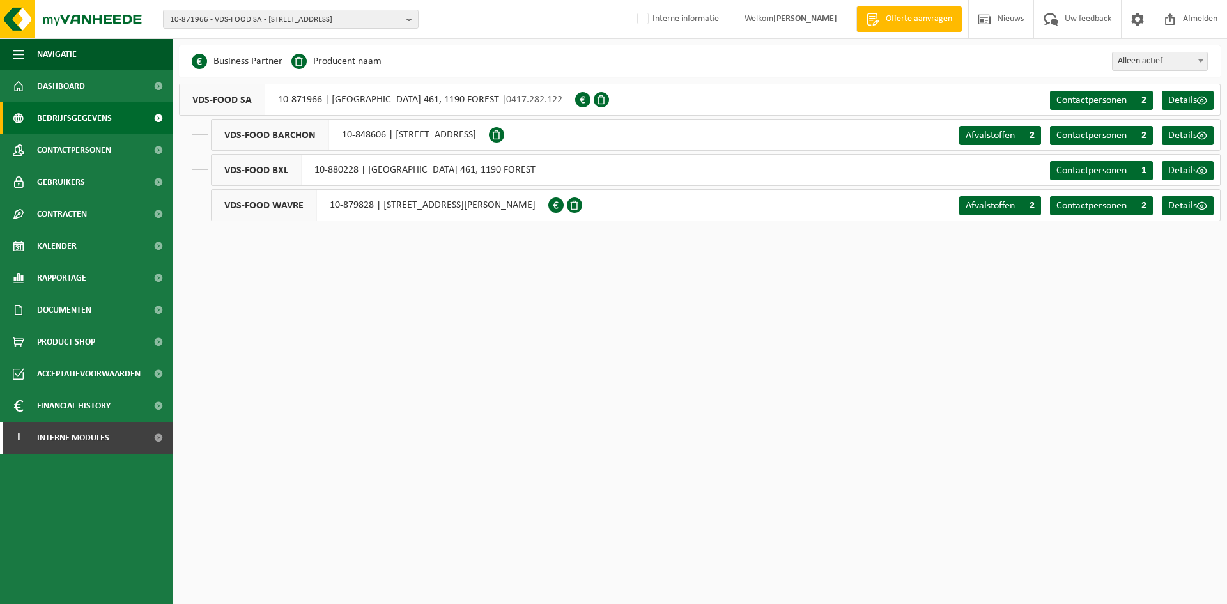
click at [527, 169] on div "VDS-FOOD BXL 10-880228 | [GEOGRAPHIC_DATA] 461, 1190 FOREST" at bounding box center [379, 170] width 337 height 32
click at [1199, 166] on span at bounding box center [1202, 170] width 10 height 10
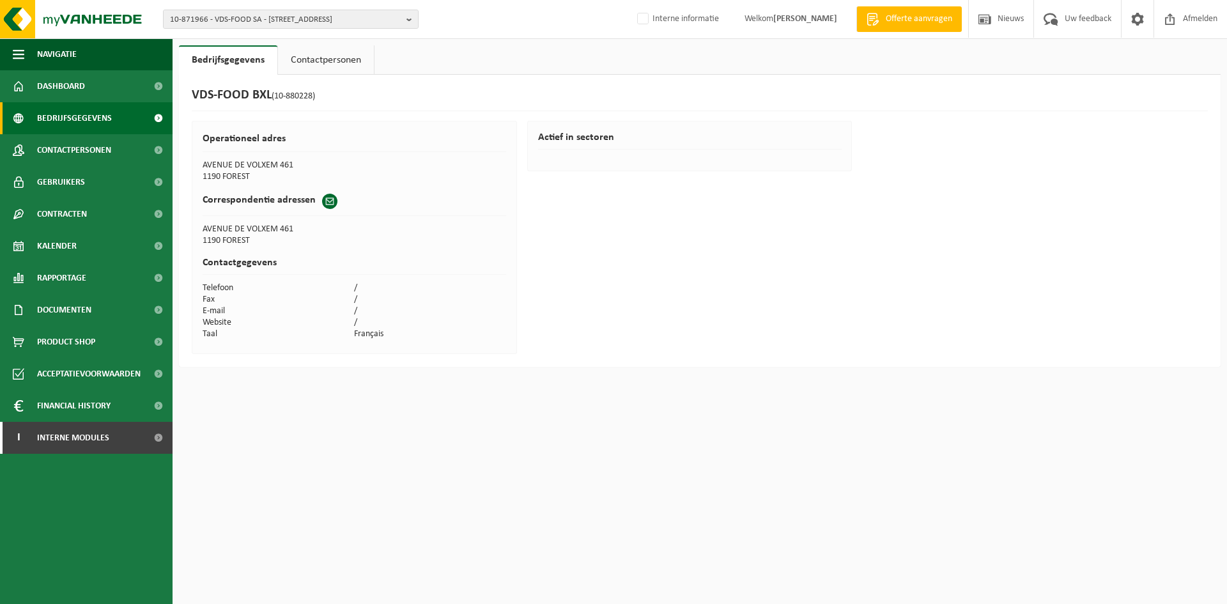
click at [91, 117] on span "Bedrijfsgegevens" at bounding box center [74, 118] width 75 height 32
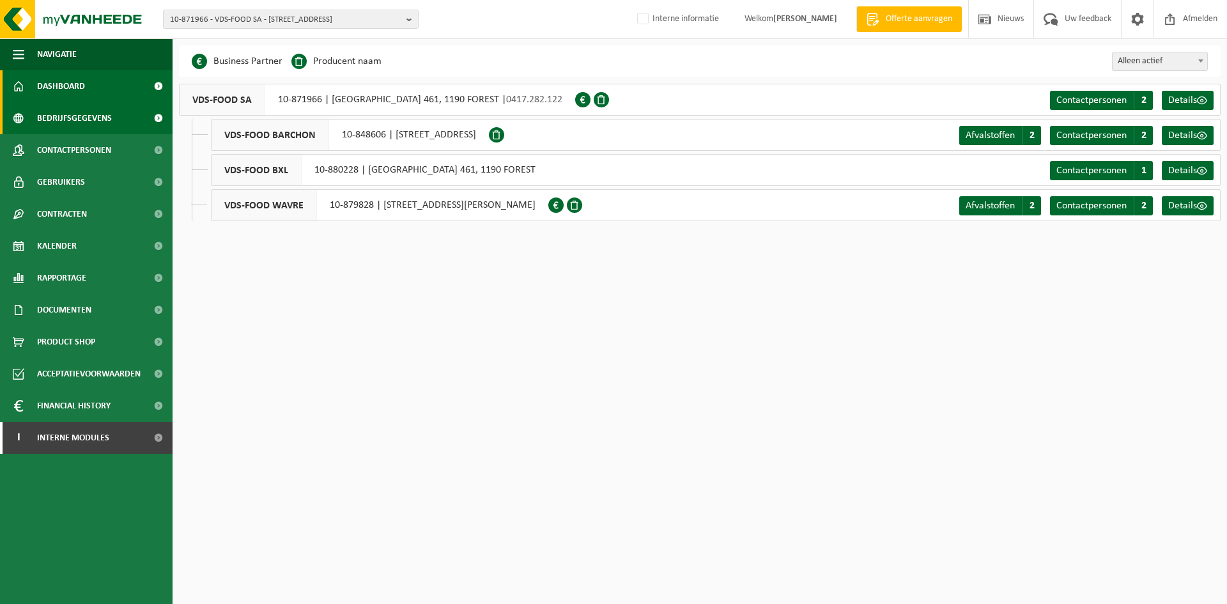
click at [77, 82] on span "Dashboard" at bounding box center [61, 86] width 48 height 32
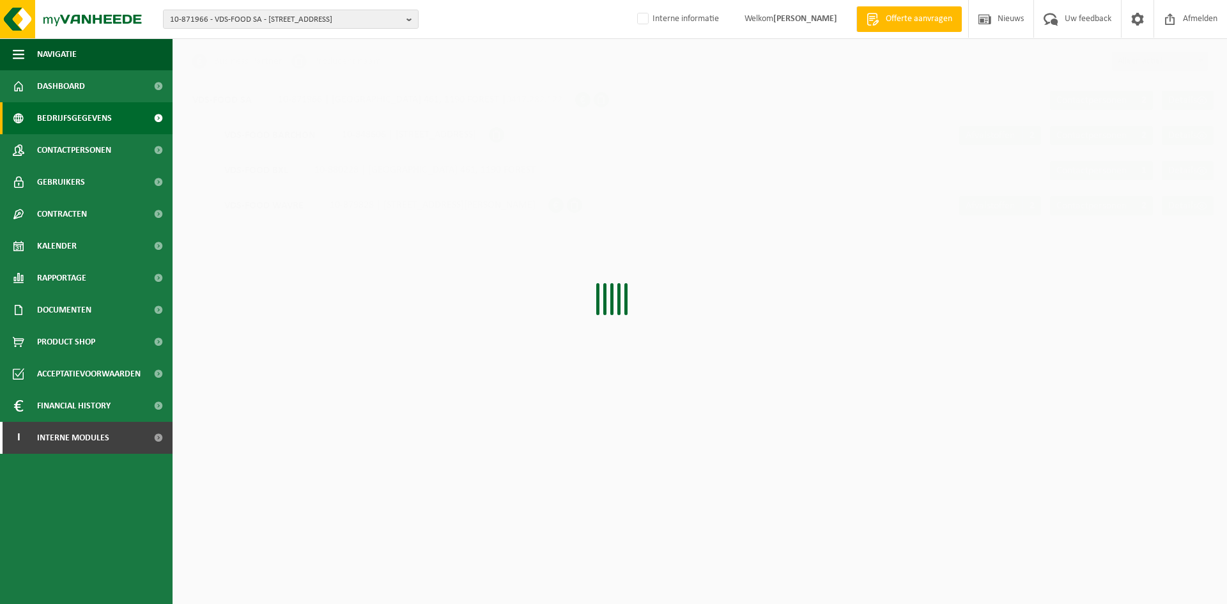
click at [98, 83] on link "Dashboard" at bounding box center [86, 86] width 172 height 32
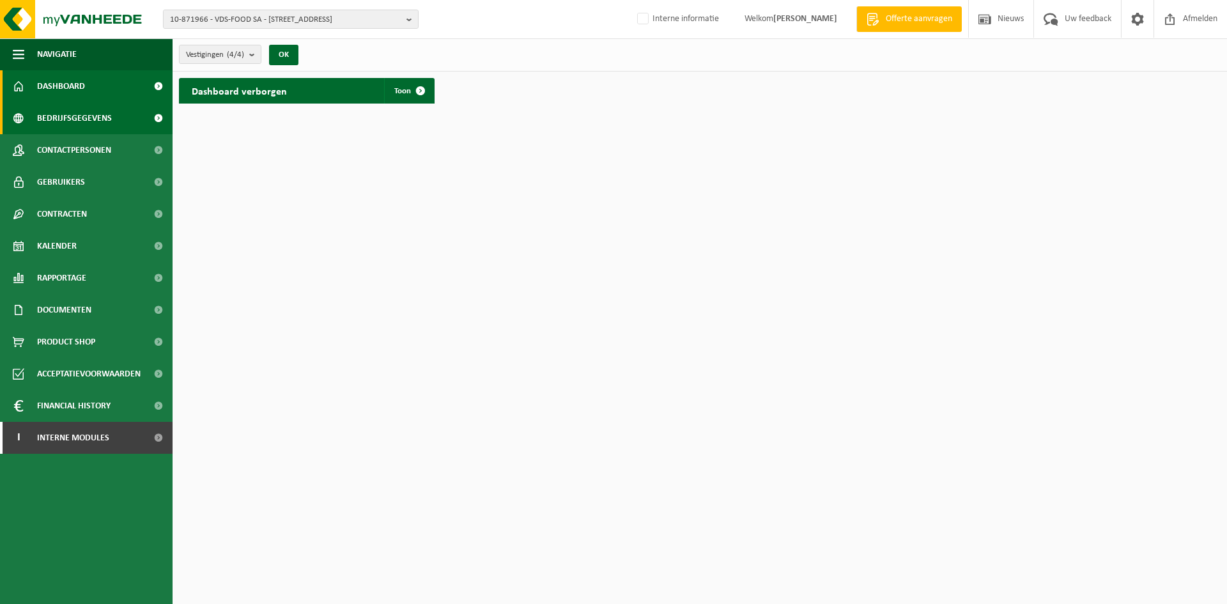
click at [91, 118] on span "Bedrijfsgegevens" at bounding box center [74, 118] width 75 height 32
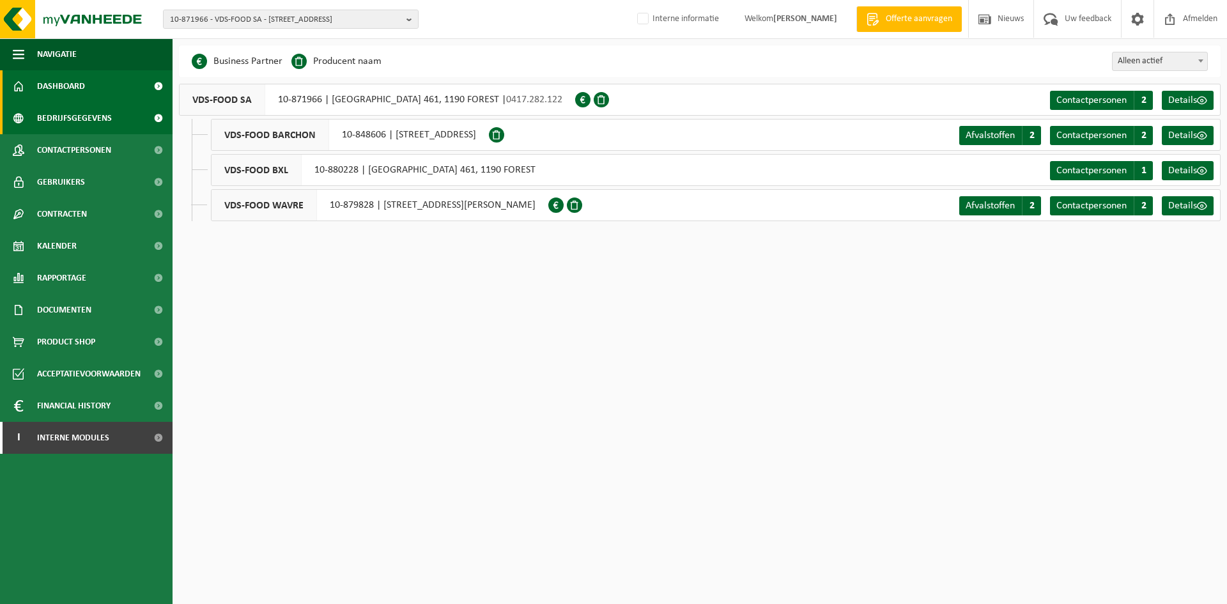
click at [118, 86] on link "Dashboard" at bounding box center [86, 86] width 172 height 32
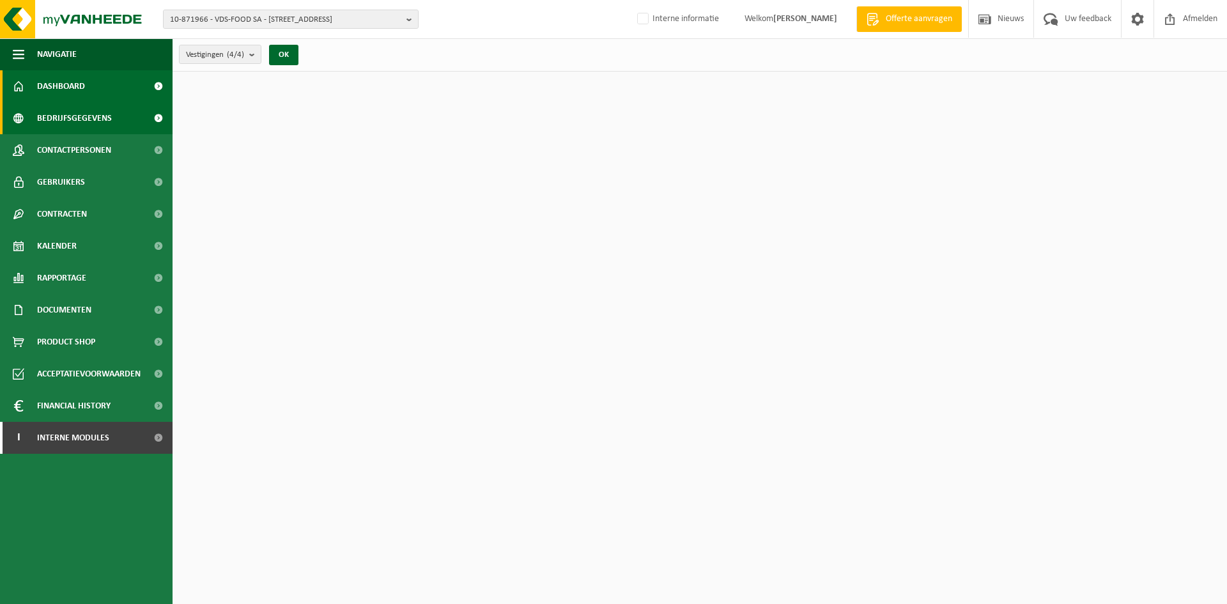
click at [93, 113] on span "Bedrijfsgegevens" at bounding box center [74, 118] width 75 height 32
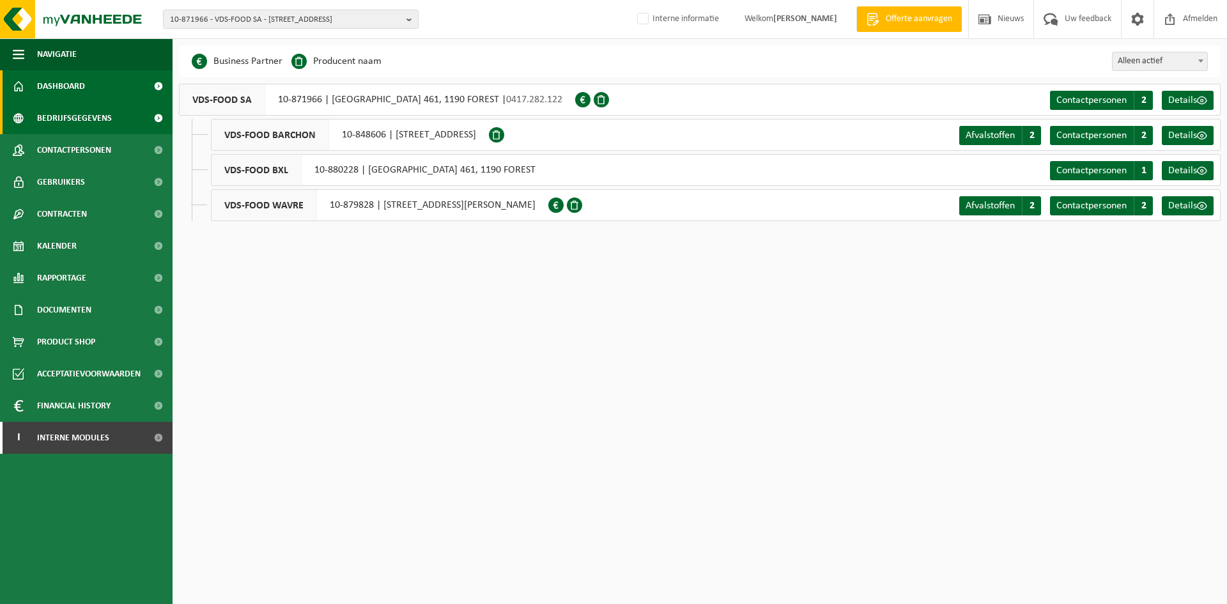
click at [107, 84] on link "Dashboard" at bounding box center [86, 86] width 172 height 32
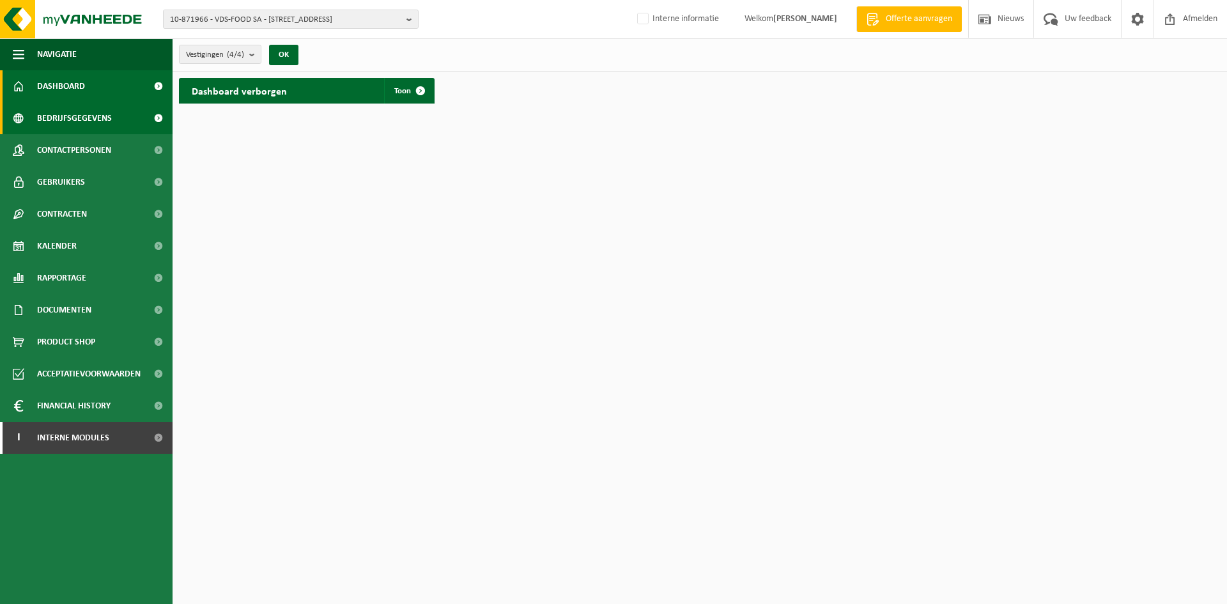
click at [54, 119] on span "Bedrijfsgegevens" at bounding box center [74, 118] width 75 height 32
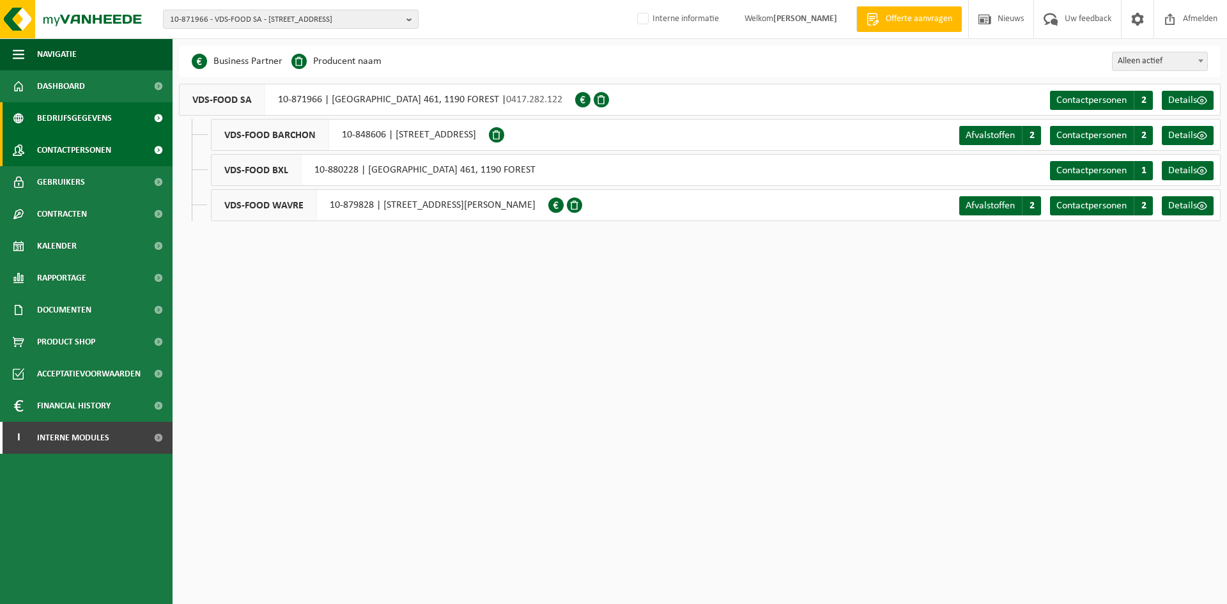
click at [52, 142] on span "Contactpersonen" at bounding box center [74, 150] width 74 height 32
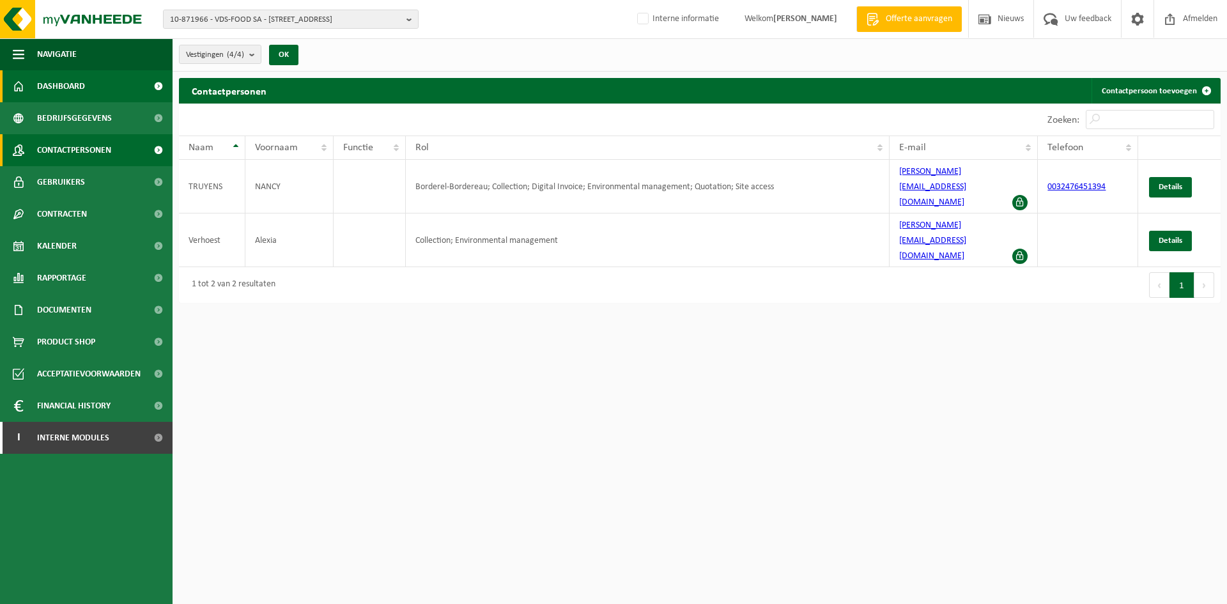
click at [76, 85] on span "Dashboard" at bounding box center [61, 86] width 48 height 32
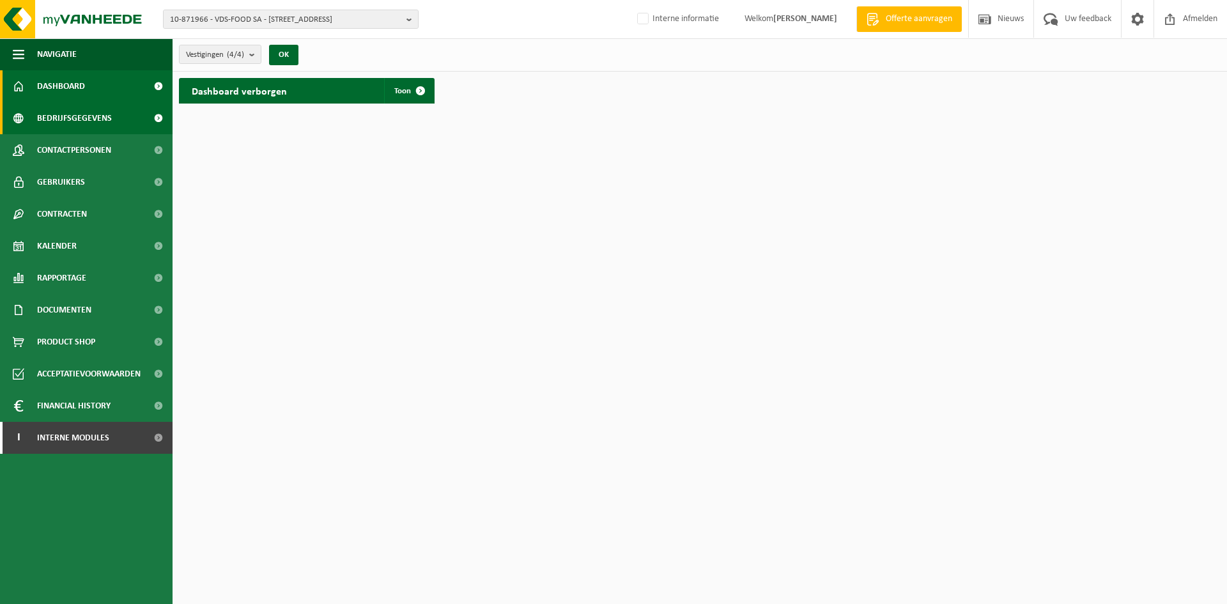
click at [105, 116] on span "Bedrijfsgegevens" at bounding box center [74, 118] width 75 height 32
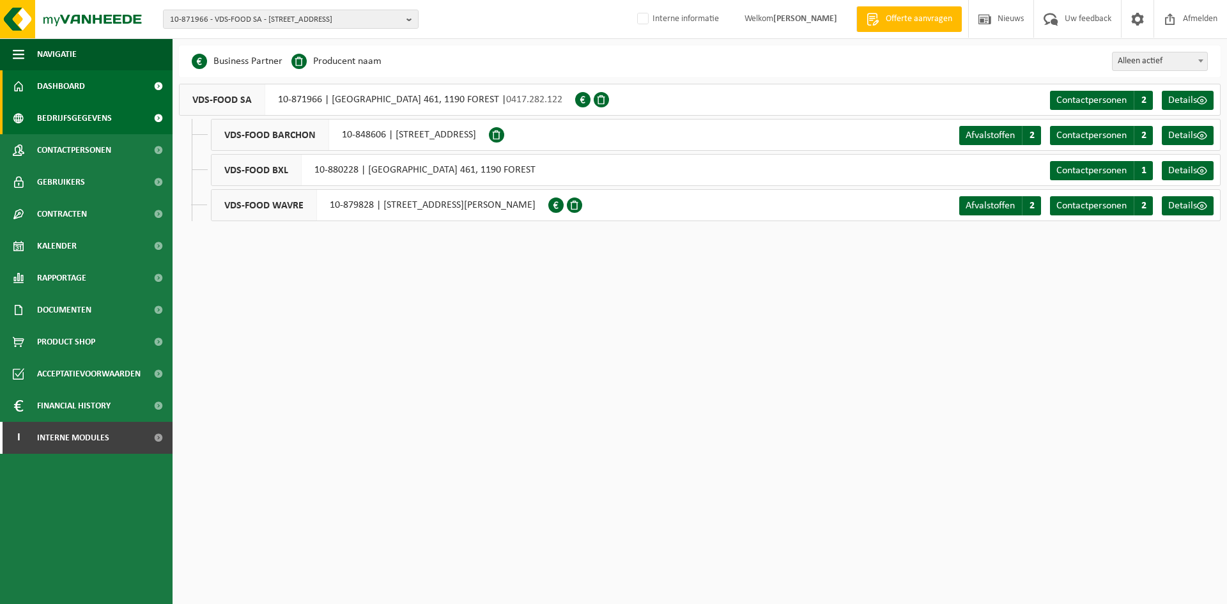
click at [103, 90] on link "Dashboard" at bounding box center [86, 86] width 172 height 32
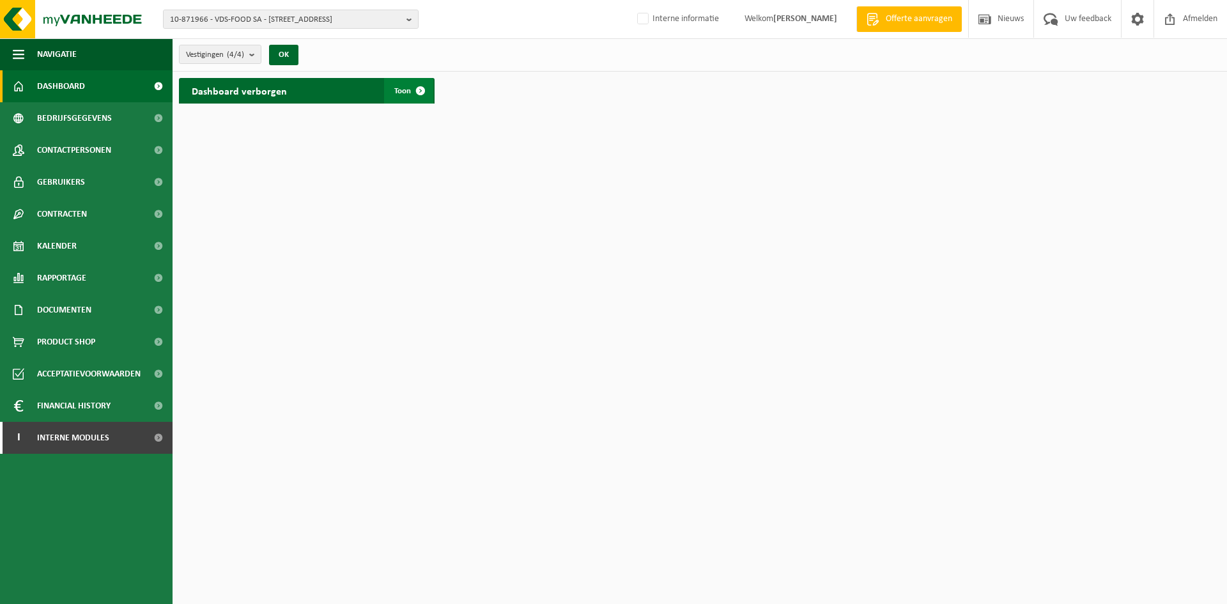
click at [420, 91] on span at bounding box center [421, 91] width 26 height 26
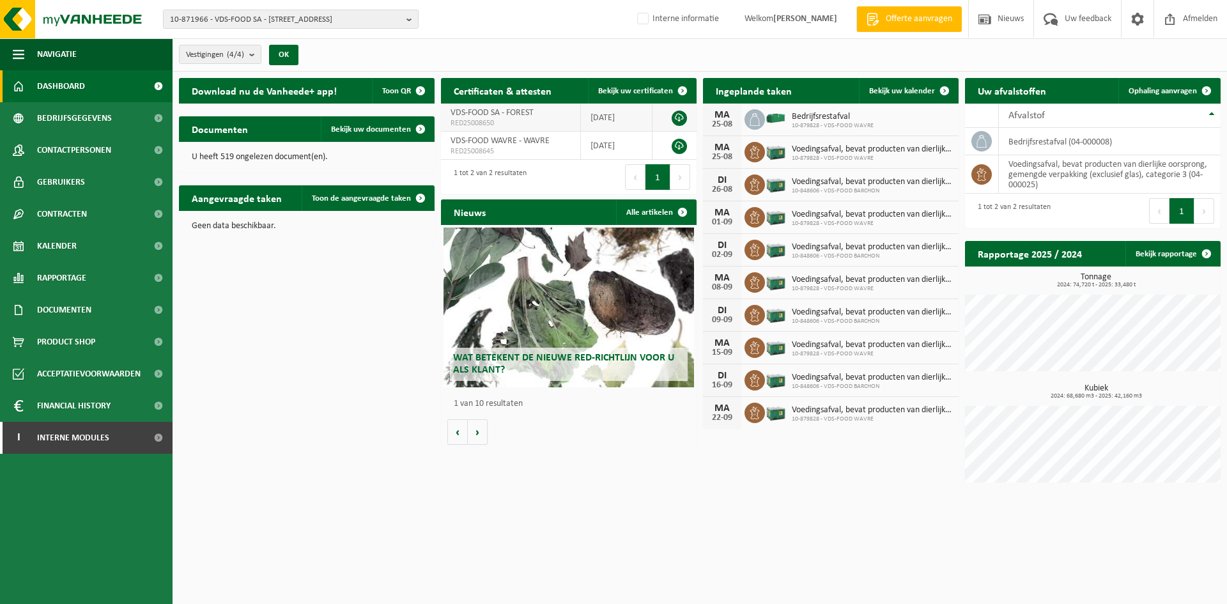
click at [486, 103] on td "VDS-FOOD SA - FOREST RED25008650" at bounding box center [511, 117] width 140 height 28
click at [680, 115] on link at bounding box center [678, 118] width 15 height 15
click at [236, 19] on span "10-871966 - VDS-FOOD SA - [STREET_ADDRESS]" at bounding box center [285, 19] width 231 height 19
type input "it 4u"
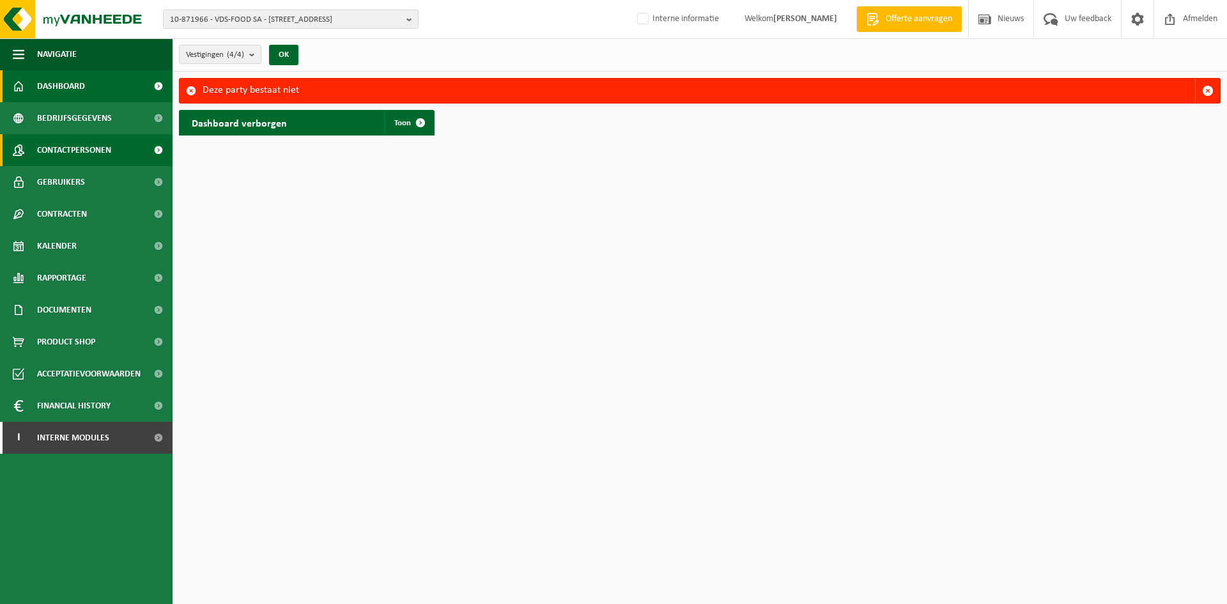
click at [68, 151] on span "Contactpersonen" at bounding box center [74, 150] width 74 height 32
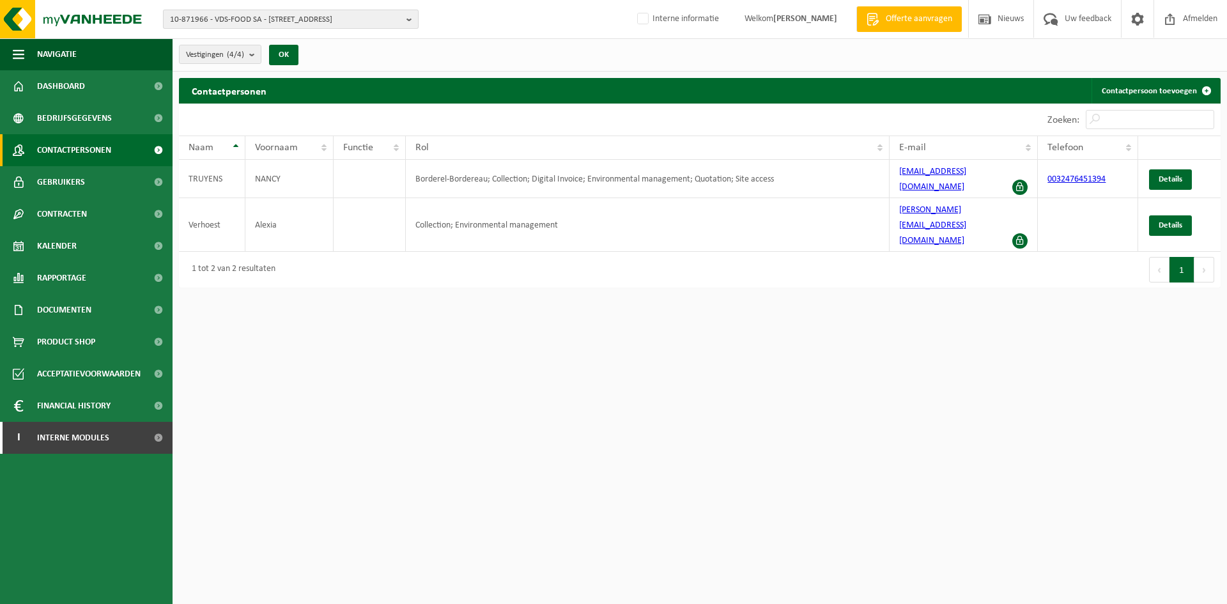
click at [229, 11] on span "10-871966 - VDS-FOOD SA - [STREET_ADDRESS]" at bounding box center [285, 19] width 231 height 19
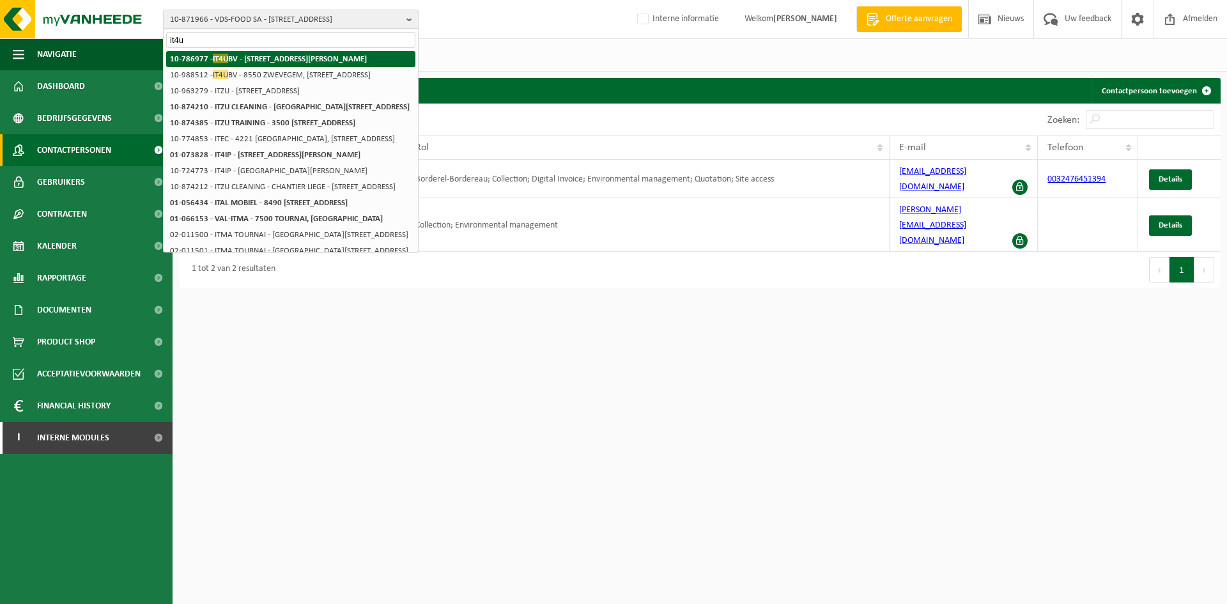
type input "it4u"
click at [227, 54] on span "IT4U" at bounding box center [220, 59] width 15 height 10
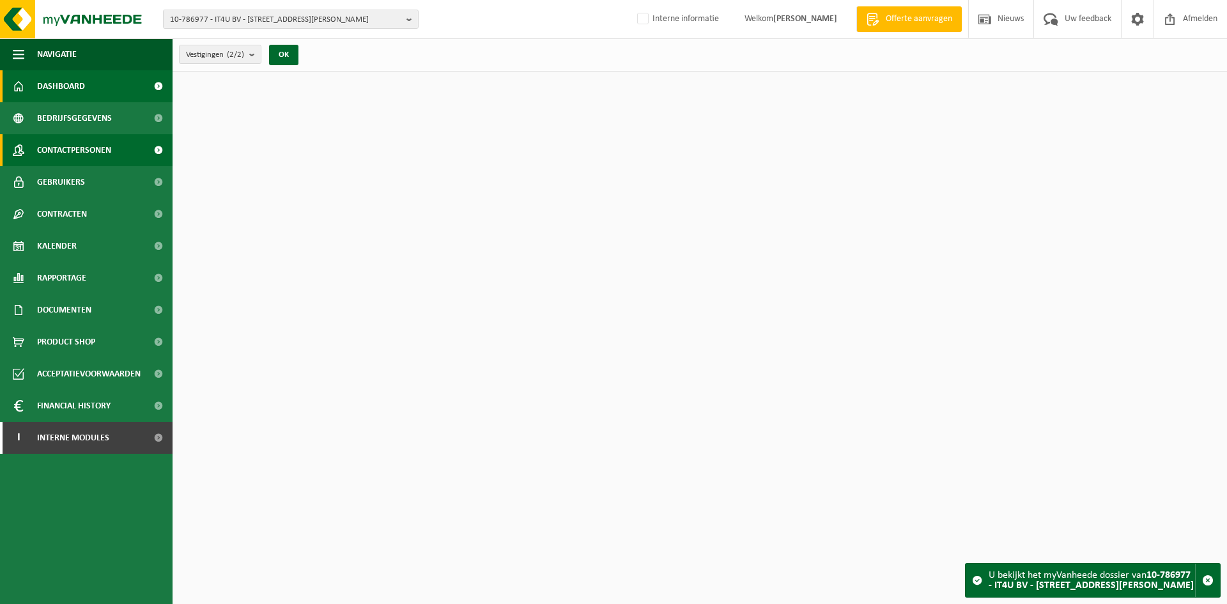
click at [36, 153] on link "Contactpersonen" at bounding box center [86, 150] width 172 height 32
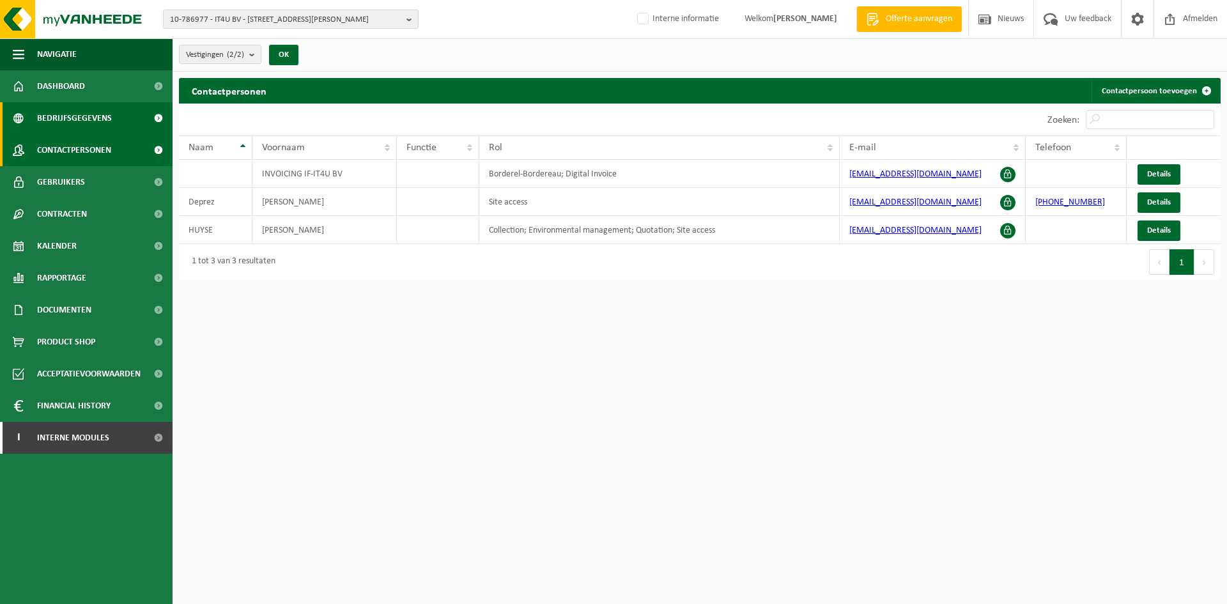
click at [94, 114] on span "Bedrijfsgegevens" at bounding box center [74, 118] width 75 height 32
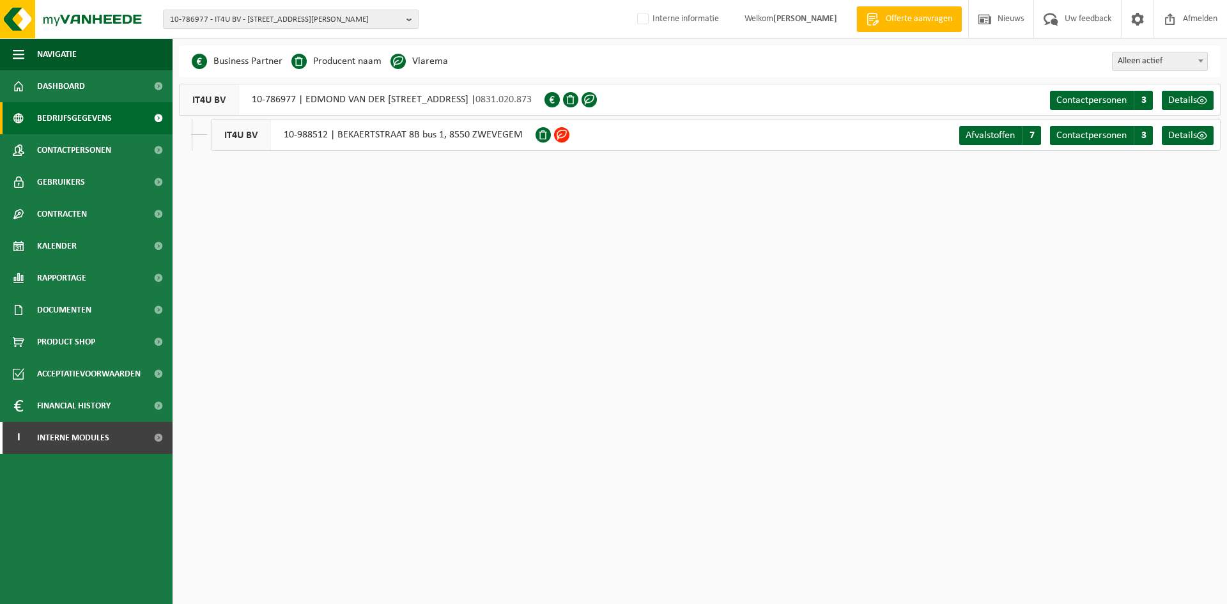
click at [363, 103] on div "IT4U BV 10-786977 | EDMOND VAN DER [STREET_ADDRESS] | 0831.020.873" at bounding box center [361, 100] width 365 height 32
click at [364, 122] on div "IT4U BV 10-988512 | BEKAERTSTRAAT 8B bus 1, 8550 ZWEVEGEM" at bounding box center [373, 135] width 325 height 32
click at [367, 134] on div "IT4U BV 10-988512 | BEKAERTSTRAAT 8B bus 1, 8550 ZWEVEGEM" at bounding box center [373, 135] width 325 height 32
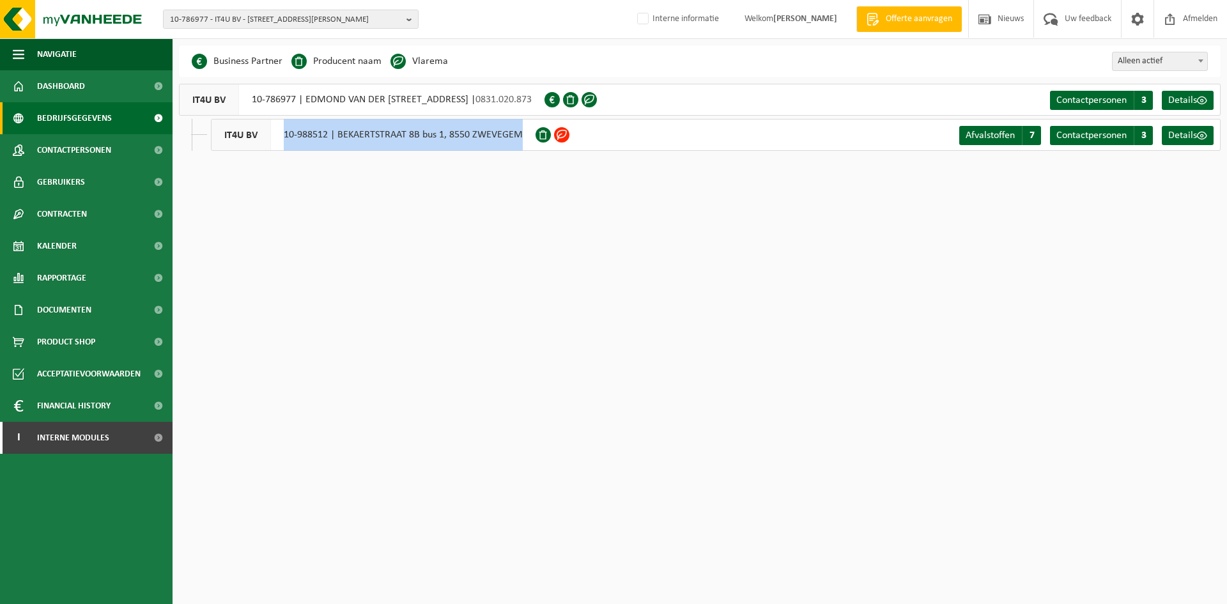
click at [308, 139] on div "IT4U BV 10-988512 | BEKAERTSTRAAT 8B bus 1, 8550 ZWEVEGEM" at bounding box center [373, 135] width 325 height 32
drag, startPoint x: 279, startPoint y: 135, endPoint x: 328, endPoint y: 144, distance: 50.0
click at [328, 144] on div "IT4U BV 10-988512 | BEKAERTSTRAAT 8B bus 1, 8550 ZWEVEGEM" at bounding box center [373, 135] width 325 height 32
copy div "10-988512"
click at [185, 21] on span "10-786977 - IT4U BV - 8800 RUMBEKE, EDMOND VAN DER SCHELDENSTRAAT 10" at bounding box center [285, 19] width 231 height 19
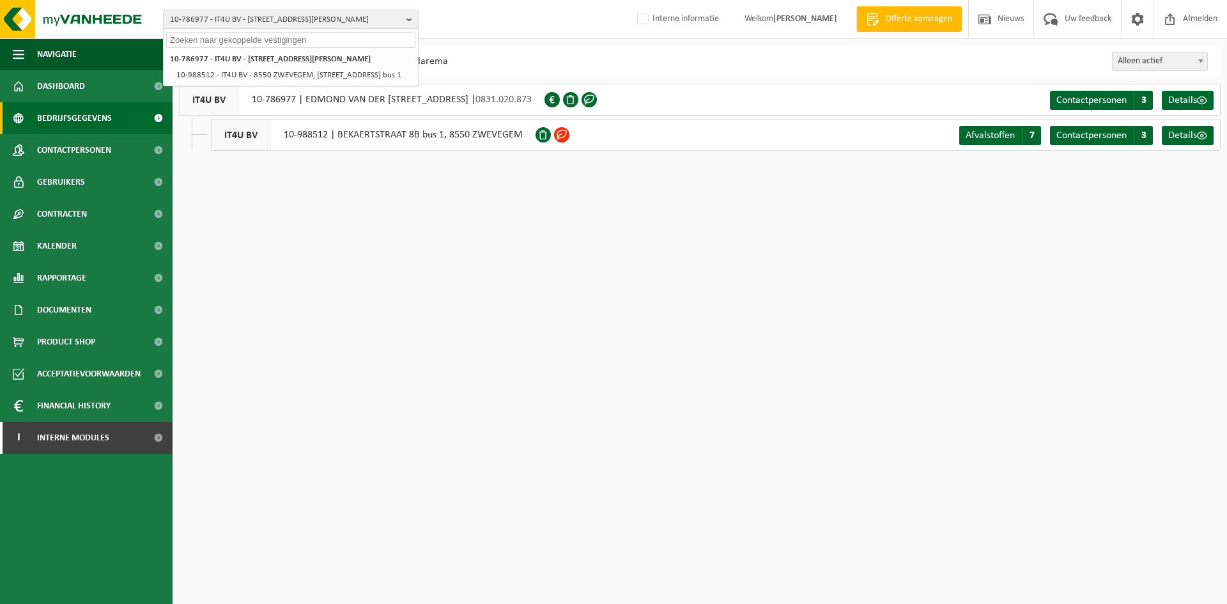
click at [252, 33] on input "text" at bounding box center [290, 40] width 249 height 16
paste input "10-791156"
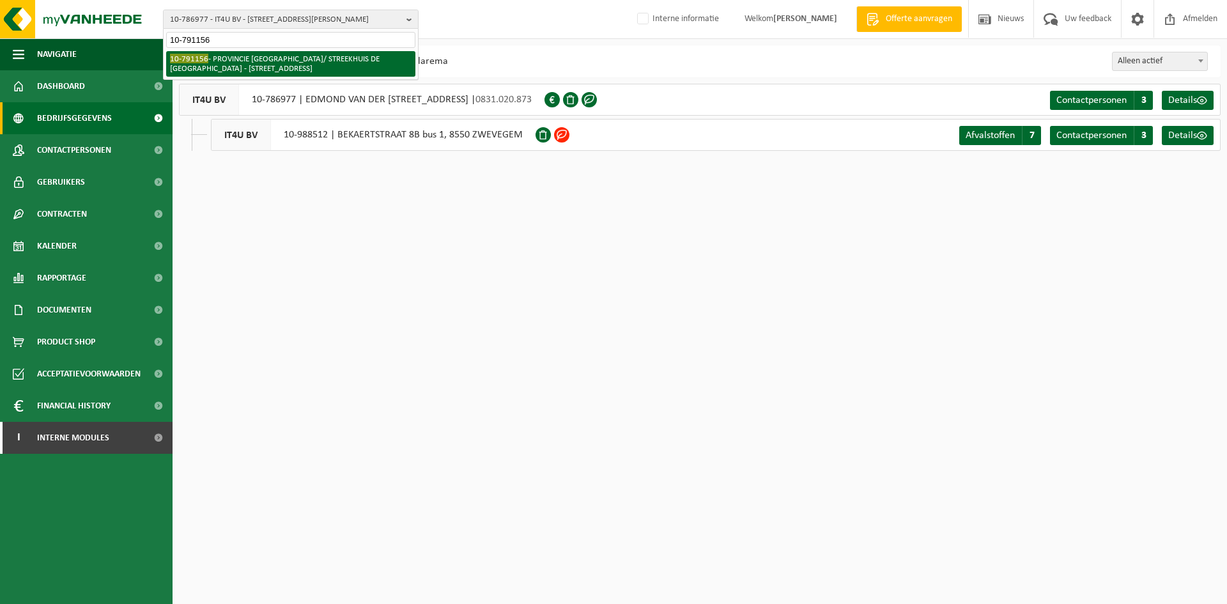
type input "10-791156"
click at [246, 60] on li "10-791156 - PROVINCIE WEST-VLAANDEREN/ STREEKHUIS DE BLANKAART - 8600 DIKSMUIDE…" at bounding box center [290, 64] width 249 height 26
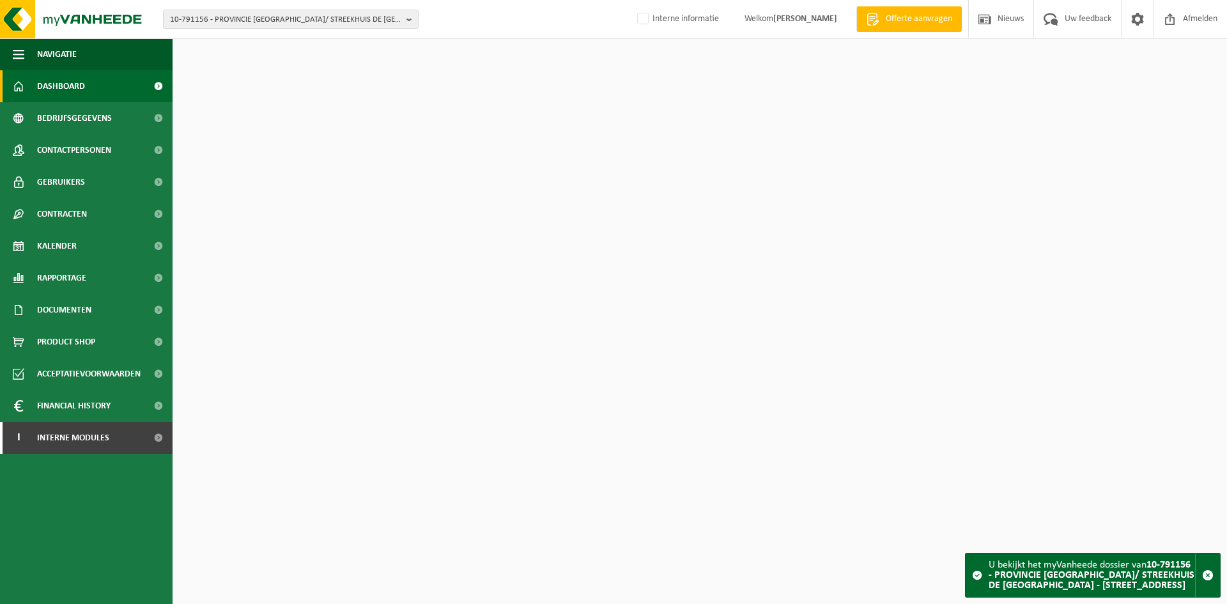
click at [96, 149] on span "Contactpersonen" at bounding box center [74, 150] width 74 height 32
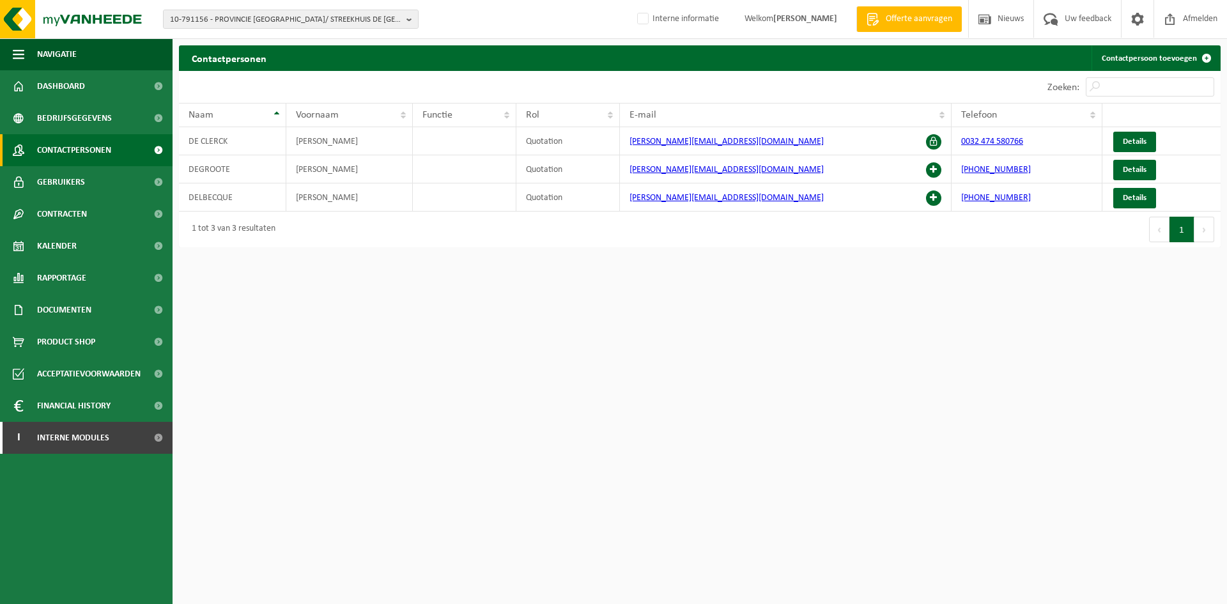
click at [219, 29] on div "10-791156 - PROVINCIE [GEOGRAPHIC_DATA]/ STREEKHUIS DE [GEOGRAPHIC_DATA] - 8600…" at bounding box center [613, 19] width 1227 height 39
click at [224, 24] on span "10-791156 - PROVINCIE [GEOGRAPHIC_DATA]/ STREEKHUIS DE [GEOGRAPHIC_DATA] - [STR…" at bounding box center [285, 19] width 231 height 19
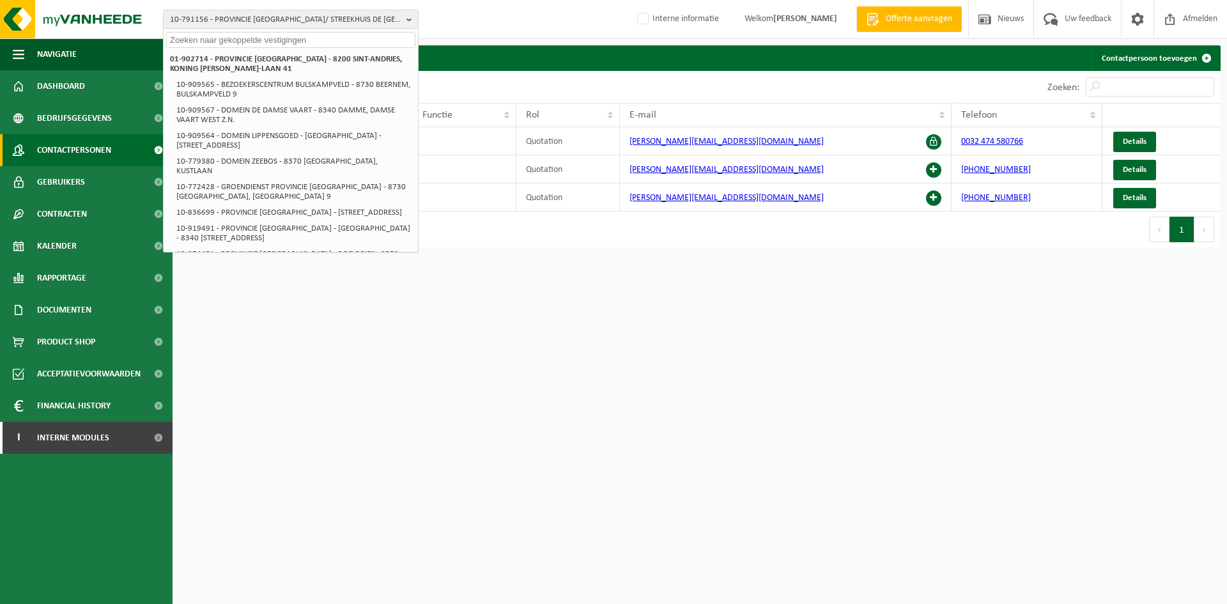
click at [580, 25] on div "10-791156 - PROVINCIE WEST-VLAANDEREN/ STREEKHUIS DE BLANKAART - 8600 DIKSMUIDE…" at bounding box center [613, 19] width 1227 height 39
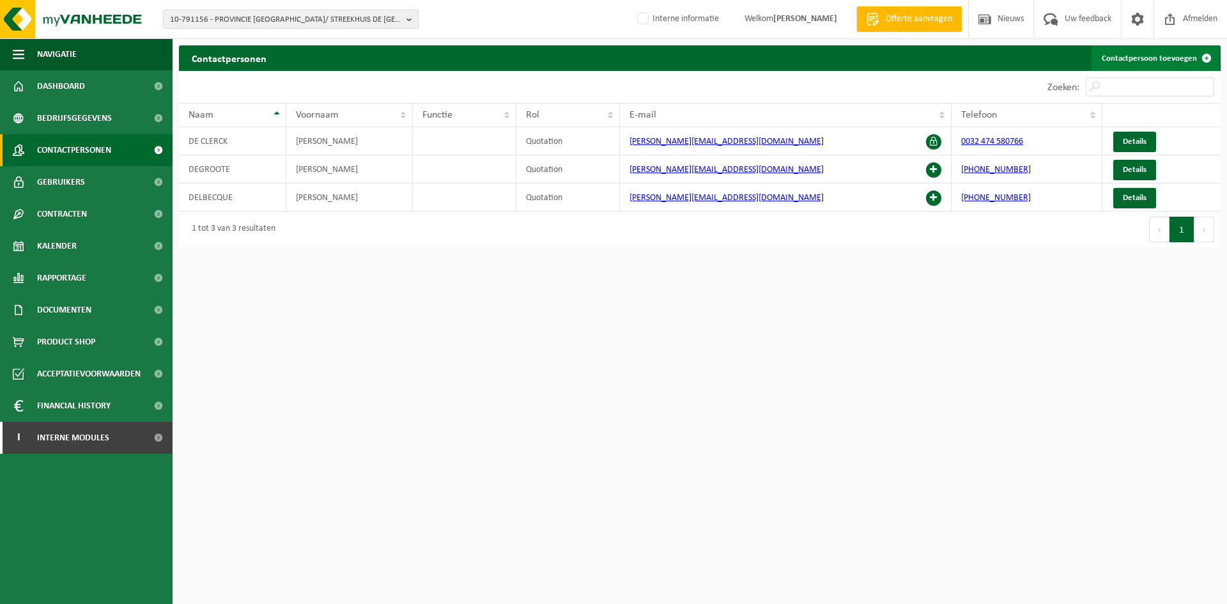
click at [1147, 55] on link "Contactpersoon toevoegen" at bounding box center [1155, 58] width 128 height 26
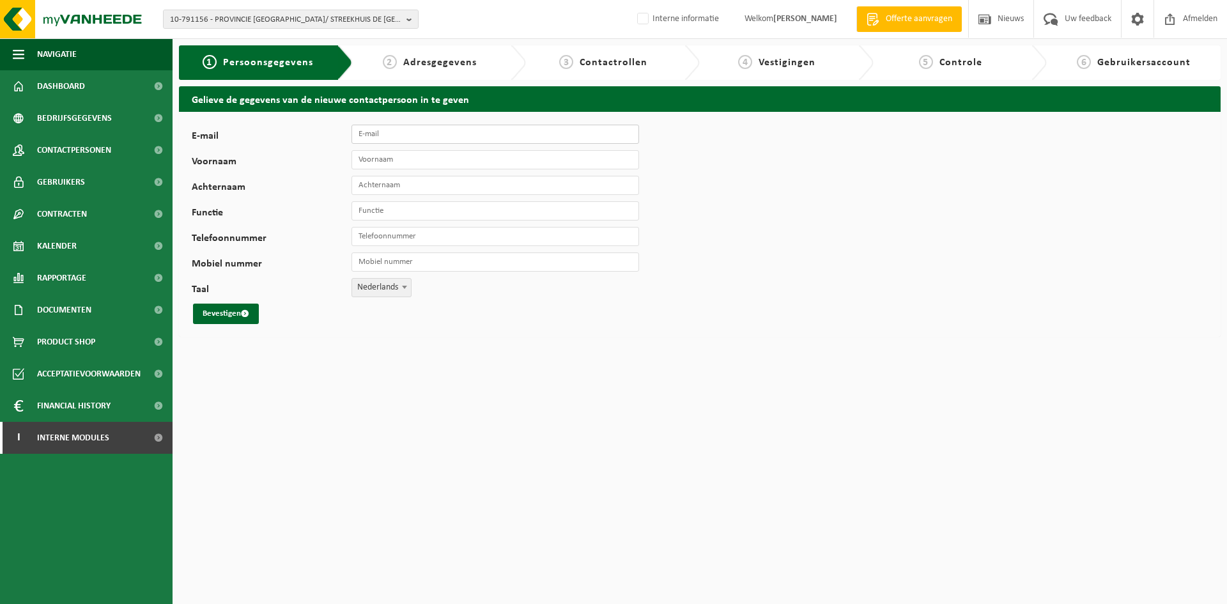
click at [481, 133] on input "E-mail" at bounding box center [494, 134] width 287 height 19
paste input "[EMAIL_ADDRESS][DOMAIN_NAME]"
type input "[EMAIL_ADDRESS][DOMAIN_NAME]"
type input "Info"
type input "rl westhoek"
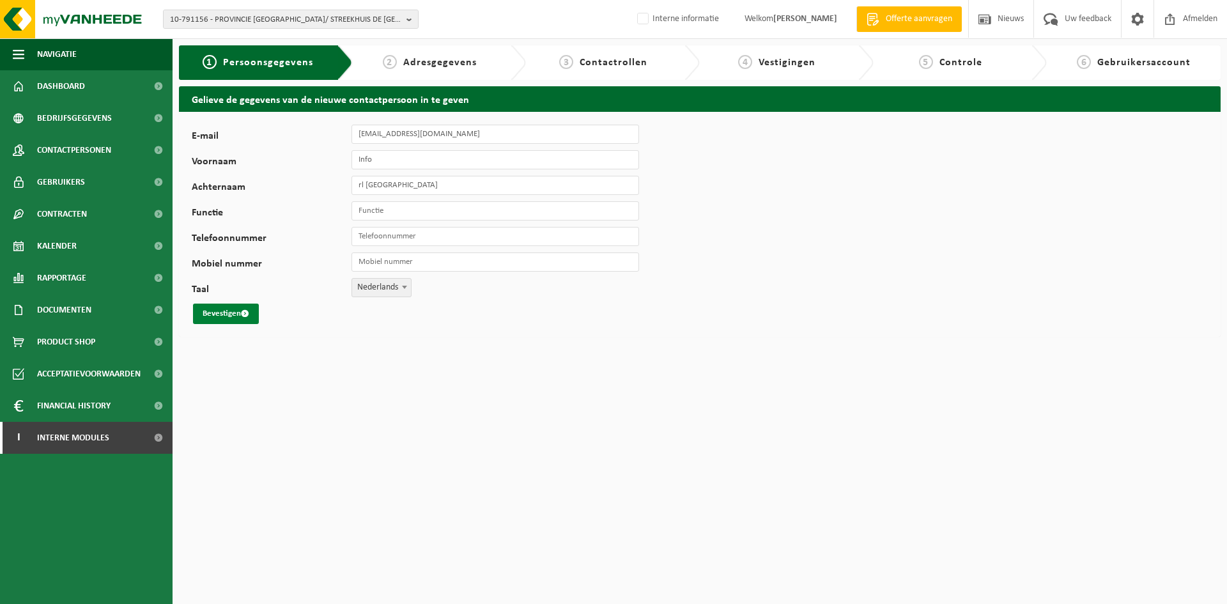
click at [241, 311] on span "submit" at bounding box center [245, 313] width 8 height 8
click at [442, 213] on input "Functie" at bounding box center [494, 210] width 287 height 19
click at [234, 320] on button "Bevestigen" at bounding box center [226, 313] width 66 height 20
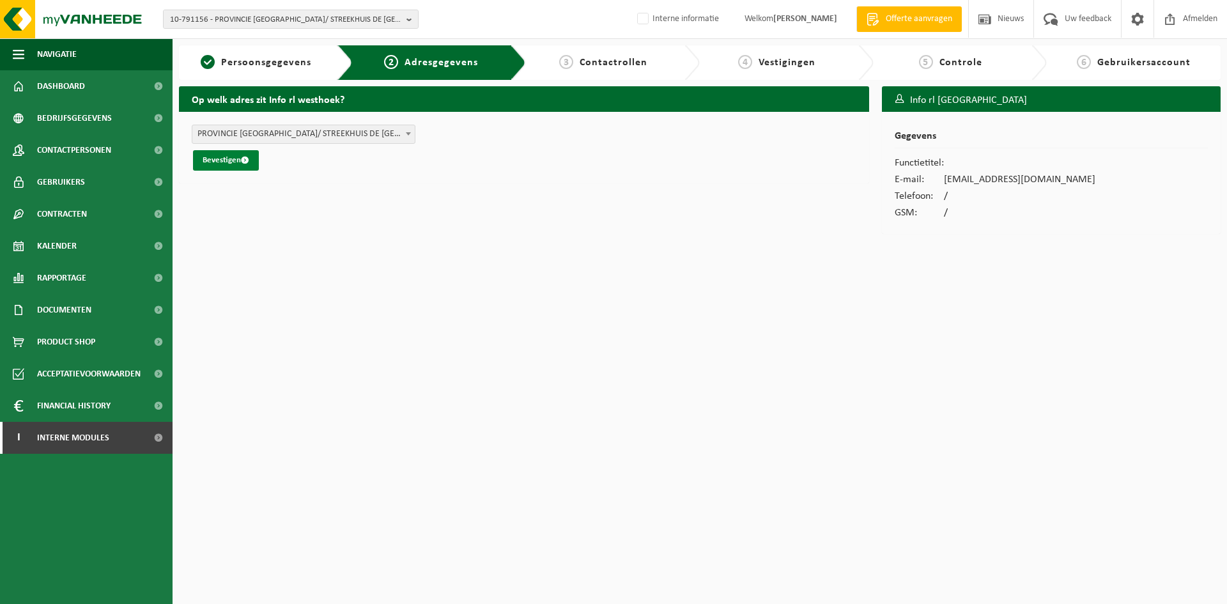
click at [235, 164] on button "Bevestigen" at bounding box center [226, 160] width 66 height 20
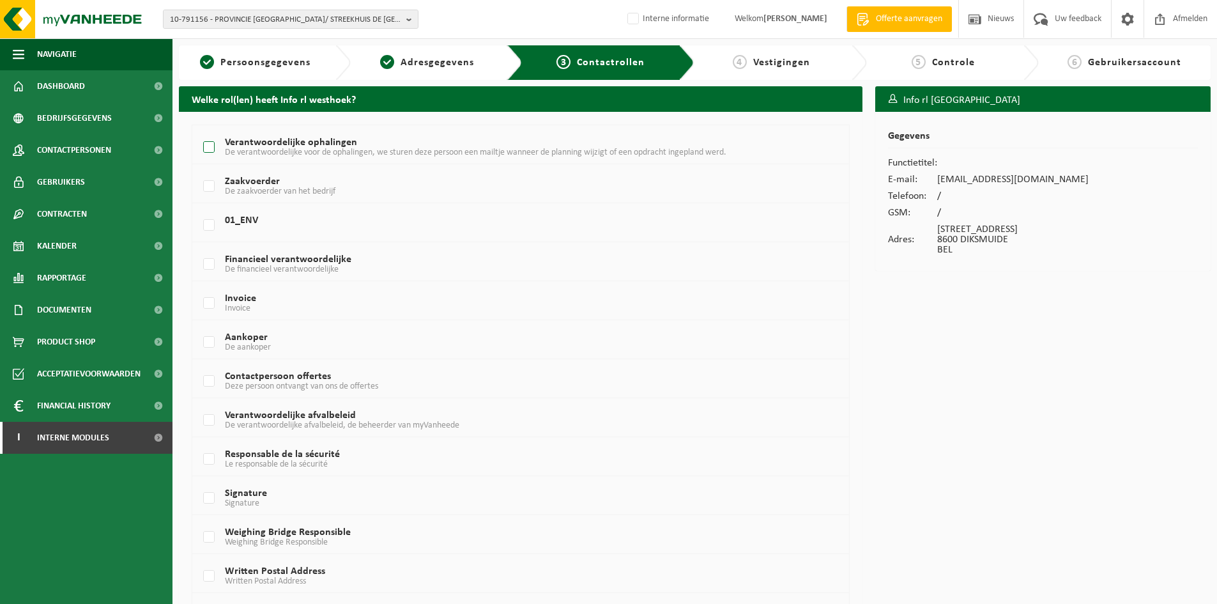
click at [257, 156] on span "De verantwoordelijke voor de ophalingen, we sturen deze persoon een mailtje wan…" at bounding box center [476, 153] width 502 height 10
click at [199, 132] on input "Verantwoordelijke ophalingen De verantwoordelijke voor de ophalingen, we sturen…" at bounding box center [198, 131] width 1 height 1
checkbox input "true"
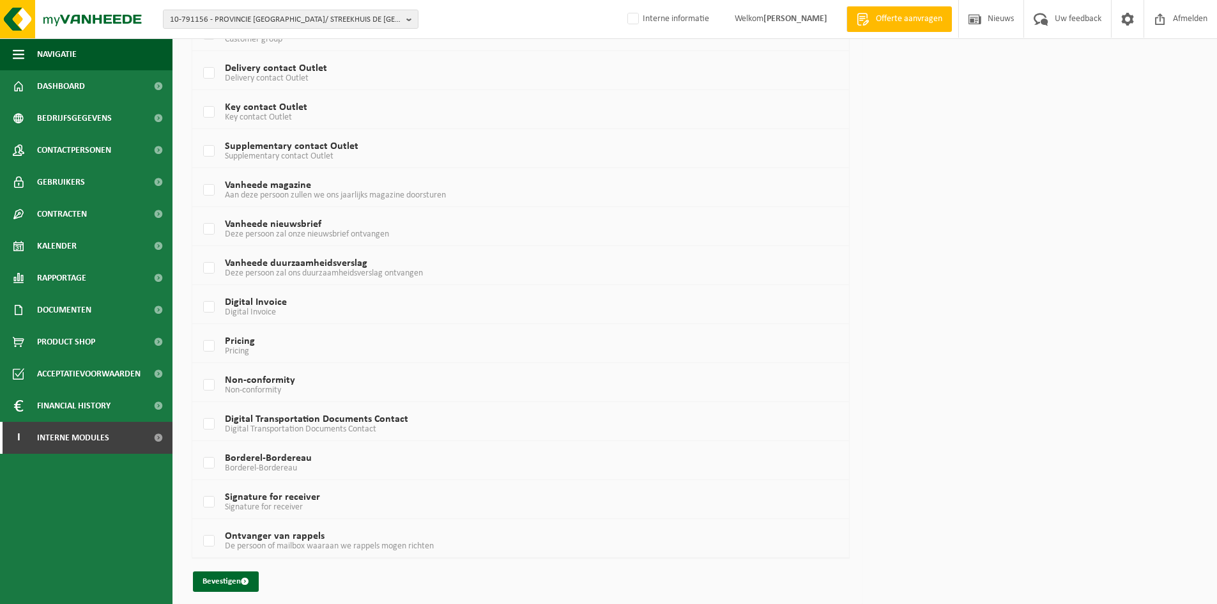
scroll to position [665, 0]
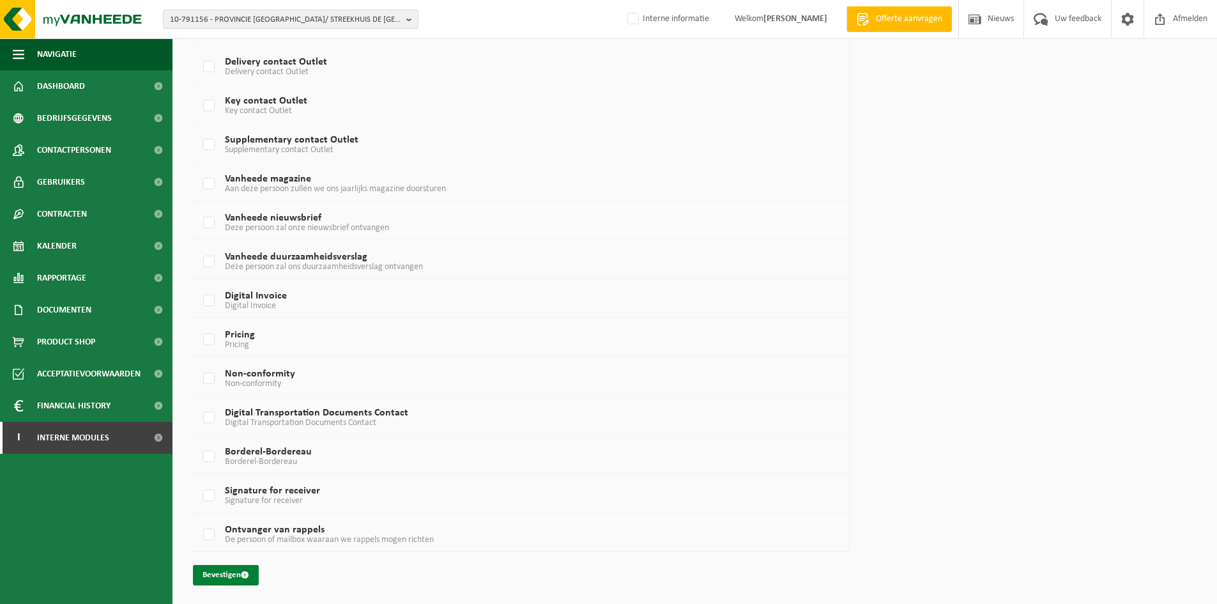
click at [238, 567] on button "Bevestigen" at bounding box center [226, 575] width 66 height 20
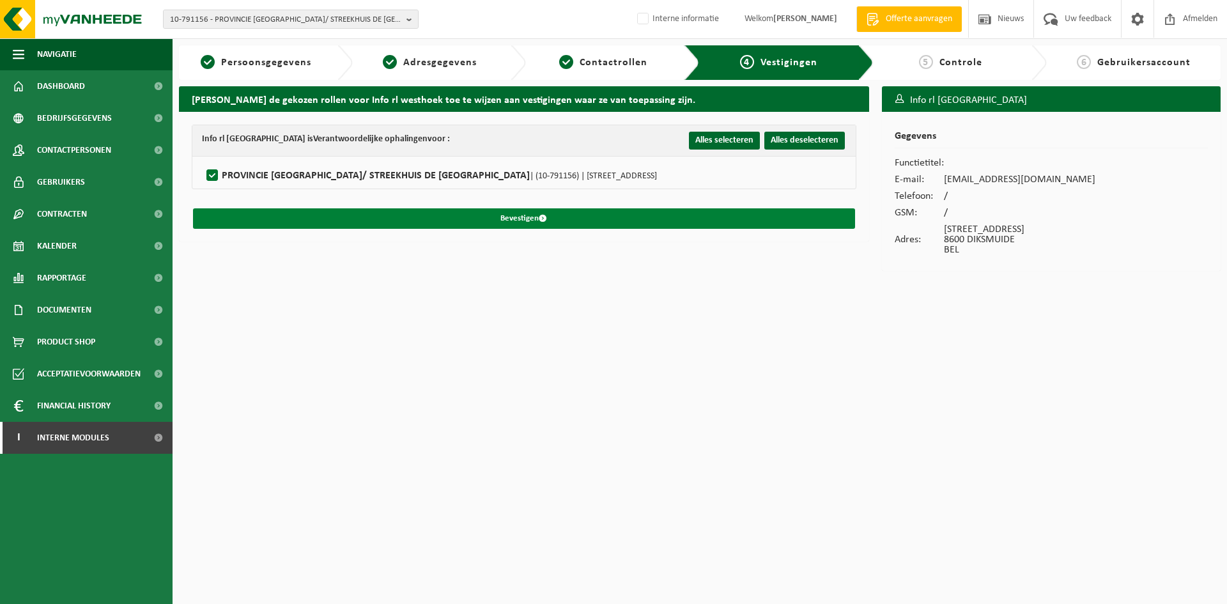
click at [506, 222] on button "Bevestigen" at bounding box center [524, 218] width 662 height 20
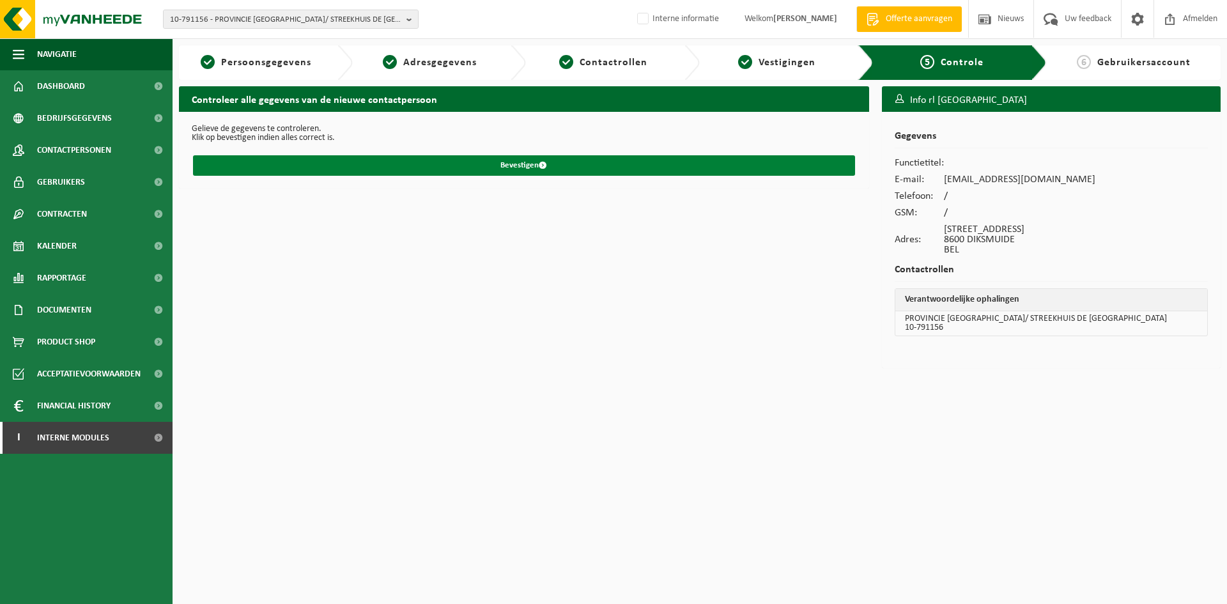
click at [571, 158] on button "Bevestigen" at bounding box center [524, 165] width 662 height 20
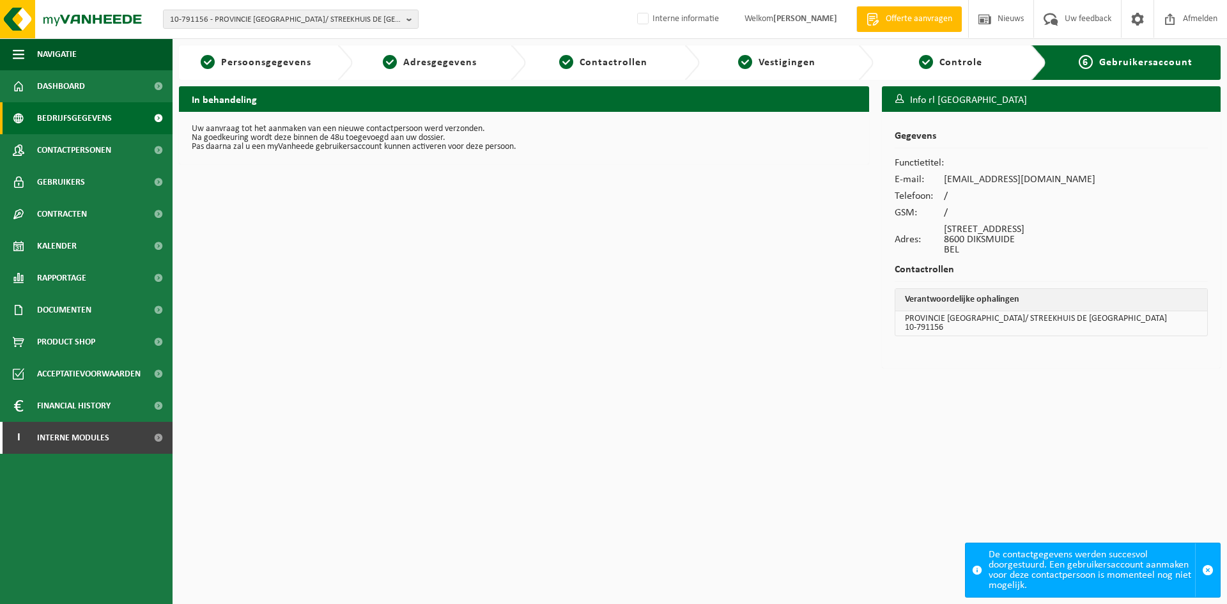
click at [103, 123] on span "Bedrijfsgegevens" at bounding box center [74, 118] width 75 height 32
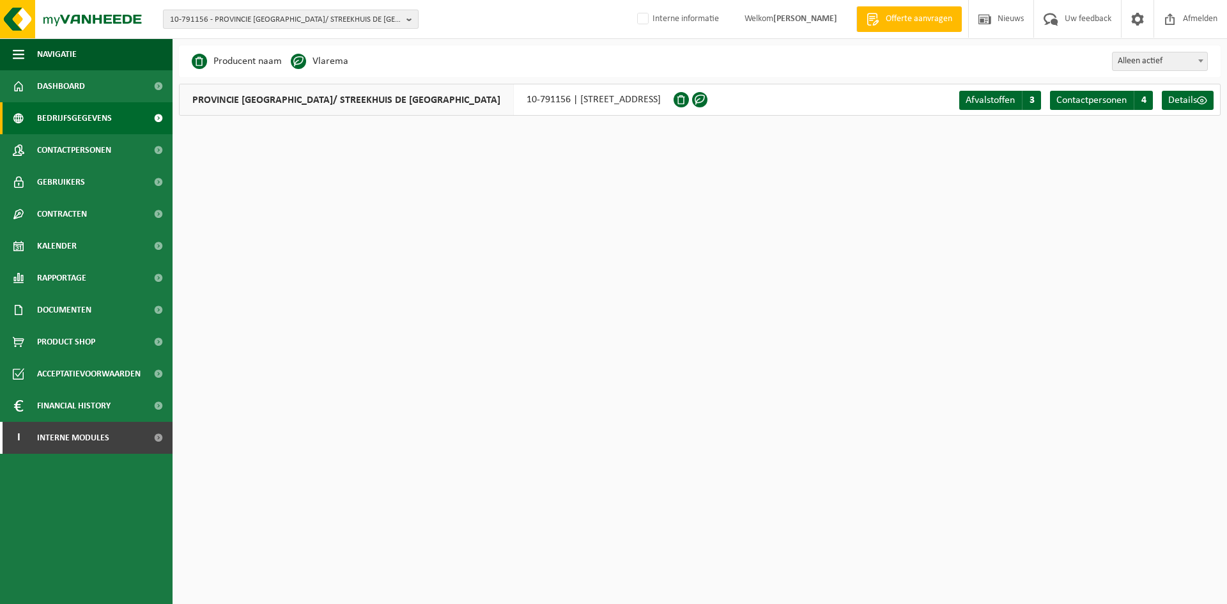
click at [257, 18] on span "10-791156 - PROVINCIE WEST-VLAANDEREN/ STREEKHUIS DE BLANKAART - 8600 DIKSMUIDE…" at bounding box center [285, 19] width 231 height 19
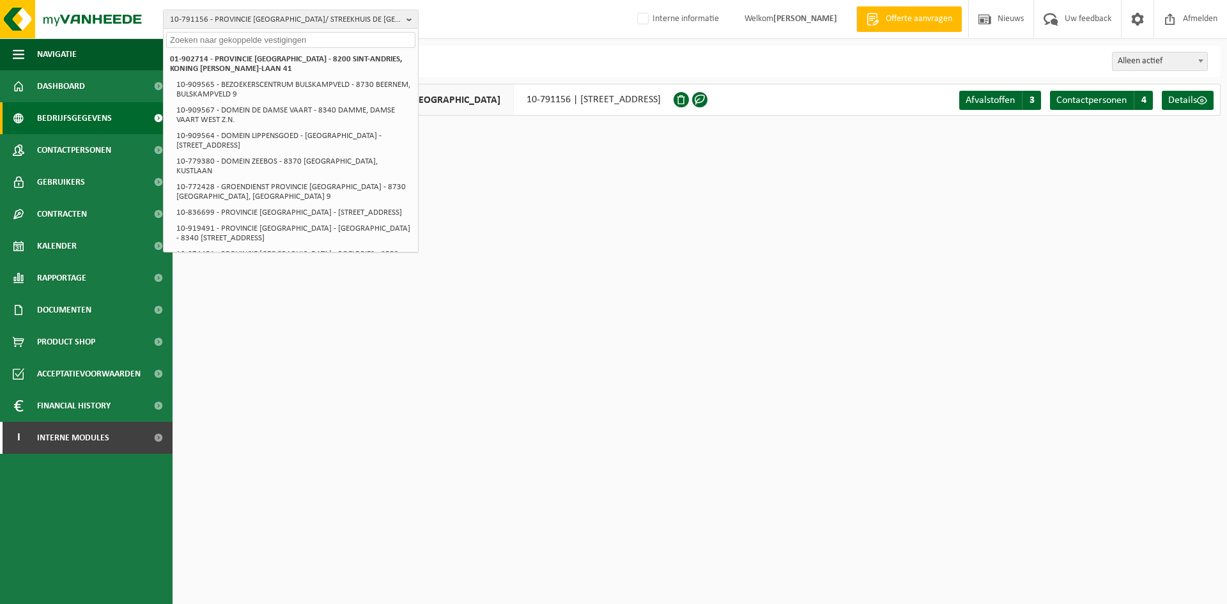
click at [316, 33] on input "text" at bounding box center [290, 40] width 249 height 16
paste input "10-904207"
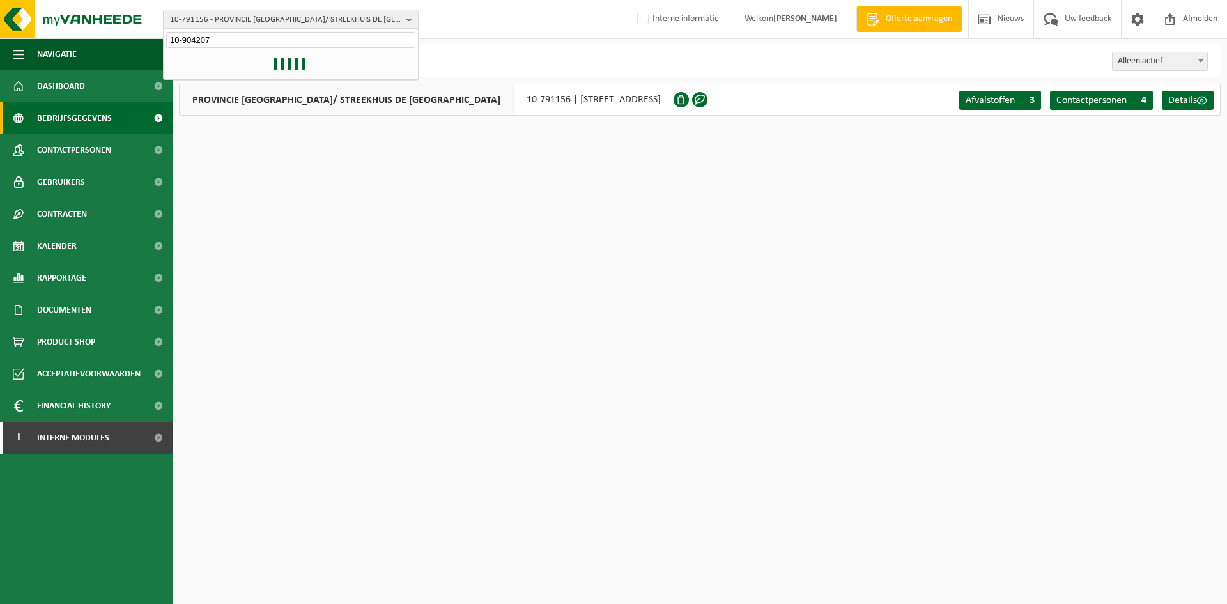
type input "10-904207"
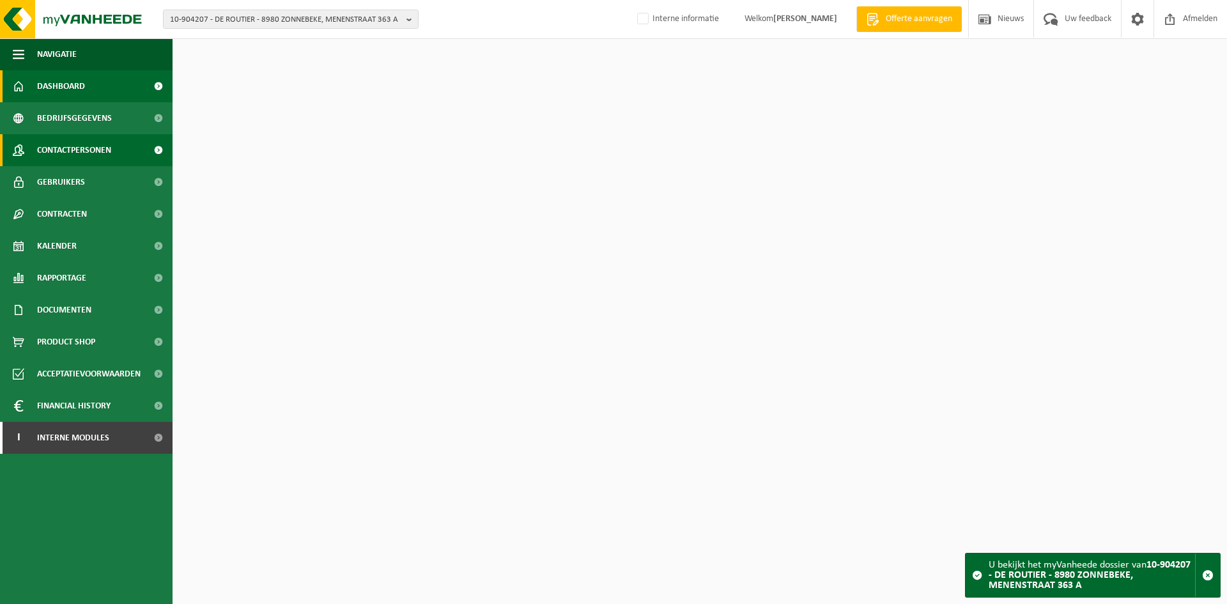
click at [82, 142] on span "Contactpersonen" at bounding box center [74, 150] width 74 height 32
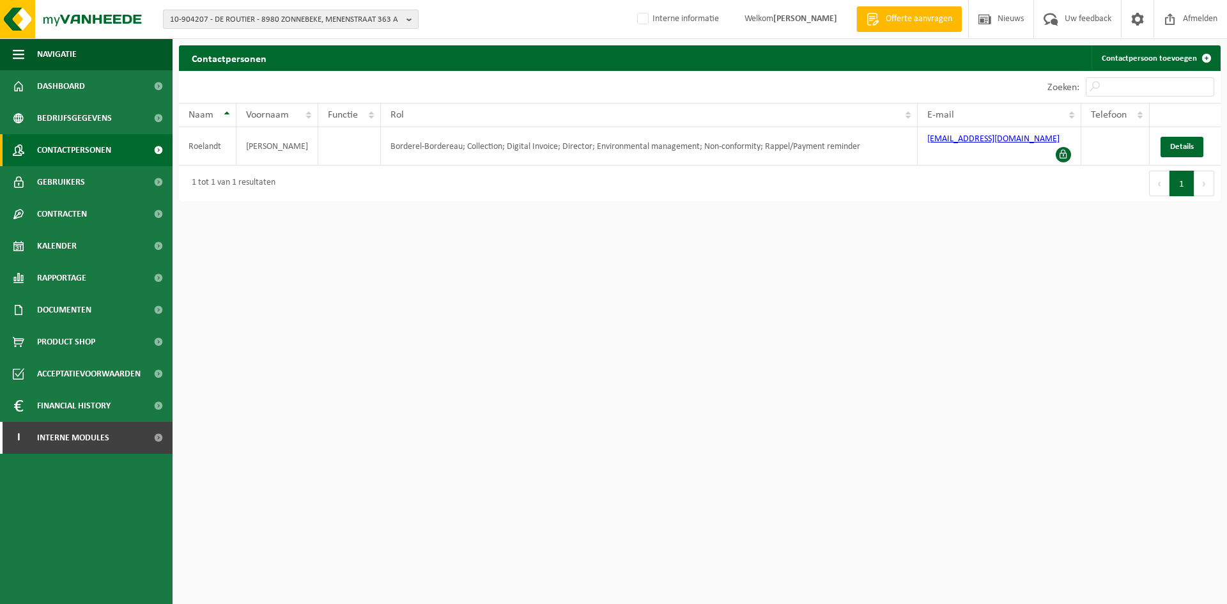
click at [238, 15] on span "10-904207 - DE ROUTIER - 8980 ZONNEBEKE, MENENSTRAAT 363 A" at bounding box center [285, 19] width 231 height 19
paste input "10-930465"
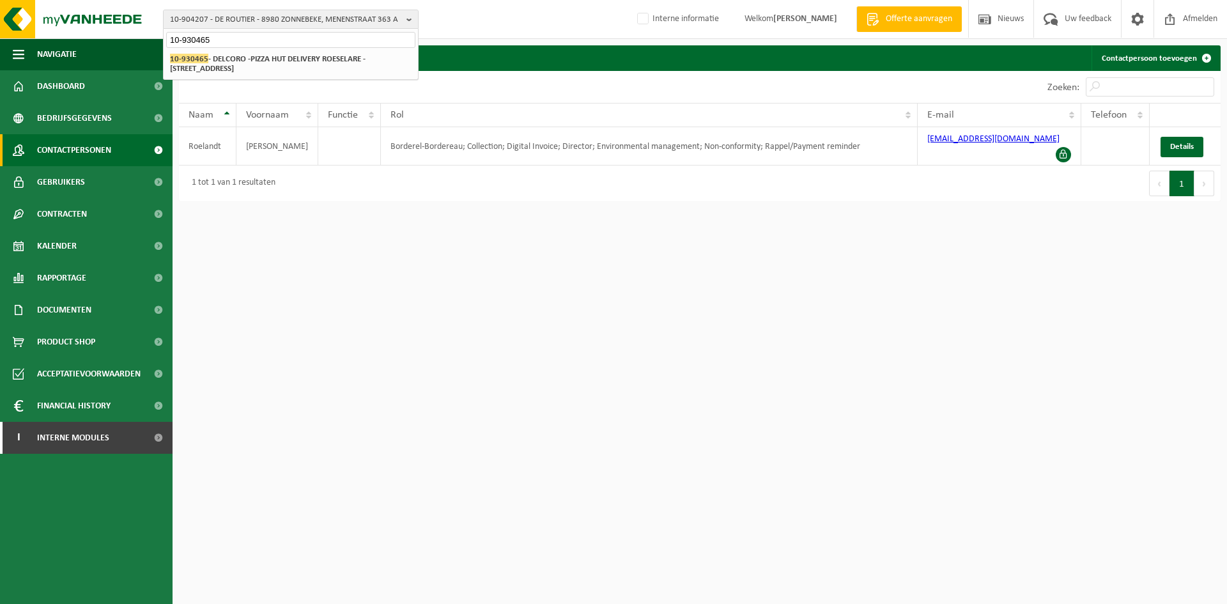
type input "10-930465"
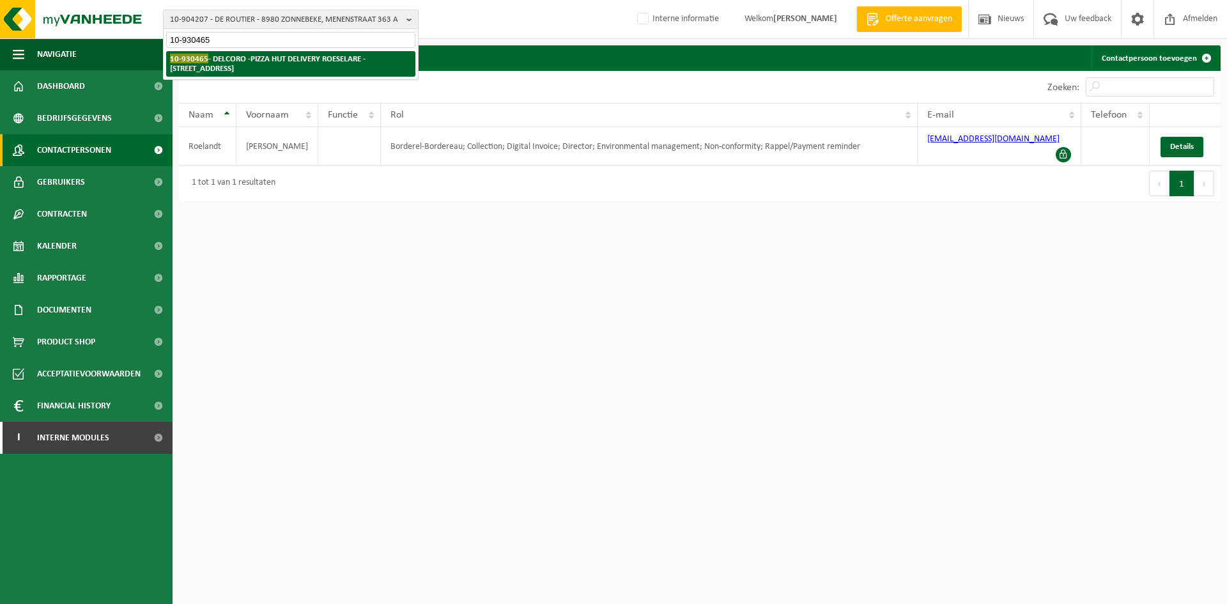
click at [243, 59] on strong "10-930465 - DELCORO -PIZZA HUT DELIVERY ROESELARE - 8870 IZEGEM, MEENSESTEENWEG…" at bounding box center [267, 63] width 195 height 19
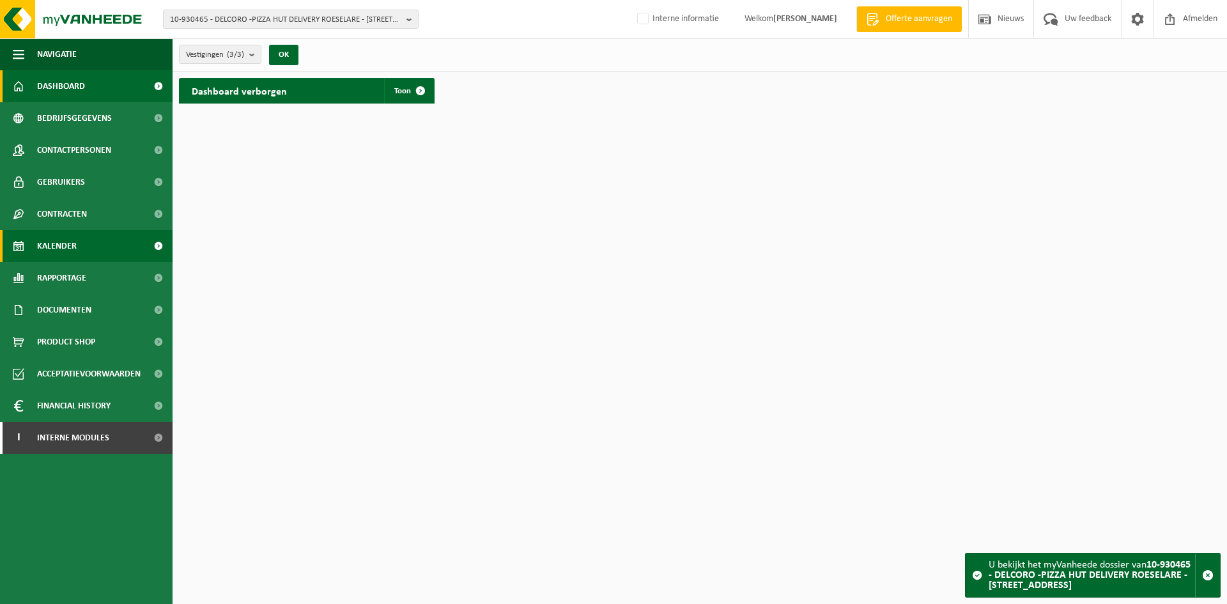
click at [73, 259] on span "Kalender" at bounding box center [57, 246] width 40 height 32
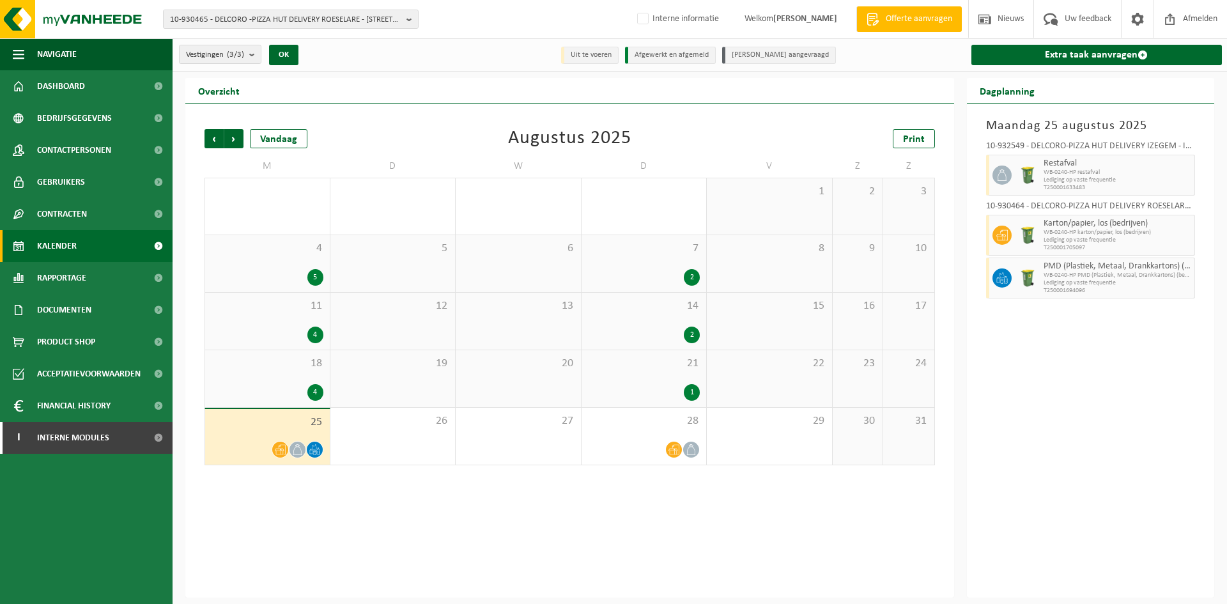
click at [1088, 273] on span "WB-0240-HP PMD (Plastiek, Metaal, Drankkartons) (bedrijven)" at bounding box center [1117, 276] width 148 height 8
click at [1041, 63] on link "Extra taak aanvragen" at bounding box center [1096, 55] width 251 height 20
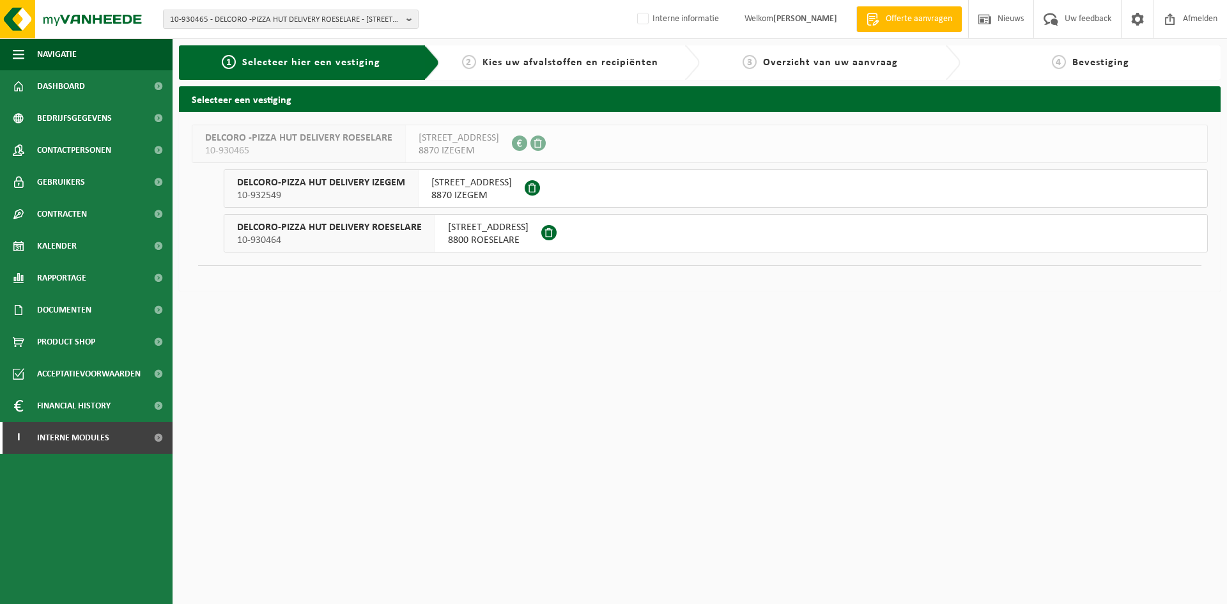
click at [463, 187] on span "[STREET_ADDRESS]" at bounding box center [471, 182] width 80 height 13
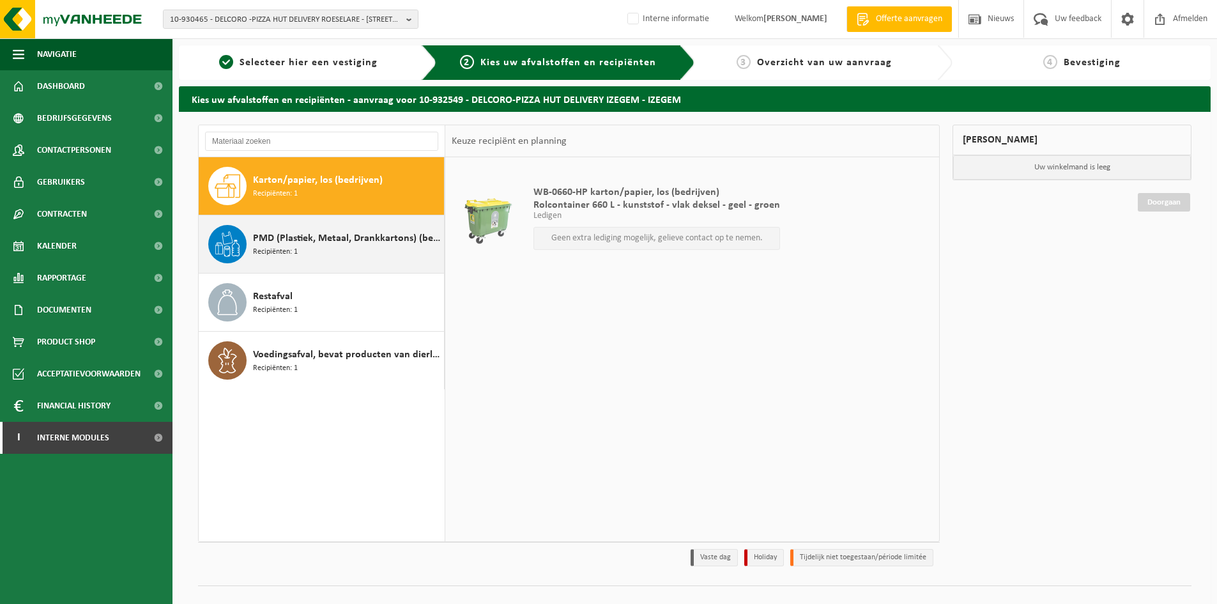
click at [343, 250] on div "PMD (Plastiek, Metaal, Drankkartons) (bedrijven) Recipiënten: 1" at bounding box center [347, 244] width 188 height 38
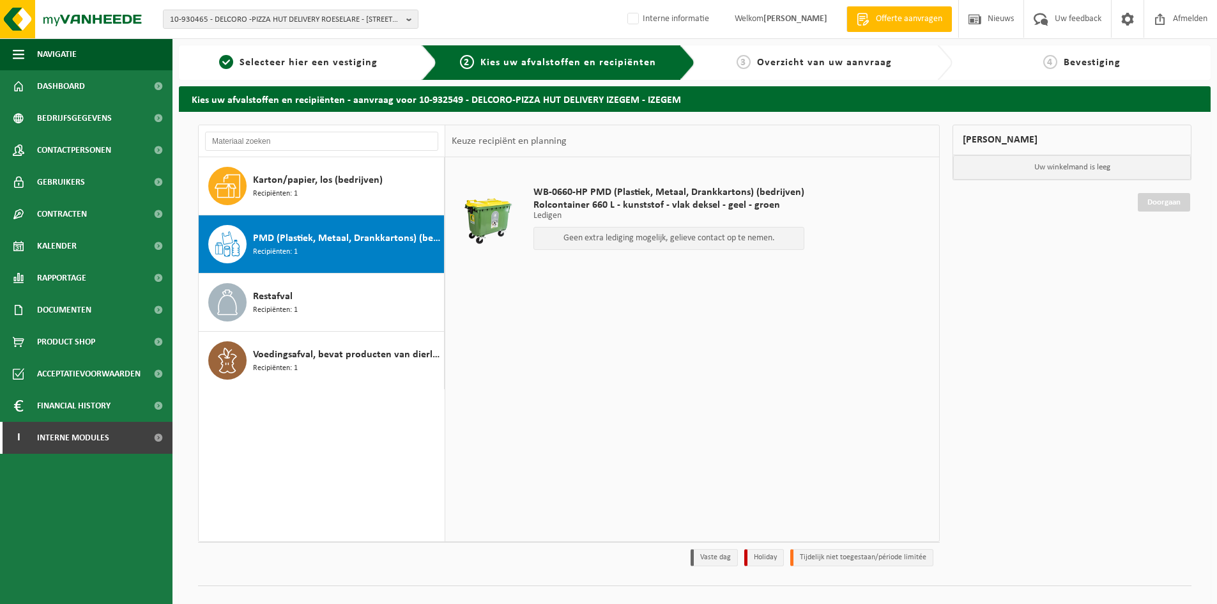
click at [652, 240] on p "Geen extra lediging mogelijk, gelieve contact op te nemen." at bounding box center [668, 238] width 257 height 9
click at [311, 59] on span "Selecteer hier een vestiging" at bounding box center [309, 62] width 138 height 10
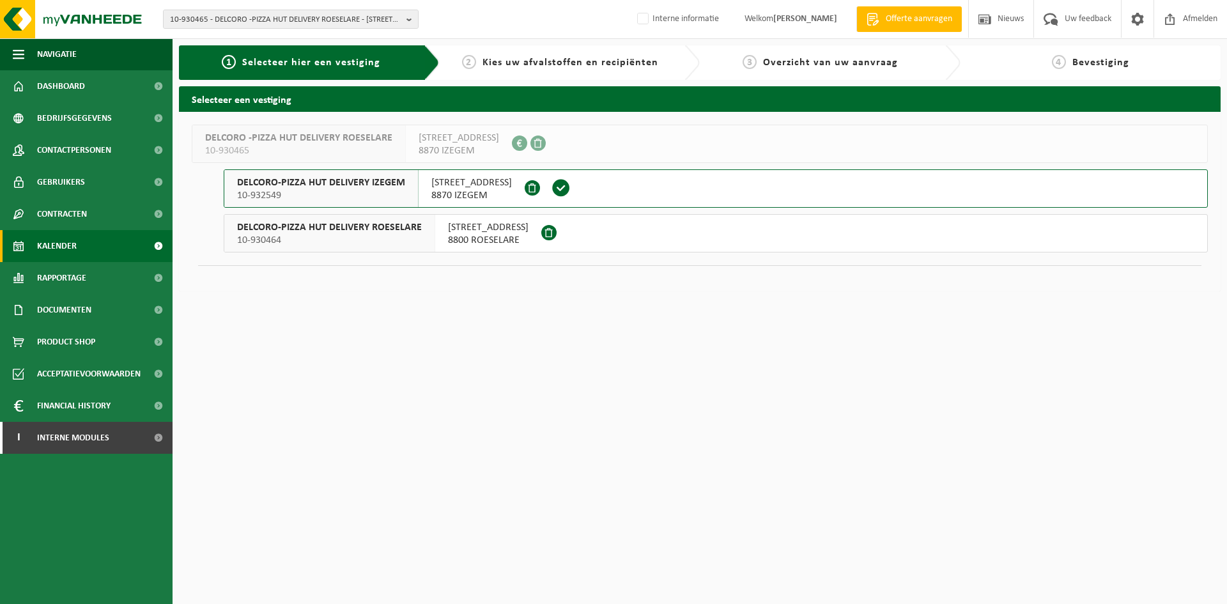
click at [48, 240] on span "Kalender" at bounding box center [57, 246] width 40 height 32
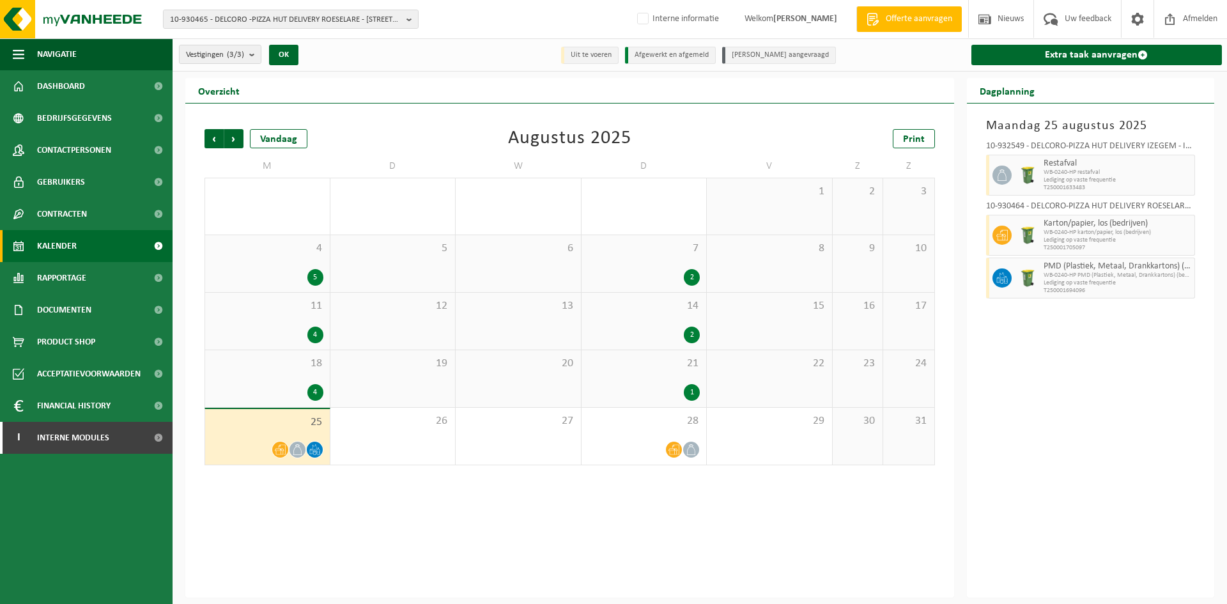
click at [645, 385] on div "1" at bounding box center [644, 392] width 112 height 17
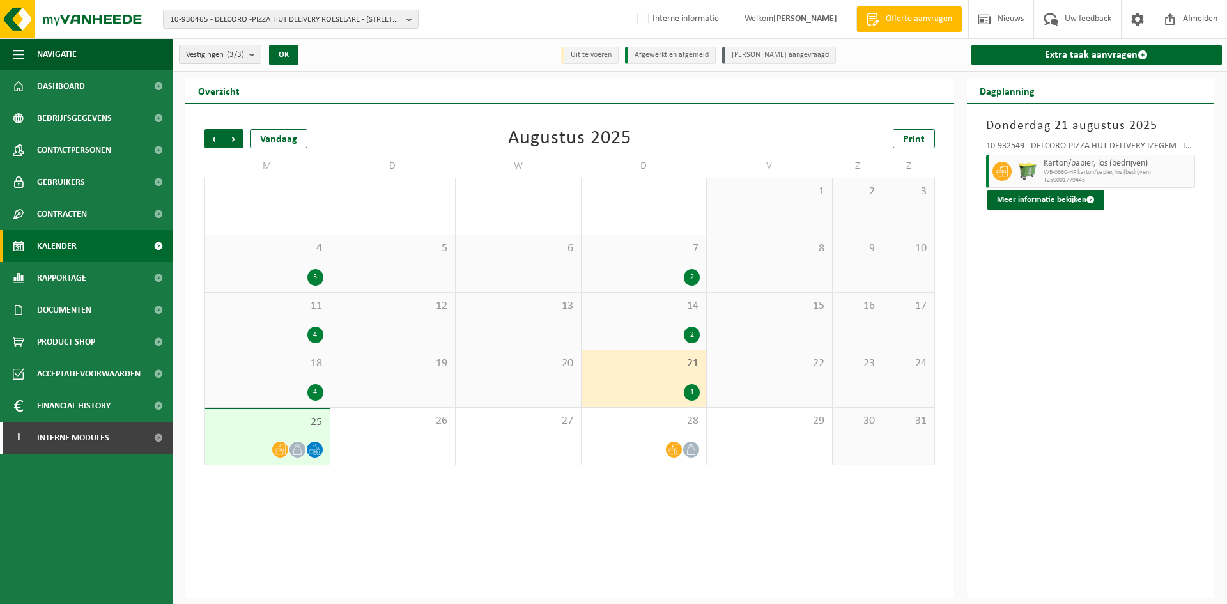
click at [657, 337] on div "2" at bounding box center [644, 334] width 112 height 17
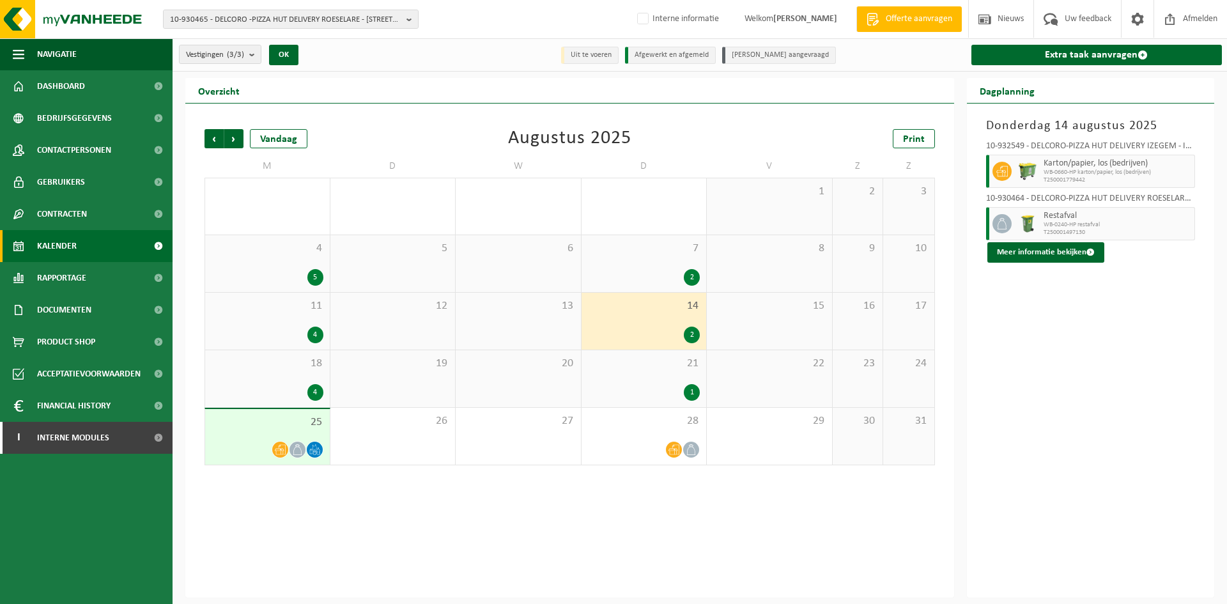
click at [654, 250] on span "7" at bounding box center [644, 248] width 112 height 14
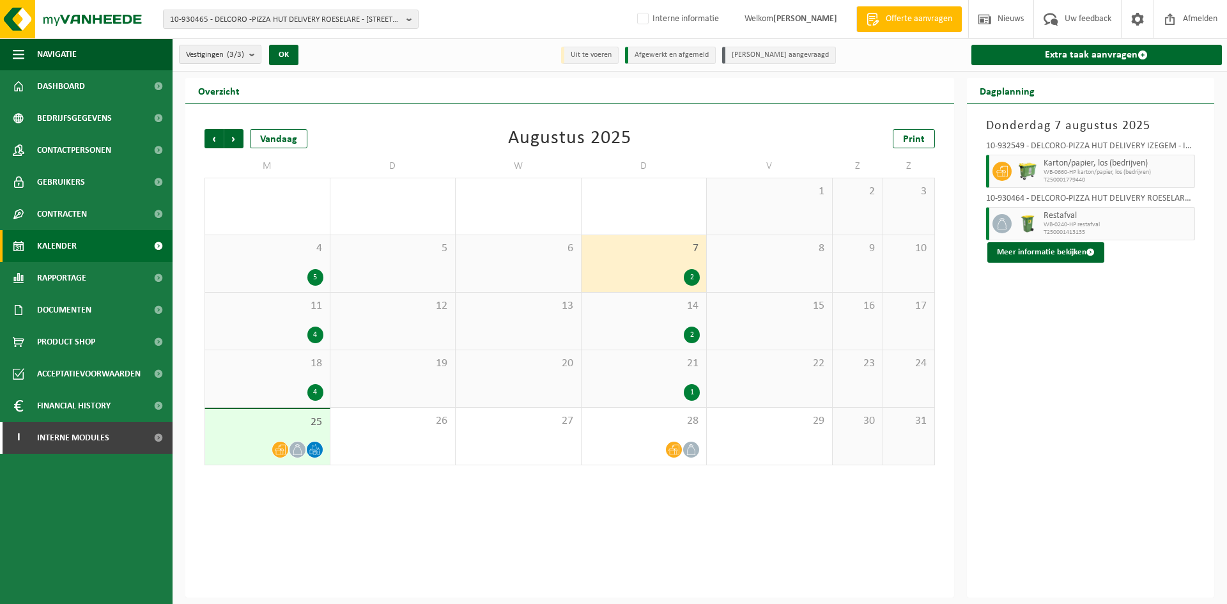
click at [318, 282] on div "5" at bounding box center [315, 277] width 16 height 17
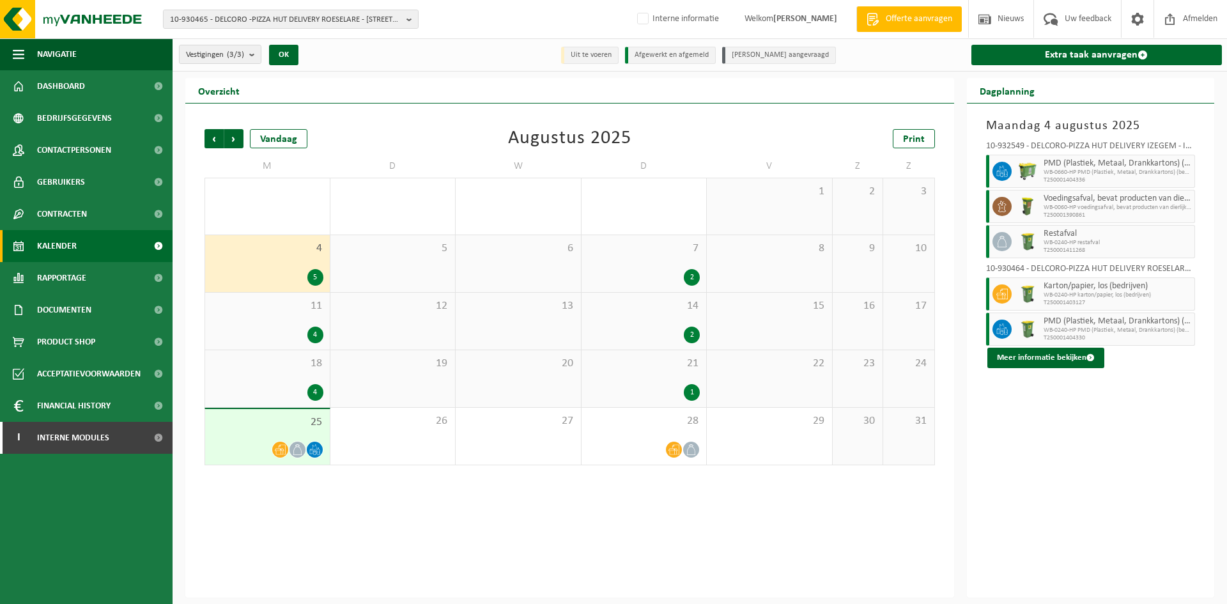
click at [1069, 179] on span "T250001404336" at bounding box center [1117, 180] width 148 height 8
click at [1096, 171] on span "WB-0660-HP PMD (Plastiek, Metaal, Drankkartons) (bedrijven)" at bounding box center [1117, 173] width 148 height 8
click at [1064, 357] on button "Meer informatie bekijken" at bounding box center [1045, 358] width 117 height 20
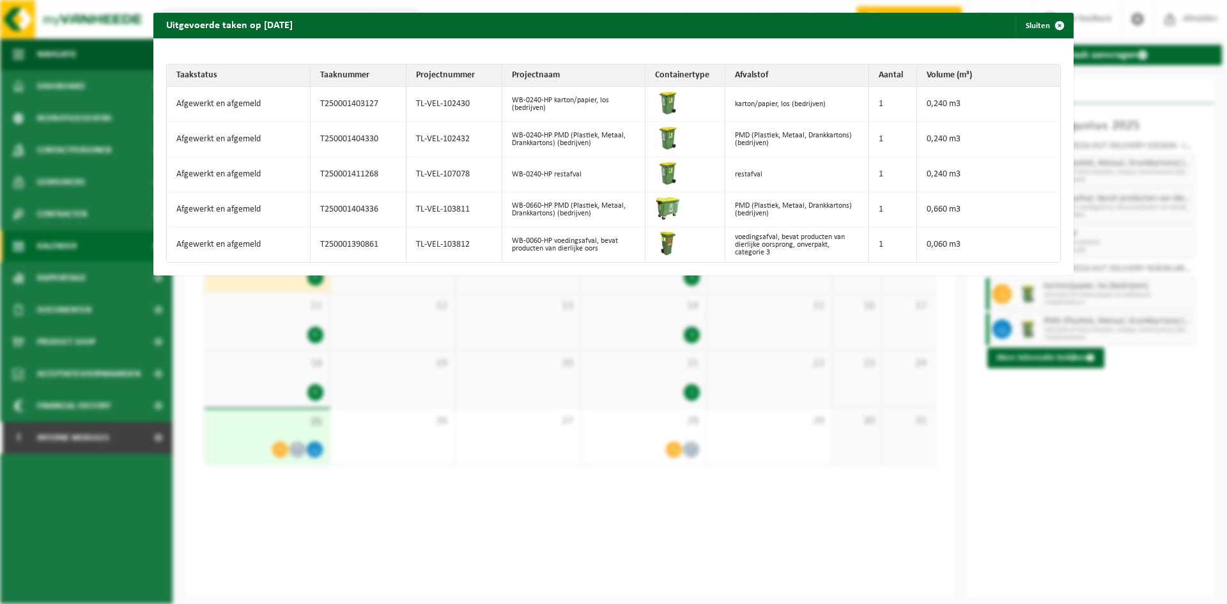
click at [532, 141] on td "WB-0240-HP PMD (Plastiek, Metaal, Drankkartons) (bedrijven)" at bounding box center [574, 139] width 144 height 35
click at [419, 141] on td "TL-VEL-102432" at bounding box center [454, 139] width 96 height 35
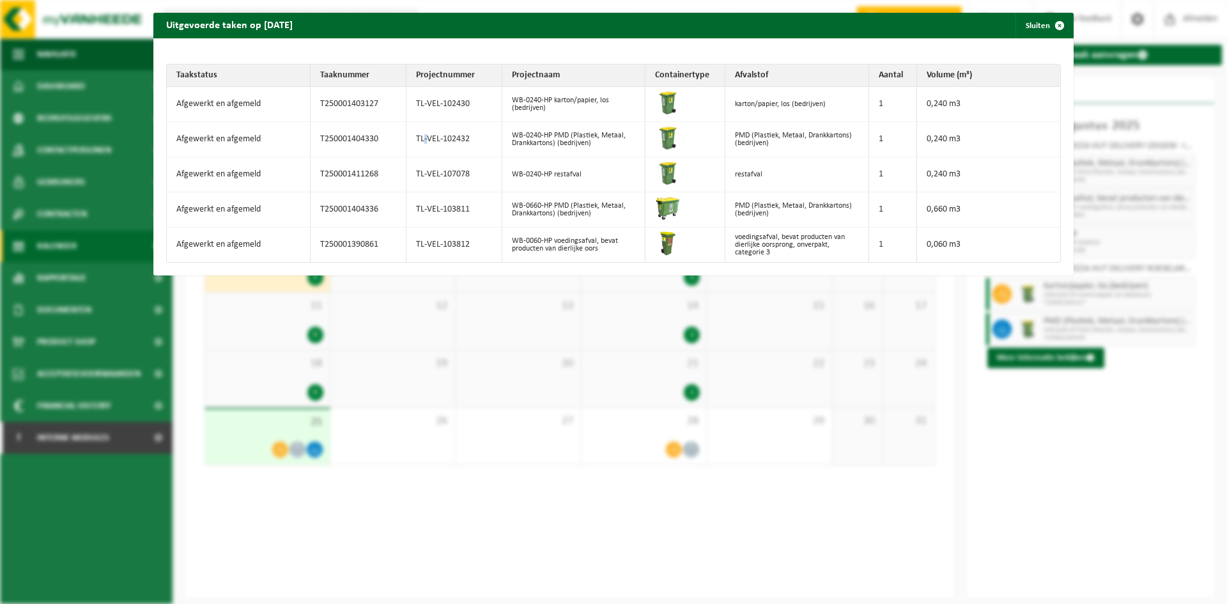
click at [419, 141] on td "TL-VEL-102432" at bounding box center [454, 139] width 96 height 35
drag, startPoint x: 411, startPoint y: 139, endPoint x: 471, endPoint y: 141, distance: 60.1
click at [471, 141] on td "TL-VEL-102432" at bounding box center [454, 139] width 96 height 35
click at [425, 209] on td "TL-VEL-103811" at bounding box center [454, 209] width 96 height 35
drag, startPoint x: 466, startPoint y: 204, endPoint x: 413, endPoint y: 203, distance: 53.1
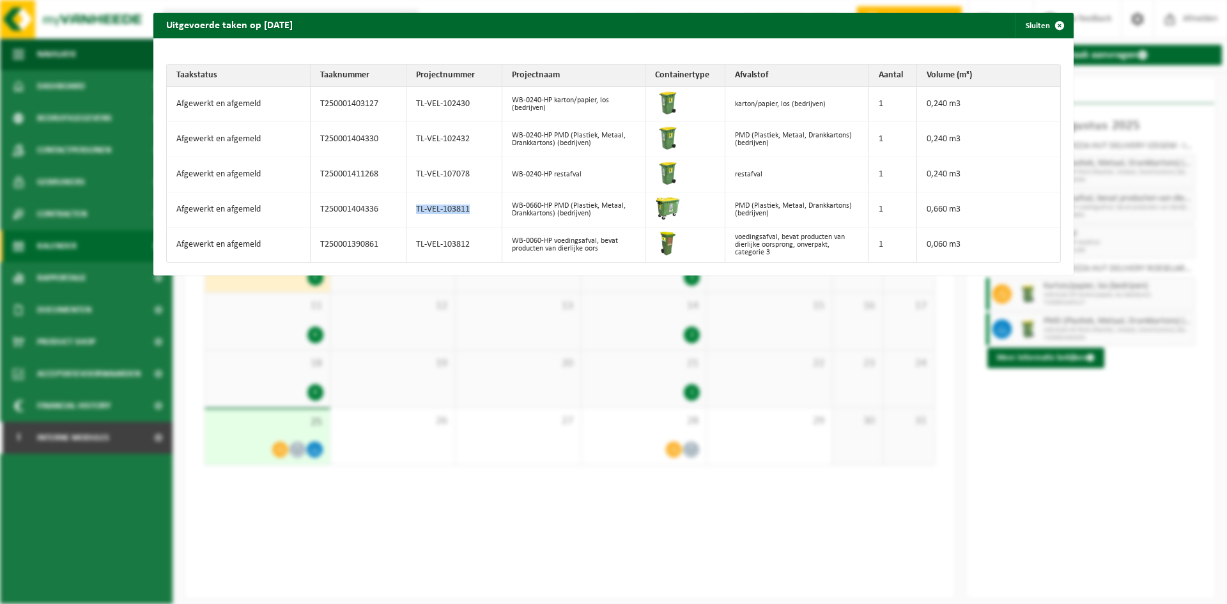
click at [413, 203] on td "TL-VEL-103811" at bounding box center [454, 209] width 96 height 35
copy td "TL-VEL-103811"
click at [1032, 24] on button "Sluiten" at bounding box center [1043, 26] width 57 height 26
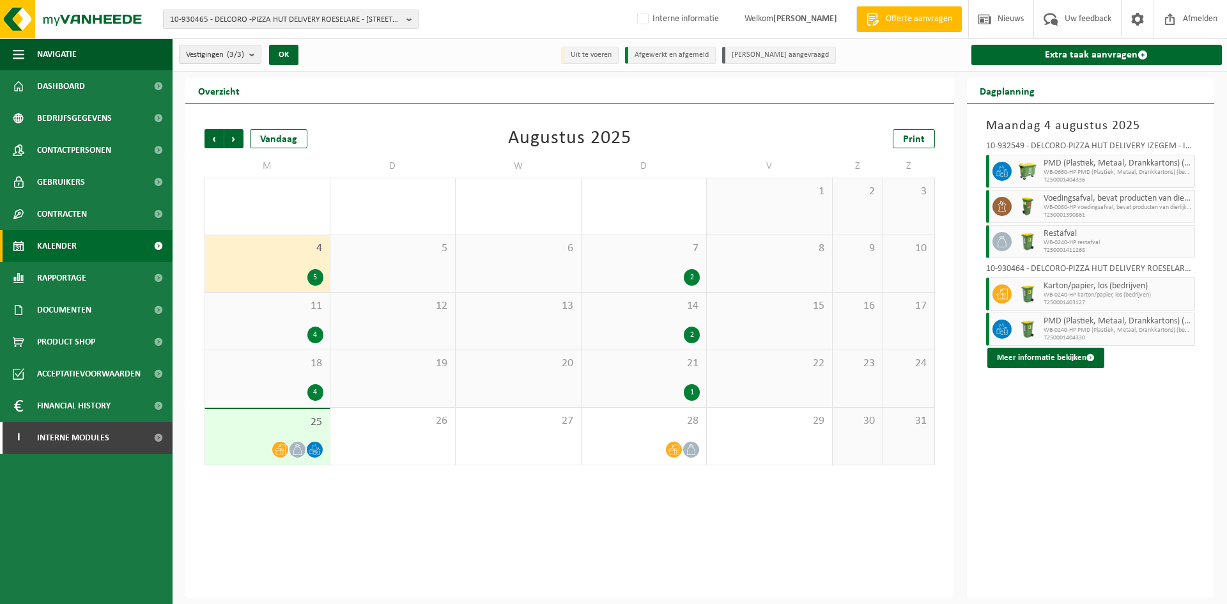
click at [243, 22] on span "10-930465 - DELCORO -PIZZA HUT DELIVERY ROESELARE - 8870 IZEGEM, MEENSESTEENWEG…" at bounding box center [285, 19] width 231 height 19
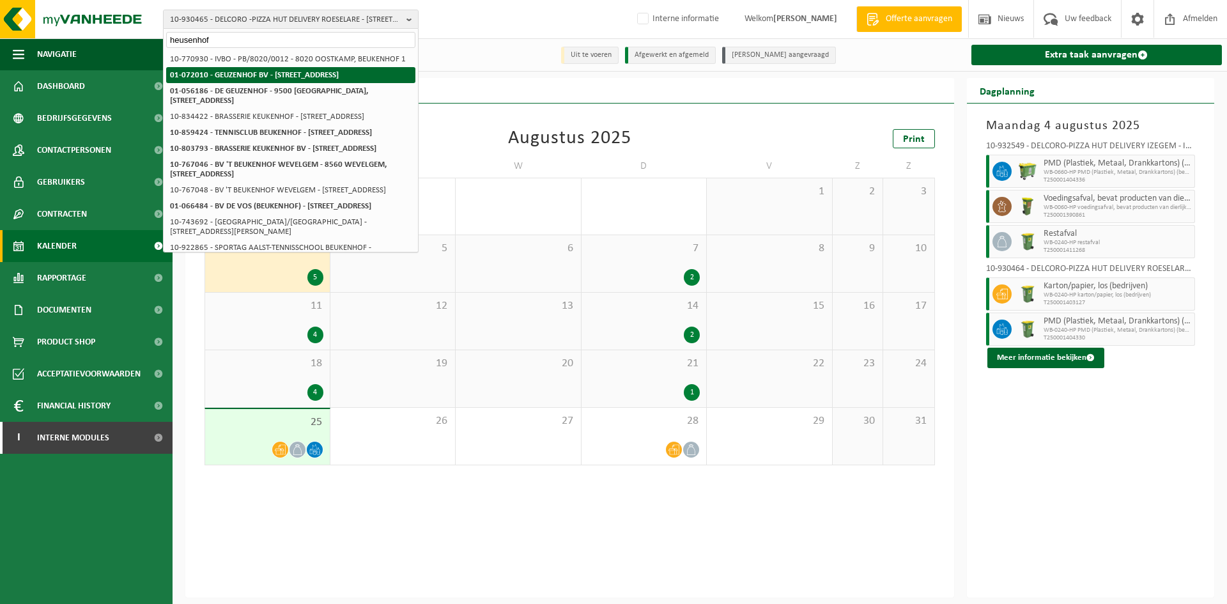
type input "heusenhof"
click at [355, 75] on li "01-072010 - GEUZENHOF BV - 9230 MASSEMEN, LAMBROEKSTRAAT 90" at bounding box center [290, 75] width 249 height 16
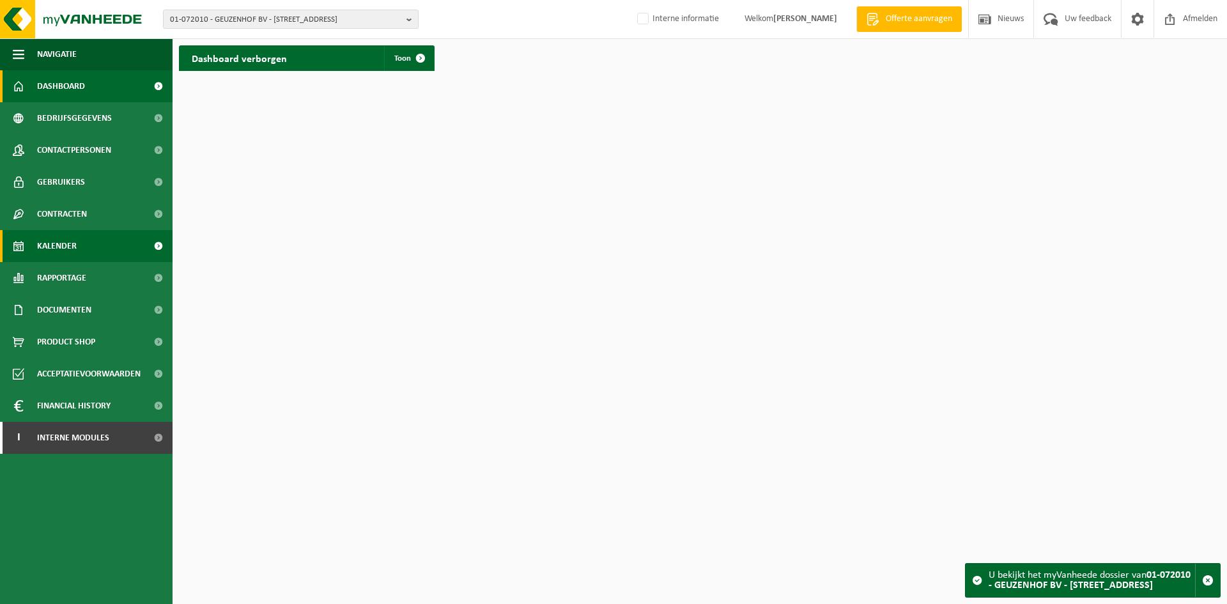
click at [65, 255] on span "Kalender" at bounding box center [57, 246] width 40 height 32
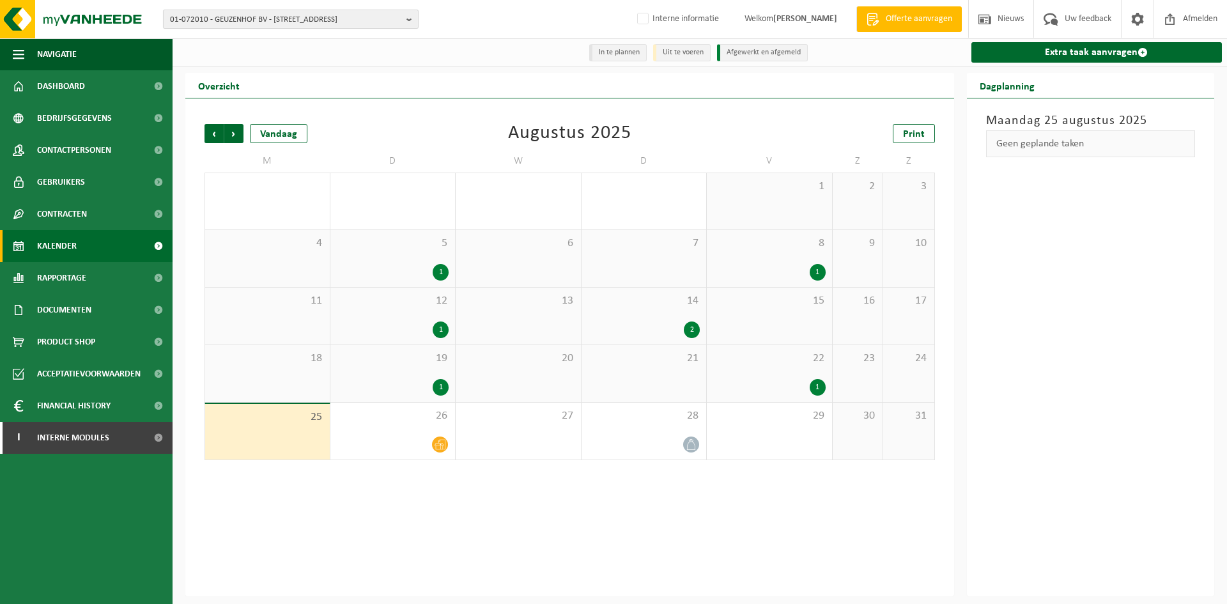
click at [326, 20] on span "01-072010 - GEUZENHOF BV - [STREET_ADDRESS]" at bounding box center [285, 19] width 231 height 19
click at [436, 48] on div "In te plannen Uit te voeren Afgewerkt en afgemeld Extra taak aanvragen" at bounding box center [699, 52] width 1054 height 28
click at [285, 24] on span "01-072010 - GEUZENHOF BV - 9230 MASSEMEN, LAMBROEKSTRAAT 90" at bounding box center [285, 19] width 231 height 19
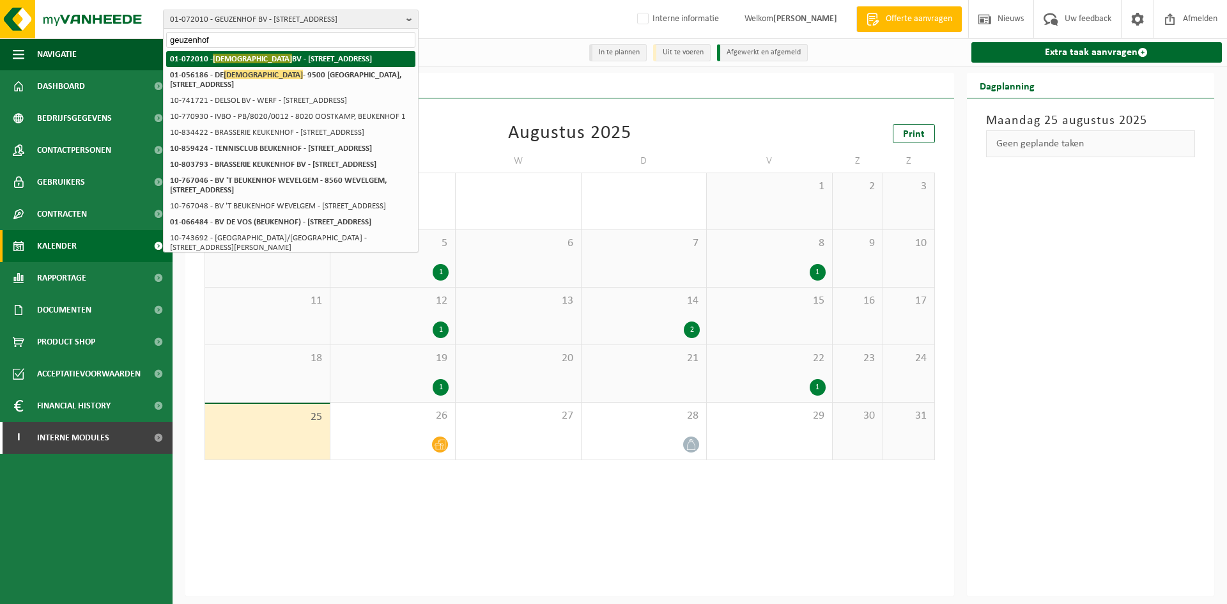
type input "geuzenhof"
click at [321, 59] on strong "01-072010 - GEUZENHOF BV - 9230 MASSEMEN, LAMBROEKSTRAAT 90" at bounding box center [271, 59] width 202 height 10
click at [247, 52] on li "01-072010 - GEUZENHOF BV - 9230 MASSEMEN, LAMBROEKSTRAAT 90" at bounding box center [290, 59] width 249 height 16
click at [243, 59] on span "GEUZENHOF" at bounding box center [252, 59] width 79 height 10
click at [299, 61] on strong "01-072010 - GEUZENHOF BV - 9230 MASSEMEN, LAMBROEKSTRAAT 90" at bounding box center [271, 59] width 202 height 10
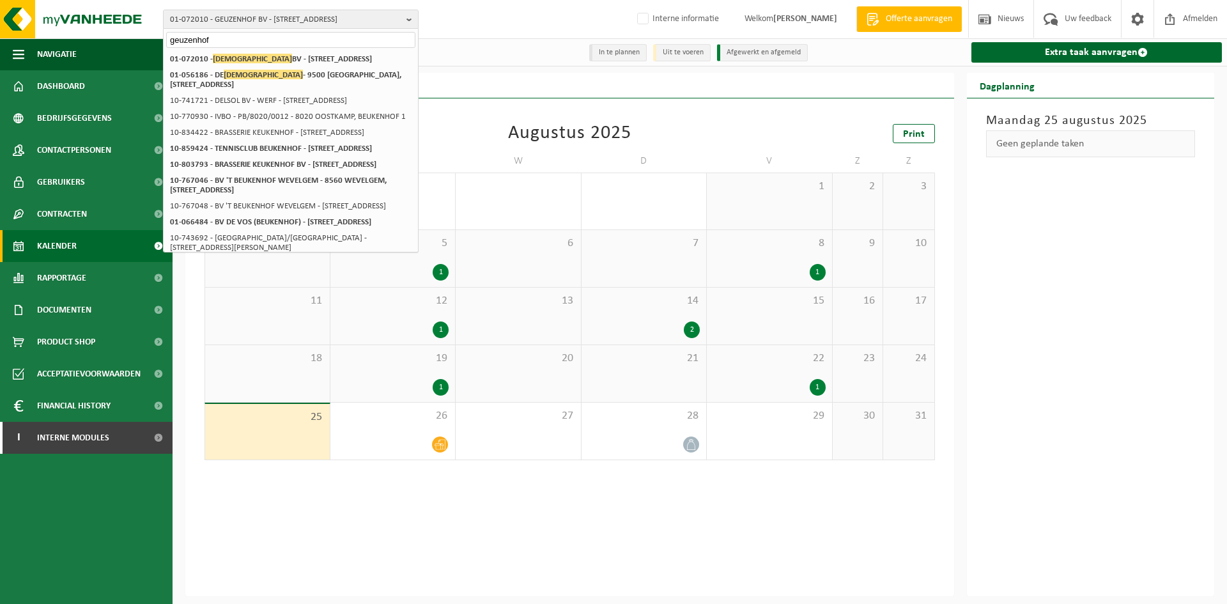
click at [300, 42] on input "geuzenhof" at bounding box center [290, 40] width 249 height 16
click at [516, 42] on div "In te plannen Uit te voeren Afgewerkt en afgemeld Extra taak aanvragen" at bounding box center [699, 52] width 1054 height 28
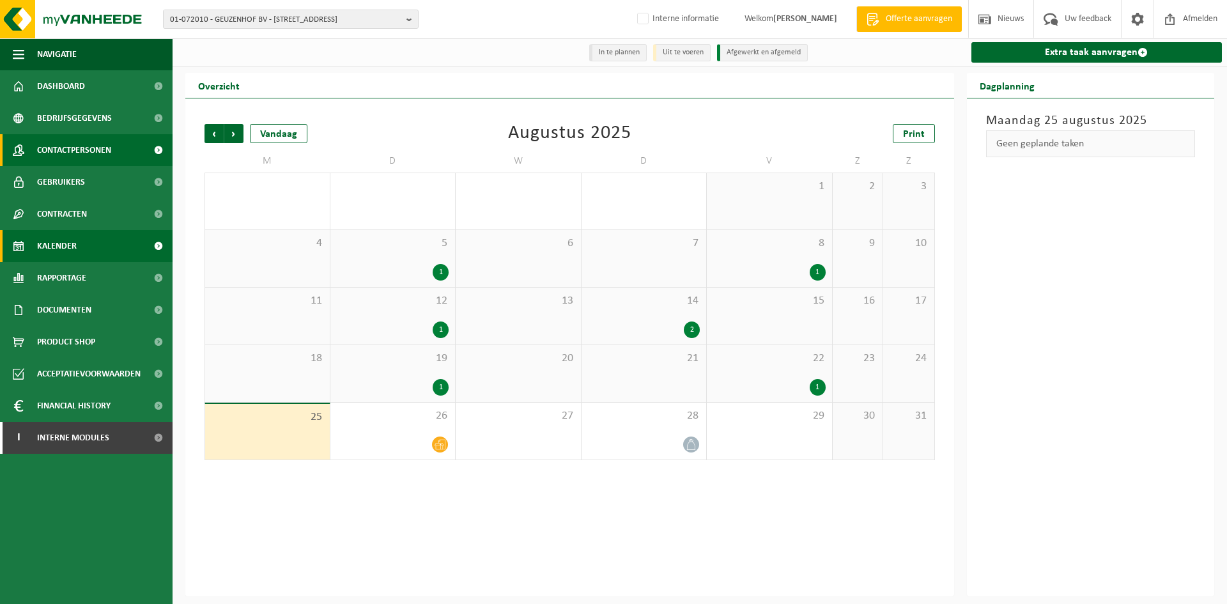
click at [64, 149] on span "Contactpersonen" at bounding box center [74, 150] width 74 height 32
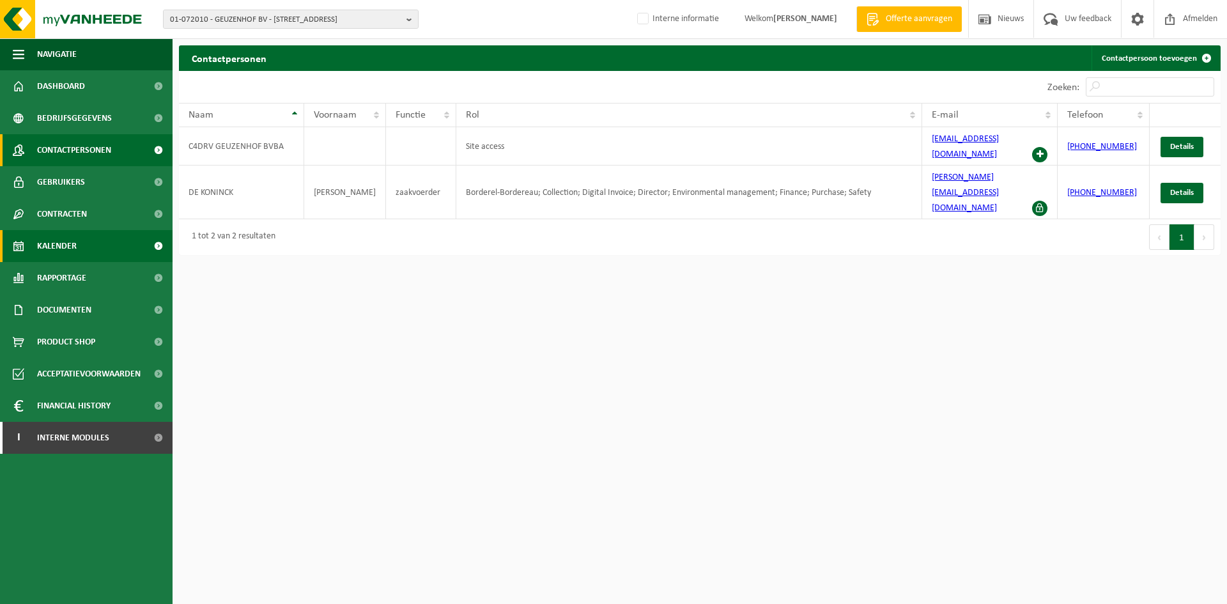
click at [79, 242] on link "Kalender" at bounding box center [86, 246] width 172 height 32
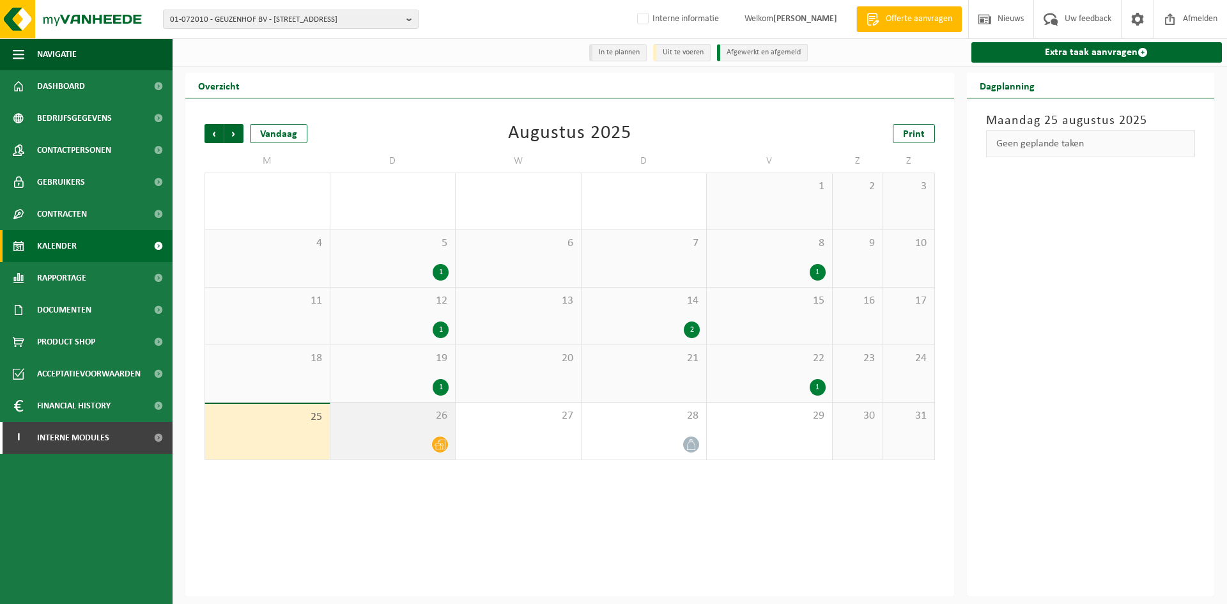
click at [357, 415] on span "26" at bounding box center [393, 416] width 112 height 14
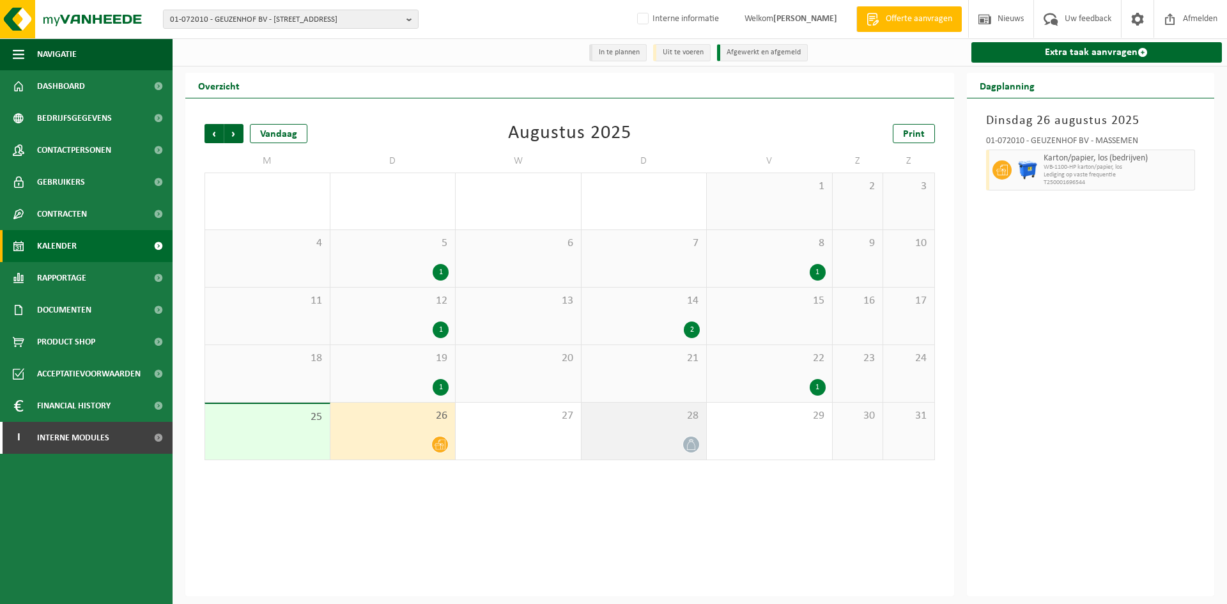
click at [670, 431] on div "28" at bounding box center [643, 430] width 125 height 57
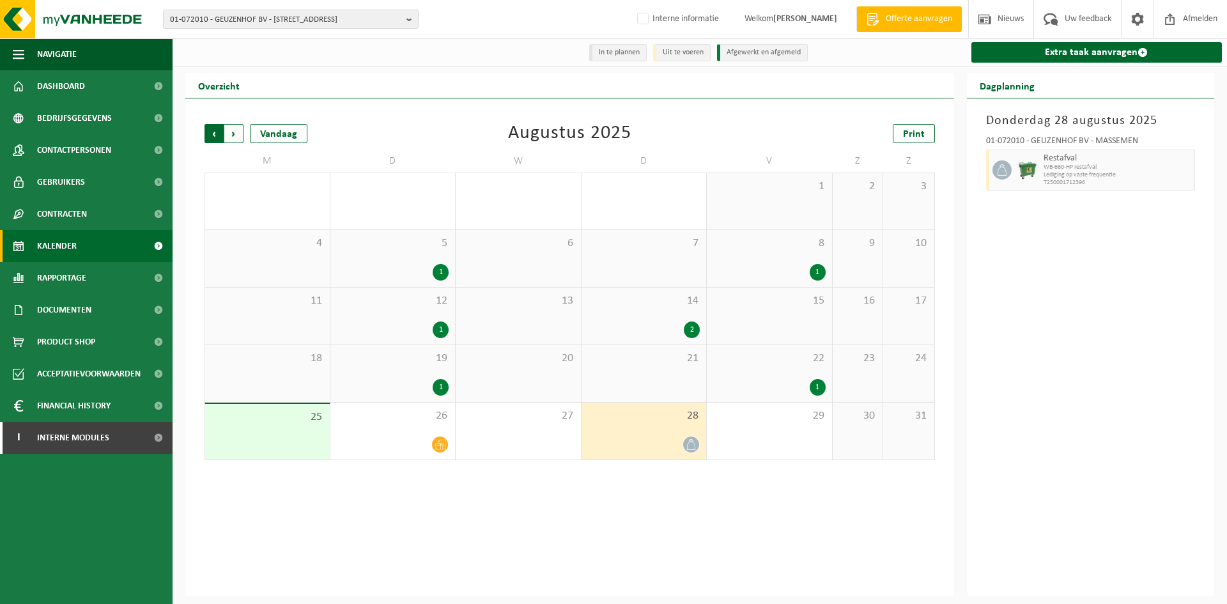
click at [237, 135] on span "Volgende" at bounding box center [233, 133] width 19 height 19
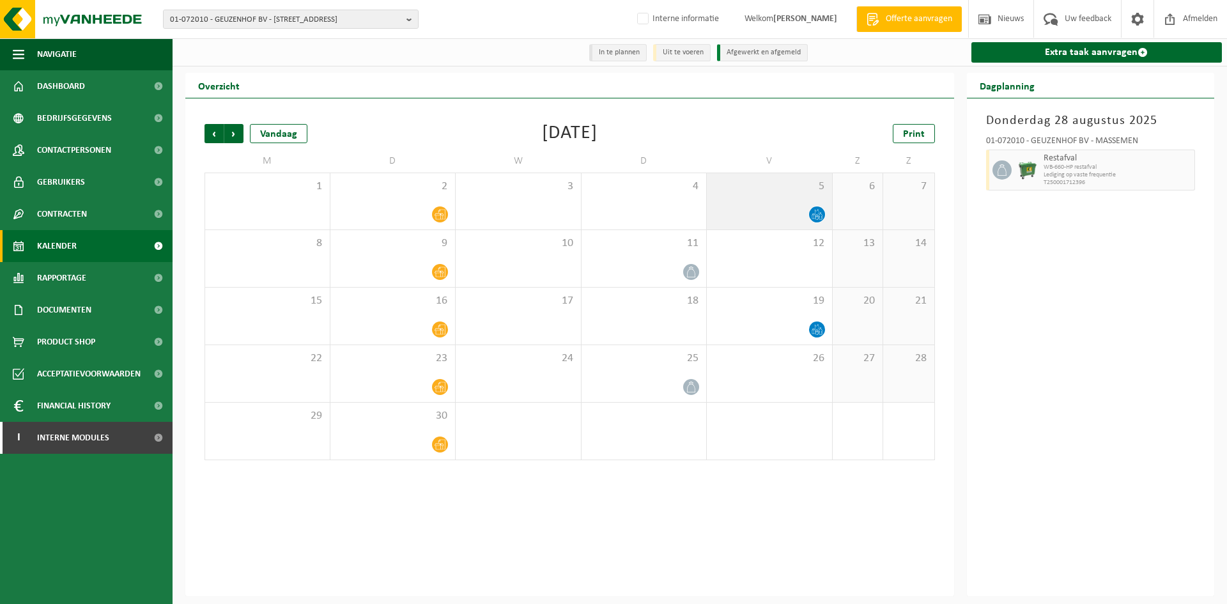
click at [796, 210] on div at bounding box center [769, 214] width 112 height 17
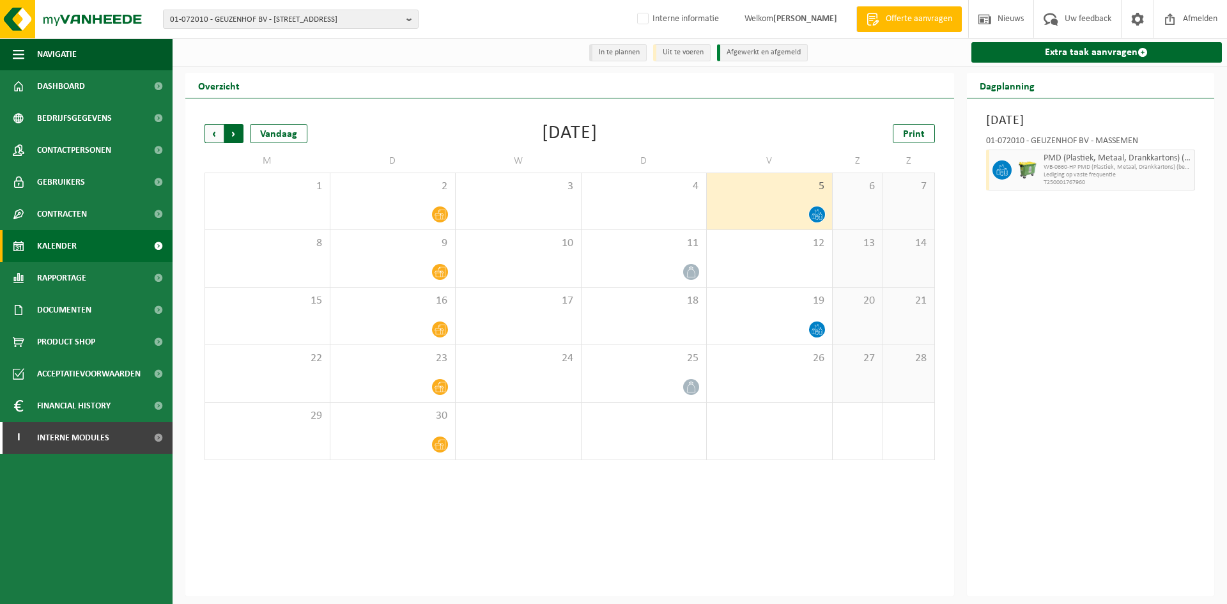
click at [221, 136] on span "Vorige" at bounding box center [213, 133] width 19 height 19
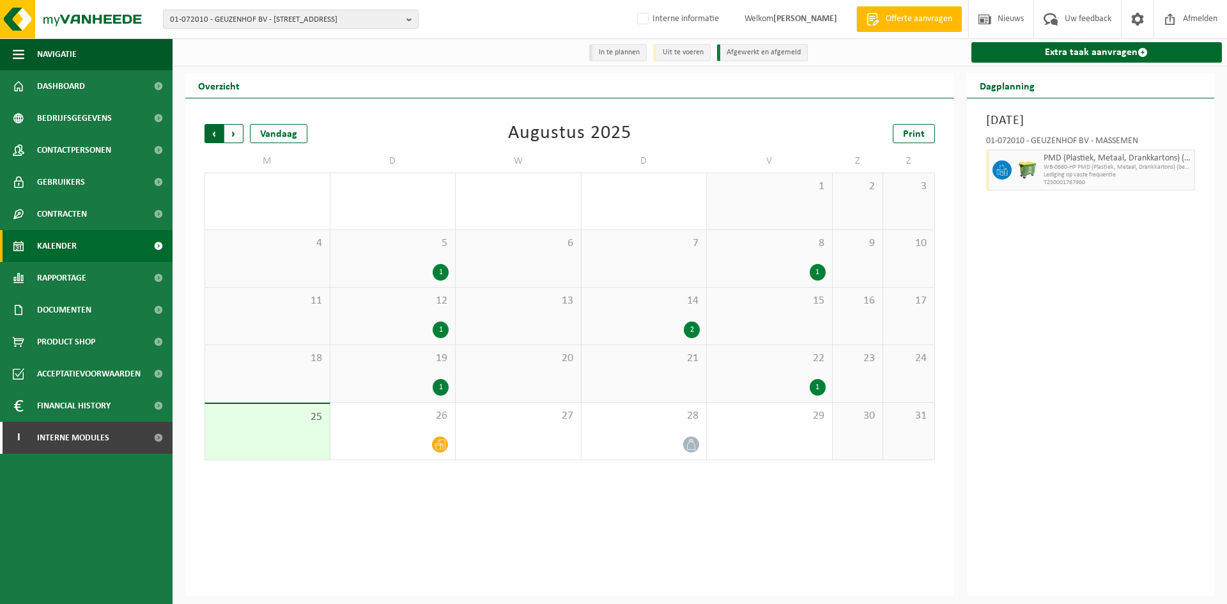
click at [235, 137] on span "Volgende" at bounding box center [233, 133] width 19 height 19
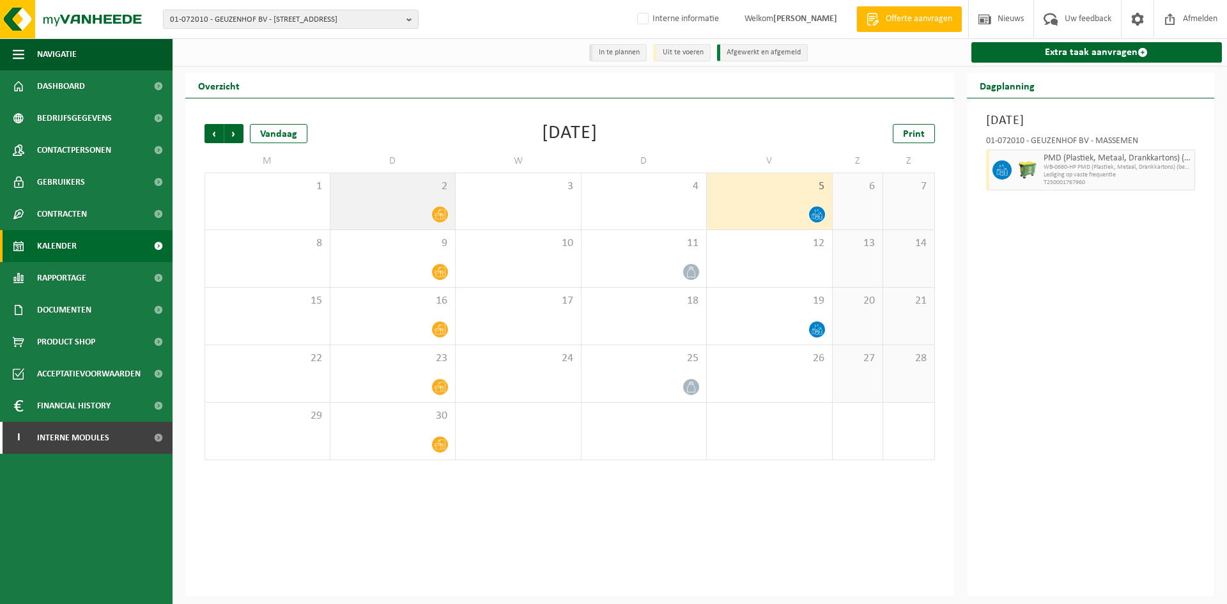
click at [385, 197] on div "2" at bounding box center [392, 201] width 125 height 56
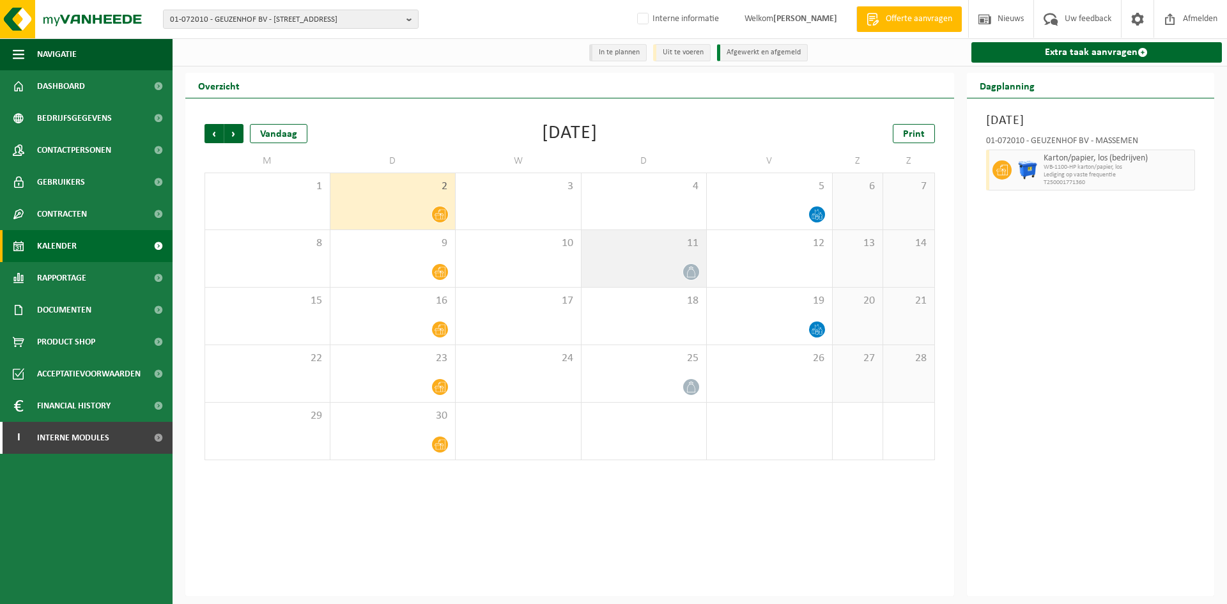
click at [666, 277] on div at bounding box center [644, 271] width 112 height 17
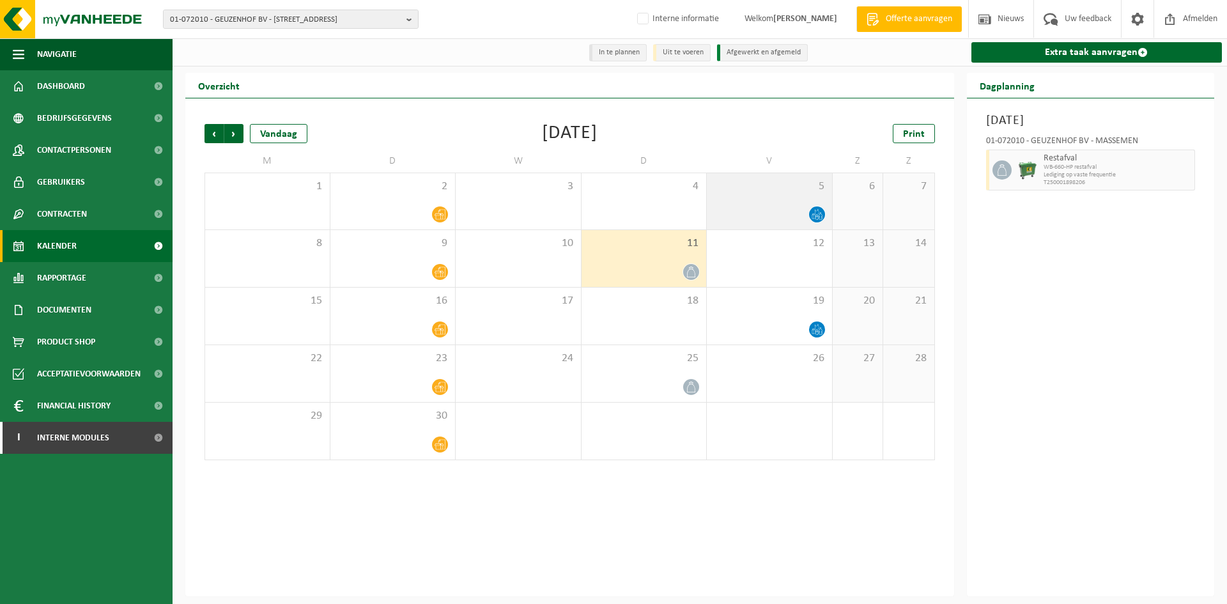
click at [792, 200] on div "5" at bounding box center [769, 201] width 125 height 56
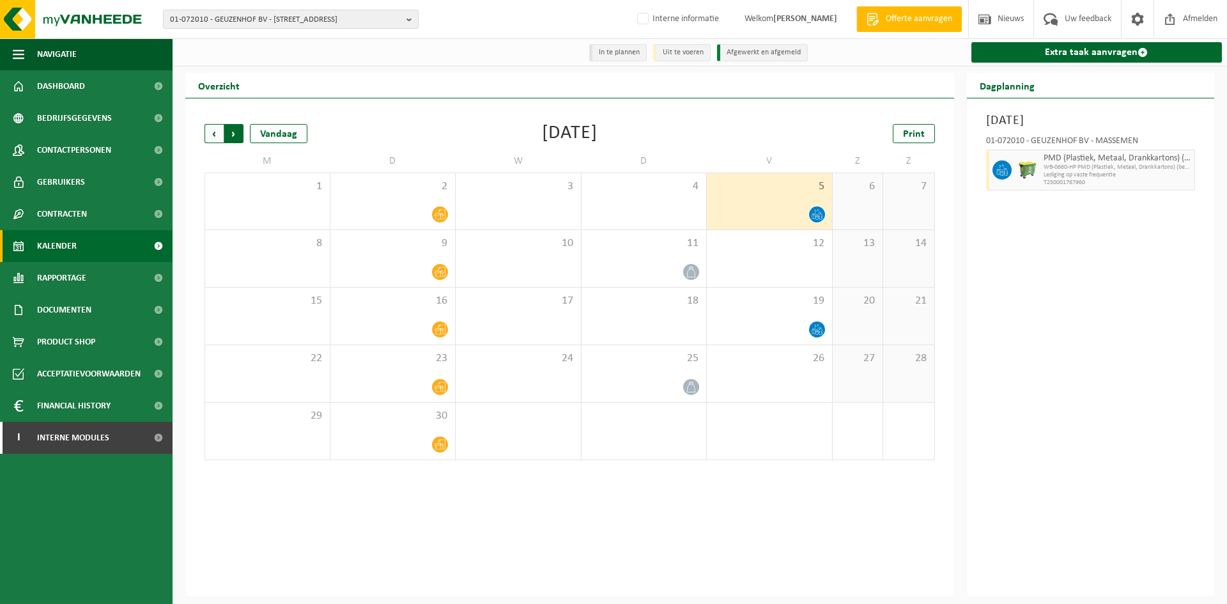
click at [215, 137] on span "Vorige" at bounding box center [213, 133] width 19 height 19
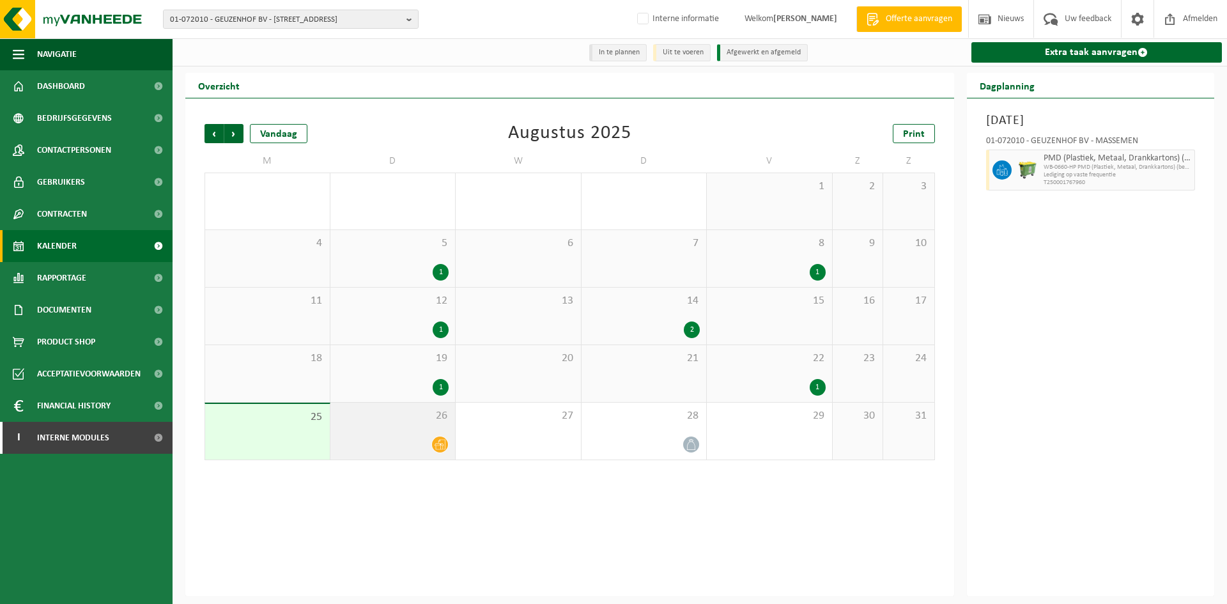
click at [394, 424] on div "26" at bounding box center [392, 430] width 125 height 57
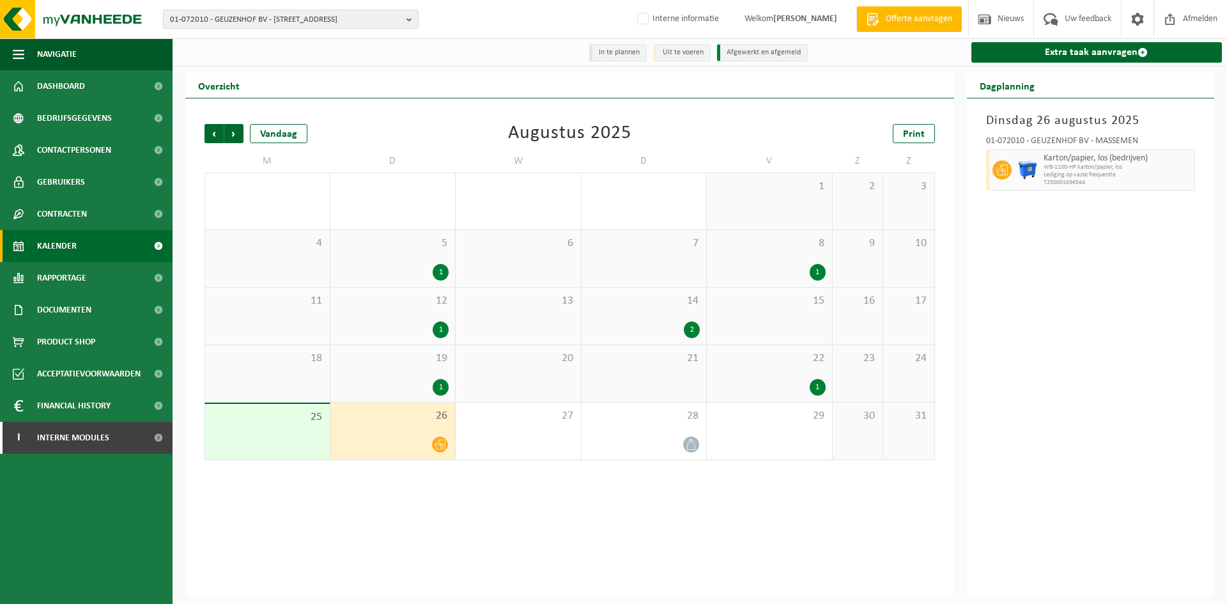
click at [1098, 176] on span "Lediging op vaste frequentie" at bounding box center [1117, 175] width 148 height 8
click at [1130, 159] on span "Karton/papier, los (bedrijven)" at bounding box center [1117, 158] width 148 height 10
click at [376, 433] on div "26" at bounding box center [392, 430] width 125 height 57
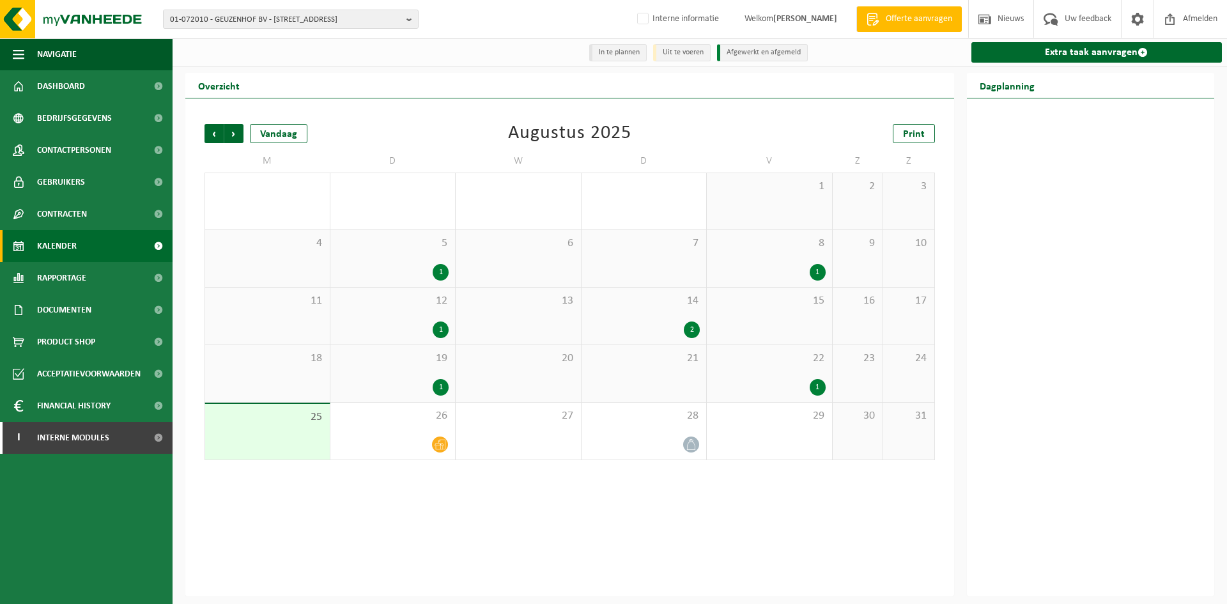
click at [369, 376] on div "19 1" at bounding box center [392, 373] width 125 height 57
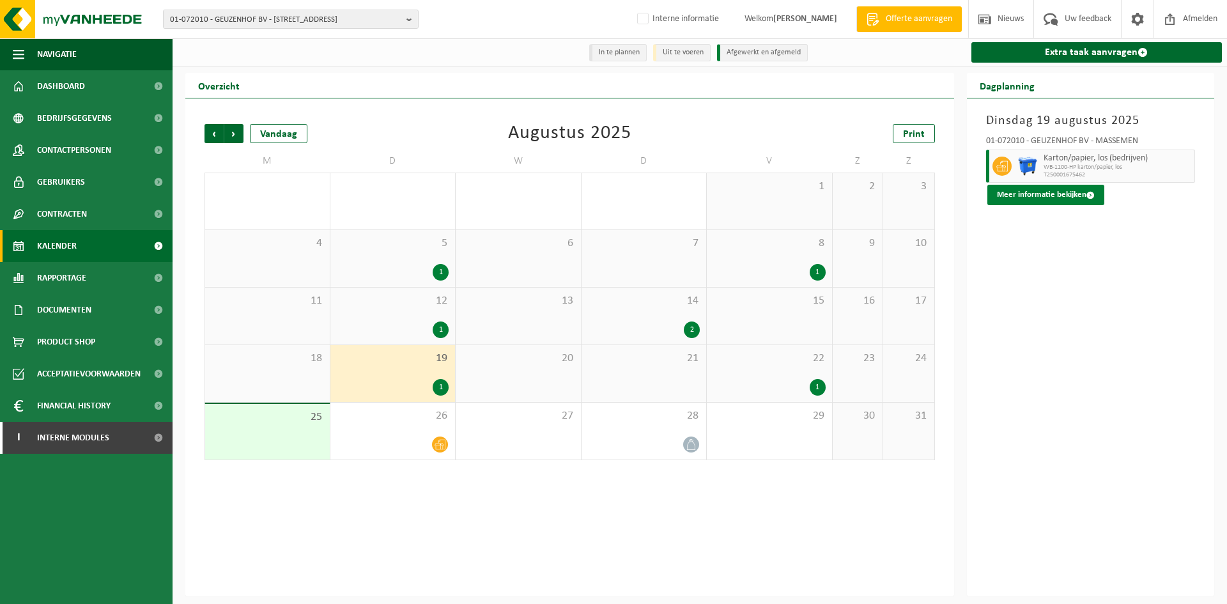
click at [1064, 195] on button "Meer informatie bekijken" at bounding box center [1045, 195] width 117 height 20
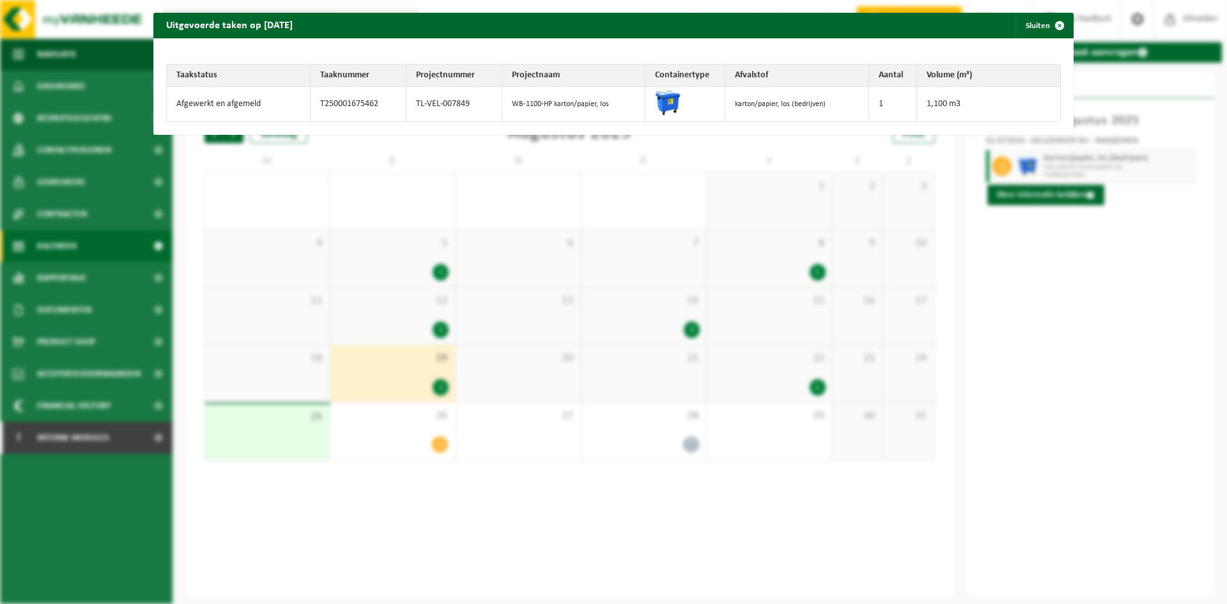
click at [451, 104] on td "TL-VEL-007849" at bounding box center [454, 104] width 96 height 34
copy tr "TL-VEL-007849"
click at [1036, 29] on button "Sluiten" at bounding box center [1043, 26] width 57 height 26
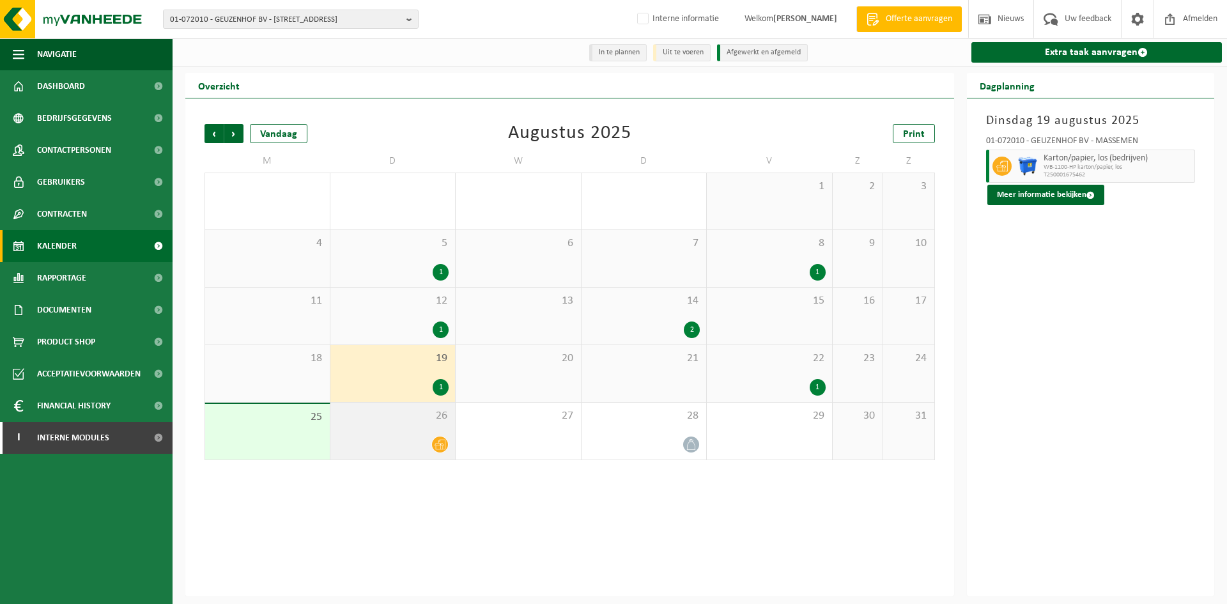
click at [401, 421] on span "26" at bounding box center [393, 416] width 112 height 14
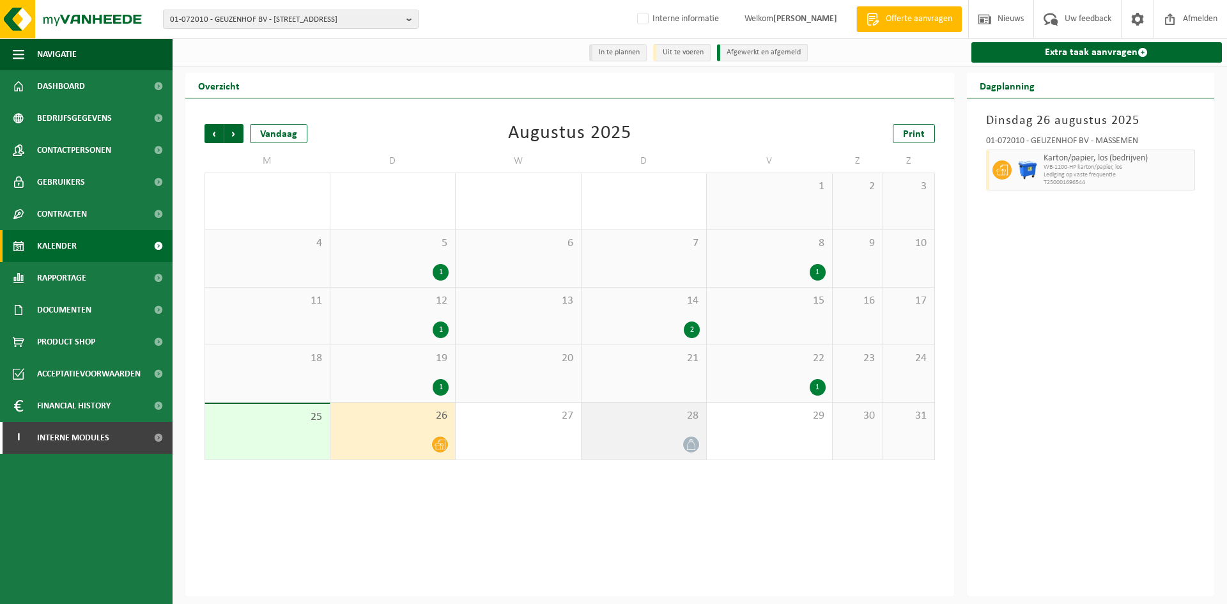
click at [678, 439] on div at bounding box center [644, 444] width 112 height 17
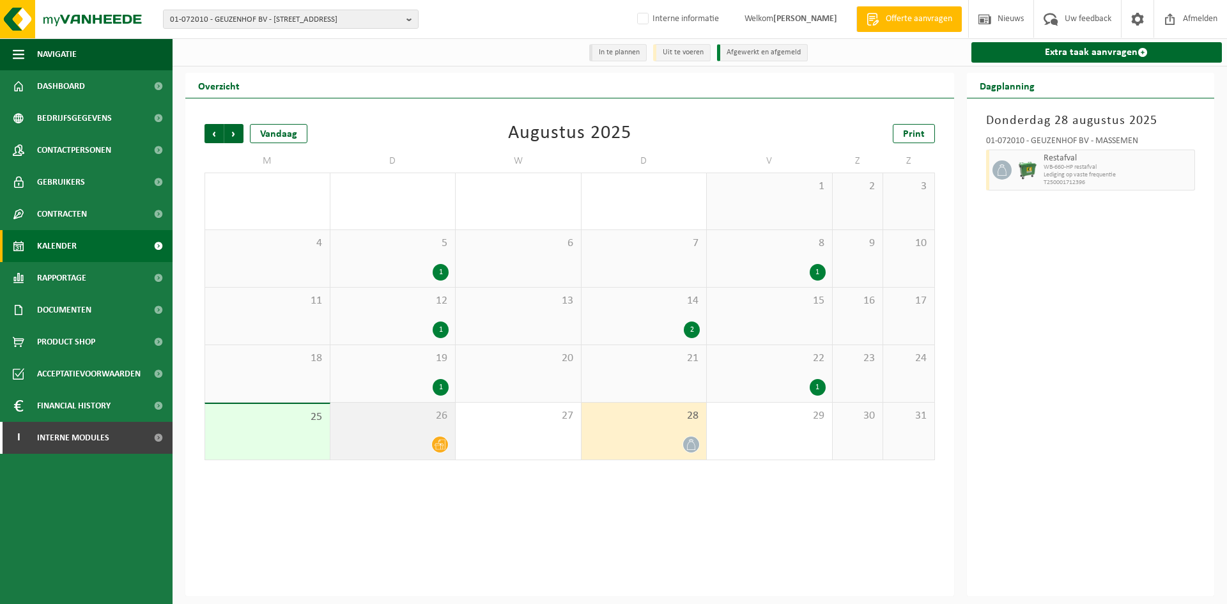
click at [418, 431] on div "26" at bounding box center [392, 430] width 125 height 57
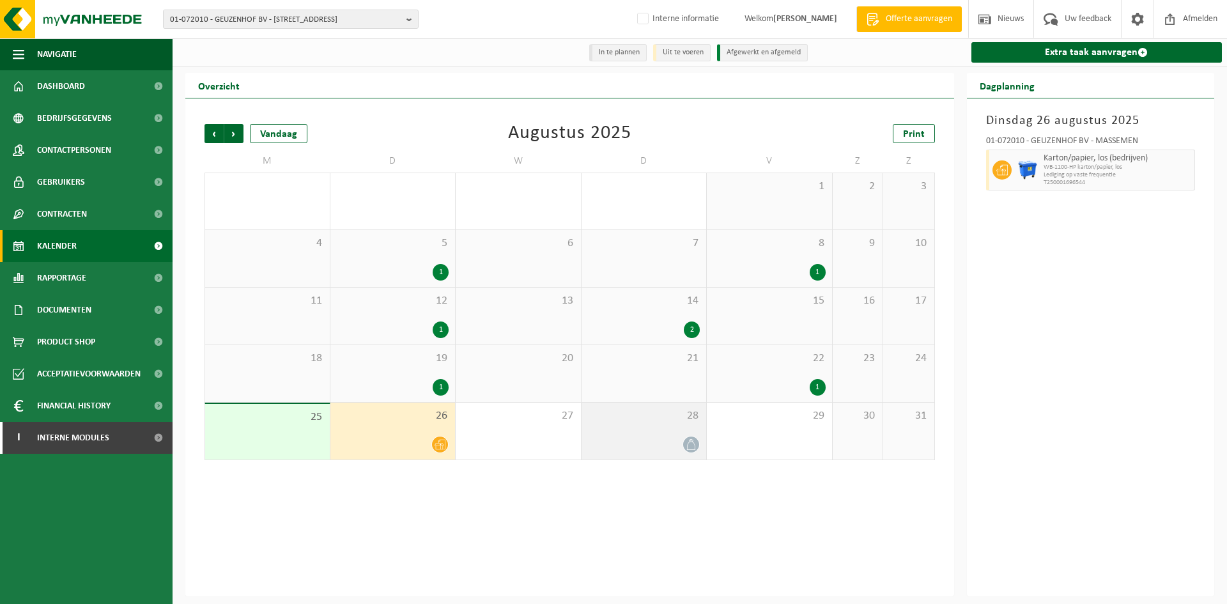
click at [653, 434] on div "28" at bounding box center [643, 430] width 125 height 57
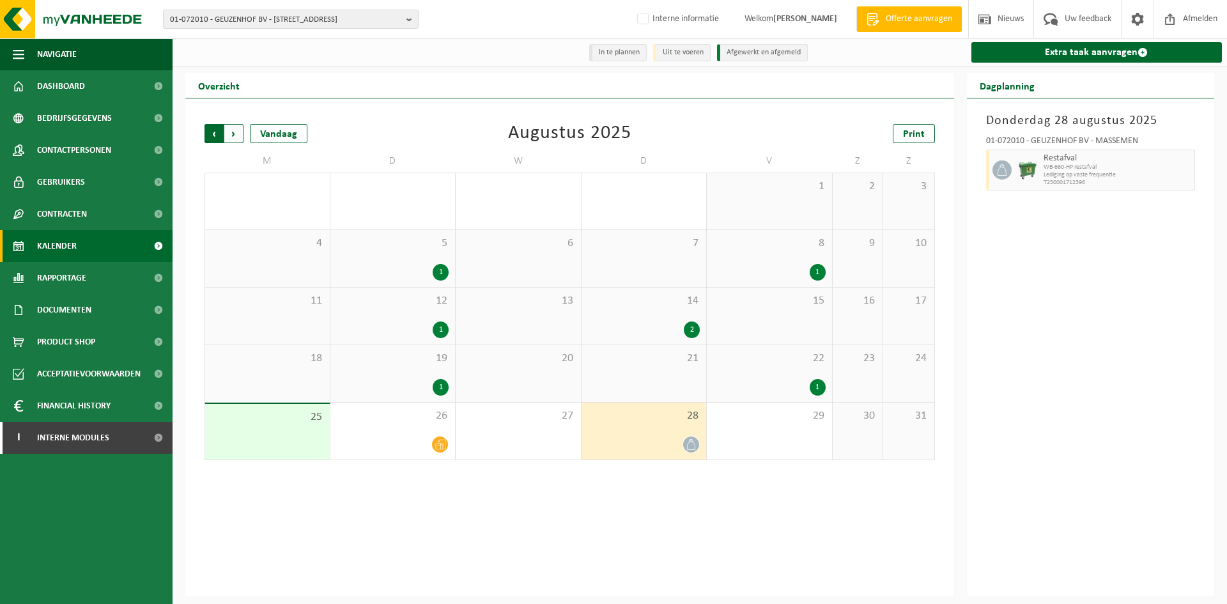
click at [239, 134] on span "Volgende" at bounding box center [233, 133] width 19 height 19
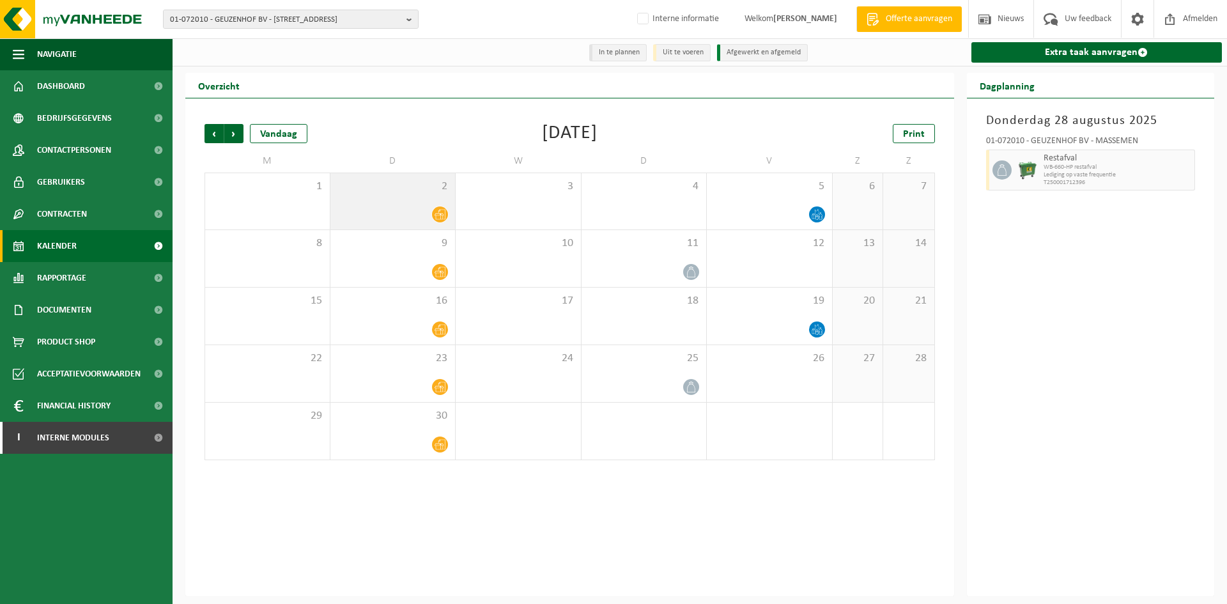
click at [410, 210] on div at bounding box center [393, 214] width 112 height 17
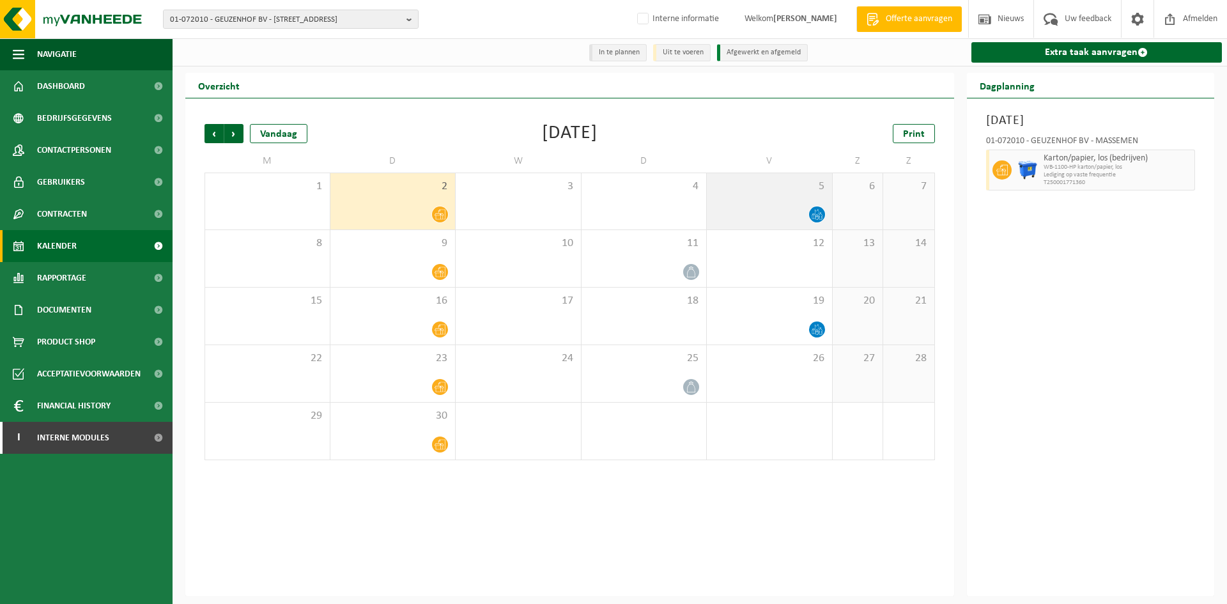
click at [764, 206] on div "5" at bounding box center [769, 201] width 125 height 56
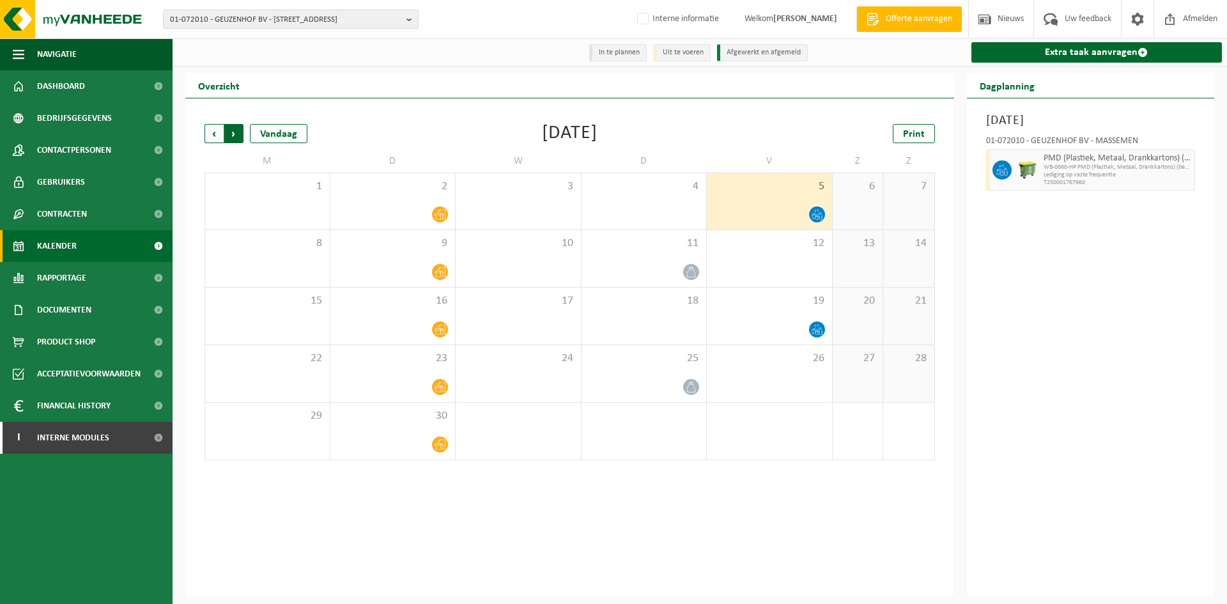
click at [215, 134] on span "Vorige" at bounding box center [213, 133] width 19 height 19
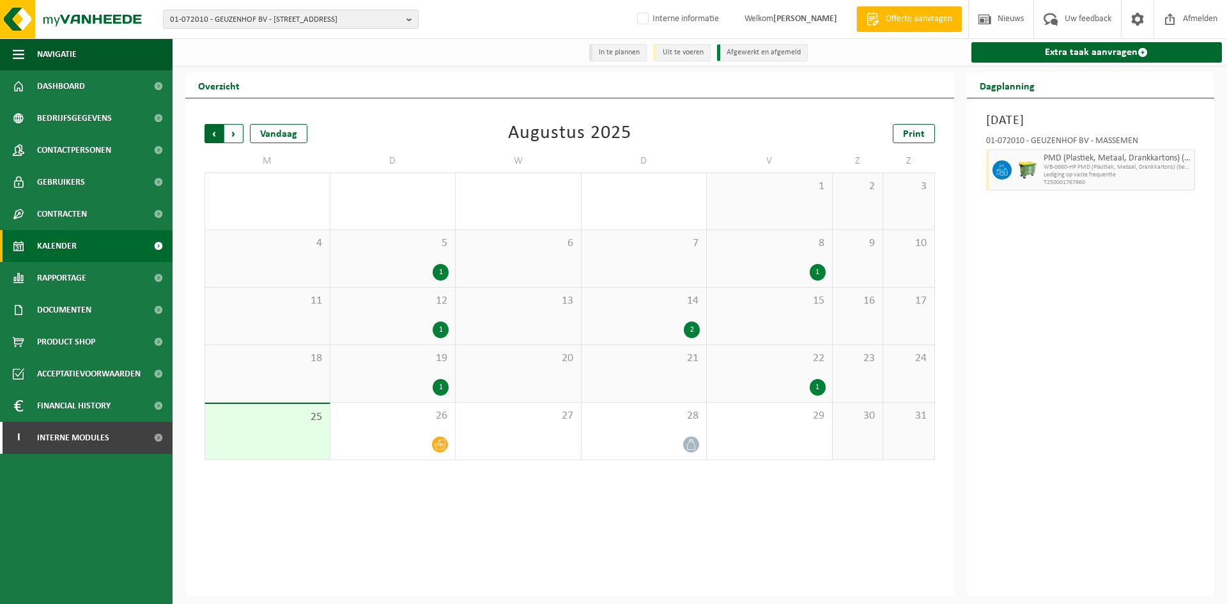
click at [230, 136] on span "Volgende" at bounding box center [233, 133] width 19 height 19
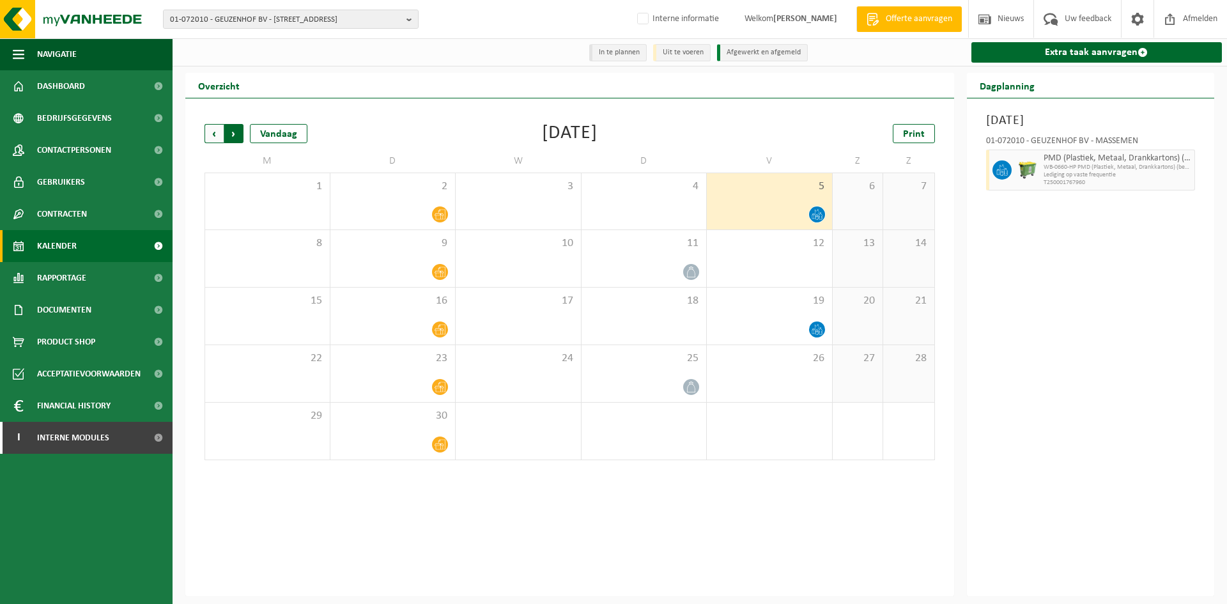
click at [213, 128] on span "Vorige" at bounding box center [213, 133] width 19 height 19
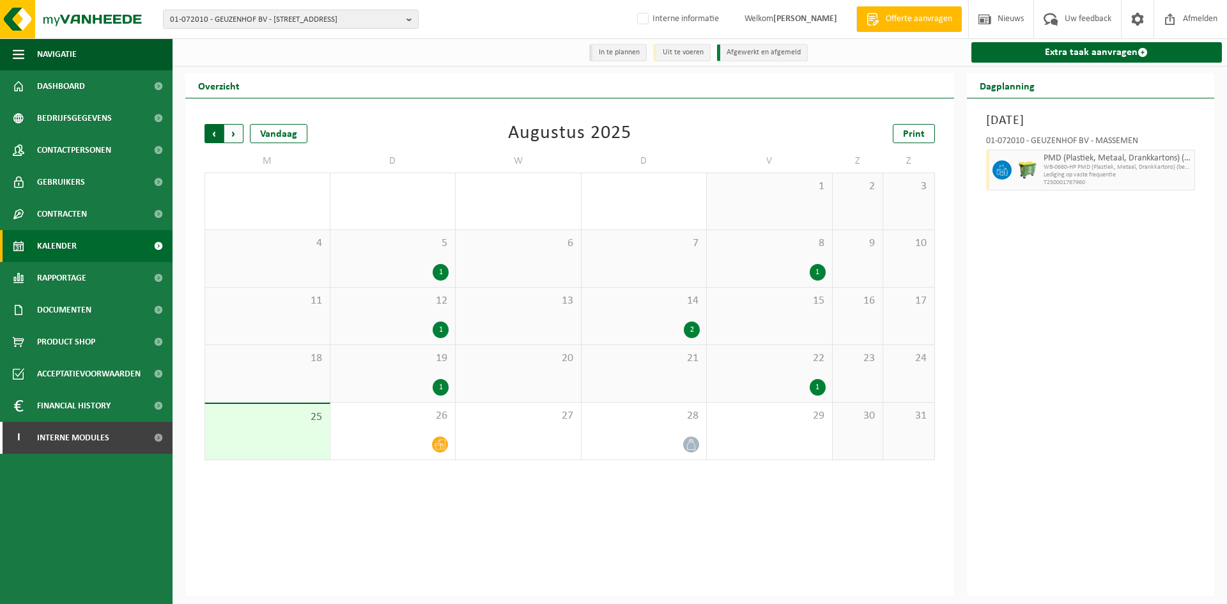
click at [238, 137] on span "Volgende" at bounding box center [233, 133] width 19 height 19
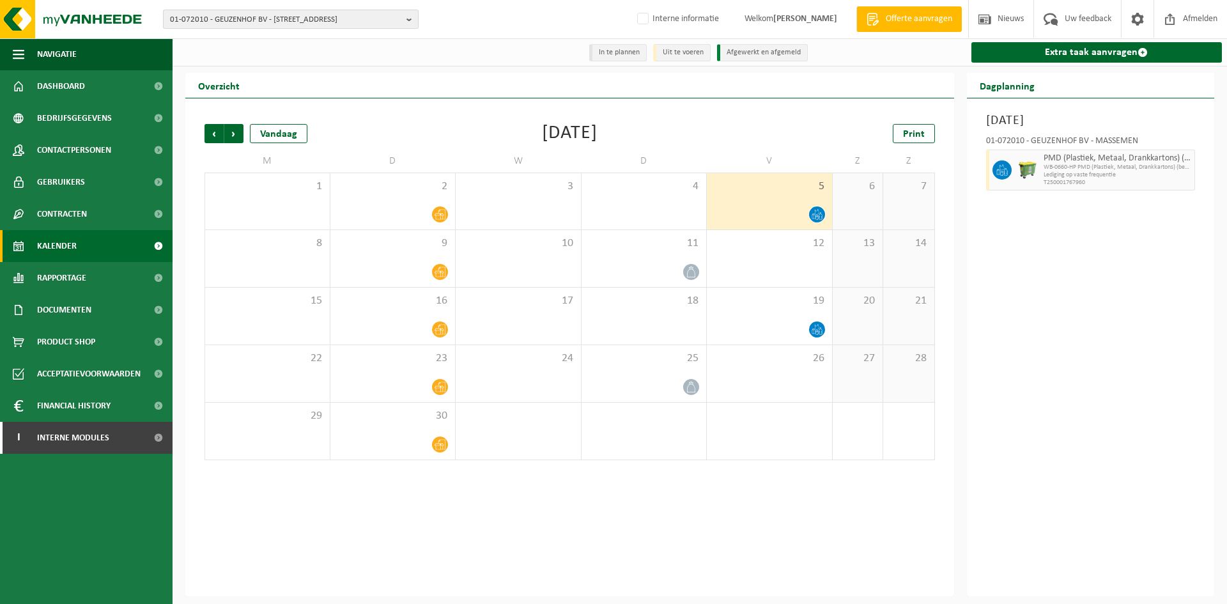
click at [212, 19] on span "01-072010 - GEUZENHOF BV - 9230 MASSEMEN, LAMBROEKSTRAAT 90" at bounding box center [285, 19] width 231 height 19
paste input "10-904207"
type input "10-904207"
click at [211, 63] on strong "10-904207 - DE ROUTIER - 8980 ZONNEBEKE, MENENSTRAAT 363 A" at bounding box center [284, 59] width 229 height 10
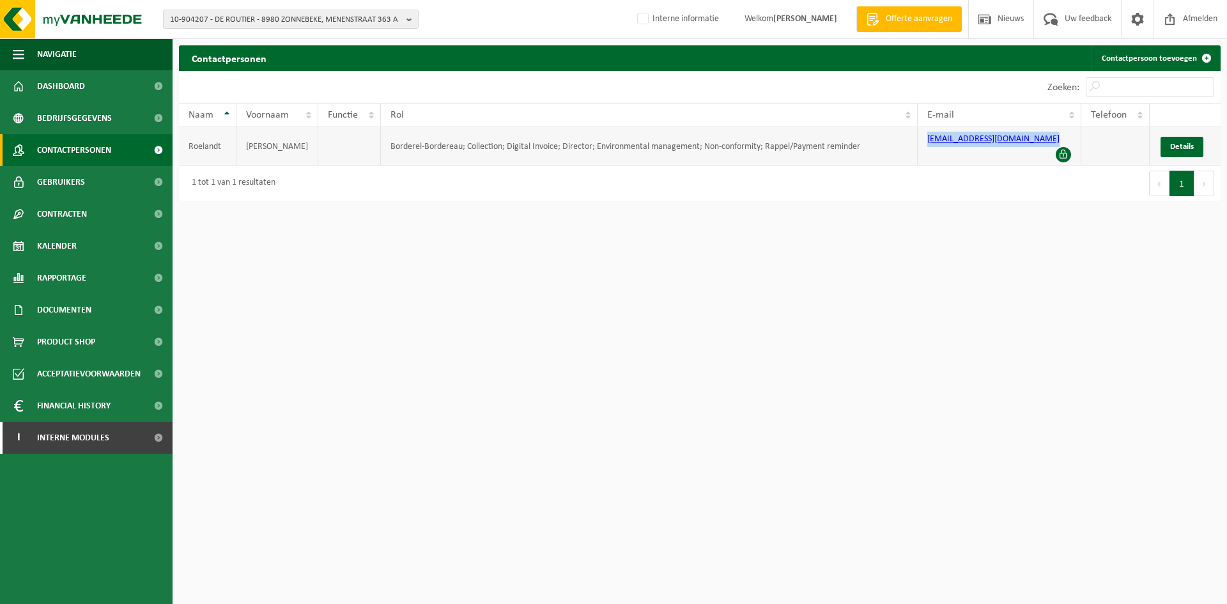
drag, startPoint x: 1044, startPoint y: 142, endPoint x: 908, endPoint y: 150, distance: 136.3
click at [908, 150] on tr "[PERSON_NAME]; Collection; Digital Invoice; Director; Environmental management;…" at bounding box center [699, 146] width 1041 height 38
copy tr "[EMAIL_ADDRESS][DOMAIN_NAME]"
